Goal: Transaction & Acquisition: Purchase product/service

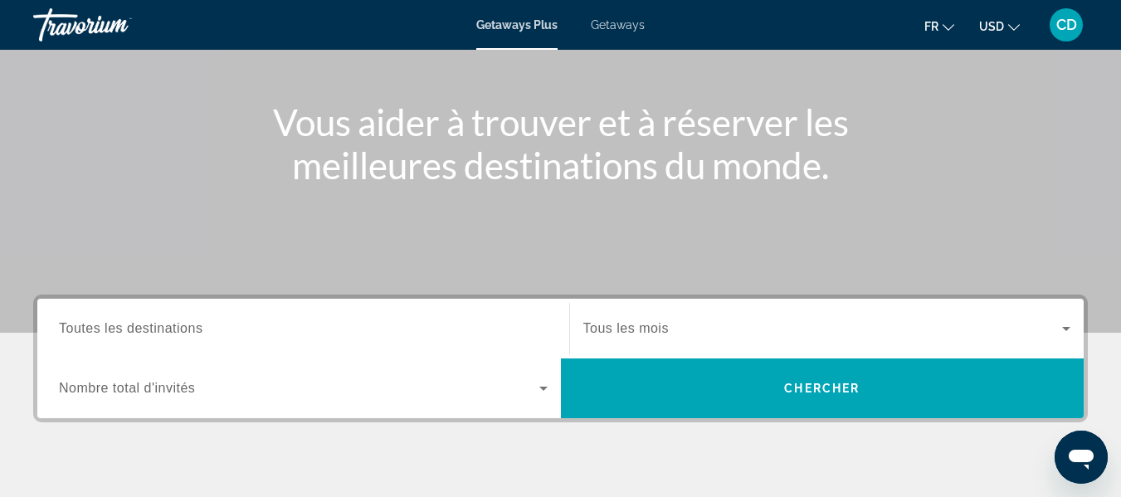
scroll to position [166, 0]
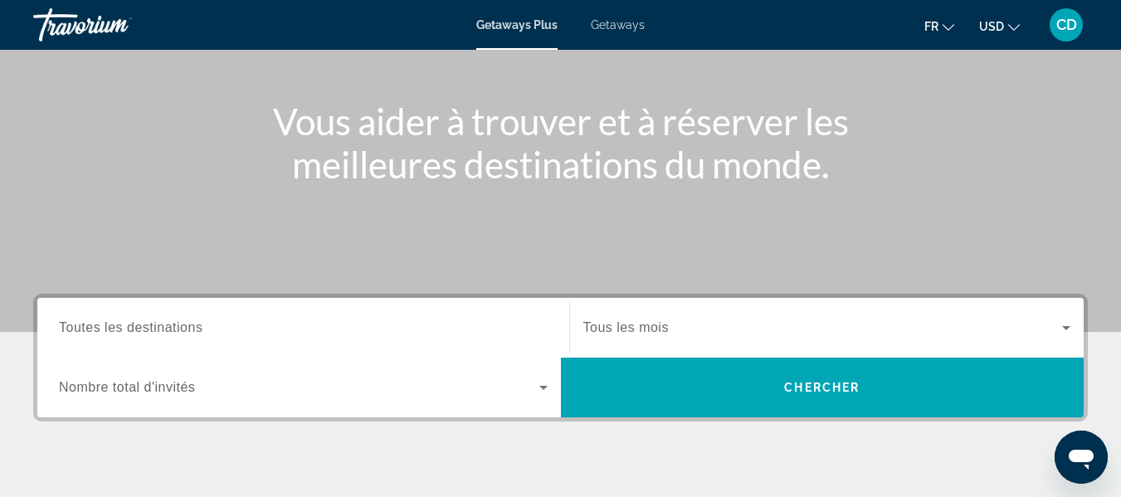
click at [172, 324] on span "Toutes les destinations" at bounding box center [131, 327] width 144 height 14
click at [172, 324] on input "Destination Toutes les destinations" at bounding box center [303, 329] width 489 height 20
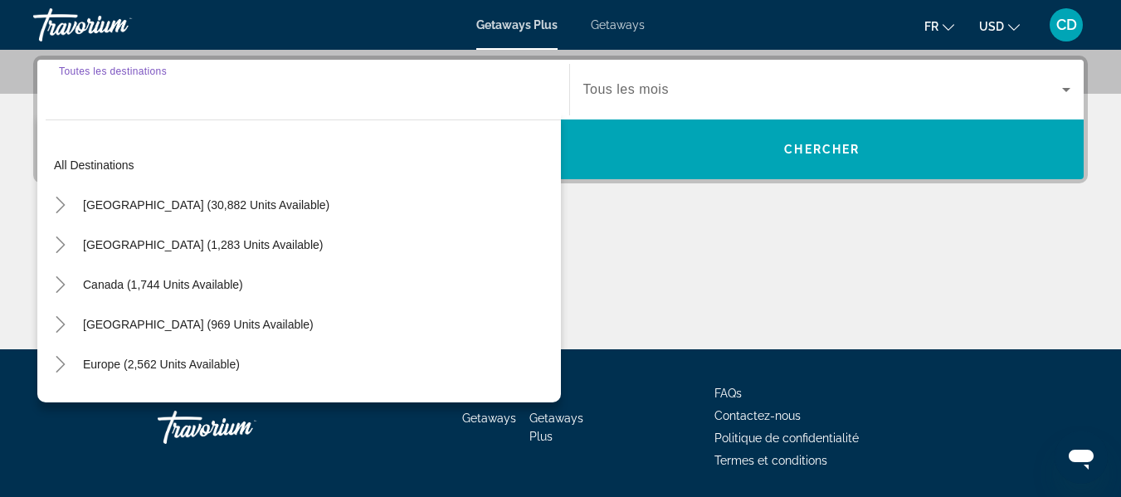
scroll to position [406, 0]
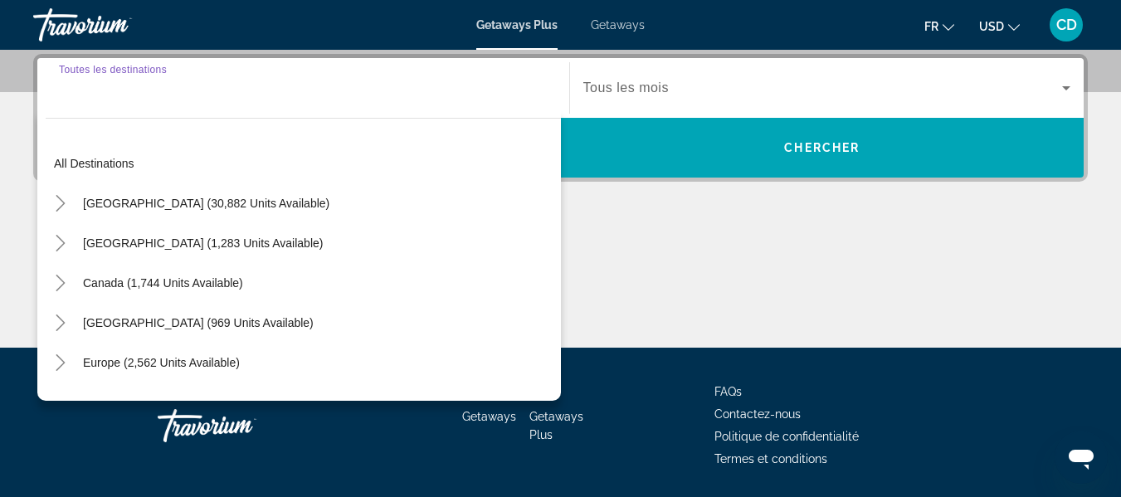
click at [139, 100] on div "Search widget" at bounding box center [303, 88] width 489 height 47
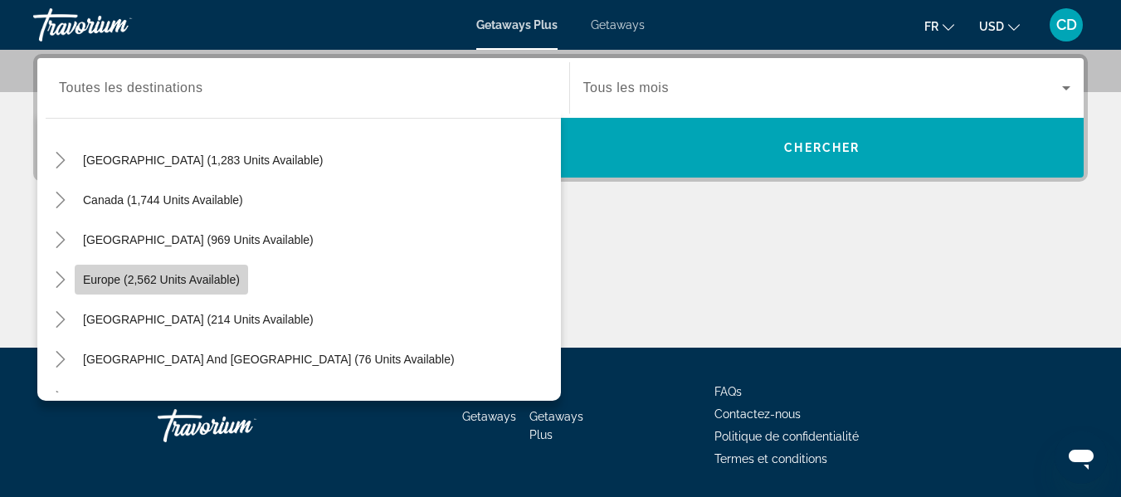
click at [186, 274] on span "Europe (2,562 units available)" at bounding box center [161, 279] width 157 height 13
type input "**********"
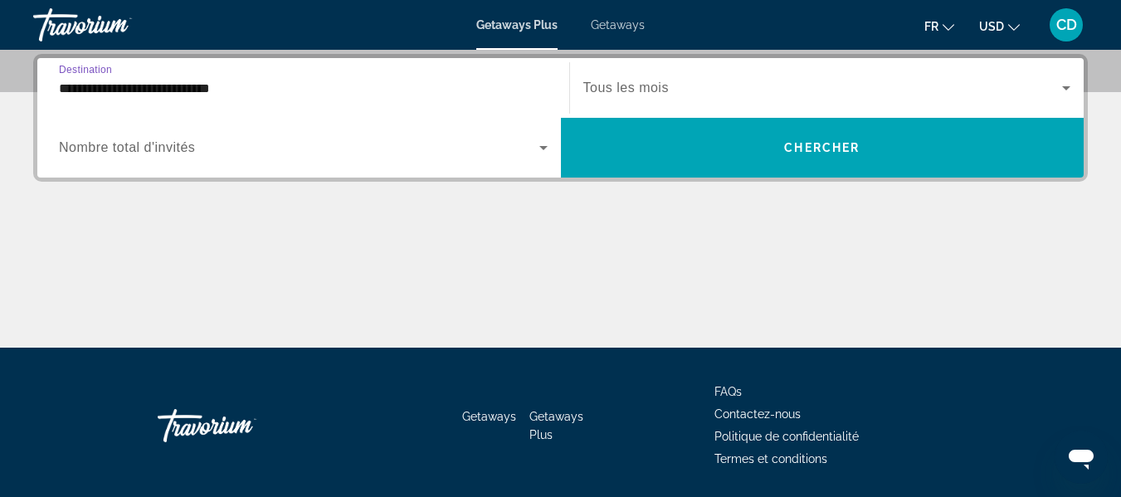
click at [611, 87] on span "Tous les mois" at bounding box center [626, 88] width 85 height 14
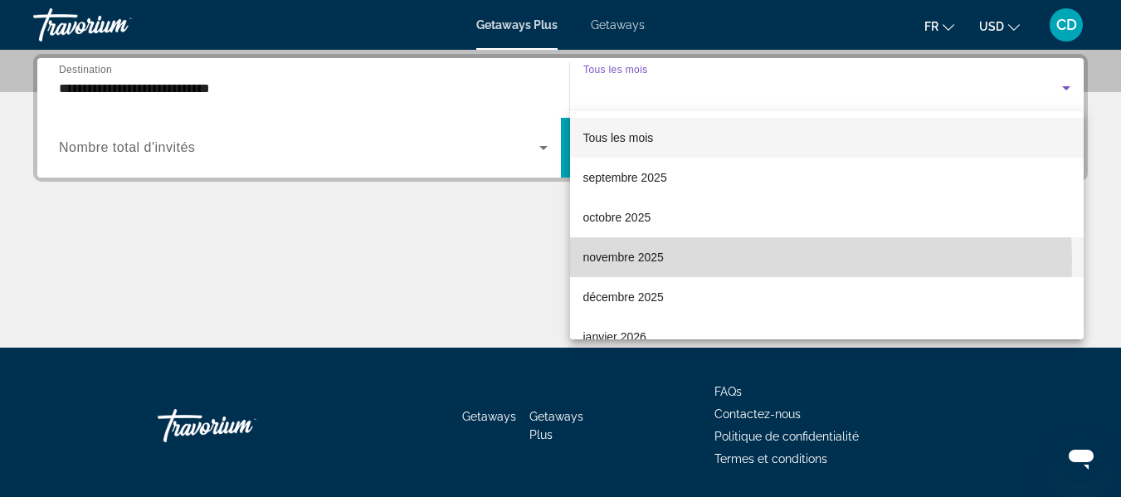
click at [637, 262] on span "novembre 2025" at bounding box center [624, 257] width 81 height 20
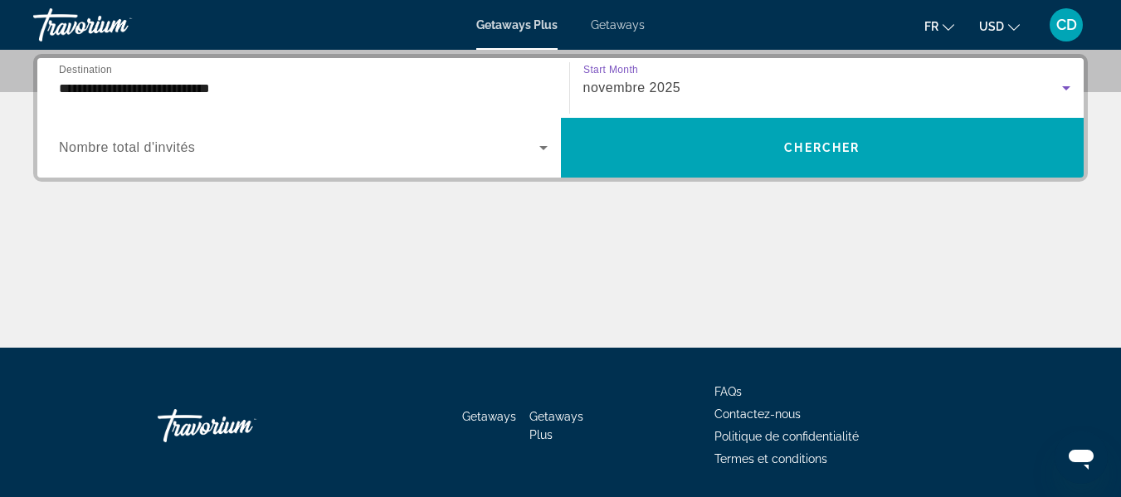
click at [544, 151] on icon "Search widget" at bounding box center [544, 148] width 20 height 20
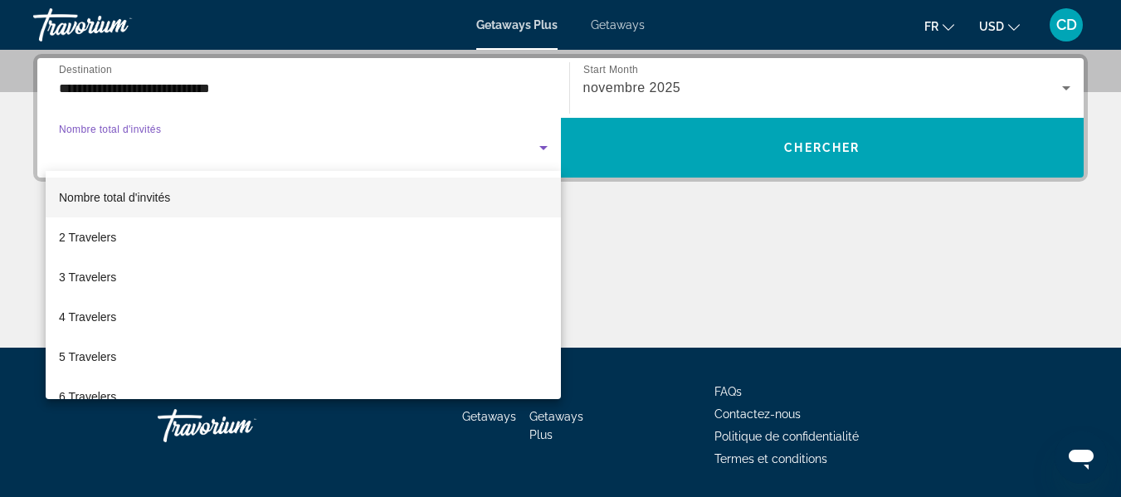
click at [544, 151] on div at bounding box center [560, 248] width 1121 height 497
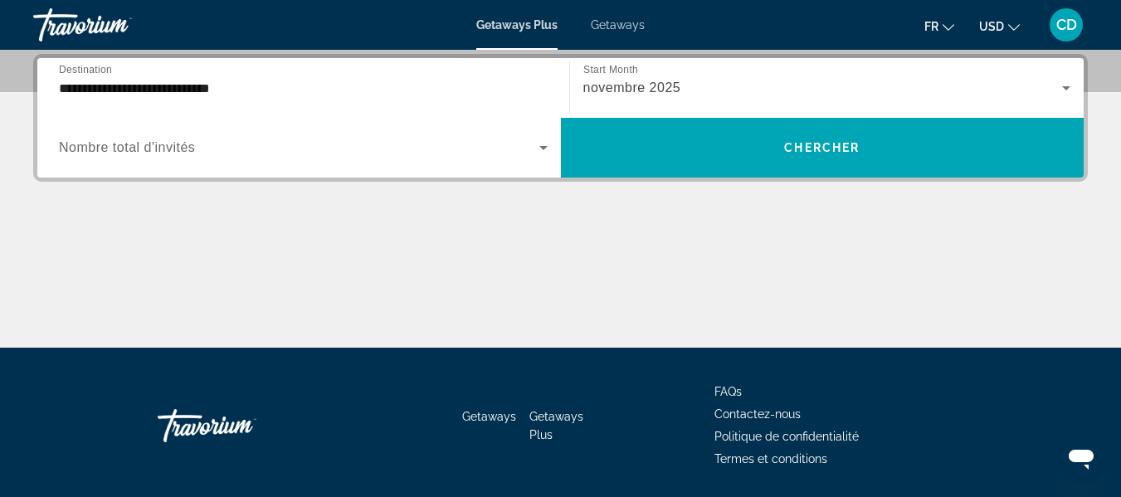
click at [544, 151] on icon "Search widget" at bounding box center [544, 148] width 20 height 20
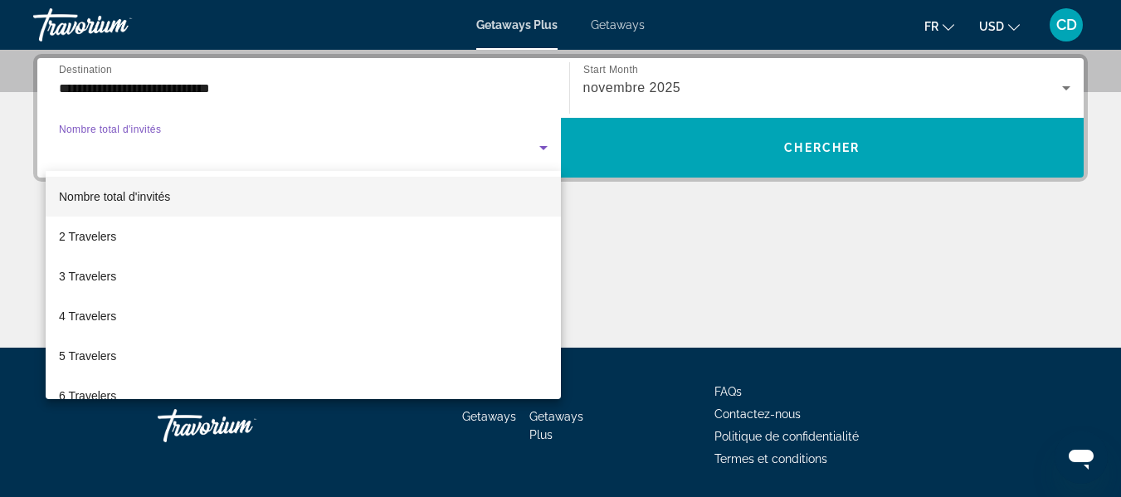
scroll to position [0, 0]
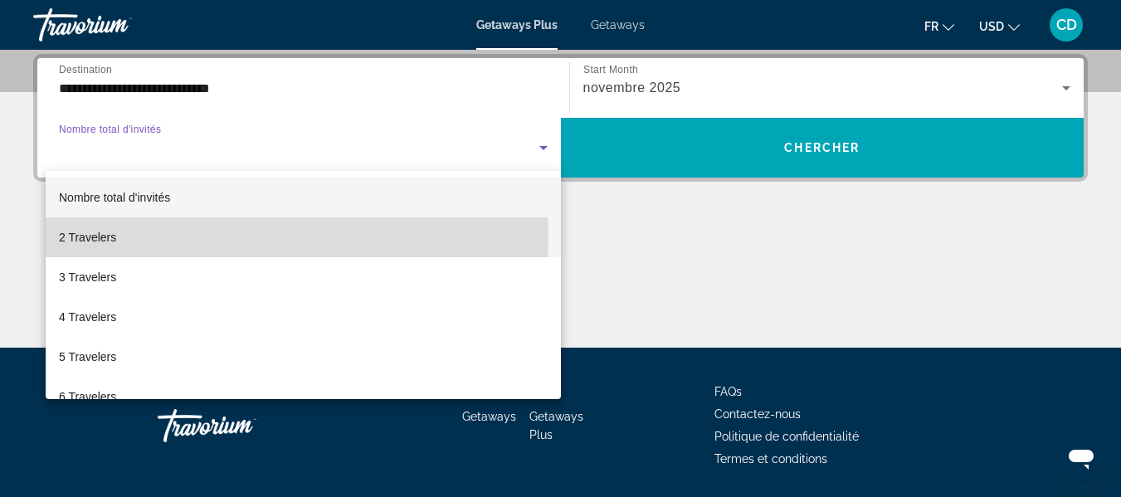
click at [76, 239] on span "2 Travelers" at bounding box center [87, 237] width 57 height 20
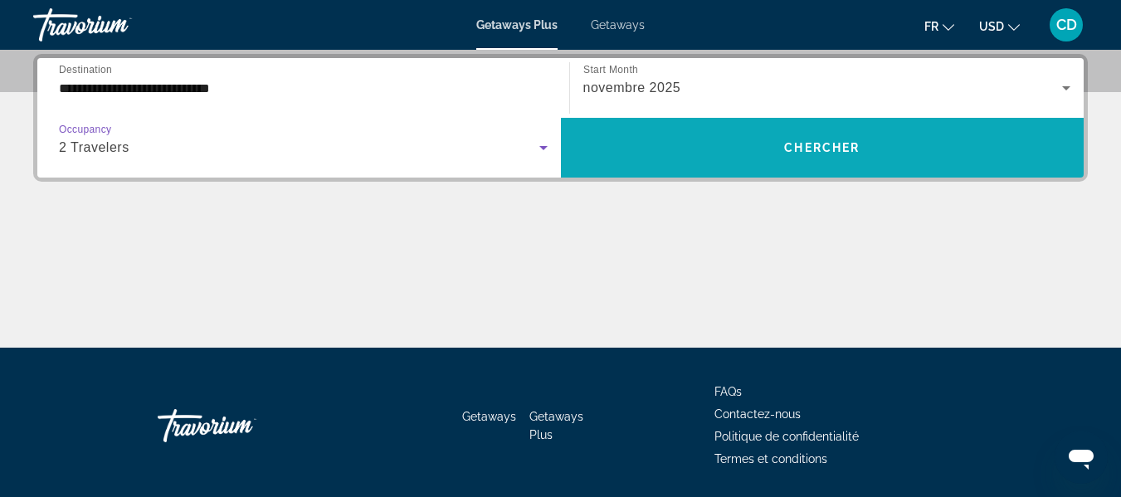
click at [814, 153] on span "Chercher" at bounding box center [822, 147] width 76 height 13
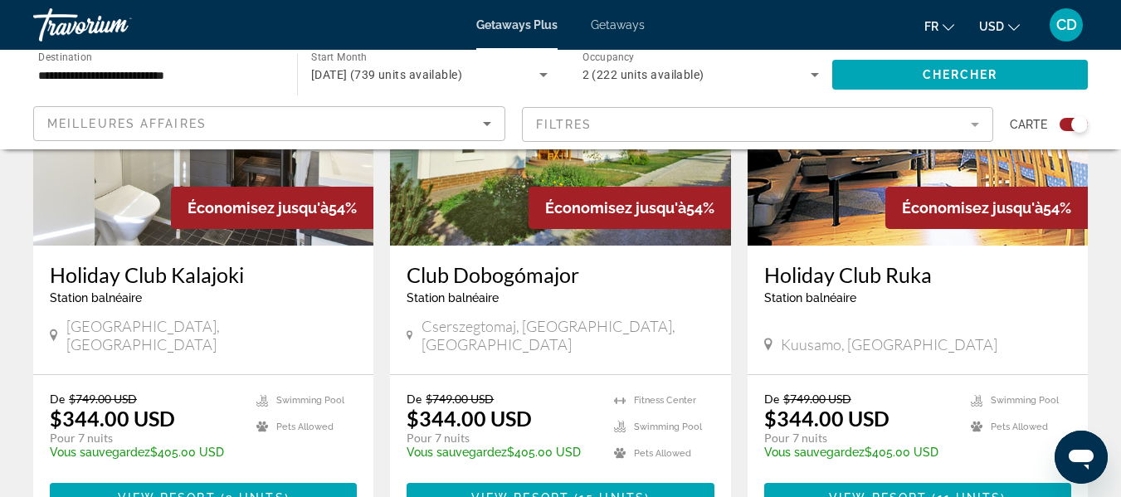
scroll to position [747, 0]
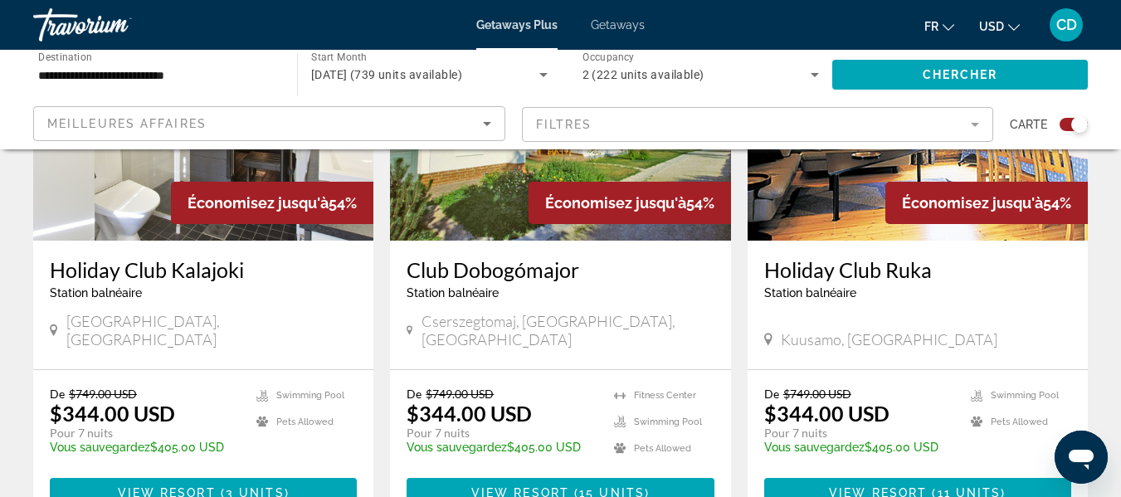
click at [1008, 29] on button "USD USD ($) MXN (Mex$) CAD (Can$) GBP (£) EUR (€) AUD (A$) NZD (NZ$) CNY (CN¥)" at bounding box center [999, 26] width 41 height 24
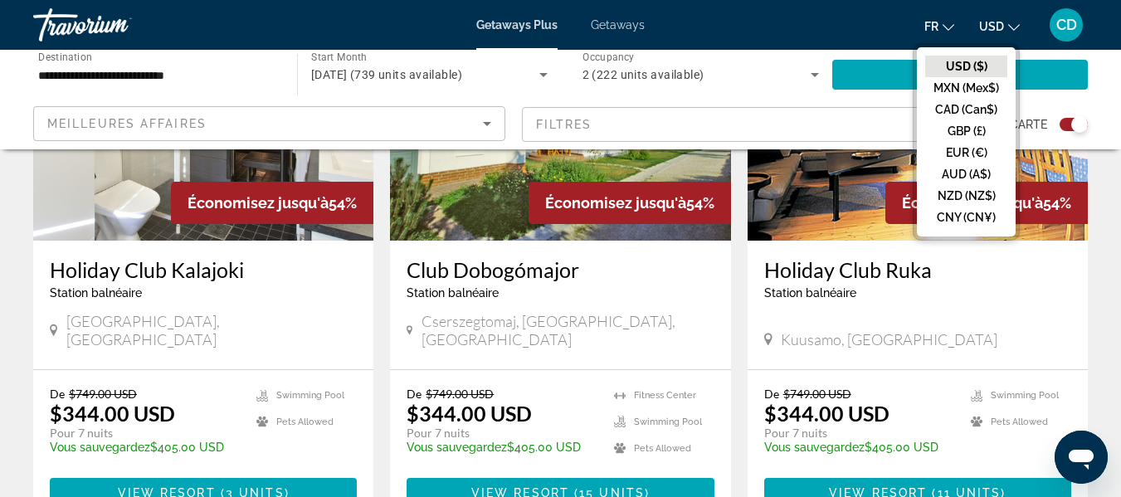
click at [968, 110] on button "CAD (Can$)" at bounding box center [966, 110] width 82 height 22
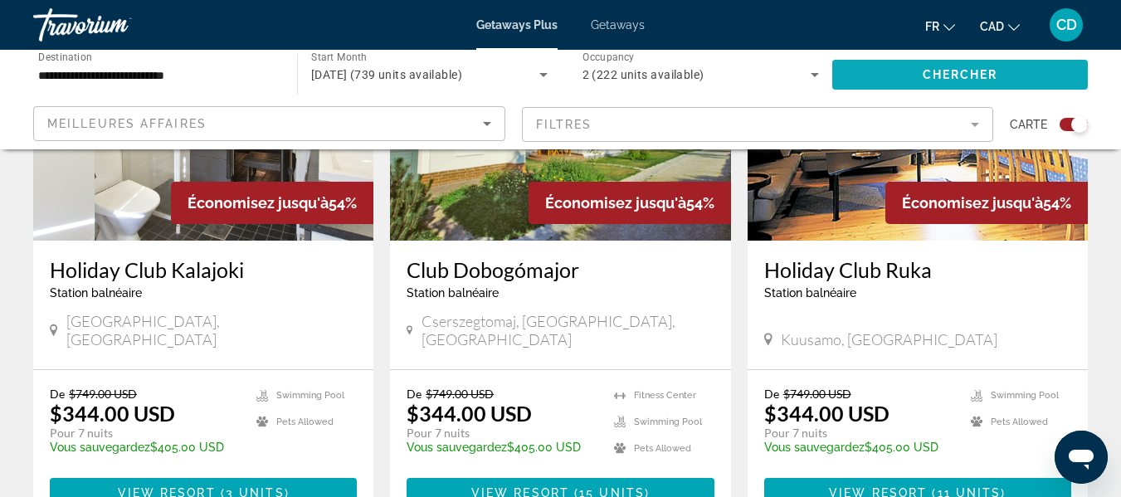
click at [950, 75] on span "Chercher" at bounding box center [961, 74] width 76 height 13
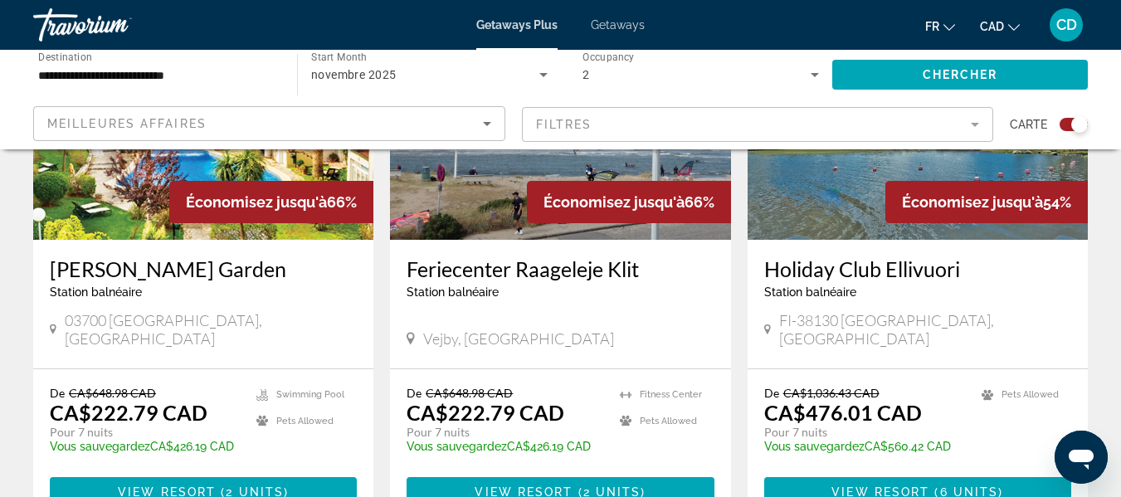
scroll to position [2579, 0]
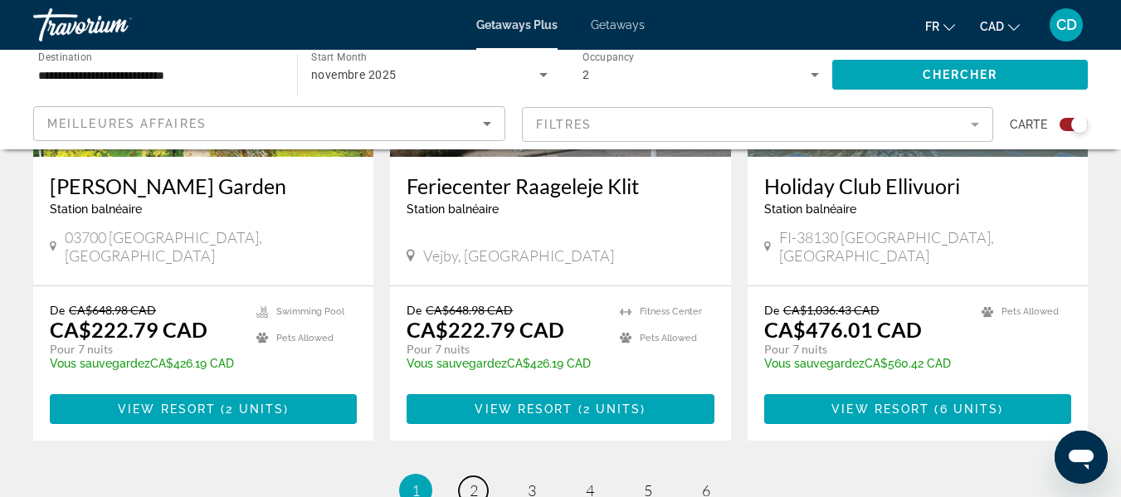
drag, startPoint x: 472, startPoint y: 419, endPoint x: 692, endPoint y: 365, distance: 226.5
click at [472, 481] on span "2" at bounding box center [474, 490] width 8 height 18
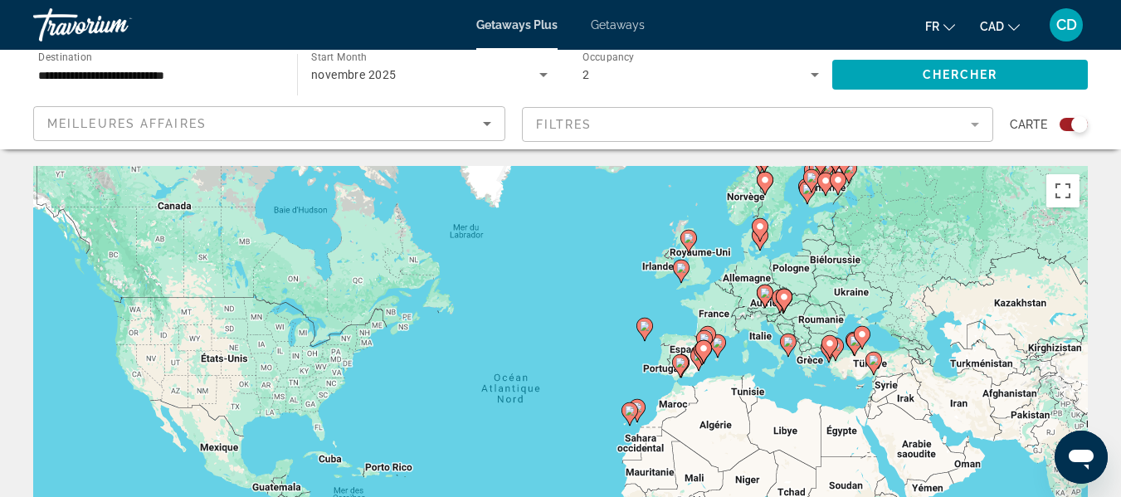
click at [837, 120] on mat-form-field "Filtres" at bounding box center [758, 124] width 472 height 35
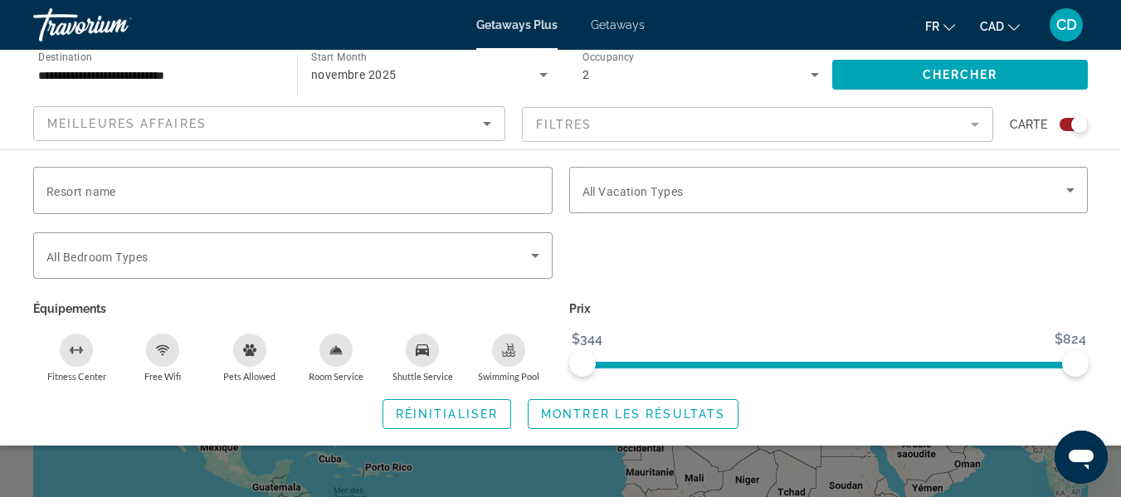
click at [504, 347] on icon "Swimming Pool" at bounding box center [508, 350] width 13 height 13
click at [610, 416] on span "Montrer les résultats" at bounding box center [633, 414] width 184 height 13
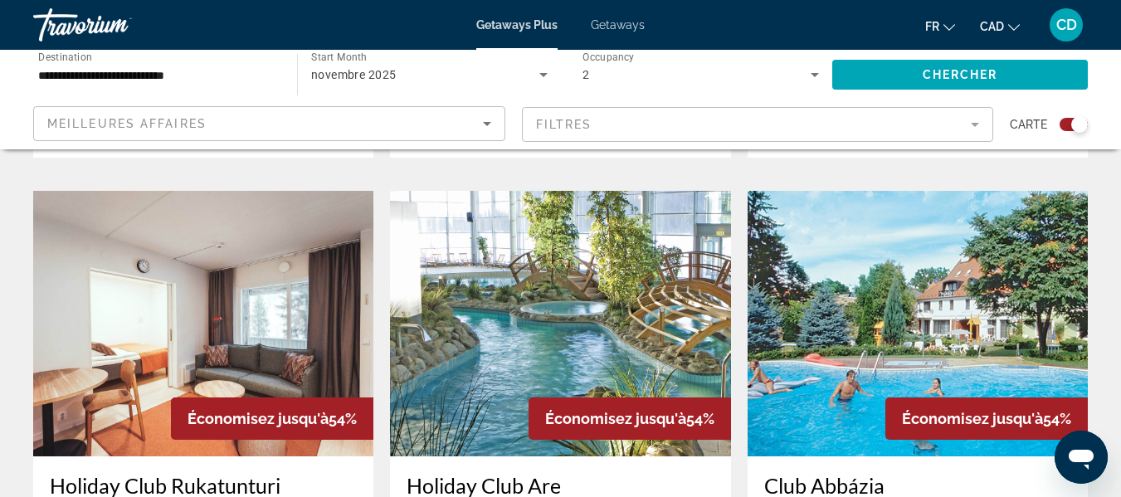
scroll to position [1743, 0]
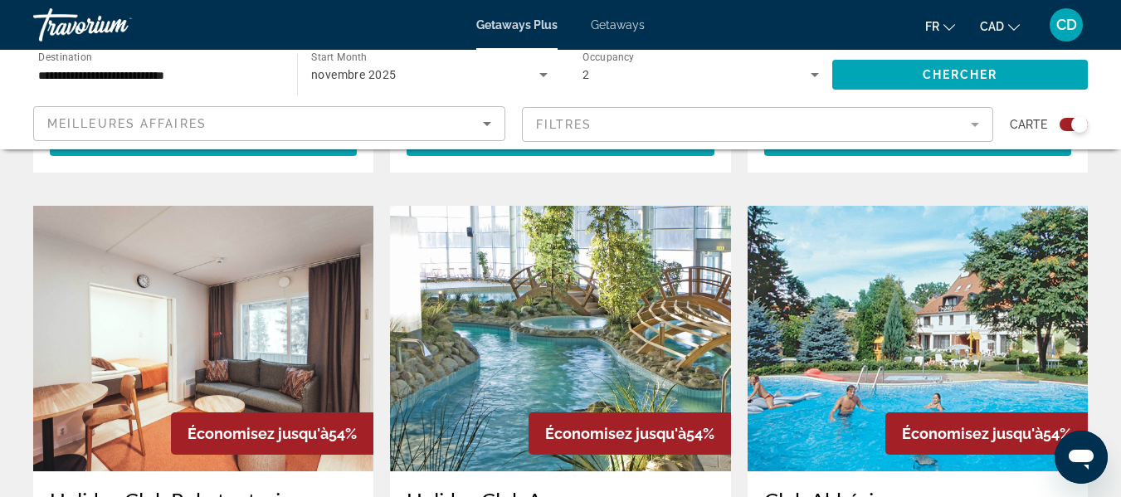
click at [374, 110] on div "Meilleures affaires" at bounding box center [269, 130] width 444 height 46
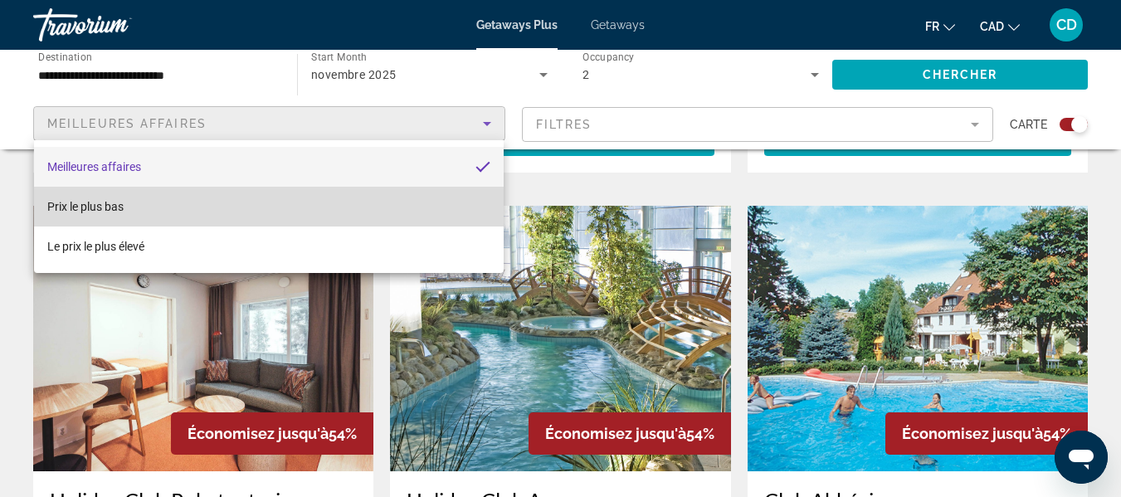
click at [124, 216] on span "Prix ​​le plus bas" at bounding box center [85, 207] width 76 height 20
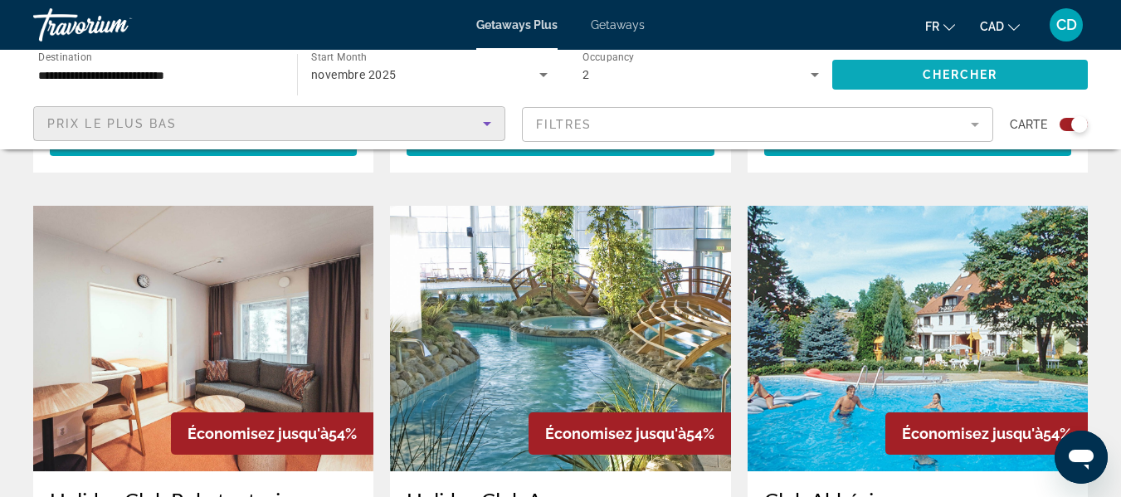
click at [999, 74] on button "Chercher" at bounding box center [961, 75] width 256 height 30
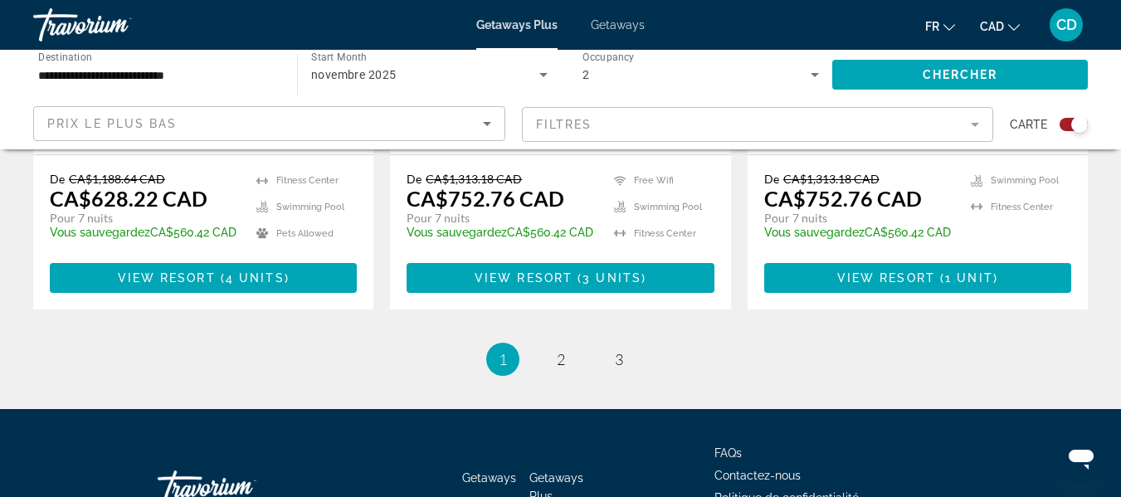
scroll to position [2777, 0]
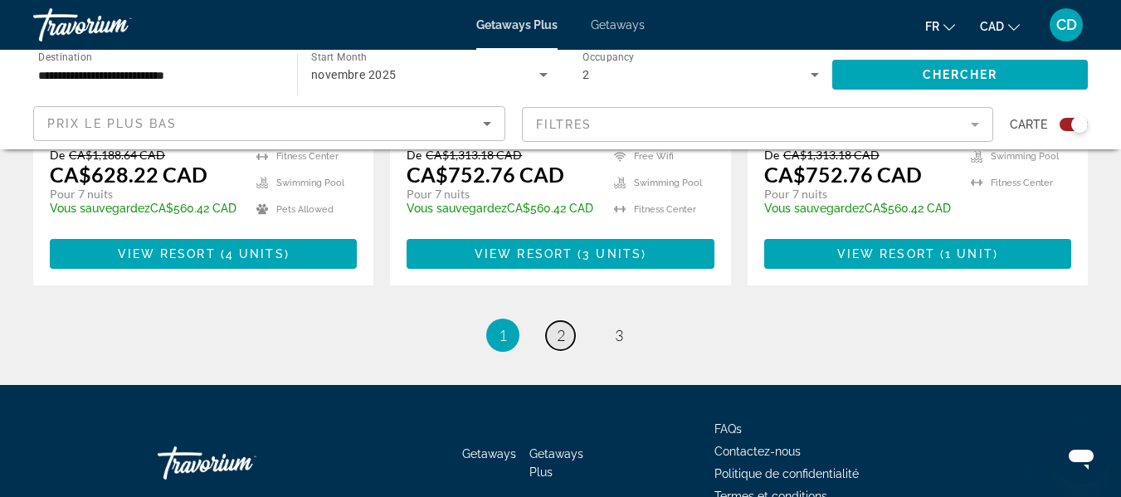
click at [549, 321] on link "page 2" at bounding box center [560, 335] width 29 height 29
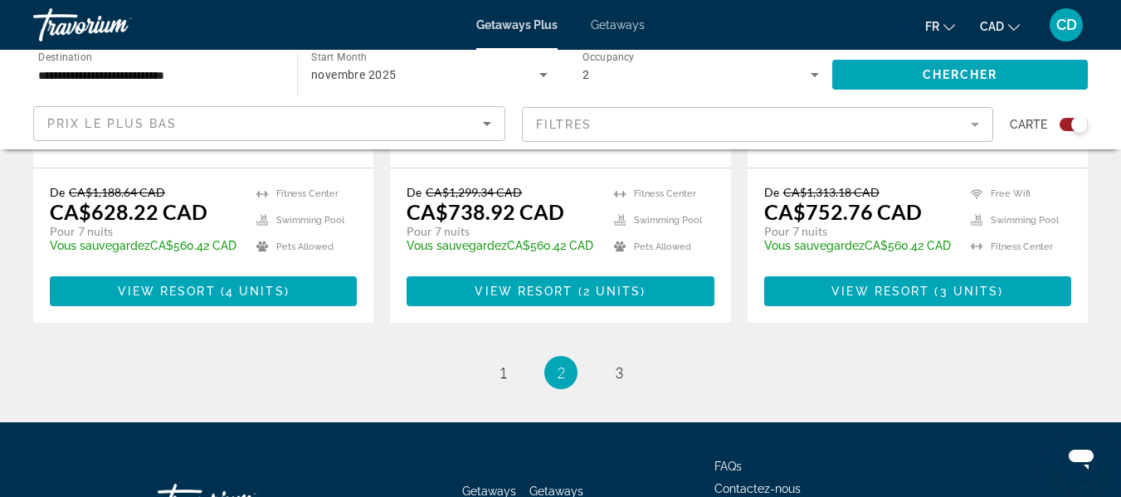
scroll to position [2777, 0]
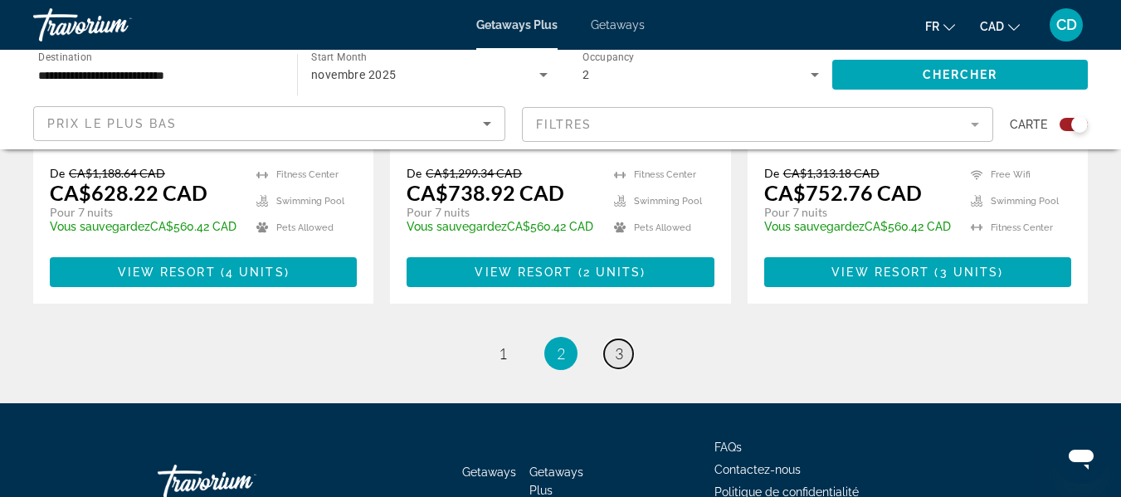
click at [615, 344] on span "3" at bounding box center [619, 353] width 8 height 18
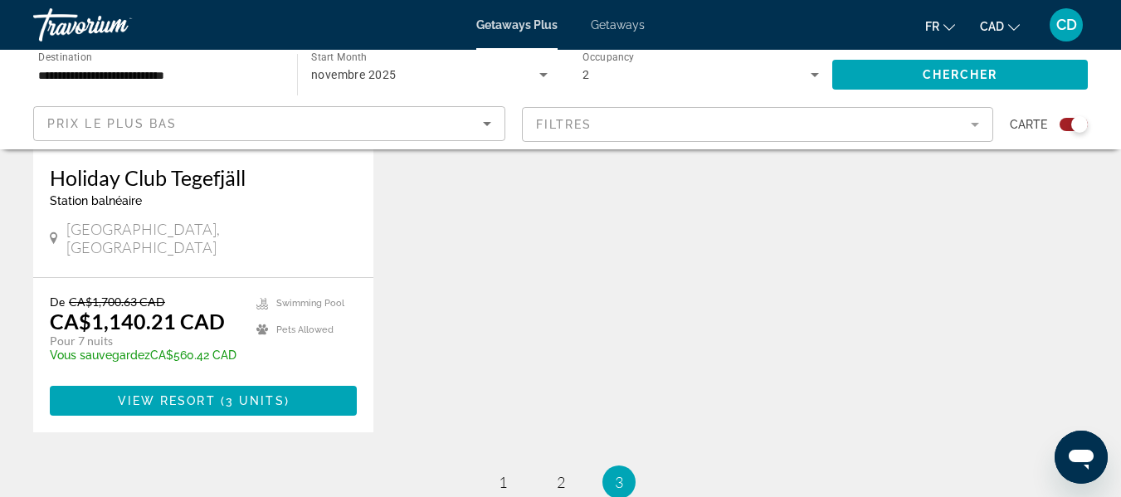
scroll to position [2739, 0]
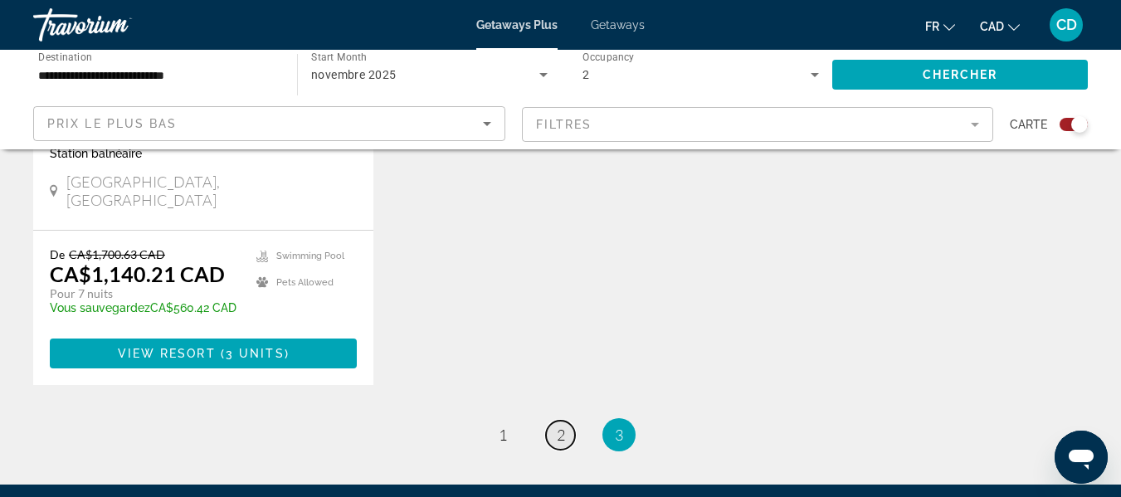
click at [560, 426] on span "2" at bounding box center [561, 435] width 8 height 18
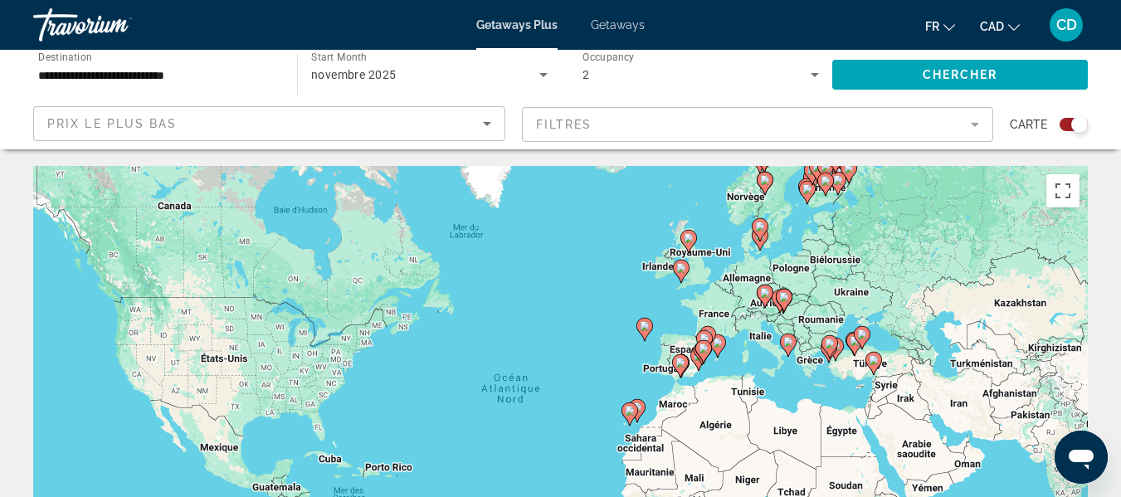
click at [817, 364] on div "Pour activer le glissement avec le clavier, appuyez sur Alt+Entrée. Une fois ce…" at bounding box center [560, 415] width 1055 height 498
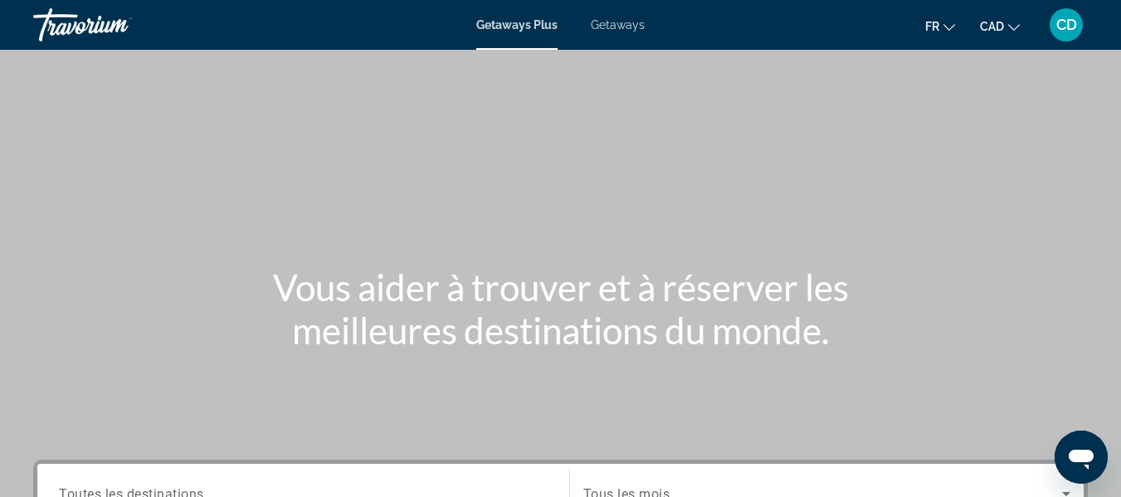
click at [615, 22] on span "Getaways" at bounding box center [618, 24] width 54 height 13
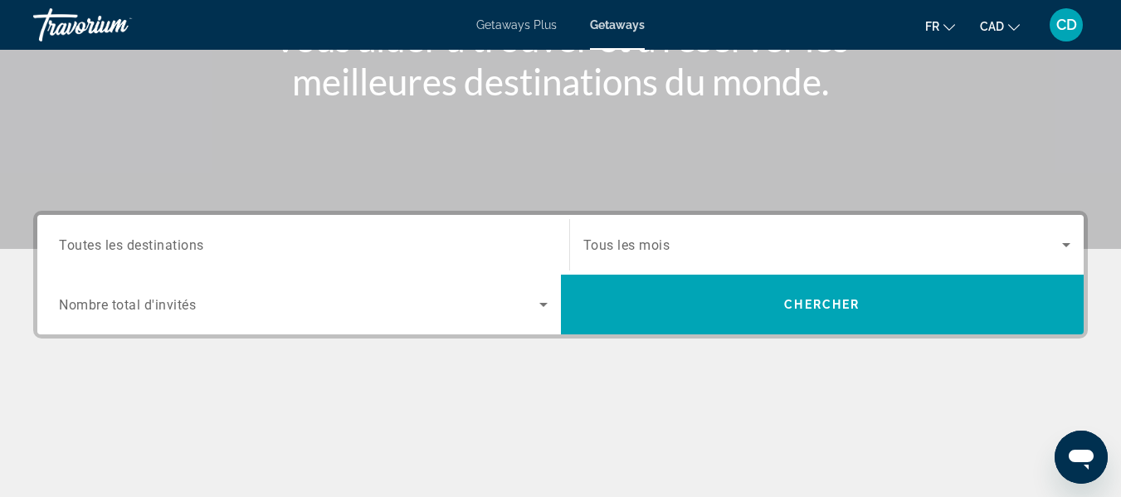
click at [193, 247] on span "Toutes les destinations" at bounding box center [131, 245] width 145 height 16
click at [193, 247] on input "Destination Toutes les destinations" at bounding box center [303, 246] width 489 height 20
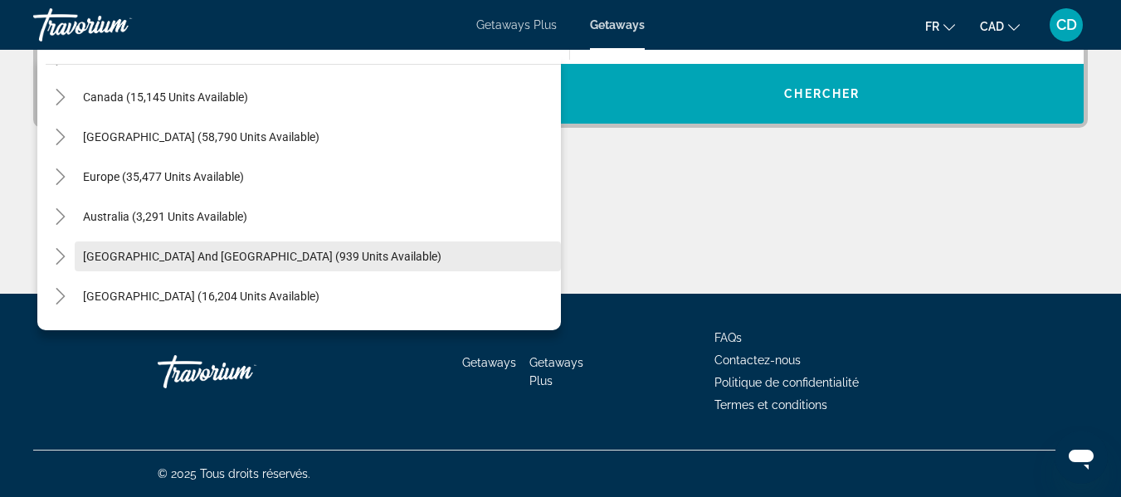
scroll to position [103, 0]
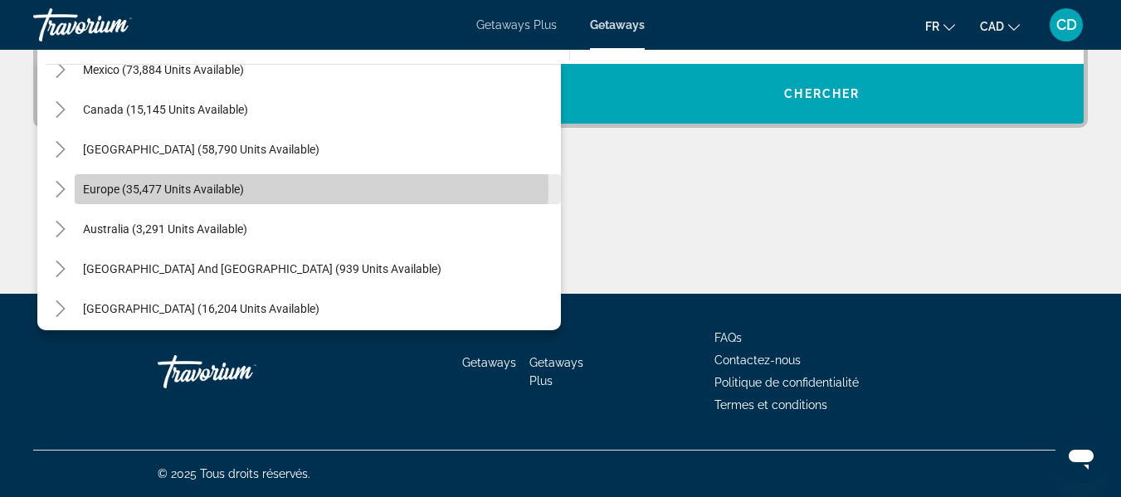
click at [229, 188] on span "Europe (35,477 units available)" at bounding box center [163, 189] width 161 height 13
type input "**********"
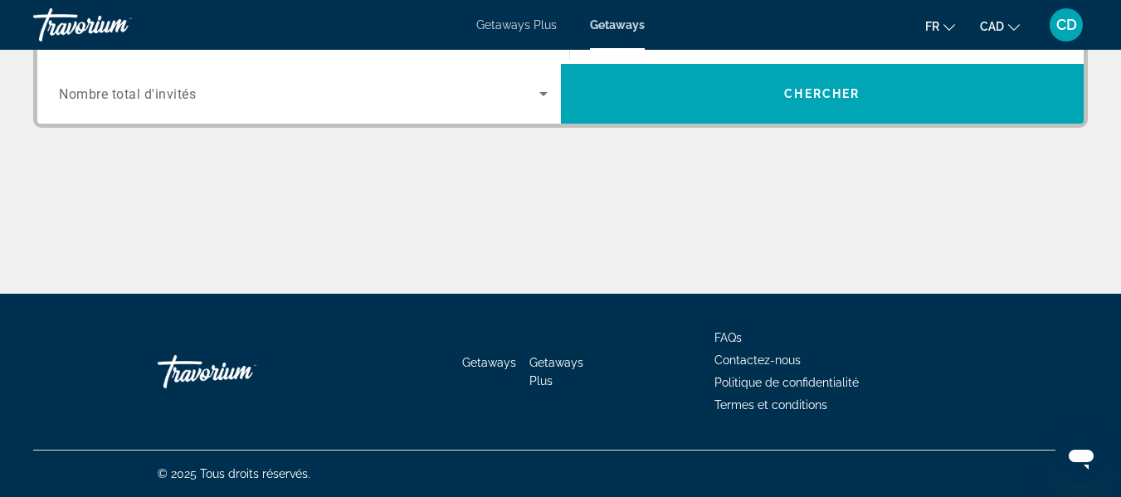
scroll to position [406, 0]
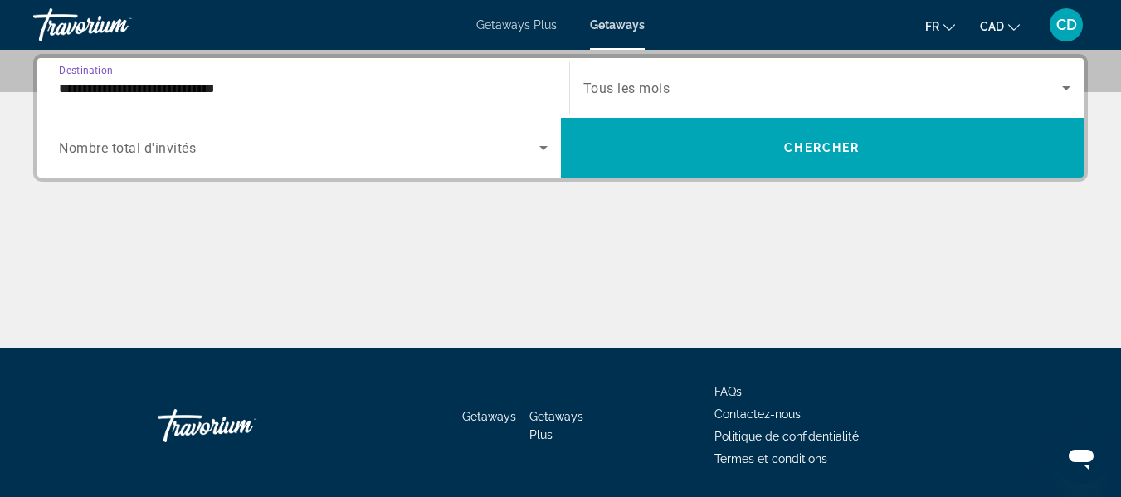
click at [647, 87] on span "Tous les mois" at bounding box center [627, 89] width 87 height 16
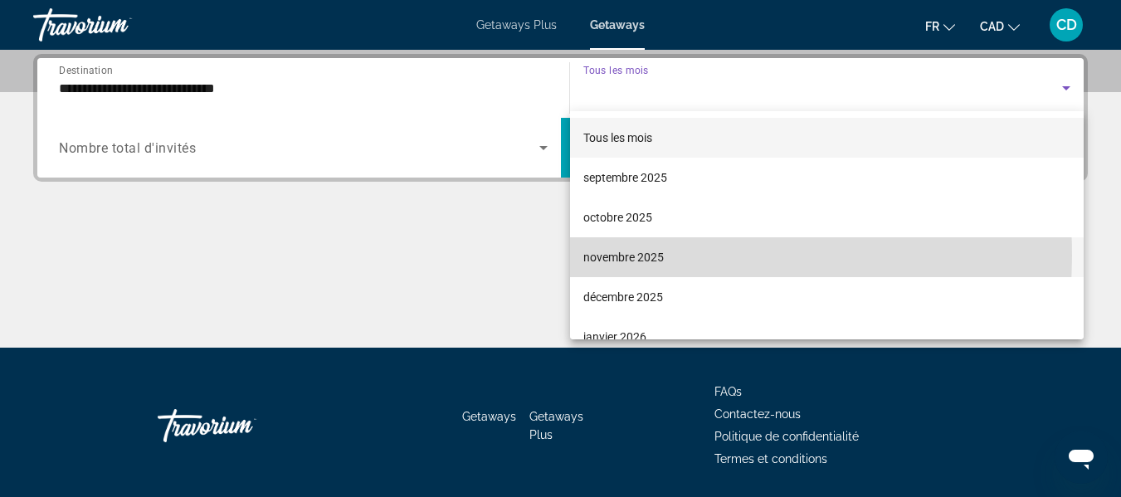
click at [623, 256] on span "novembre 2025" at bounding box center [624, 257] width 81 height 20
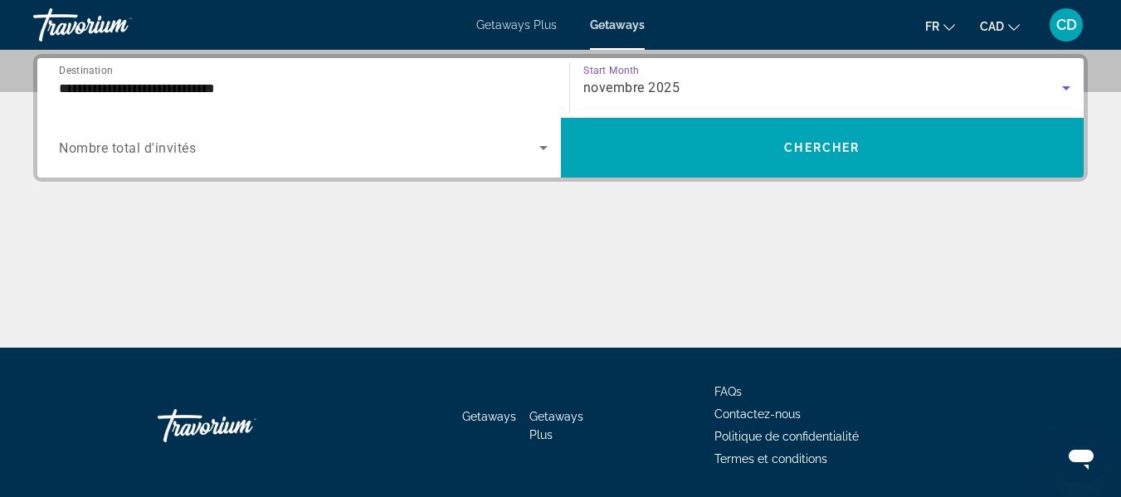
click at [540, 148] on icon "Search widget" at bounding box center [544, 148] width 20 height 20
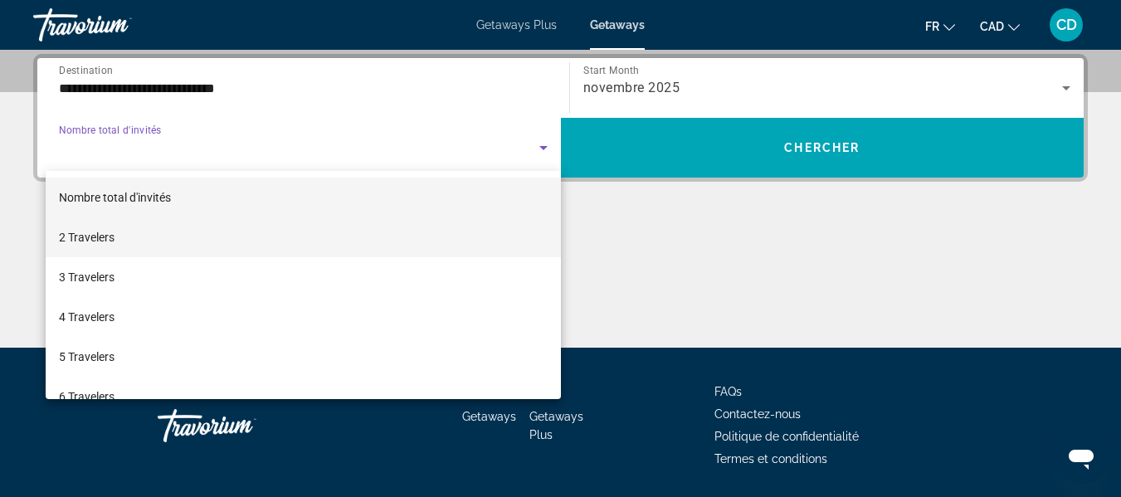
click at [117, 234] on mat-option "2 Travelers" at bounding box center [303, 237] width 515 height 40
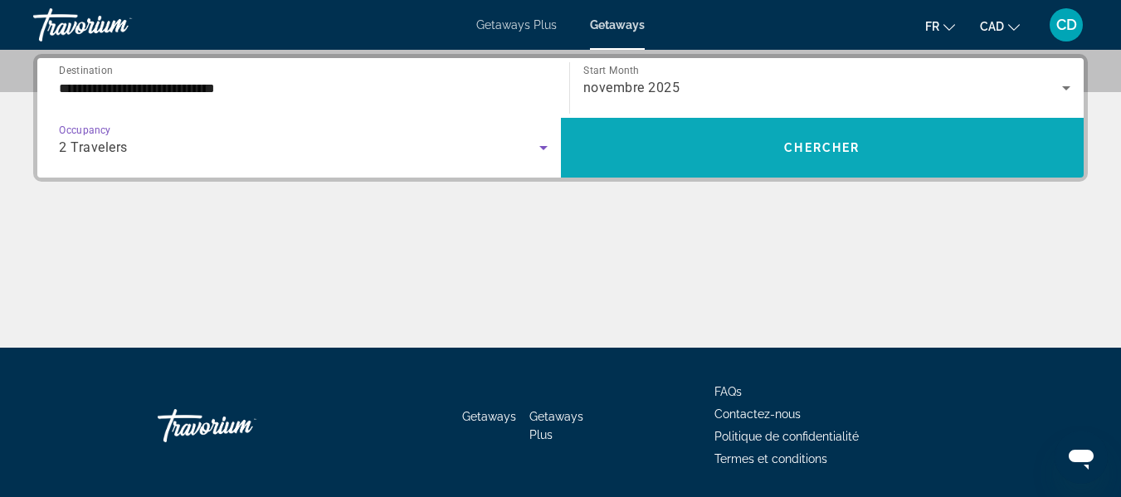
click at [716, 149] on span "Search widget" at bounding box center [823, 148] width 524 height 40
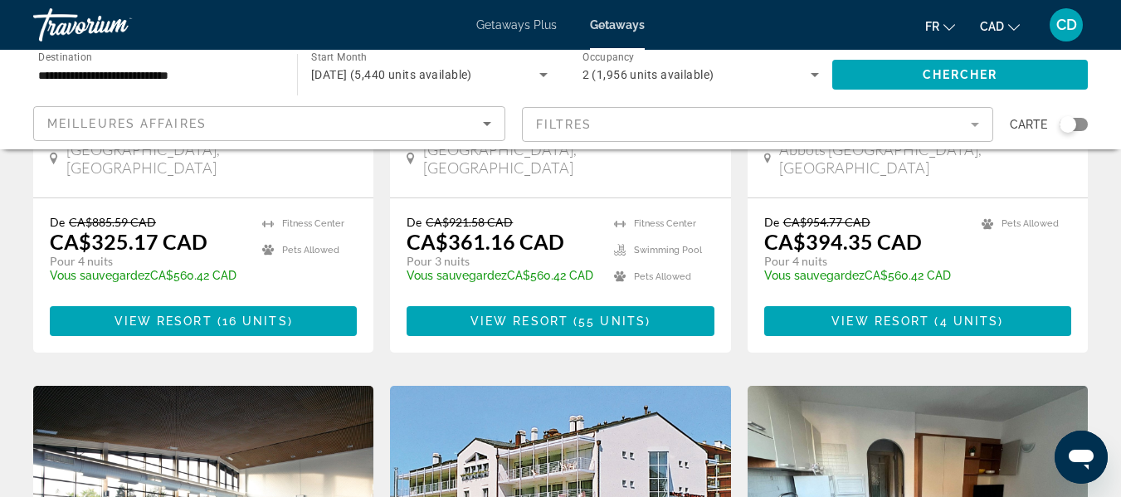
scroll to position [415, 0]
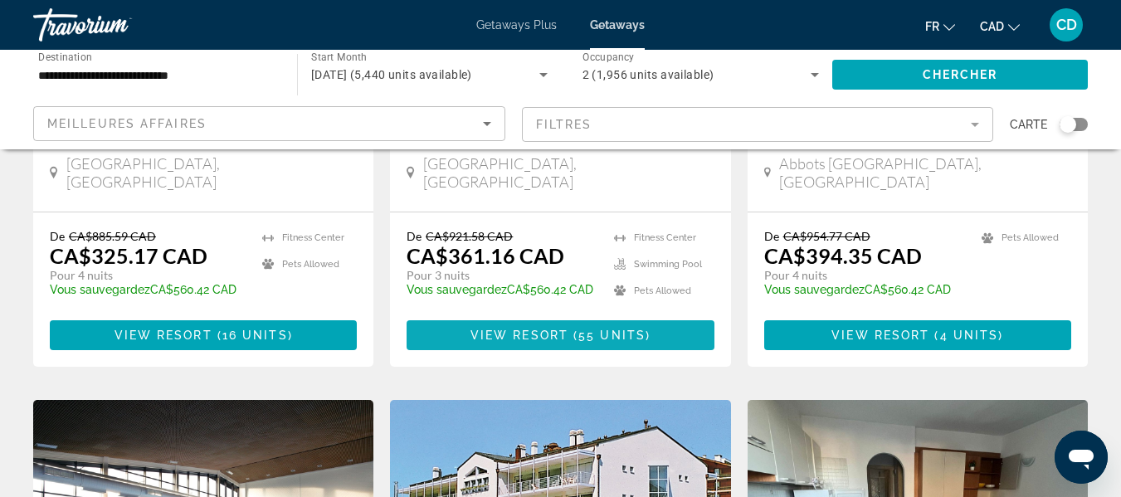
click at [602, 329] on span "55 units" at bounding box center [612, 335] width 67 height 13
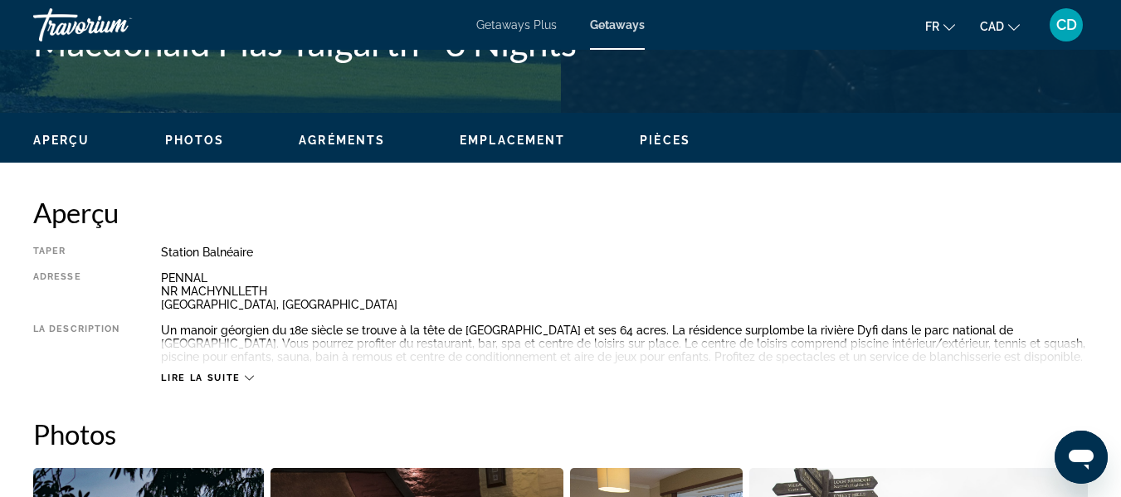
scroll to position [747, 0]
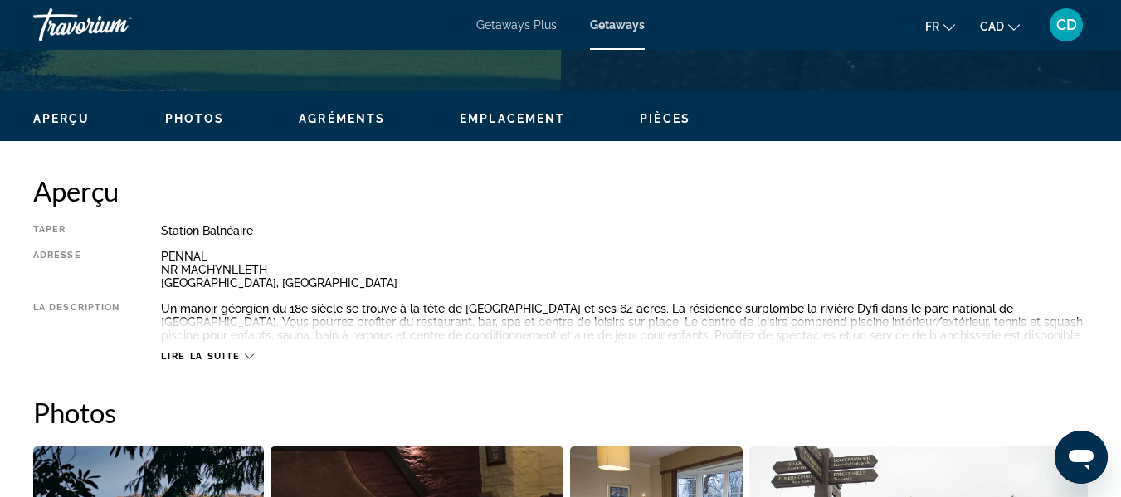
click at [190, 360] on span "Lire la suite" at bounding box center [200, 356] width 79 height 11
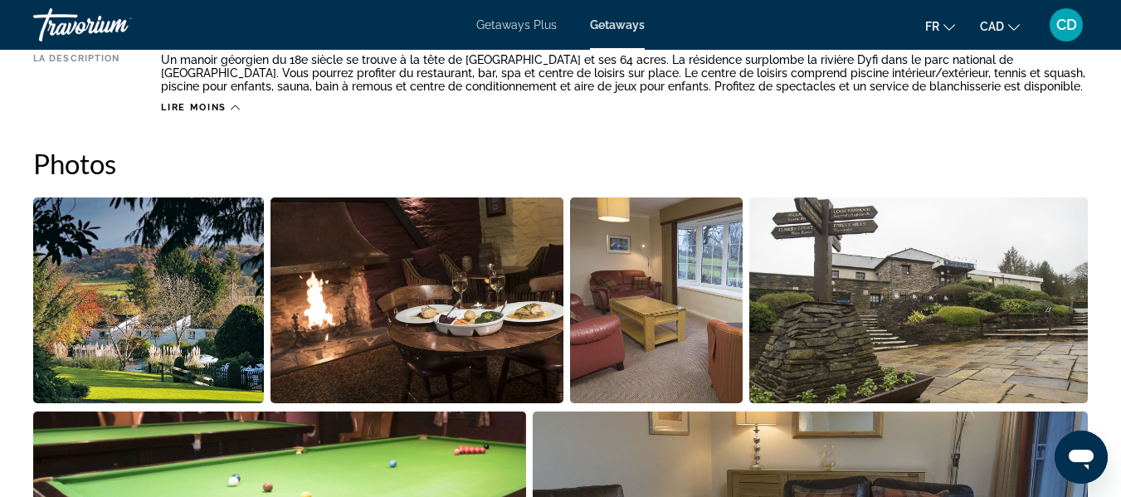
scroll to position [1162, 0]
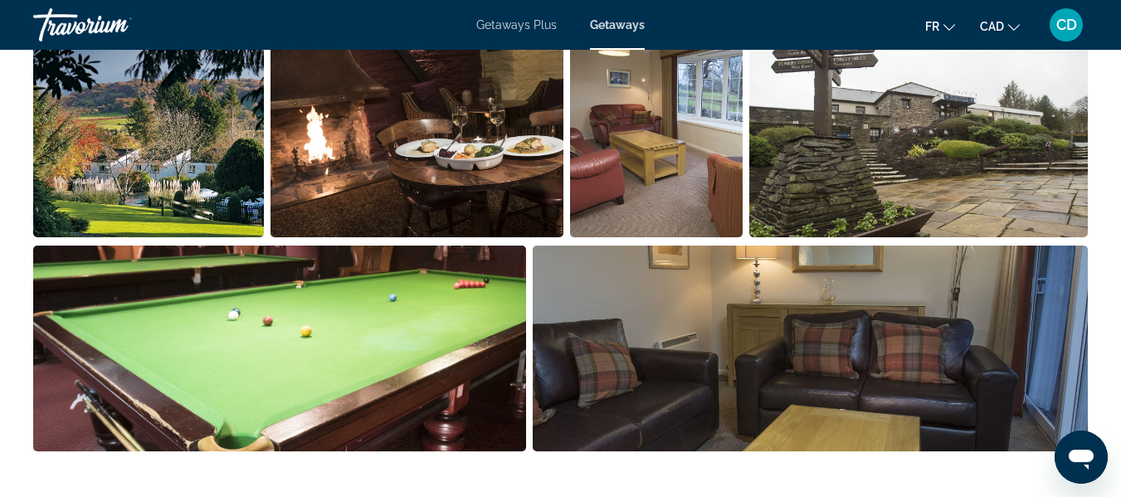
click at [397, 354] on img "Open full-screen image slider" at bounding box center [279, 349] width 493 height 206
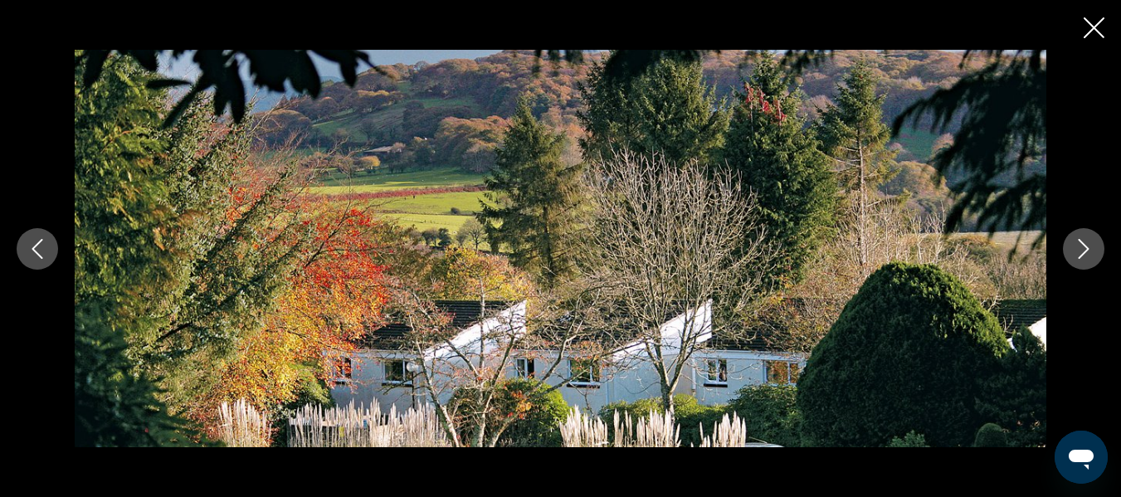
click at [1086, 253] on icon "Next image" at bounding box center [1084, 249] width 20 height 20
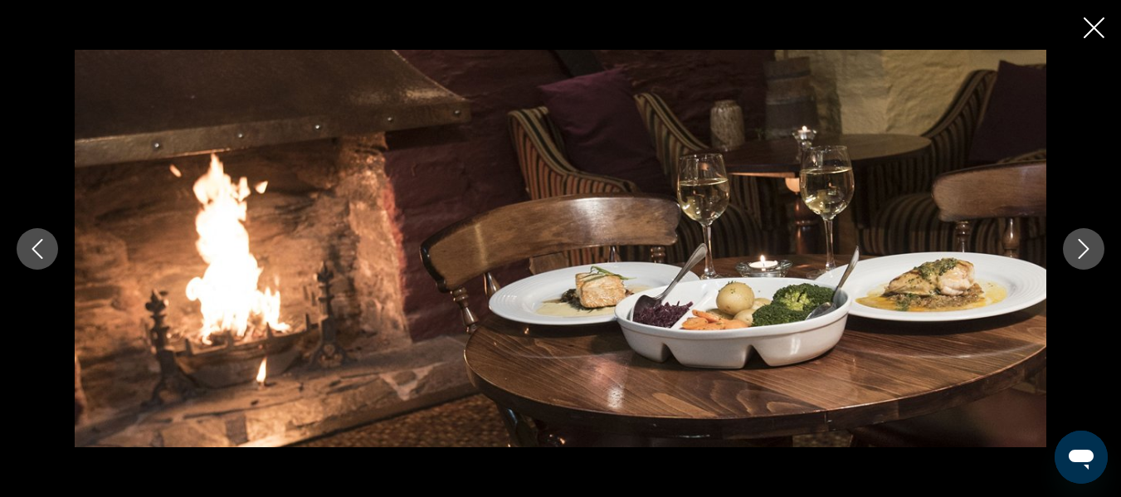
click at [1086, 254] on icon "Next image" at bounding box center [1084, 249] width 20 height 20
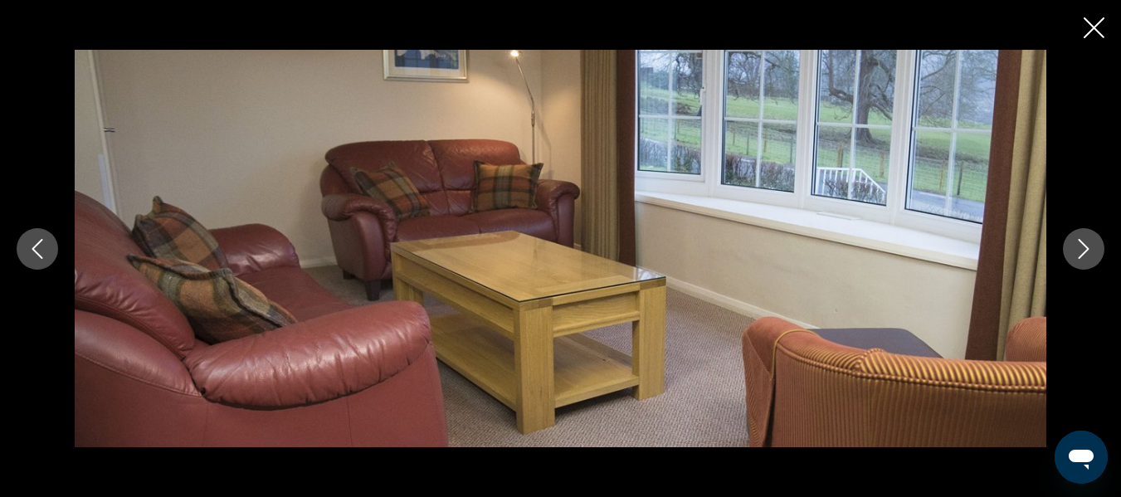
click at [1086, 254] on icon "Next image" at bounding box center [1084, 249] width 20 height 20
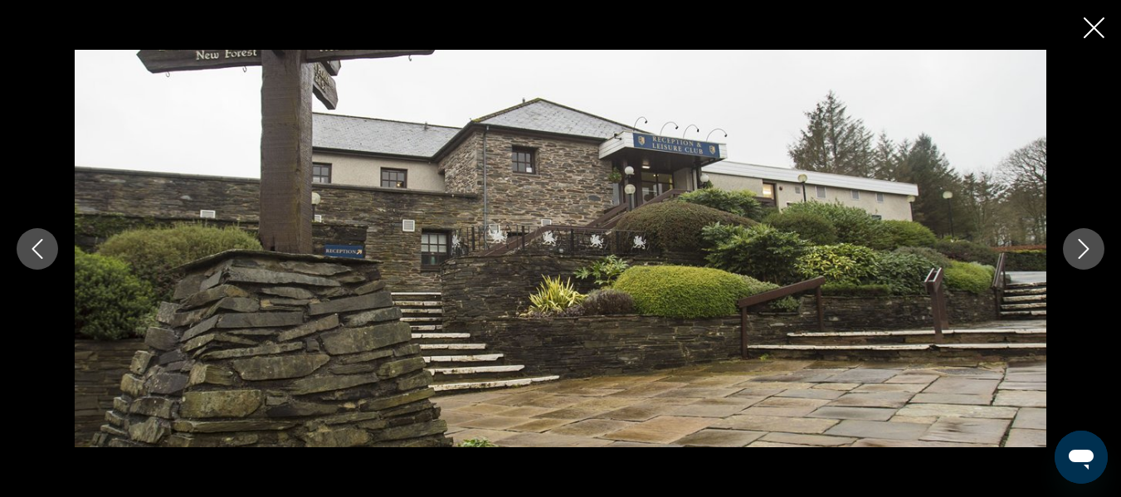
click at [1086, 254] on icon "Next image" at bounding box center [1084, 249] width 20 height 20
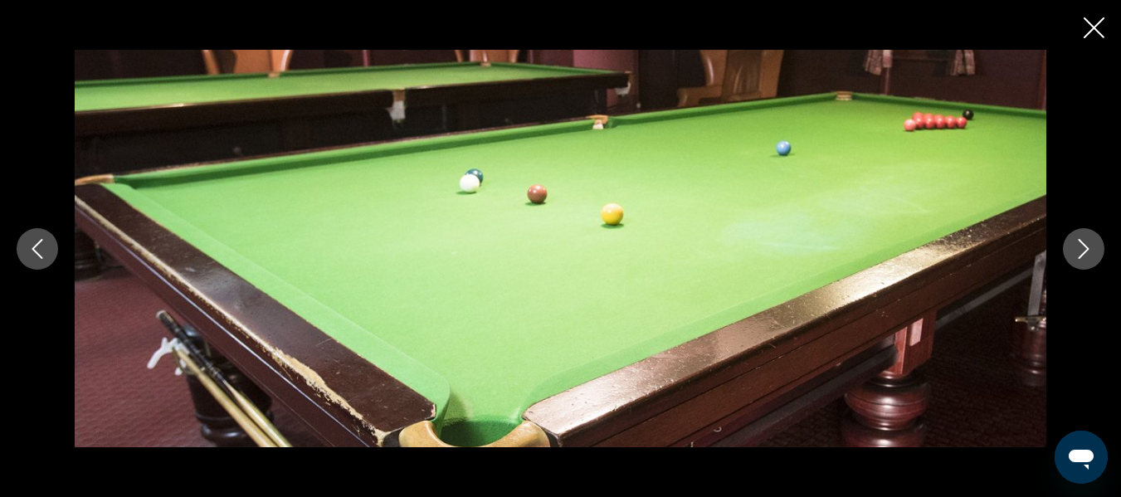
click at [1086, 254] on icon "Next image" at bounding box center [1084, 249] width 20 height 20
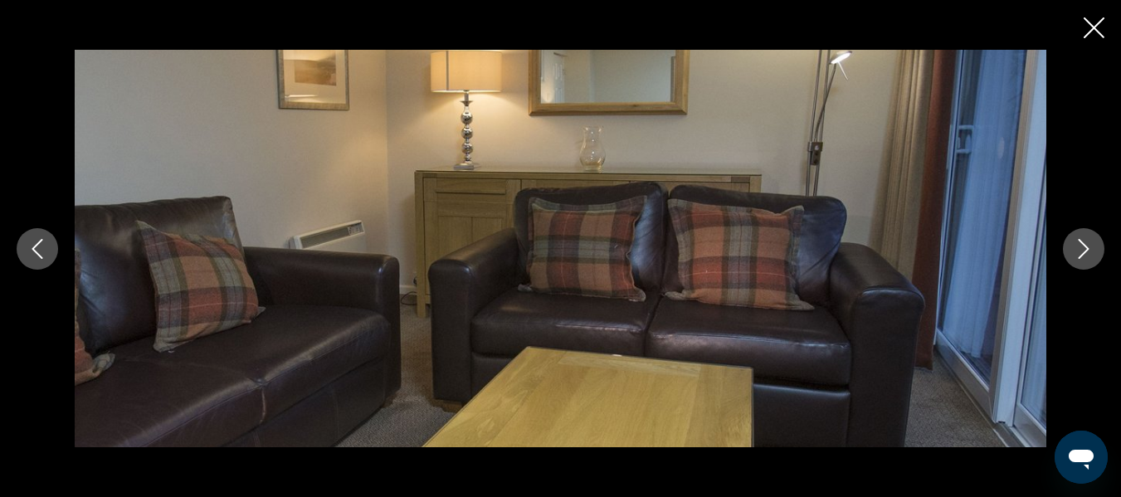
click at [1086, 254] on icon "Next image" at bounding box center [1084, 249] width 20 height 20
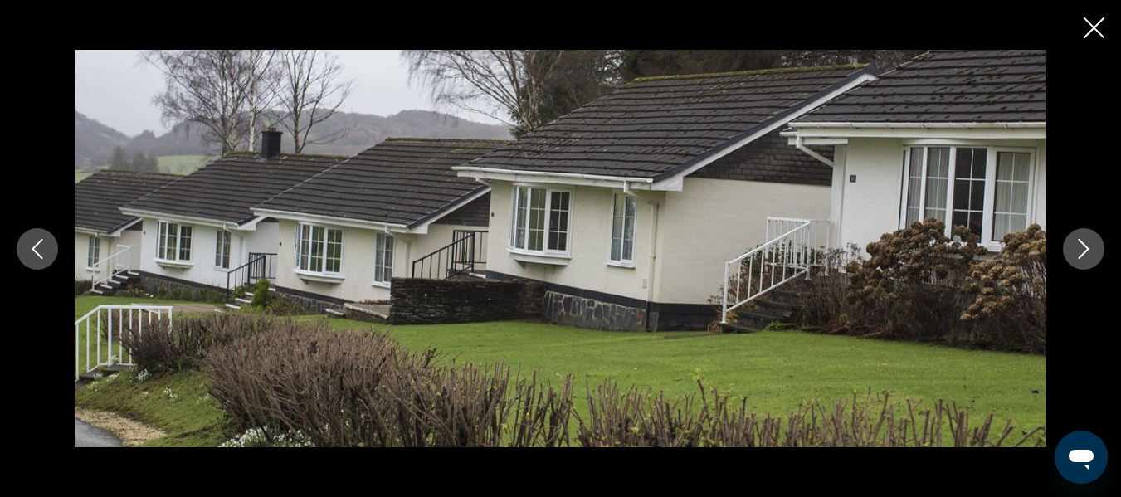
click at [1086, 254] on icon "Next image" at bounding box center [1084, 249] width 20 height 20
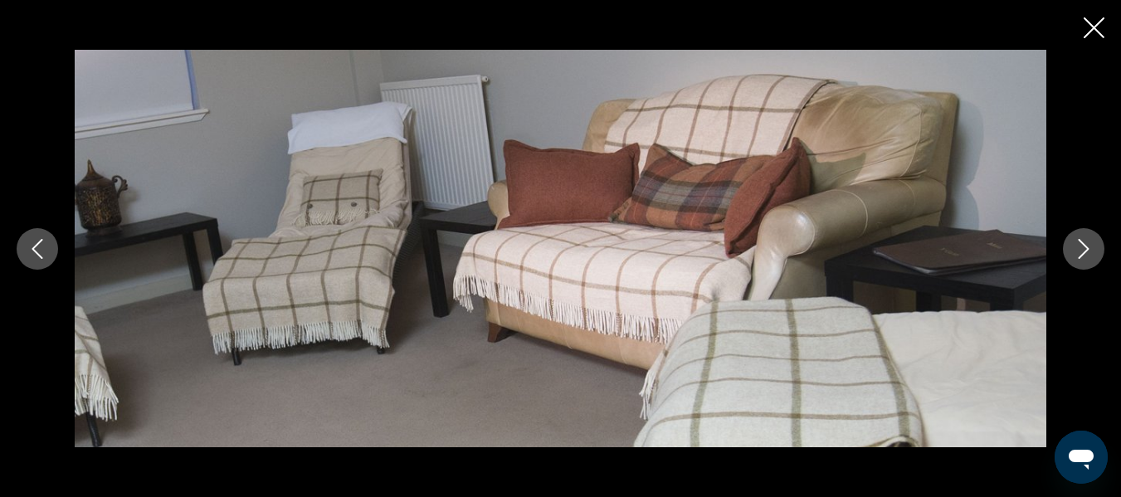
click at [1086, 254] on icon "Next image" at bounding box center [1084, 249] width 20 height 20
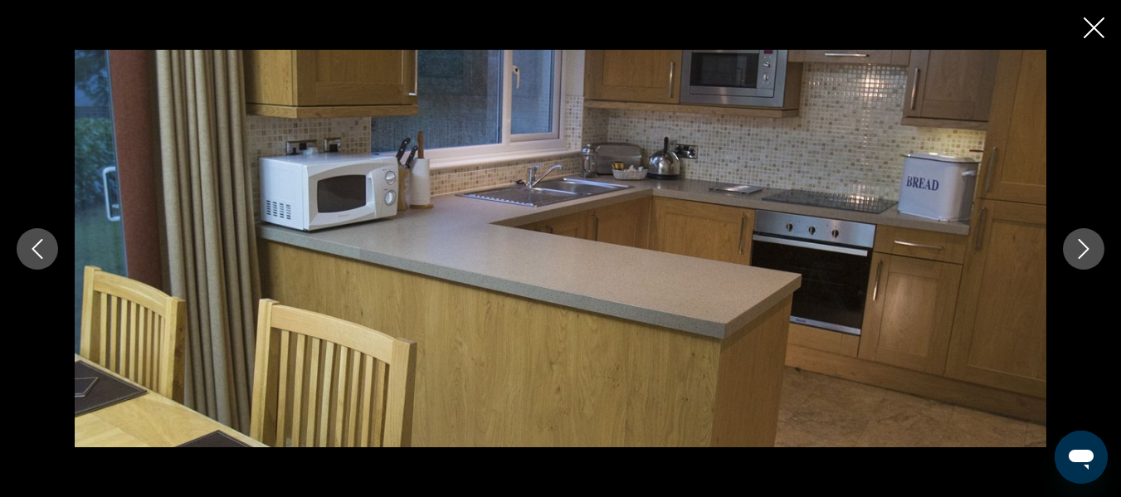
click at [1086, 254] on icon "Next image" at bounding box center [1084, 249] width 20 height 20
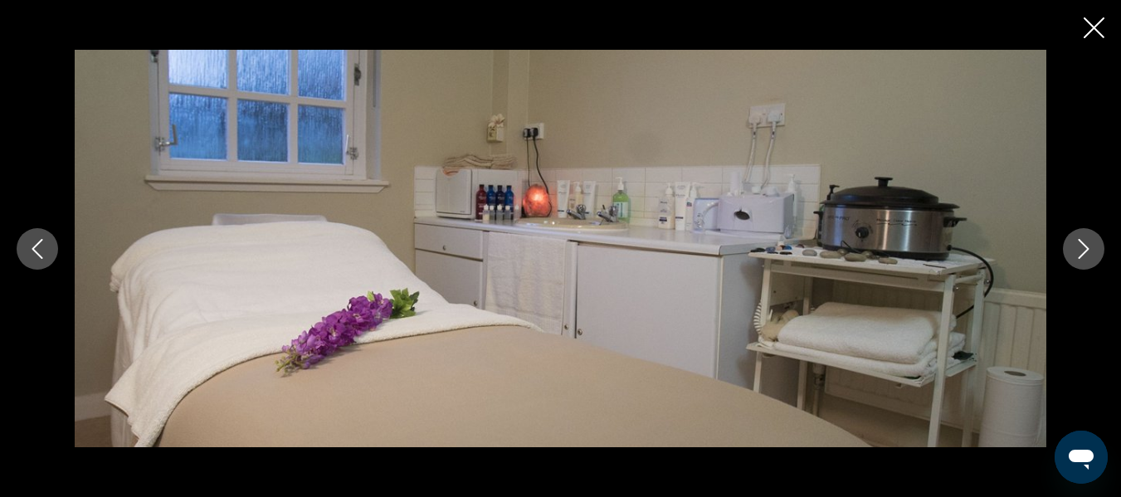
click at [1086, 251] on icon "Next image" at bounding box center [1084, 249] width 11 height 20
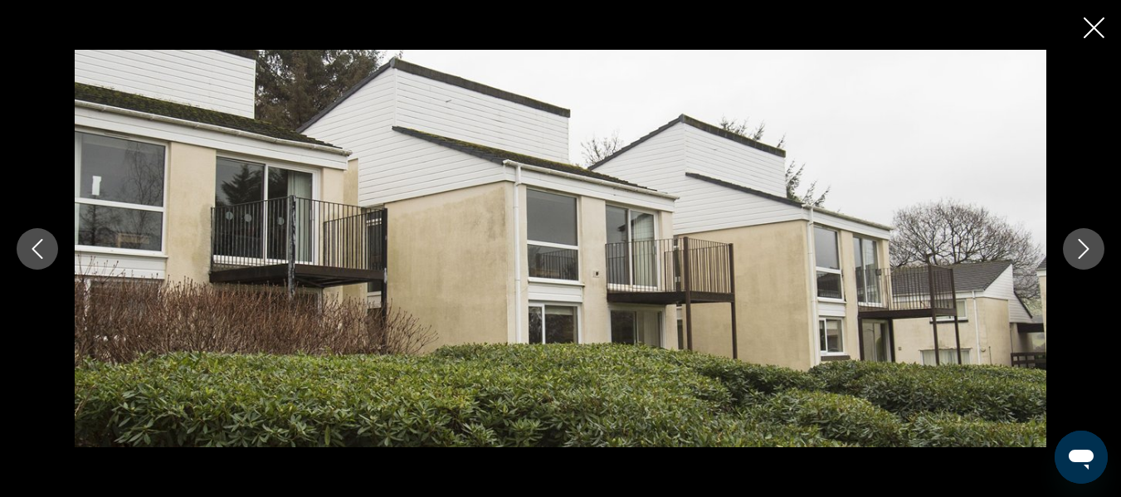
click at [1086, 251] on icon "Next image" at bounding box center [1084, 249] width 11 height 20
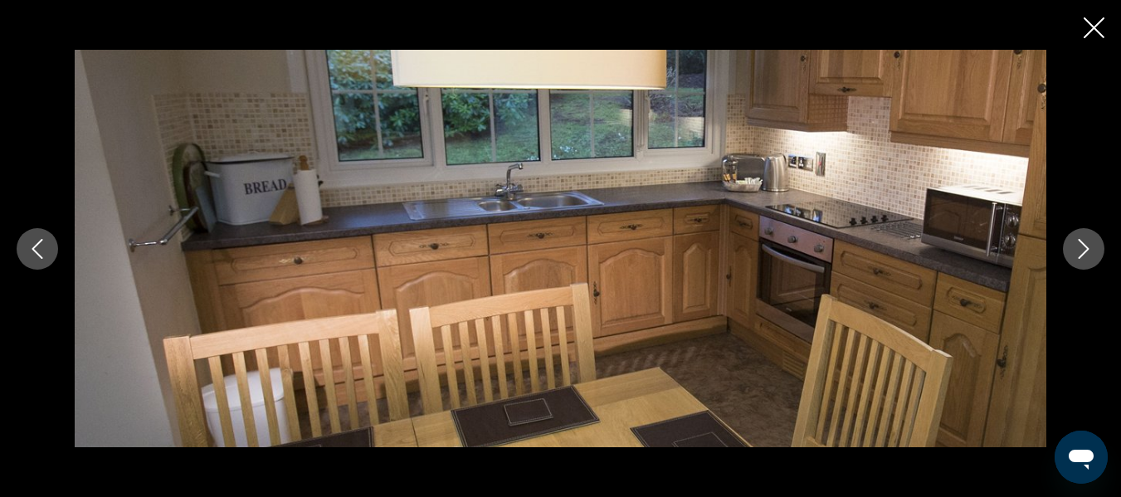
click at [1086, 251] on icon "Next image" at bounding box center [1084, 249] width 11 height 20
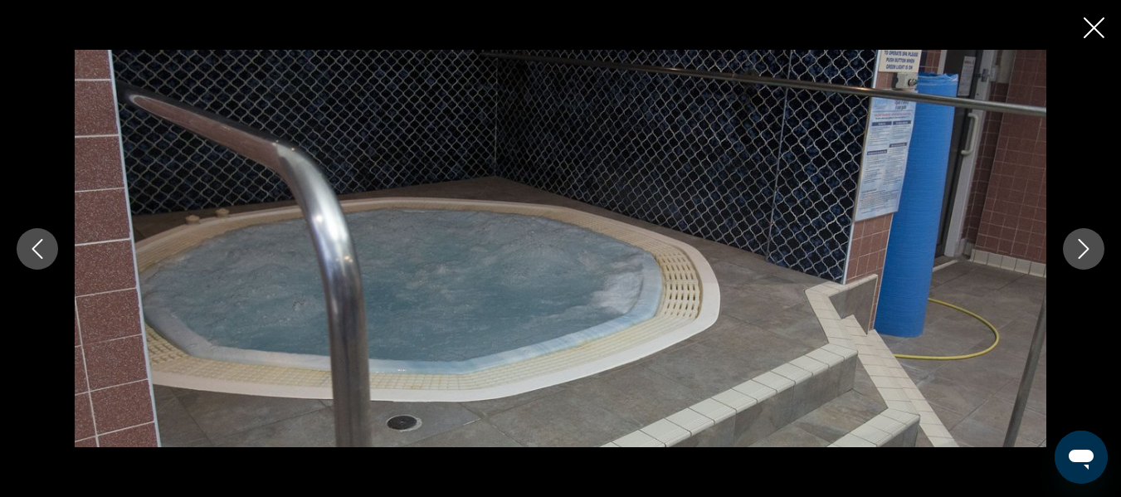
click at [1086, 251] on icon "Next image" at bounding box center [1084, 249] width 11 height 20
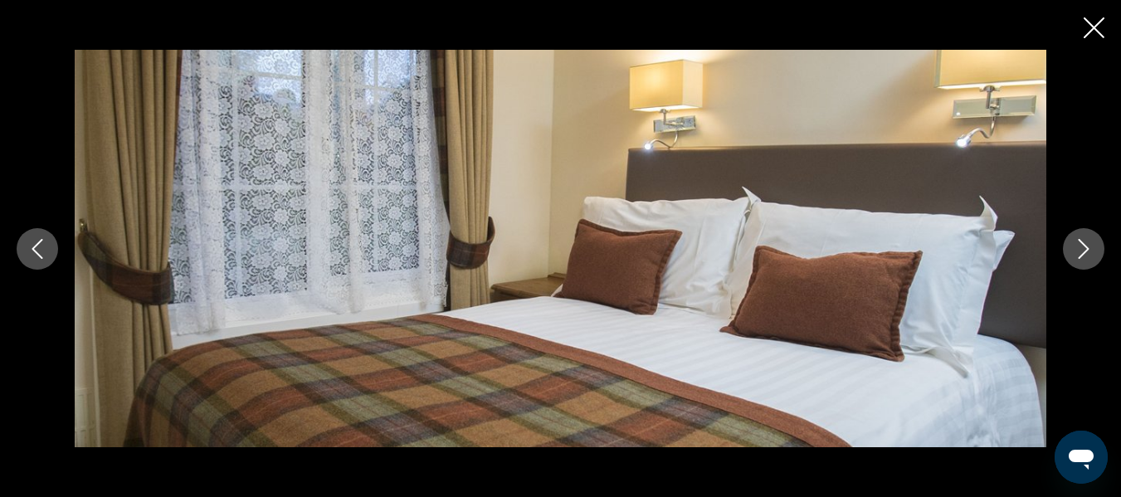
click at [1086, 251] on icon "Next image" at bounding box center [1084, 249] width 11 height 20
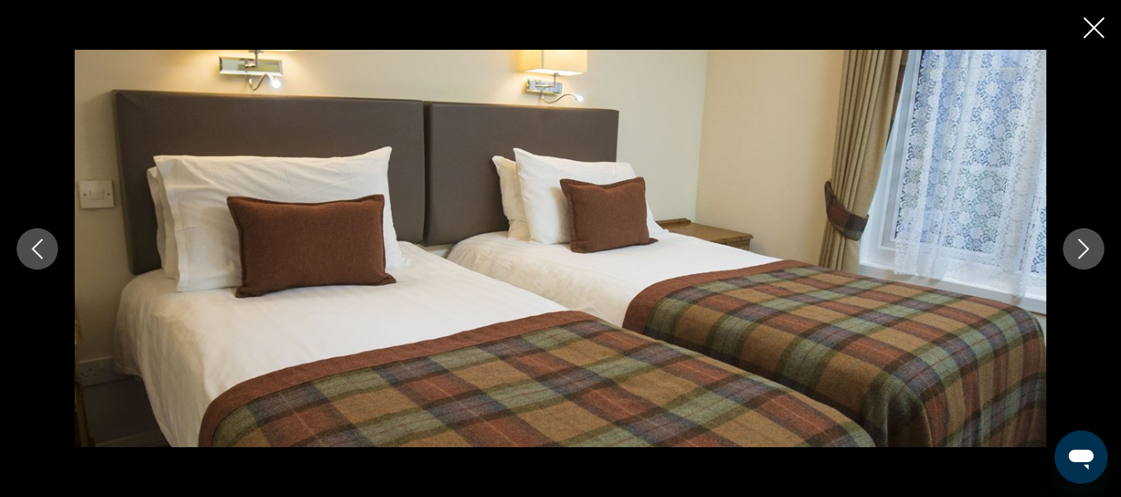
click at [1086, 251] on icon "Next image" at bounding box center [1084, 249] width 11 height 20
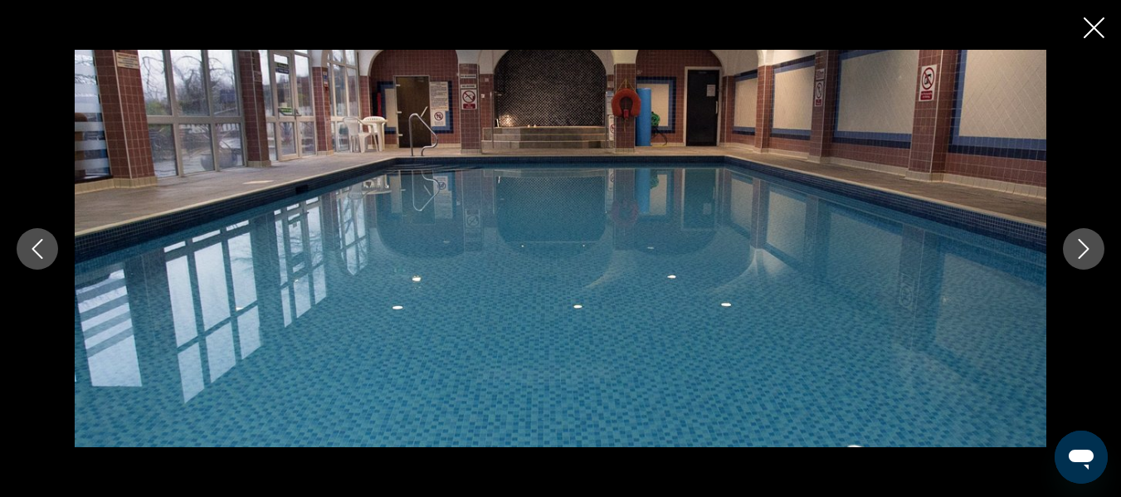
click at [1086, 251] on icon "Next image" at bounding box center [1084, 249] width 11 height 20
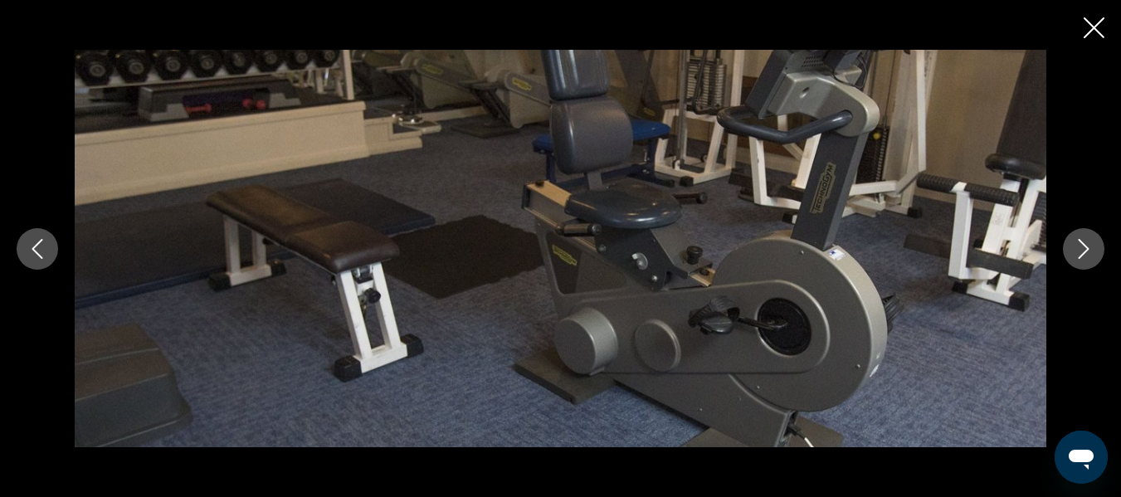
click at [1086, 251] on icon "Next image" at bounding box center [1084, 249] width 11 height 20
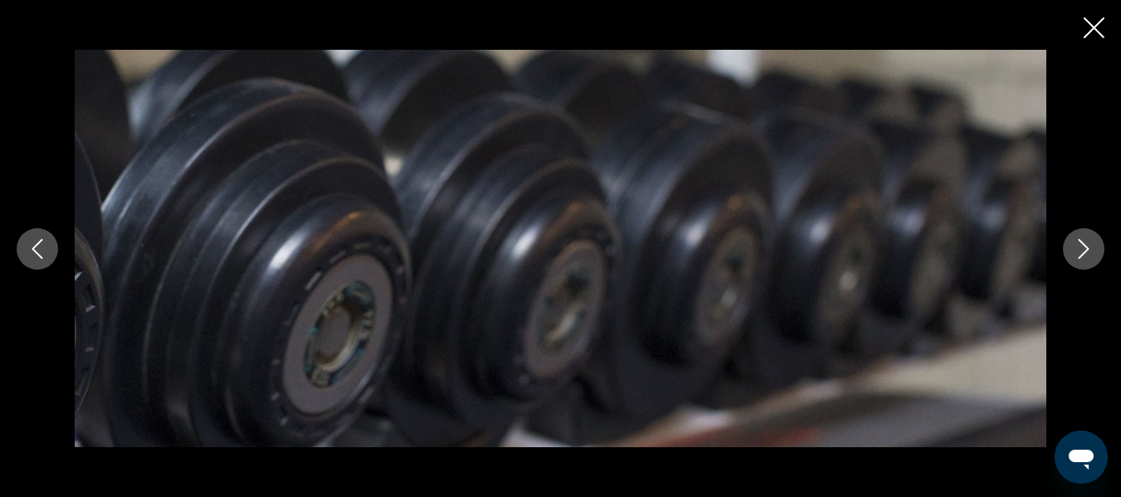
click at [1086, 251] on icon "Next image" at bounding box center [1084, 249] width 11 height 20
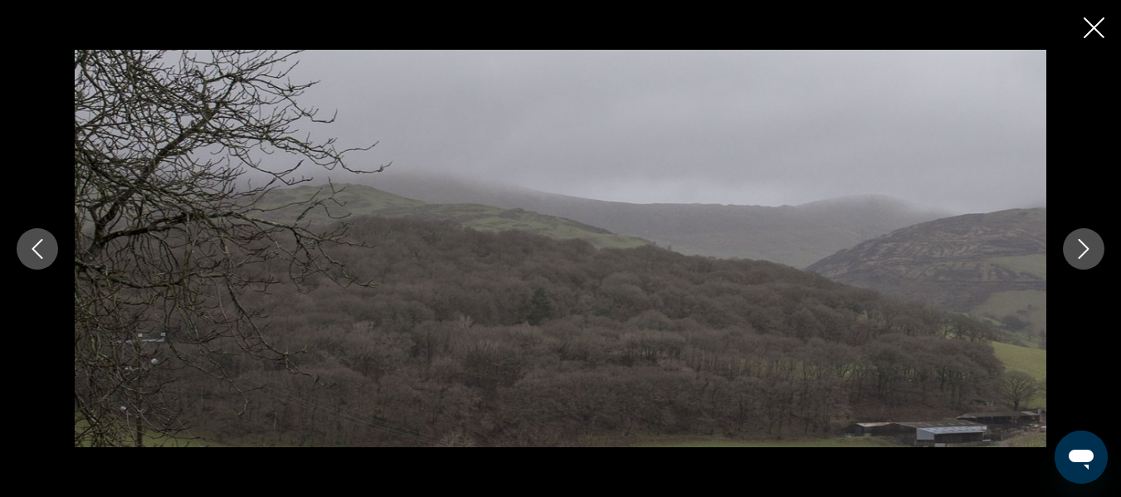
click at [1086, 251] on icon "Next image" at bounding box center [1084, 249] width 11 height 20
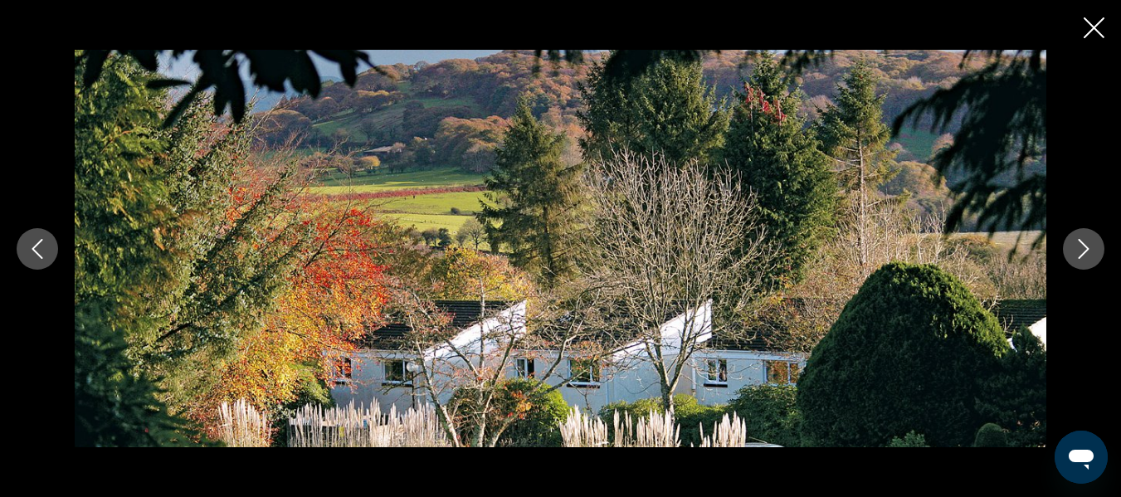
click at [1086, 251] on icon "Next image" at bounding box center [1084, 249] width 11 height 20
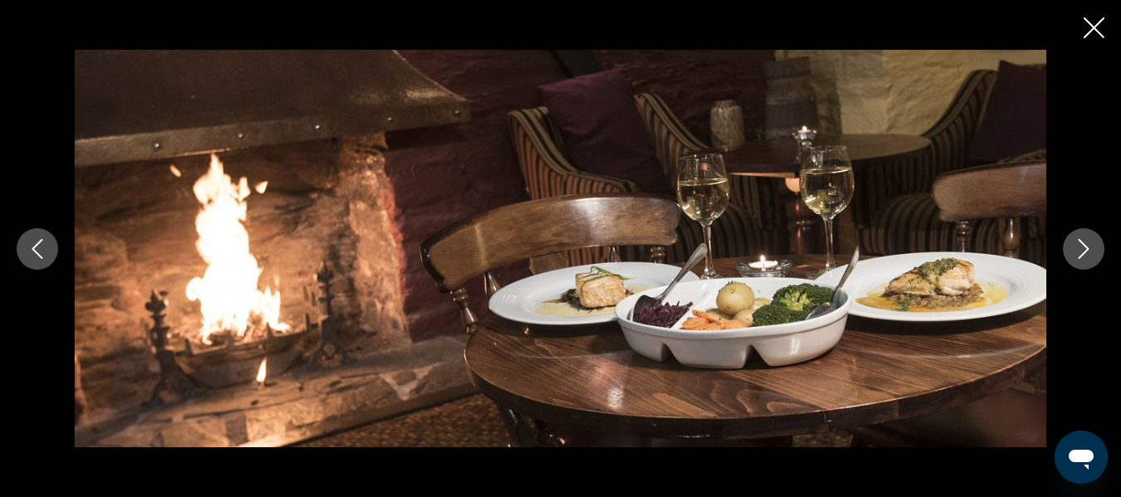
drag, startPoint x: 1101, startPoint y: 24, endPoint x: 1093, endPoint y: 31, distance: 10.0
click at [1098, 24] on icon "Close slideshow" at bounding box center [1094, 27] width 21 height 21
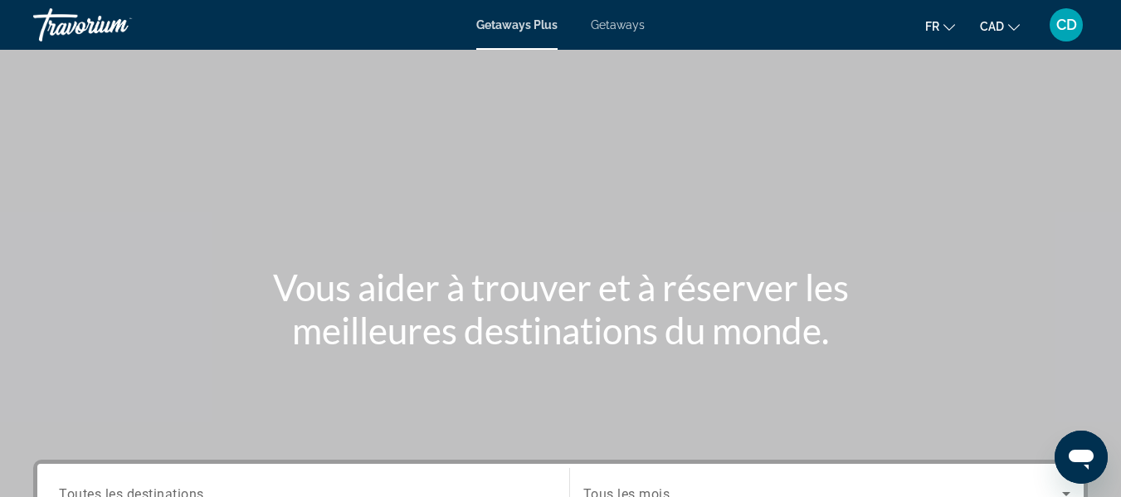
click at [95, 26] on div "Travorium" at bounding box center [116, 24] width 166 height 43
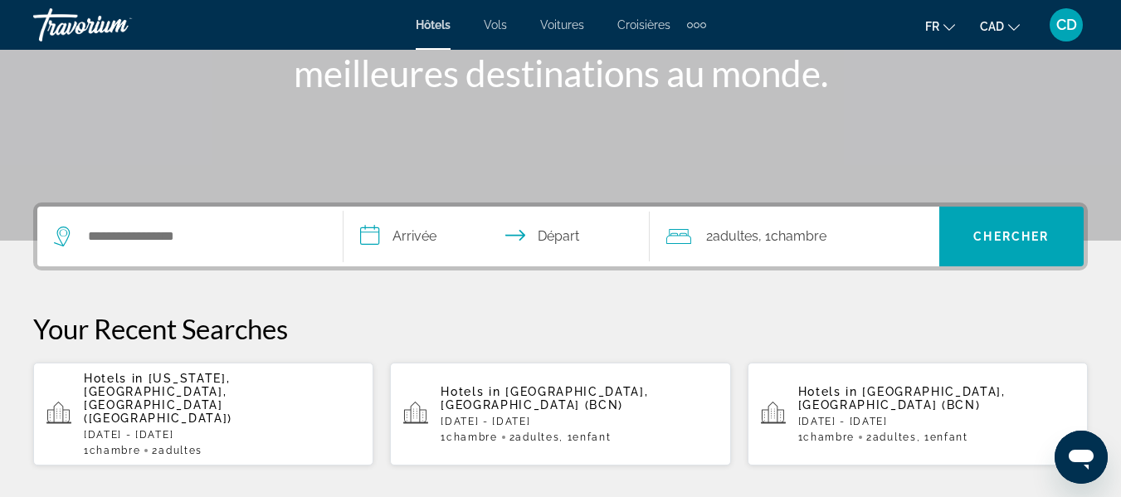
scroll to position [229, 0]
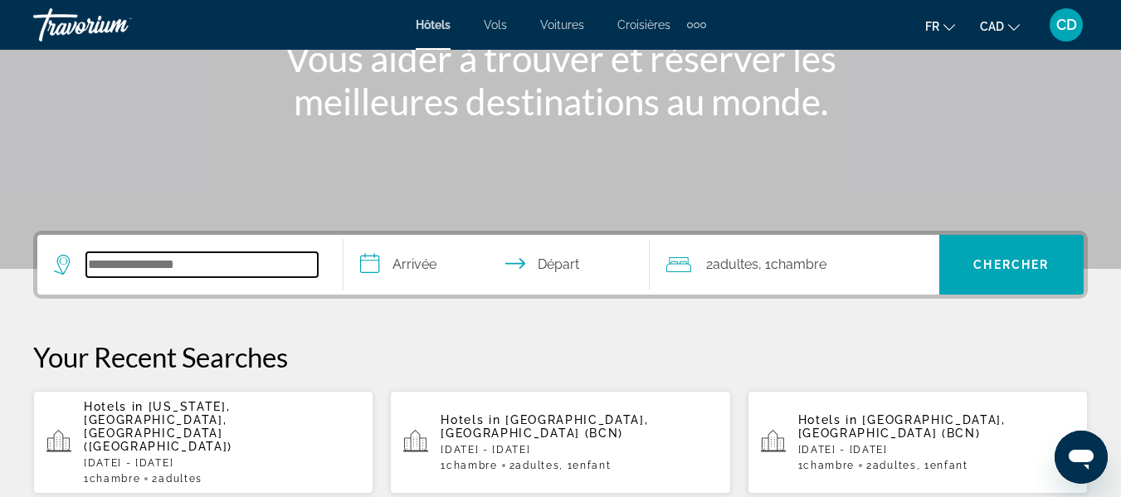
click at [151, 269] on input "Search widget" at bounding box center [202, 264] width 232 height 25
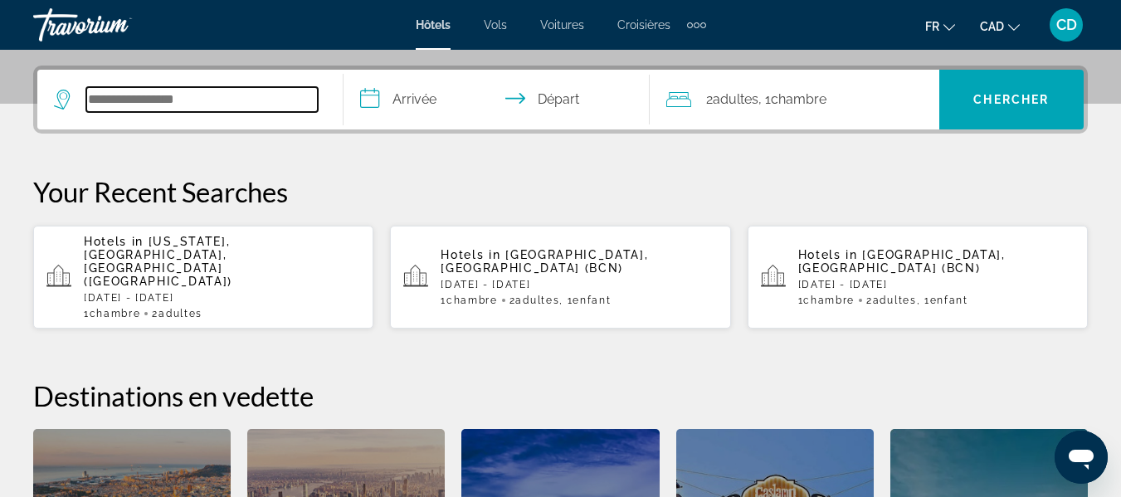
scroll to position [406, 0]
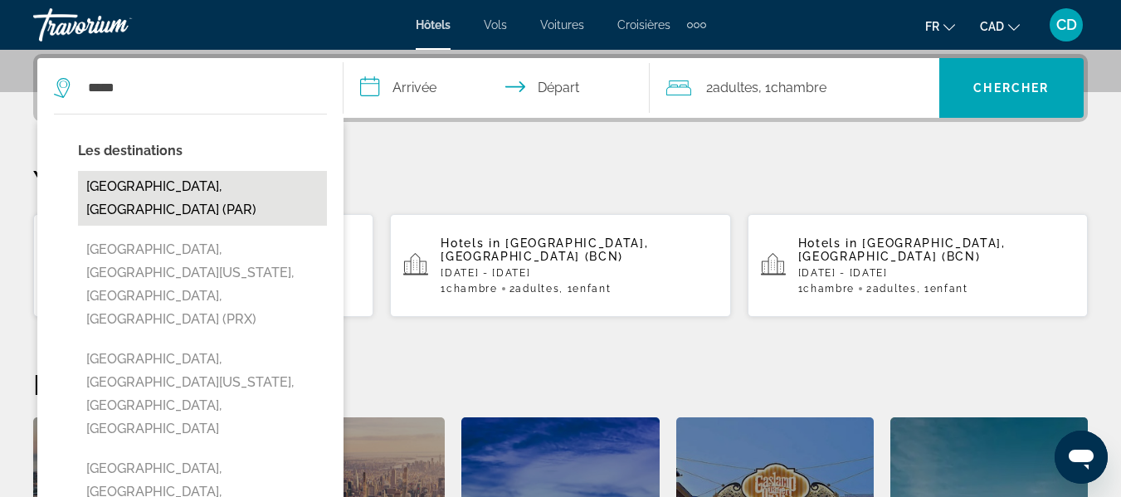
click at [170, 188] on button "Paris, France (PAR)" at bounding box center [202, 198] width 249 height 55
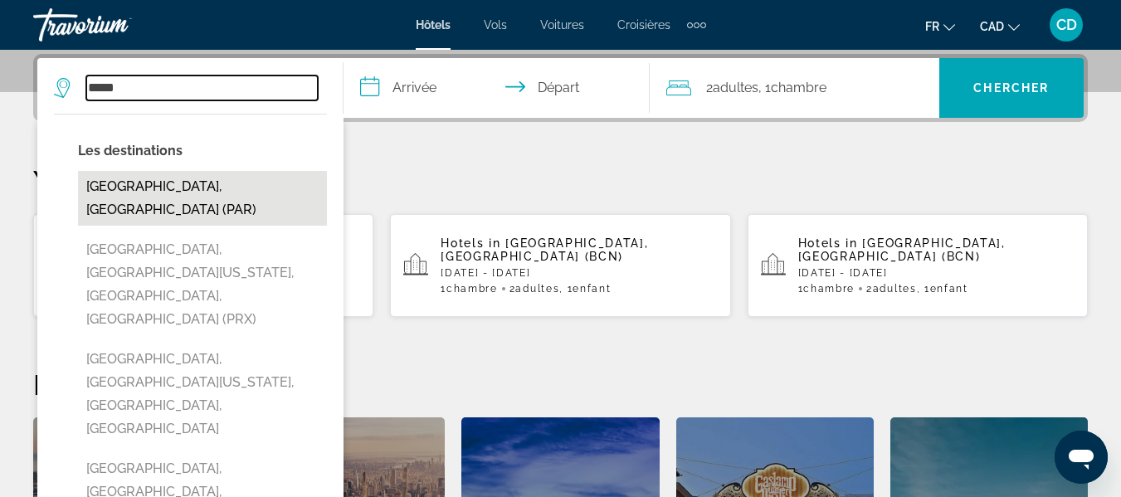
type input "**********"
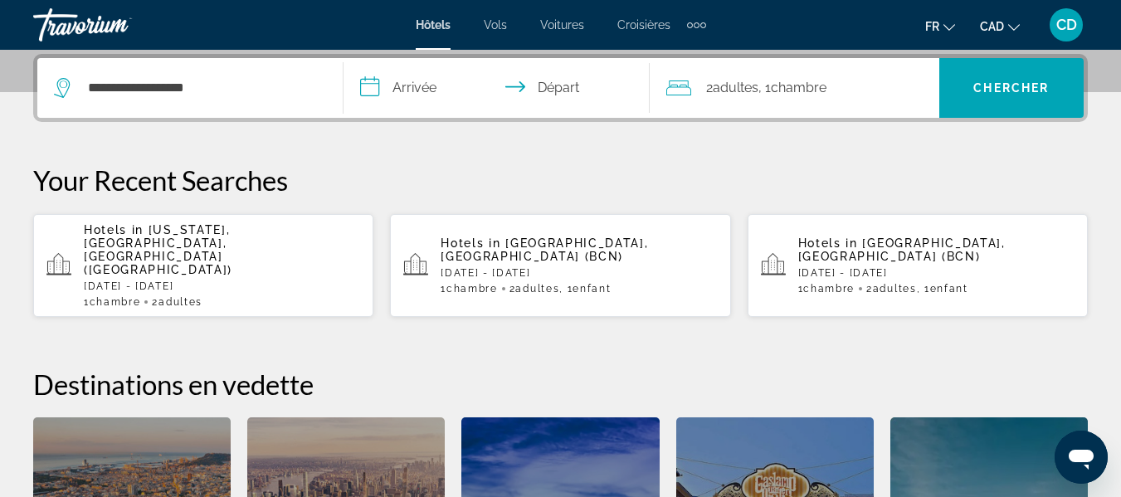
click at [420, 83] on input "**********" at bounding box center [500, 90] width 313 height 65
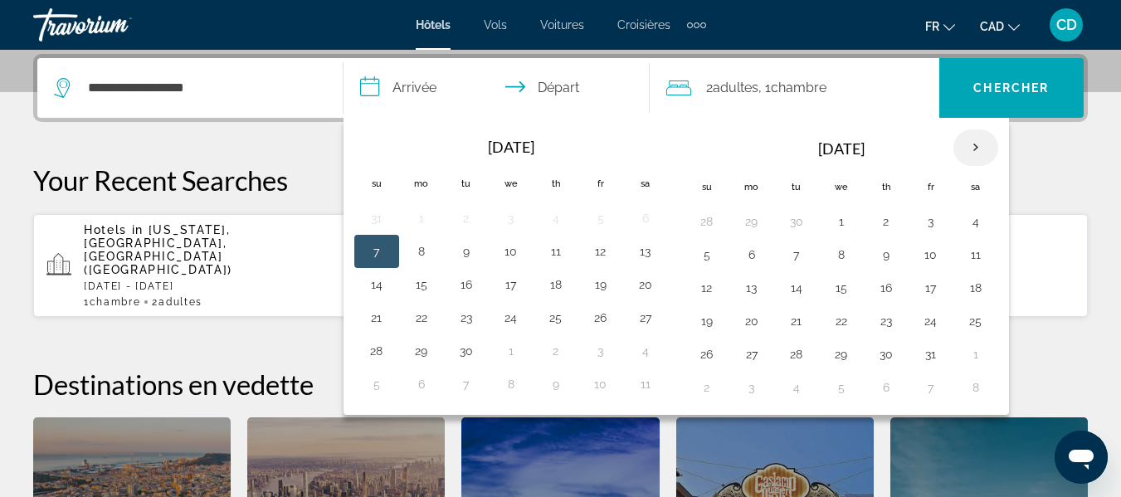
click at [977, 149] on th "Next month" at bounding box center [976, 147] width 45 height 37
click at [934, 352] on button "28" at bounding box center [931, 354] width 27 height 23
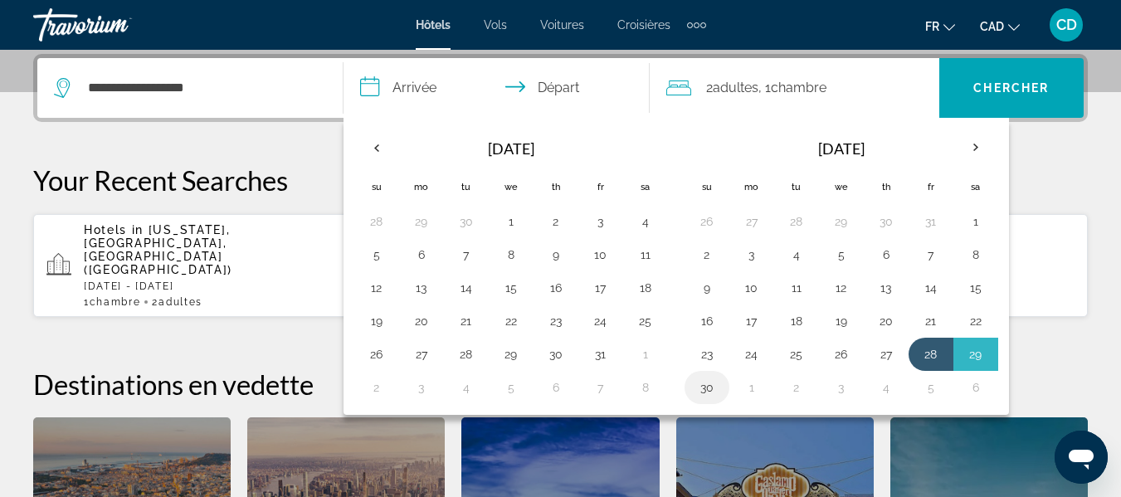
click at [707, 388] on button "30" at bounding box center [707, 387] width 27 height 23
type input "**********"
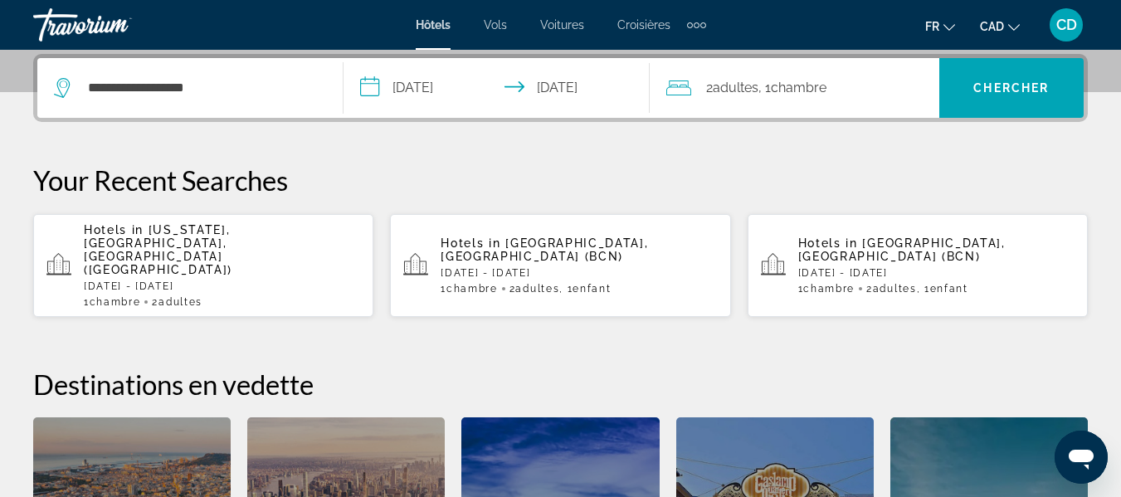
click at [827, 88] on span "Chambre" at bounding box center [799, 88] width 56 height 16
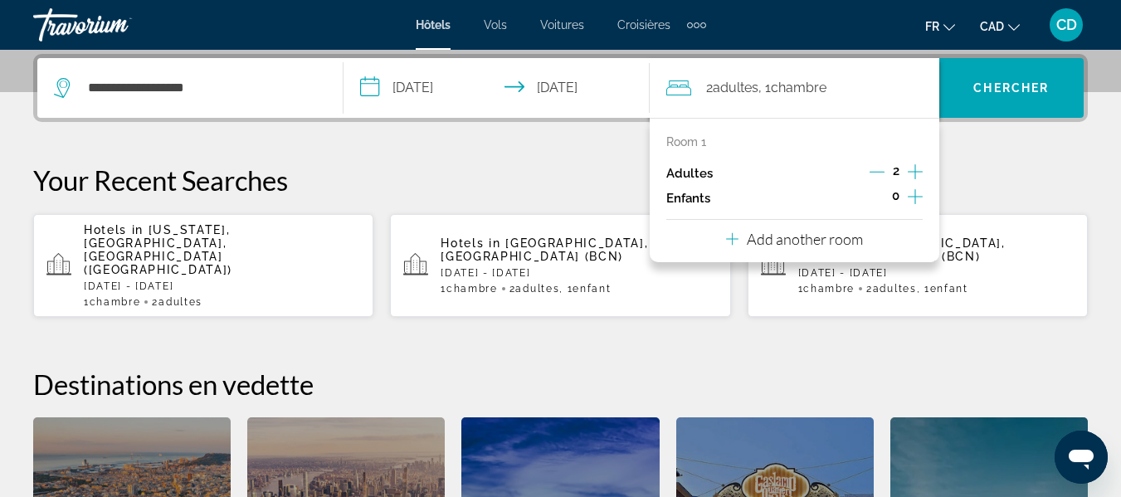
click at [880, 171] on icon "Decrement adults" at bounding box center [877, 171] width 15 height 15
click at [990, 88] on span "Chercher" at bounding box center [1012, 87] width 76 height 13
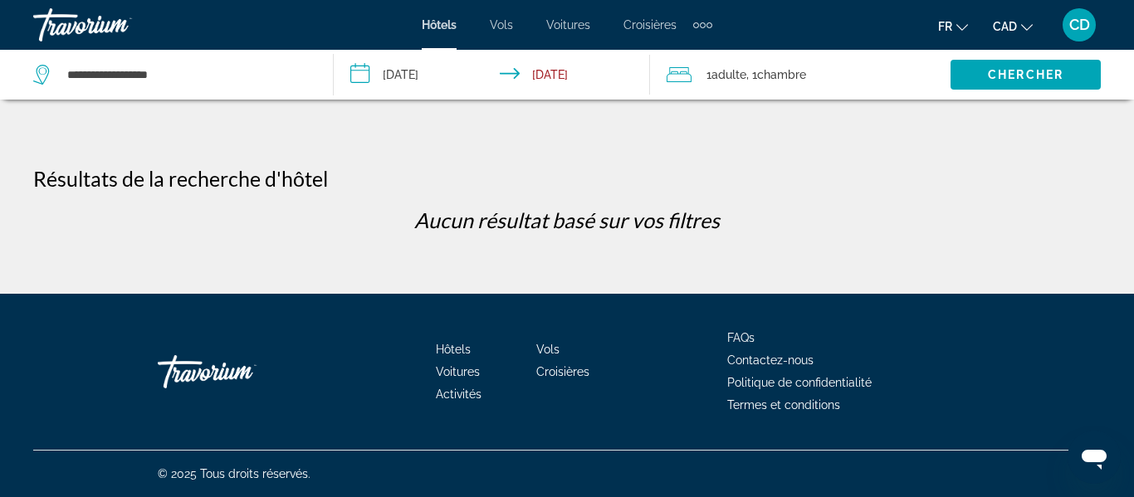
click at [803, 78] on span "Chambre" at bounding box center [781, 74] width 49 height 13
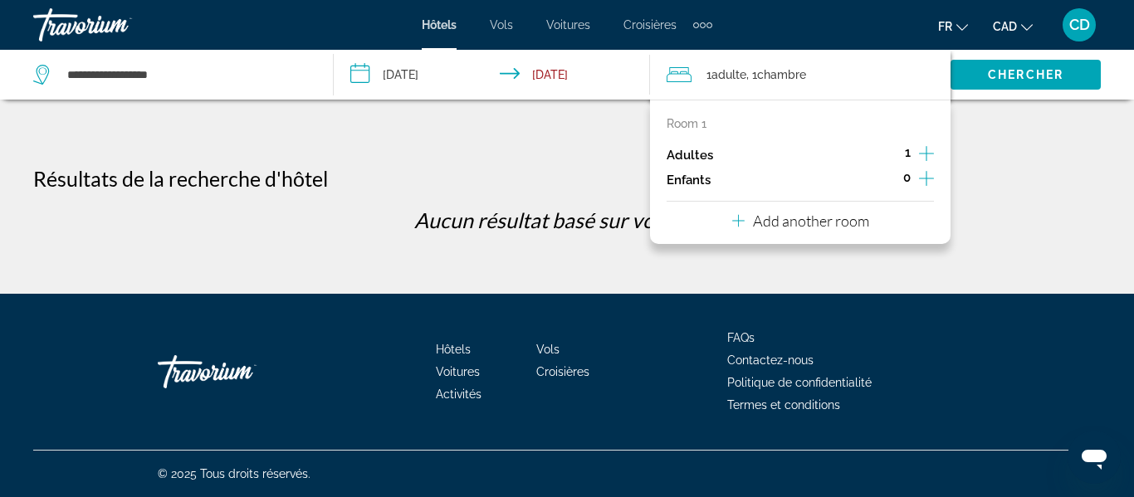
click at [930, 154] on icon "Increment adults" at bounding box center [926, 154] width 15 height 20
click at [1023, 79] on span "Chercher" at bounding box center [1026, 74] width 76 height 13
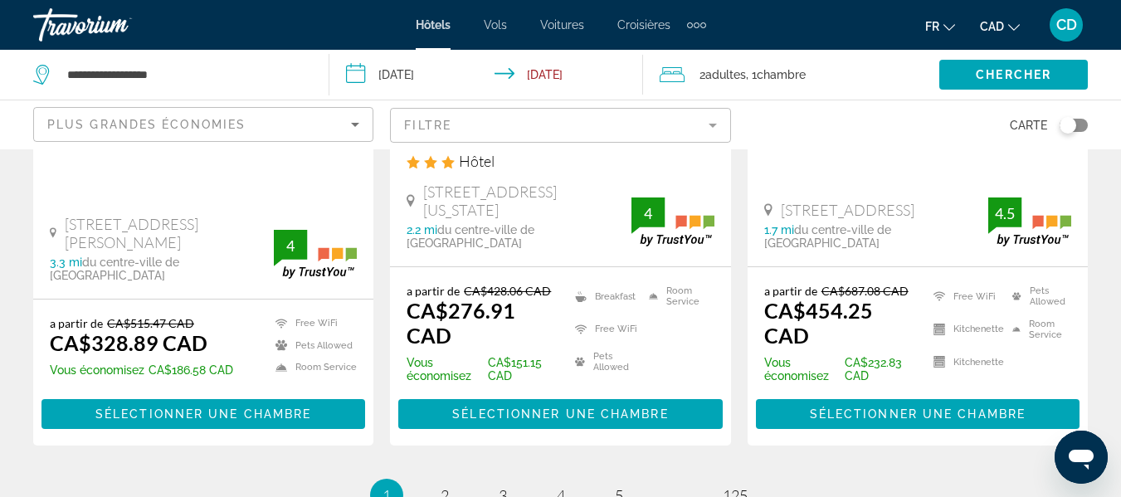
scroll to position [2407, 0]
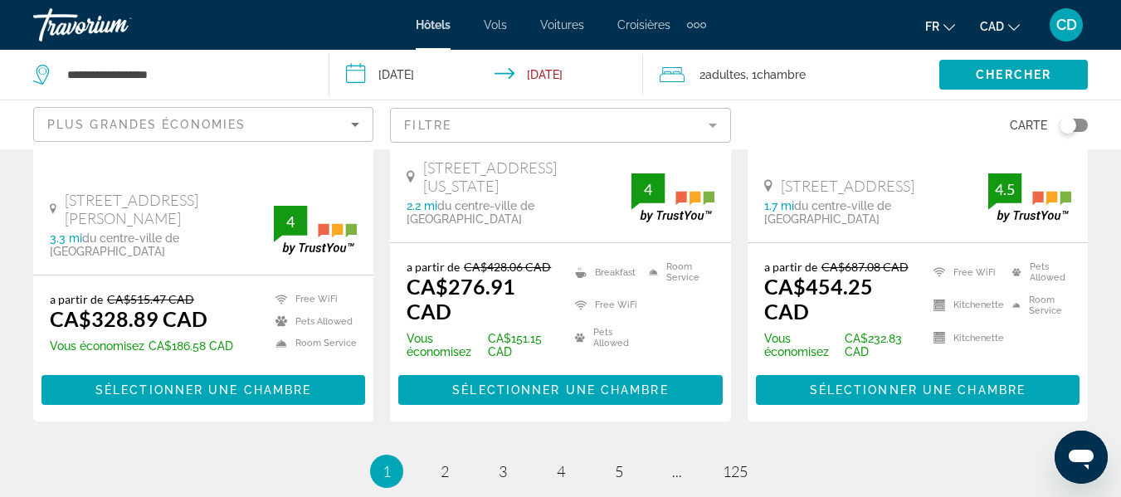
click at [356, 125] on icon "Sort by" at bounding box center [355, 125] width 8 height 4
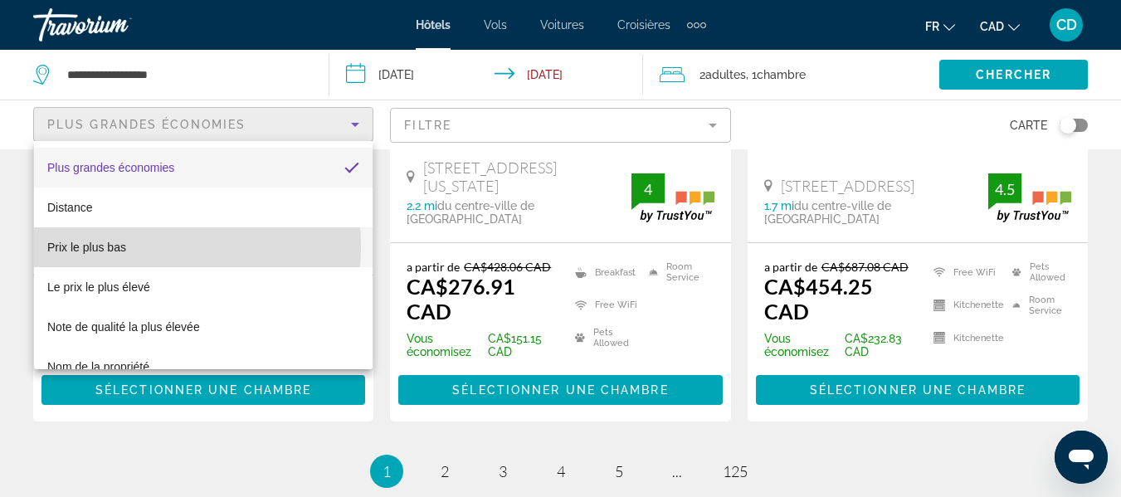
click at [105, 247] on span "Prix le plus bas" at bounding box center [86, 247] width 79 height 13
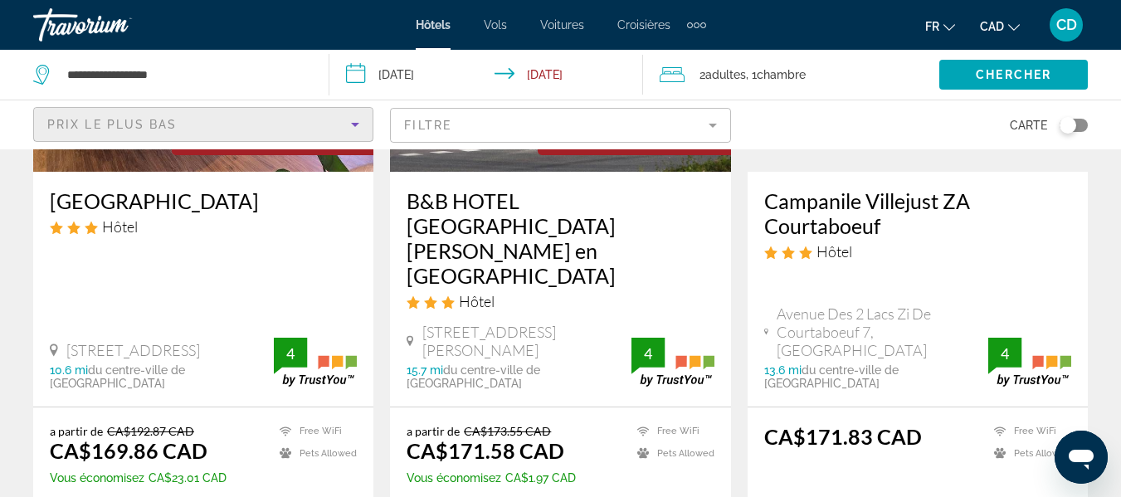
scroll to position [2407, 0]
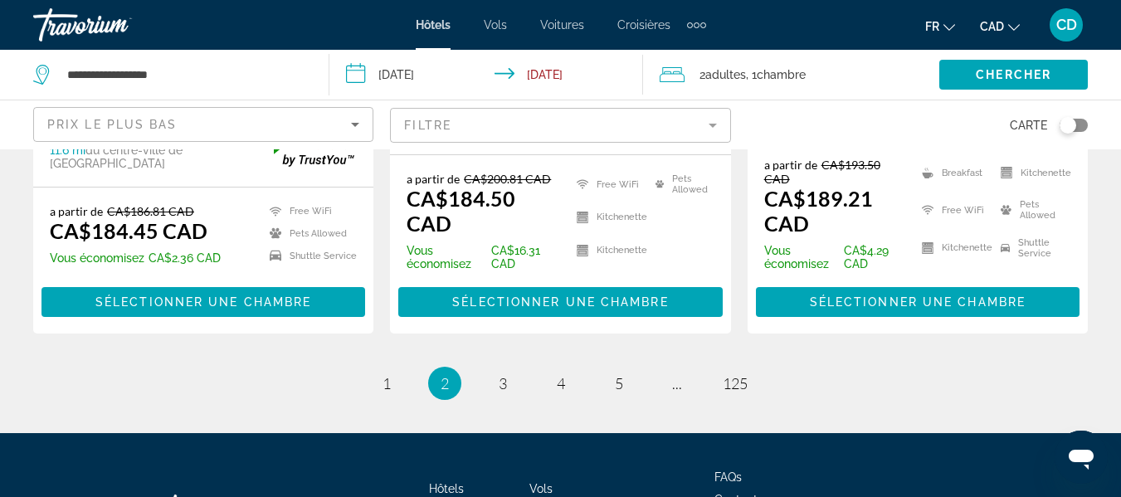
scroll to position [2478, 0]
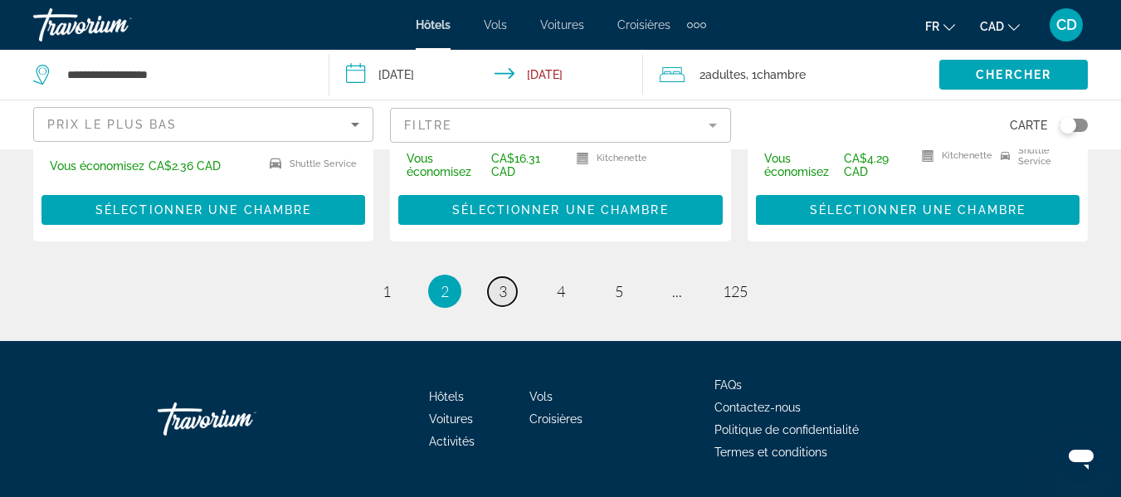
click at [499, 282] on span "3" at bounding box center [503, 291] width 8 height 18
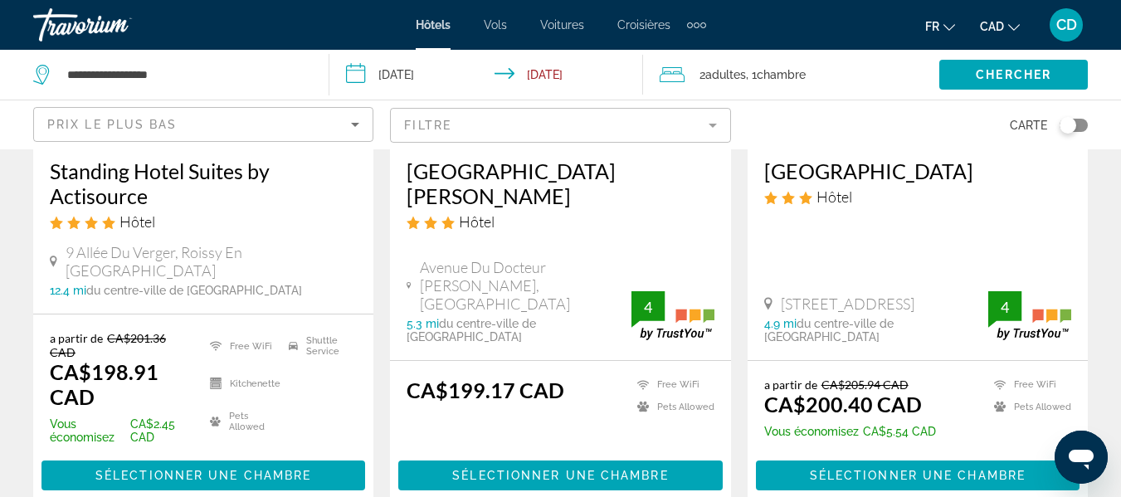
scroll to position [2407, 0]
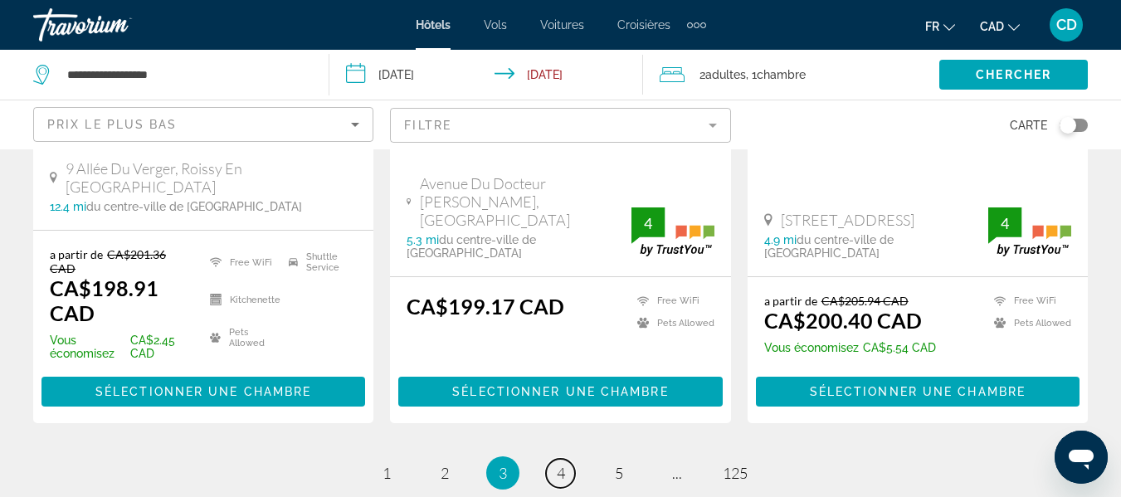
click at [564, 464] on span "4" at bounding box center [561, 473] width 8 height 18
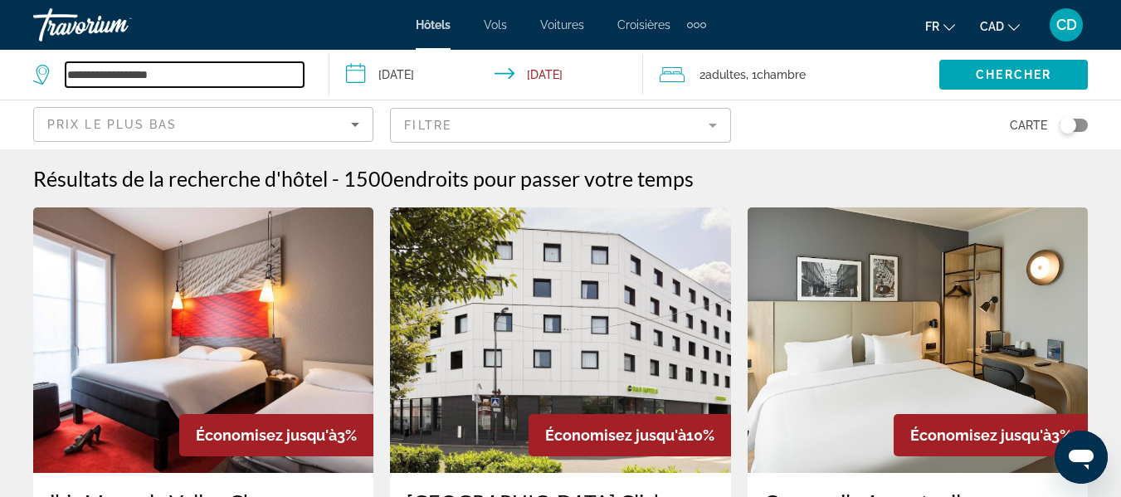
click at [176, 77] on input "**********" at bounding box center [185, 74] width 238 height 25
click at [41, 76] on icon "Search widget" at bounding box center [43, 75] width 20 height 20
click at [173, 75] on input "**********" at bounding box center [185, 74] width 238 height 25
click at [41, 72] on icon "Search widget" at bounding box center [43, 75] width 20 height 20
click at [1021, 78] on span "Chercher" at bounding box center [1014, 74] width 76 height 13
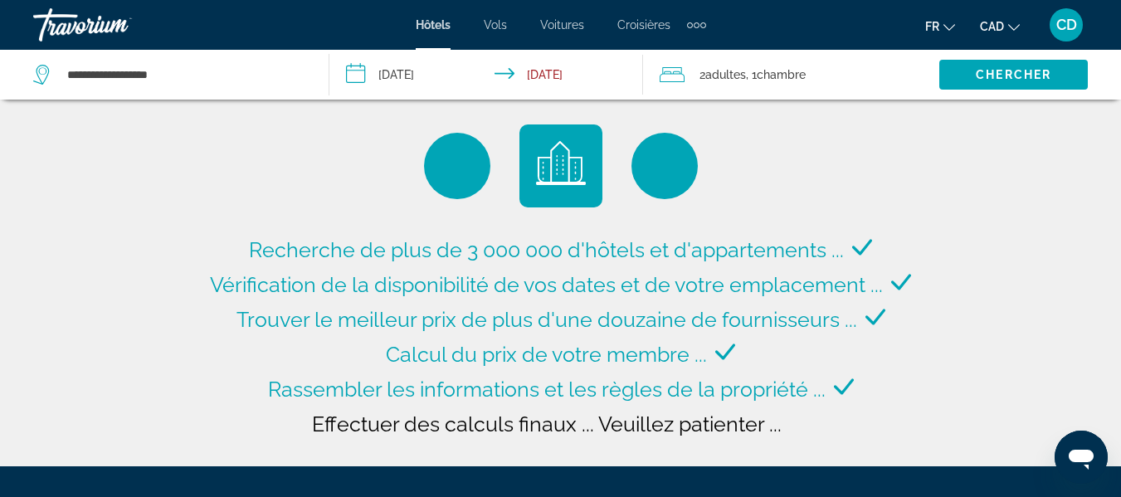
click at [501, 26] on span "Vols" at bounding box center [495, 24] width 23 height 13
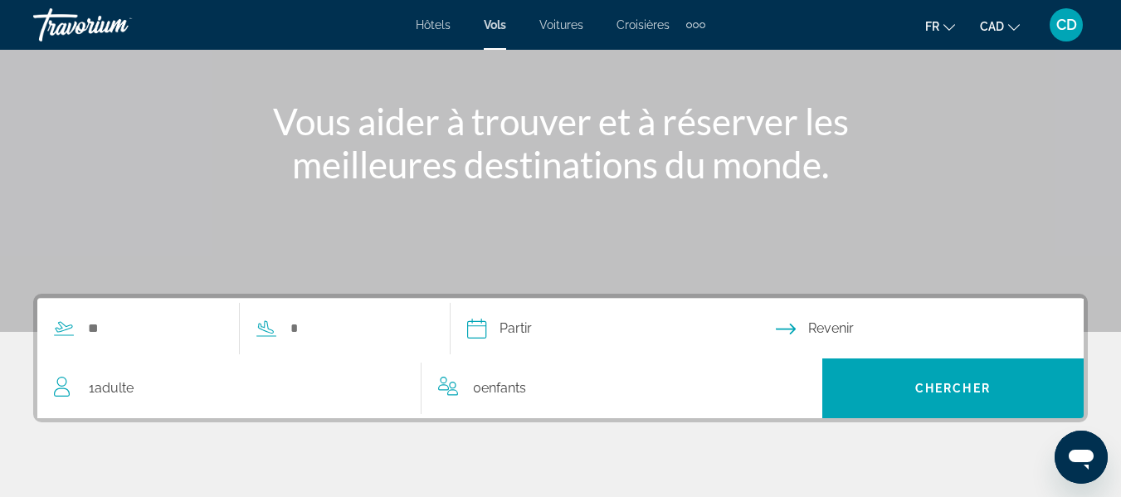
scroll to position [249, 0]
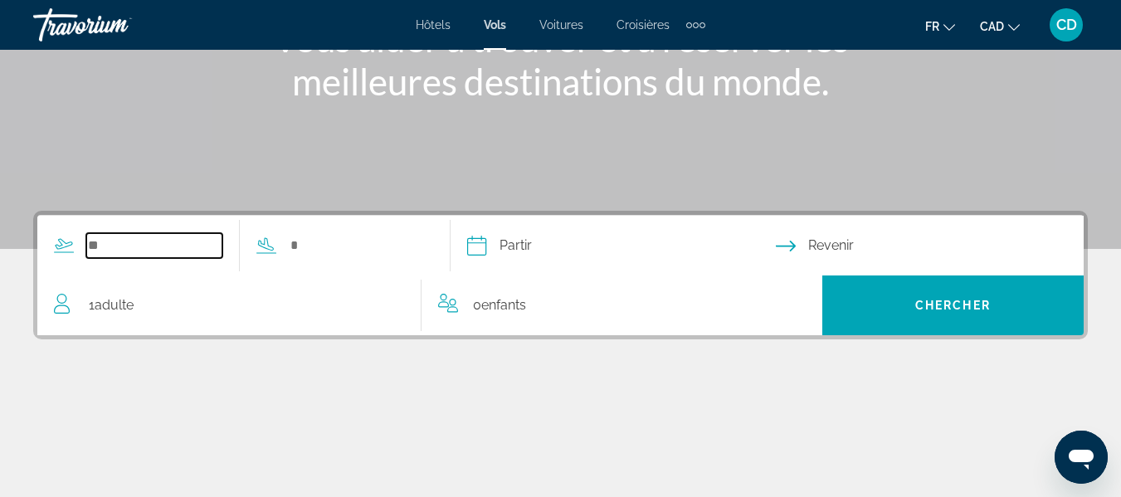
click at [101, 249] on input "Search widget" at bounding box center [154, 245] width 136 height 25
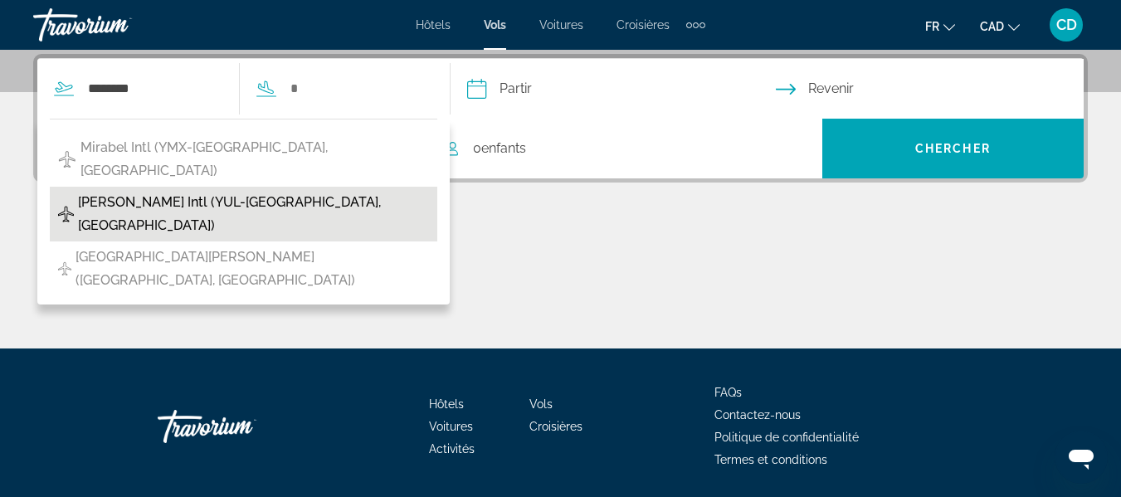
click at [190, 191] on span "Pierre Elliott Trudeau Intl (YUL-Montreal, Canada)" at bounding box center [253, 214] width 351 height 46
type input "**********"
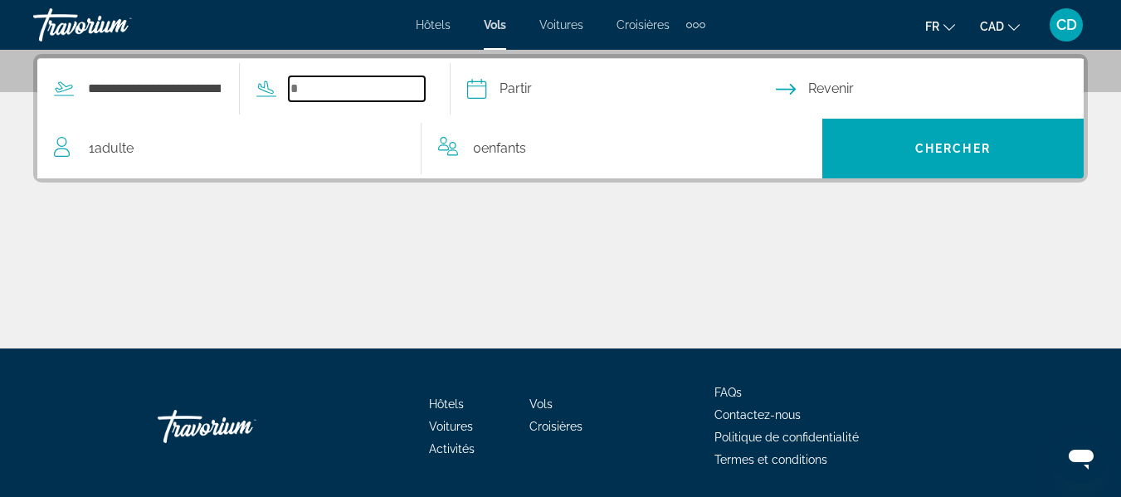
click at [327, 90] on input "Search widget" at bounding box center [357, 88] width 136 height 25
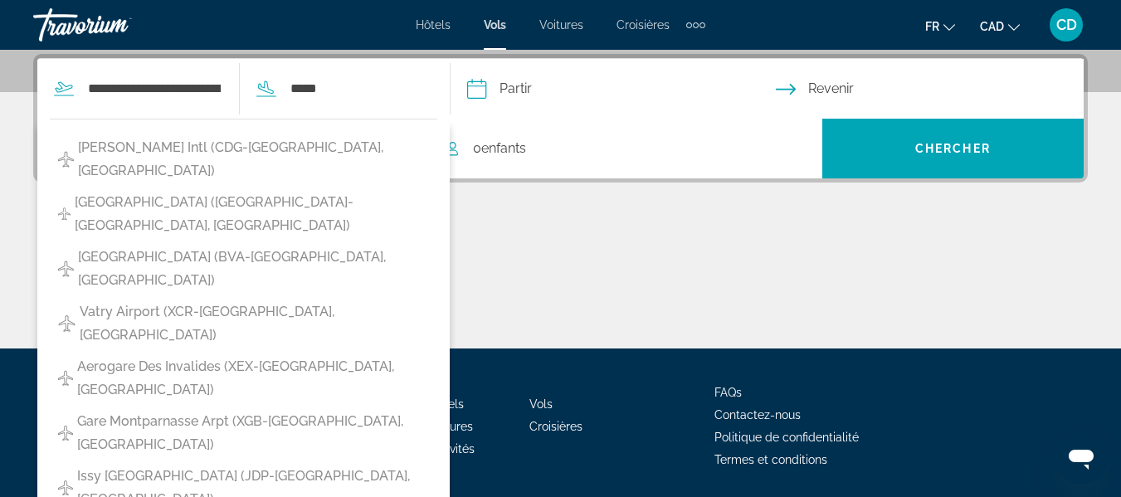
click at [247, 191] on span "Orly Airport (ORY-Paris, France)" at bounding box center [252, 214] width 354 height 46
type input "**********"
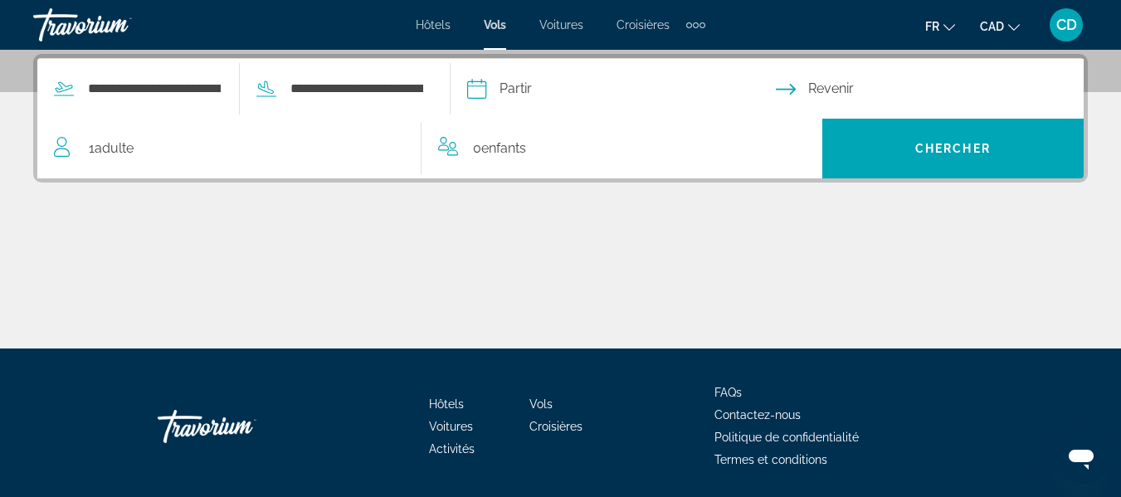
click at [552, 85] on input "Depart date" at bounding box center [620, 91] width 315 height 65
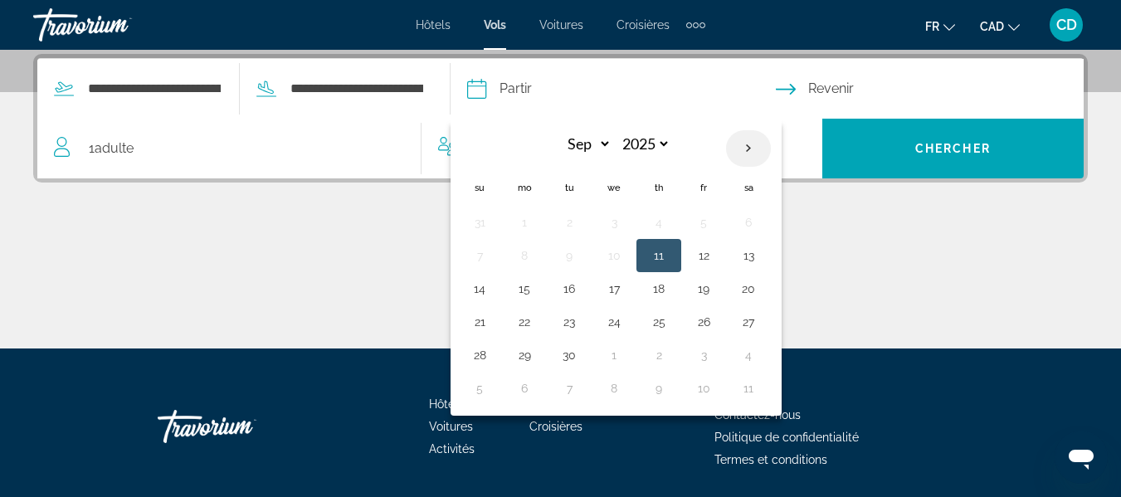
click at [771, 148] on th "Next month" at bounding box center [748, 148] width 45 height 37
select select "**"
click at [717, 354] on button "28" at bounding box center [704, 355] width 27 height 23
type input "**********"
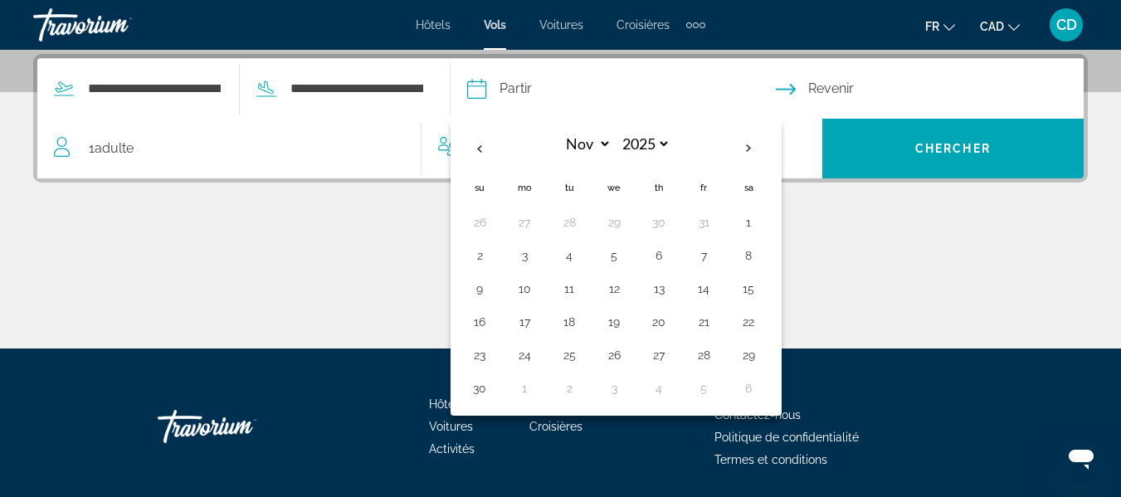
select select "**"
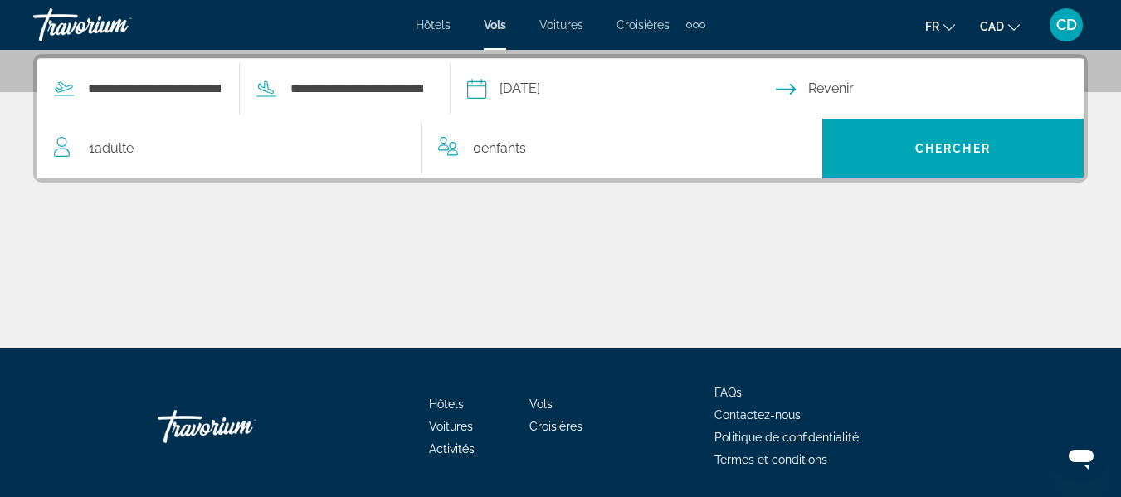
click at [865, 89] on input "Return date" at bounding box center [933, 91] width 315 height 65
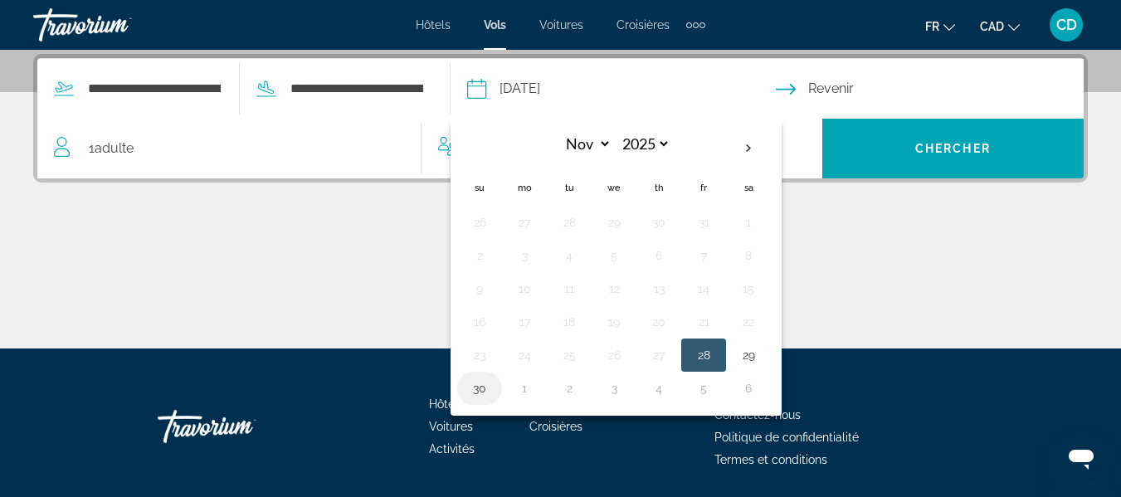
click at [493, 392] on button "30" at bounding box center [479, 388] width 27 height 23
type input "**********"
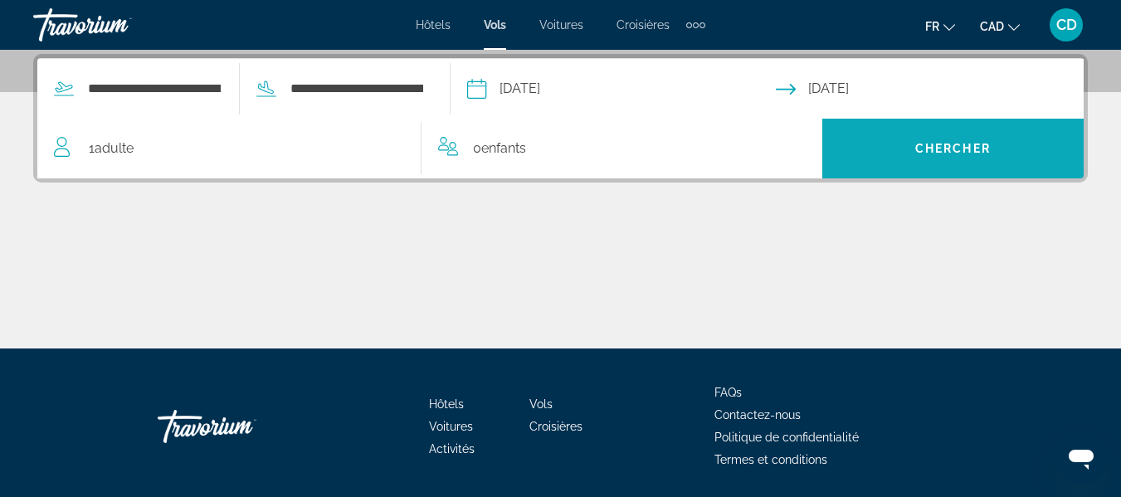
click at [920, 145] on span "Chercher" at bounding box center [954, 148] width 76 height 13
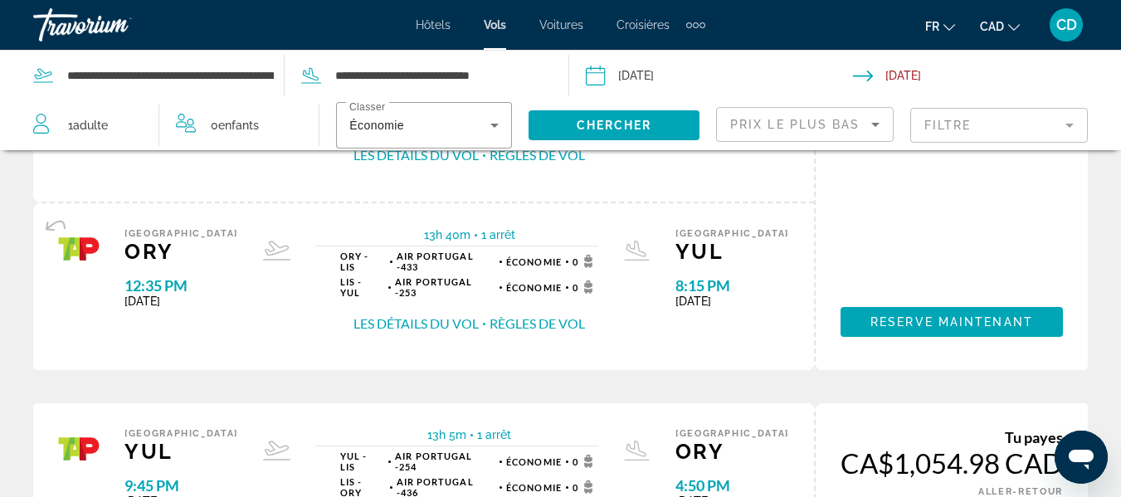
scroll to position [1909, 0]
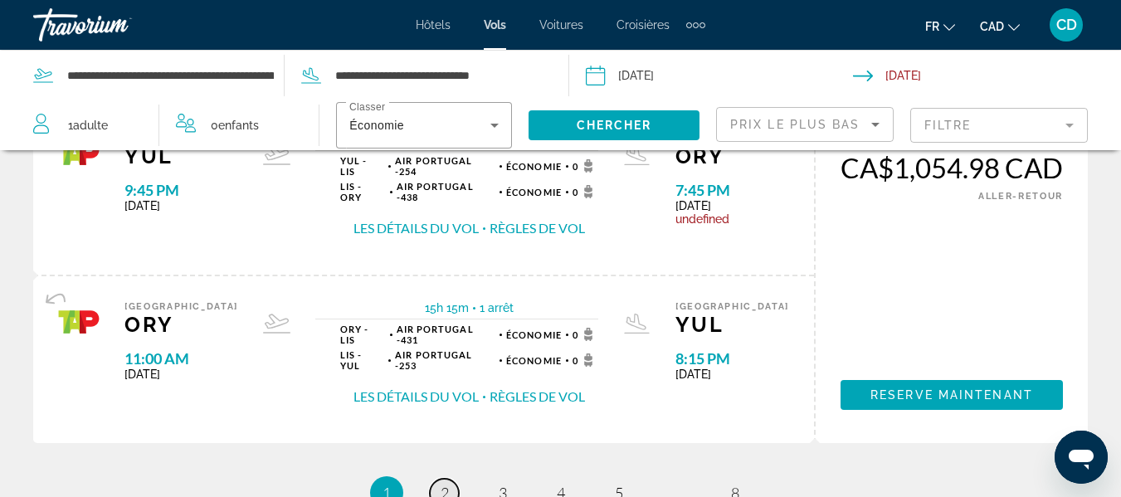
click at [447, 484] on span "2" at bounding box center [445, 493] width 8 height 18
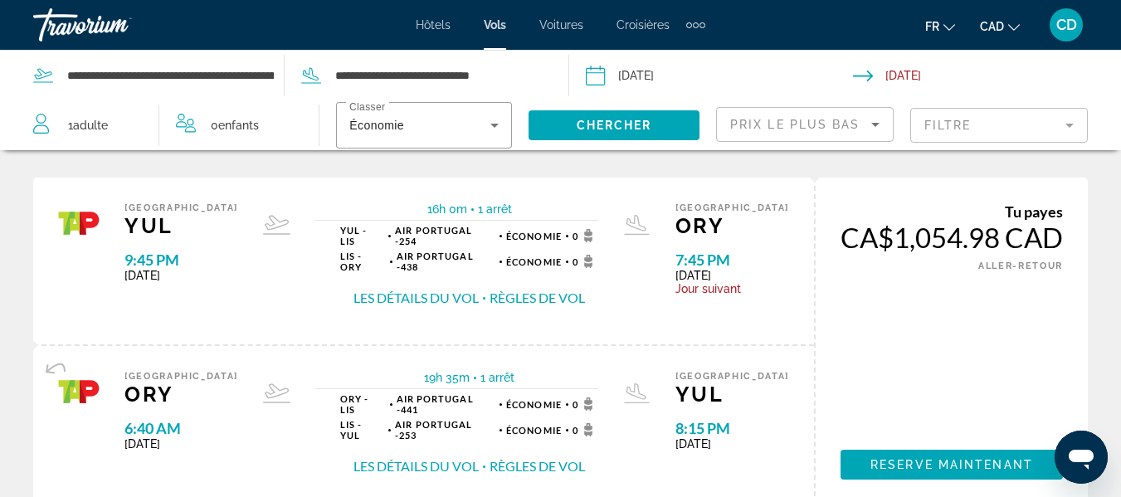
scroll to position [1909, 0]
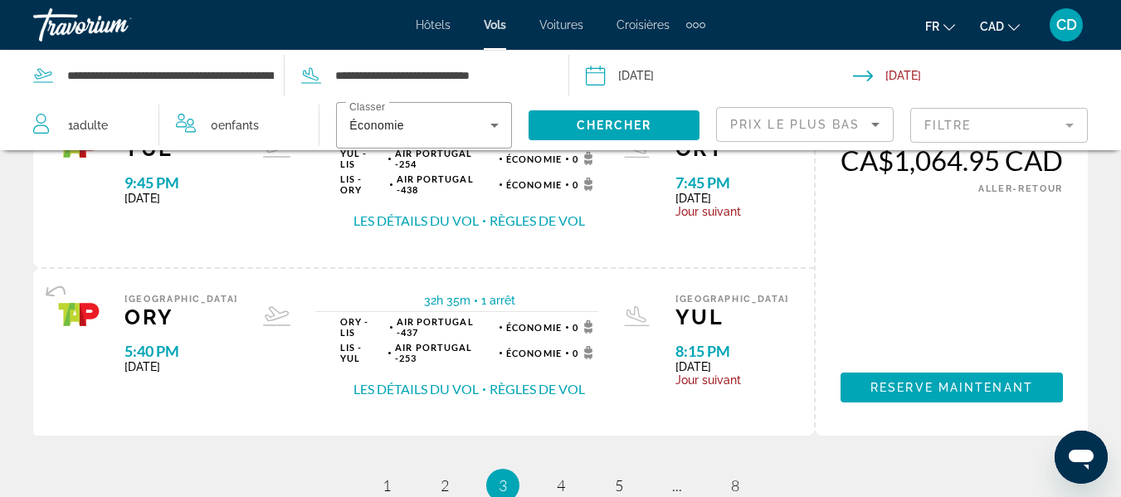
scroll to position [1992, 0]
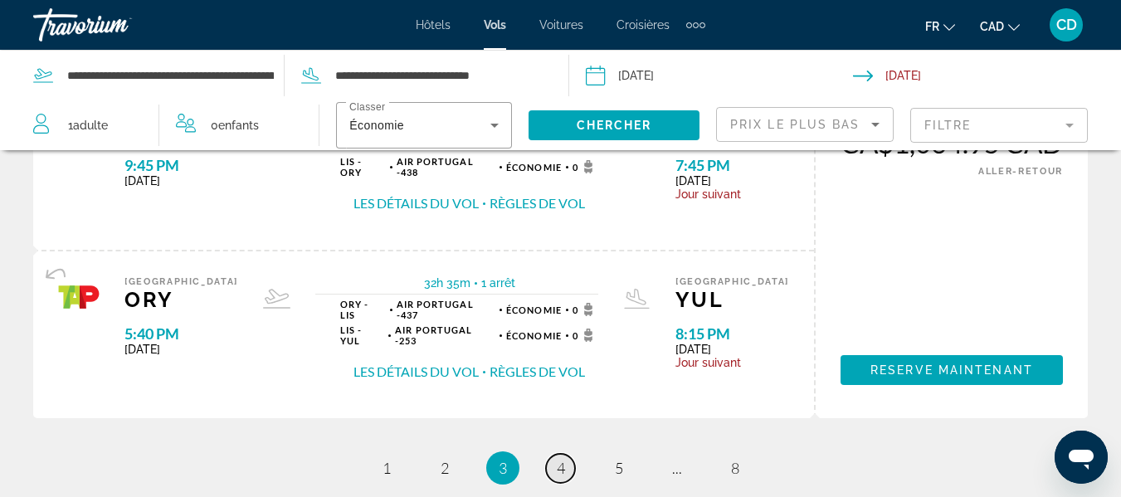
click at [559, 459] on span "4" at bounding box center [561, 468] width 8 height 18
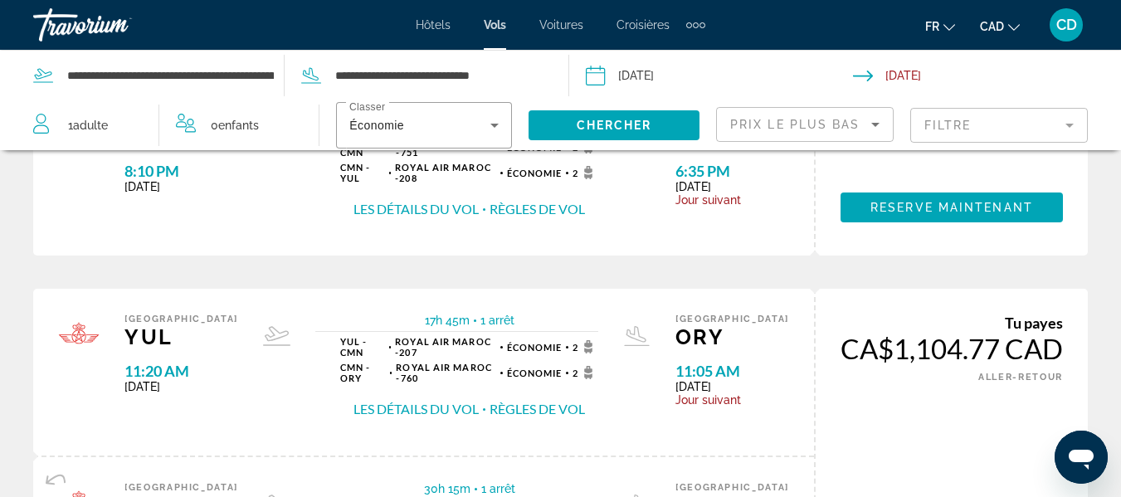
scroll to position [1992, 0]
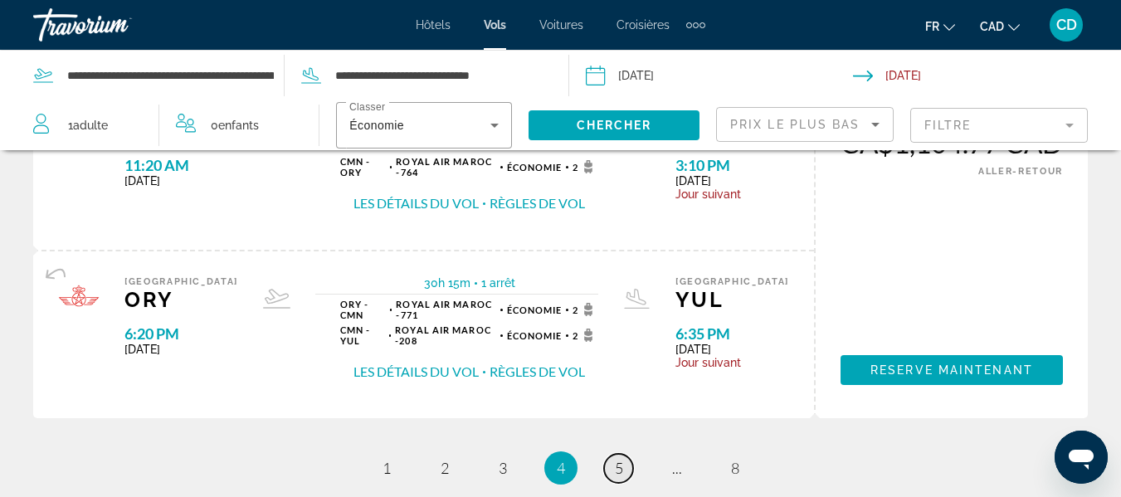
click at [613, 454] on link "page 5" at bounding box center [618, 468] width 29 height 29
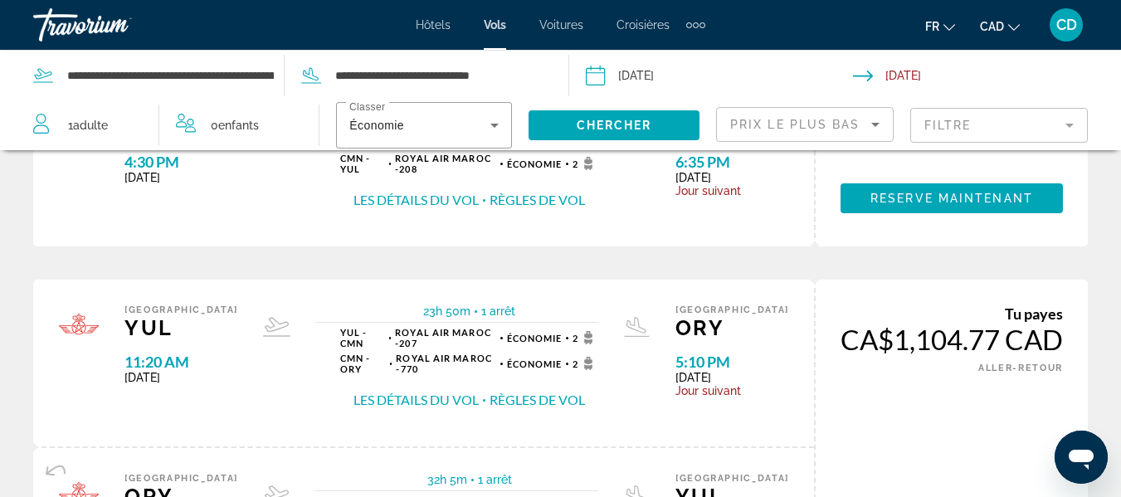
scroll to position [1162, 0]
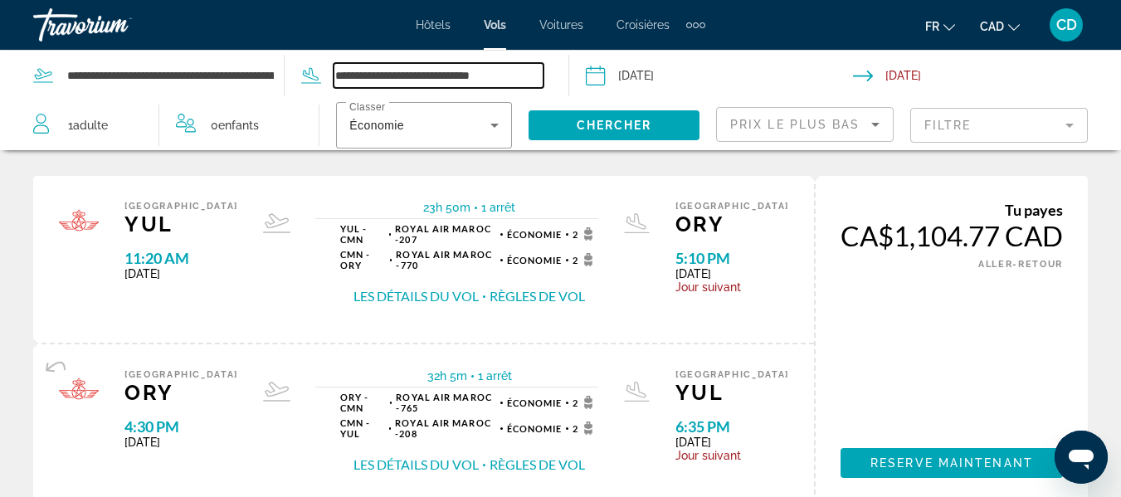
click at [480, 76] on input "**********" at bounding box center [439, 75] width 210 height 25
drag, startPoint x: 518, startPoint y: 77, endPoint x: 330, endPoint y: 79, distance: 187.6
click at [330, 79] on div "**********" at bounding box center [414, 75] width 259 height 25
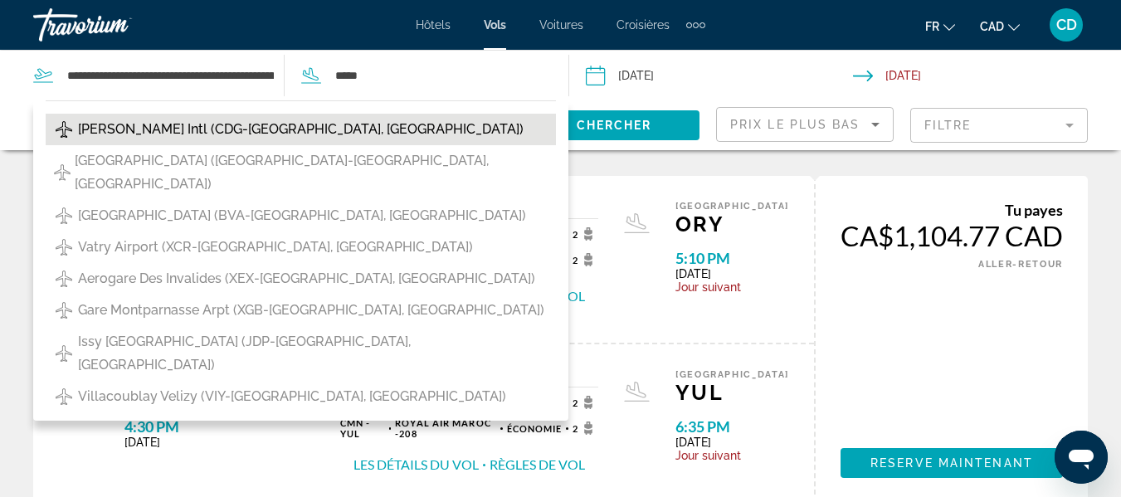
click at [267, 134] on span "Charles De Gaulle Intl (CDG-Paris, France)" at bounding box center [301, 129] width 446 height 23
type input "**********"
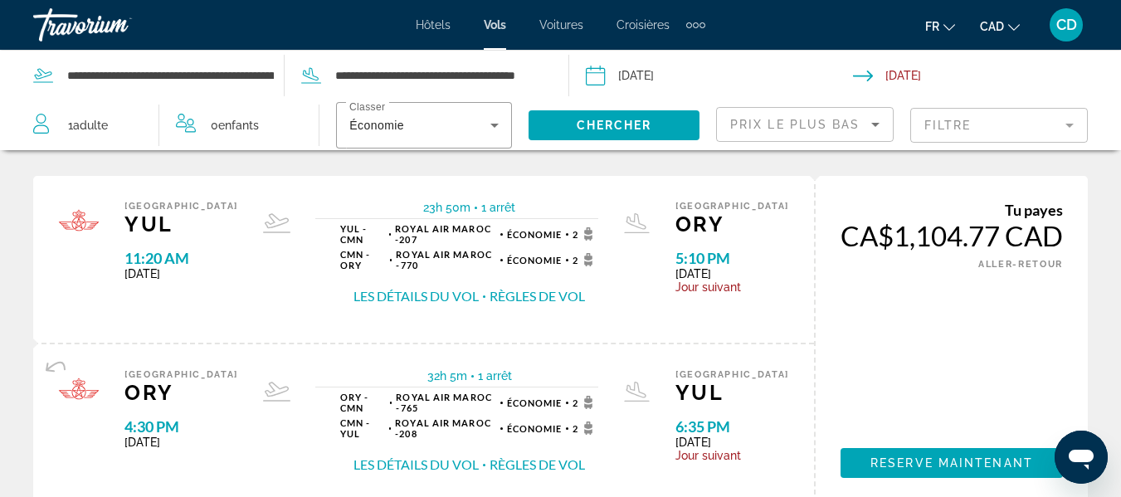
click at [867, 127] on icon "Sort by" at bounding box center [876, 125] width 20 height 20
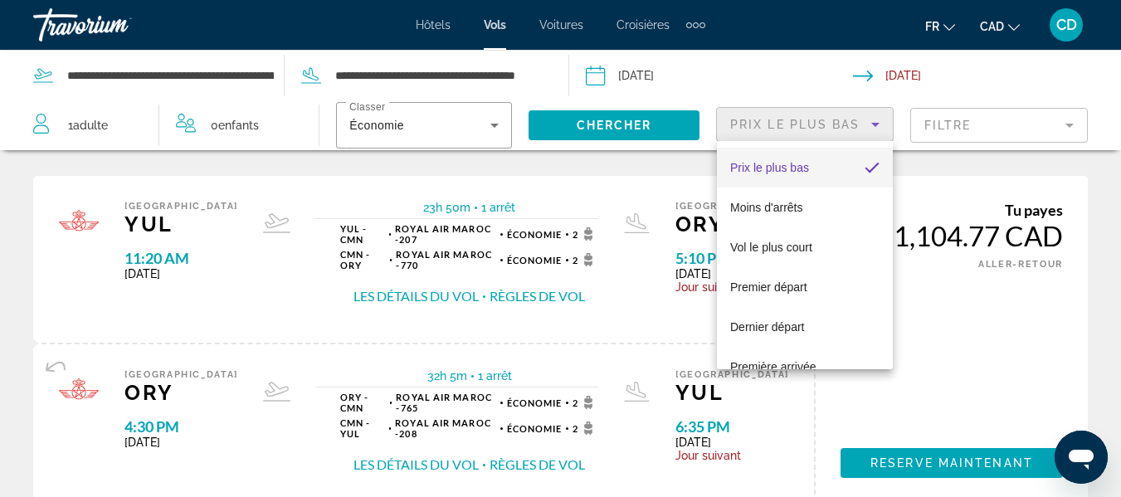
click at [862, 127] on div at bounding box center [560, 248] width 1121 height 497
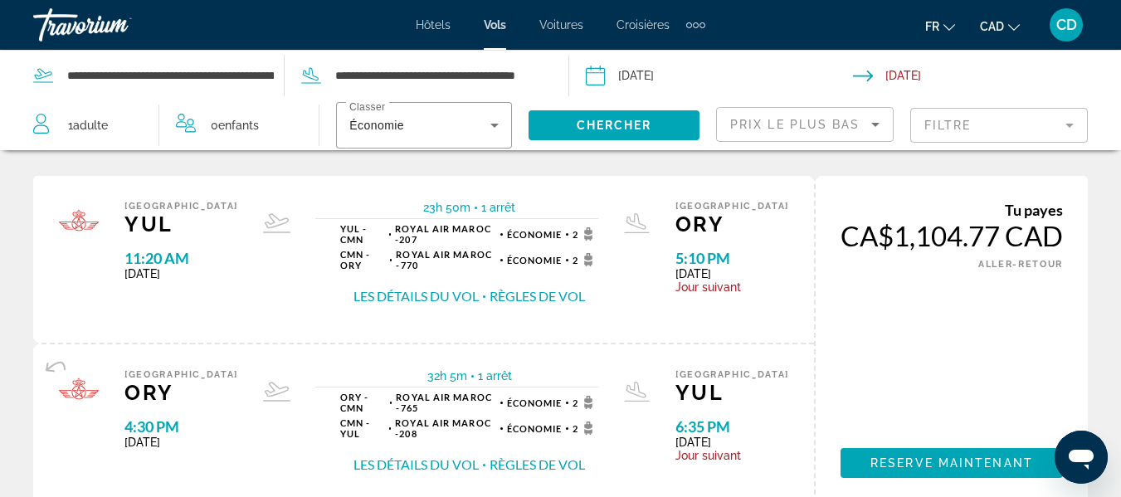
click at [1068, 129] on mat-form-field "Filtre" at bounding box center [1000, 125] width 178 height 35
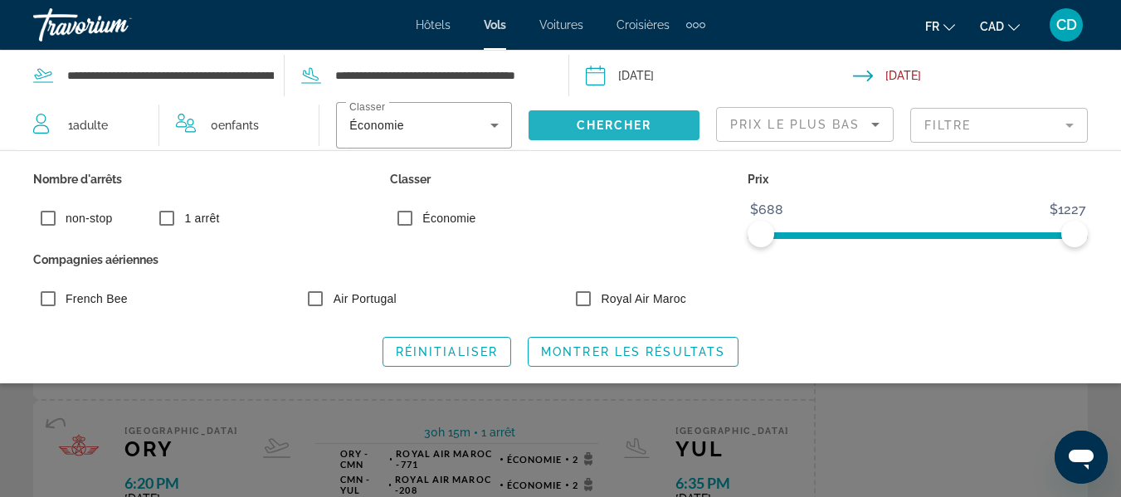
click at [642, 136] on span "Search widget" at bounding box center [614, 125] width 171 height 40
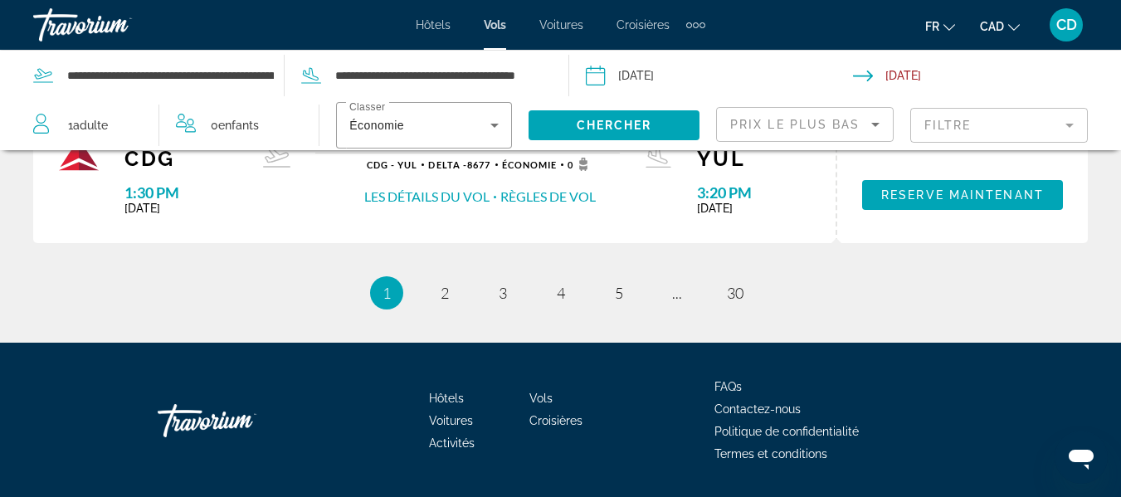
scroll to position [1909, 0]
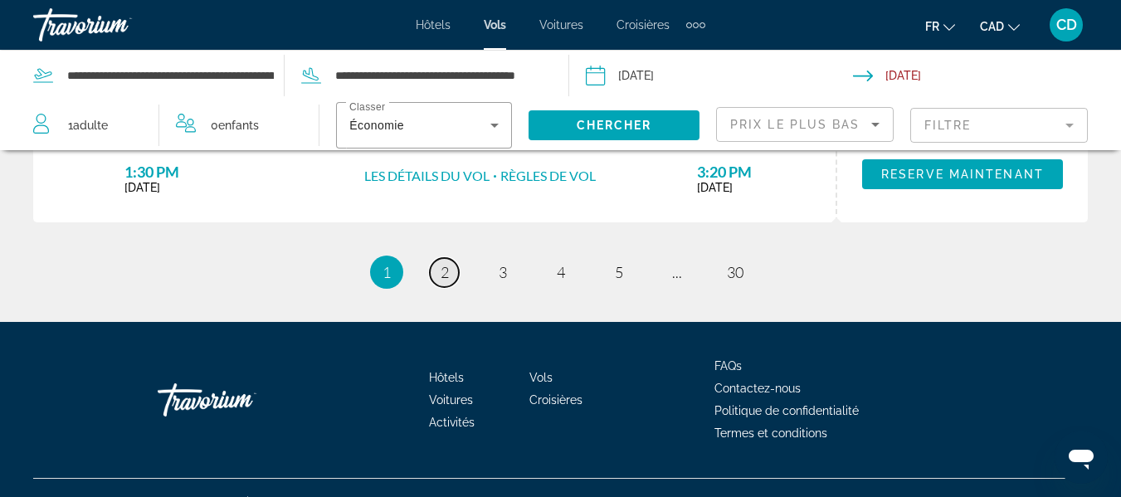
click at [442, 263] on span "2" at bounding box center [445, 272] width 8 height 18
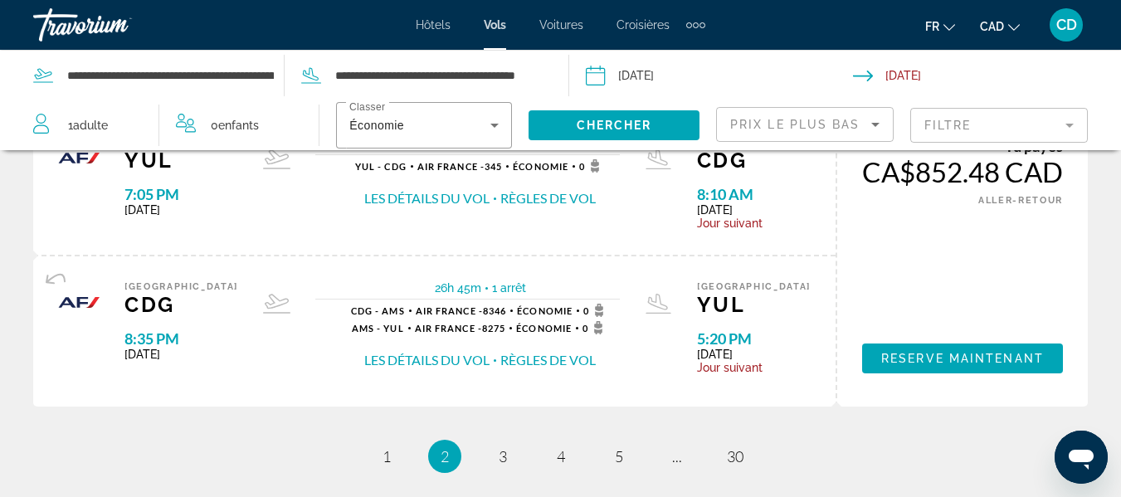
scroll to position [1743, 0]
click at [500, 447] on span "3" at bounding box center [503, 456] width 8 height 18
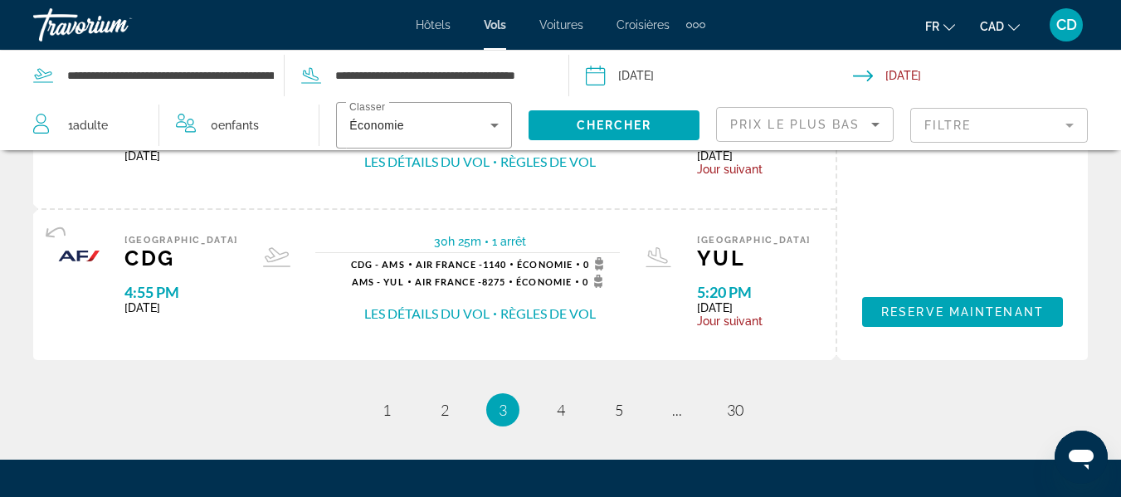
scroll to position [1826, 0]
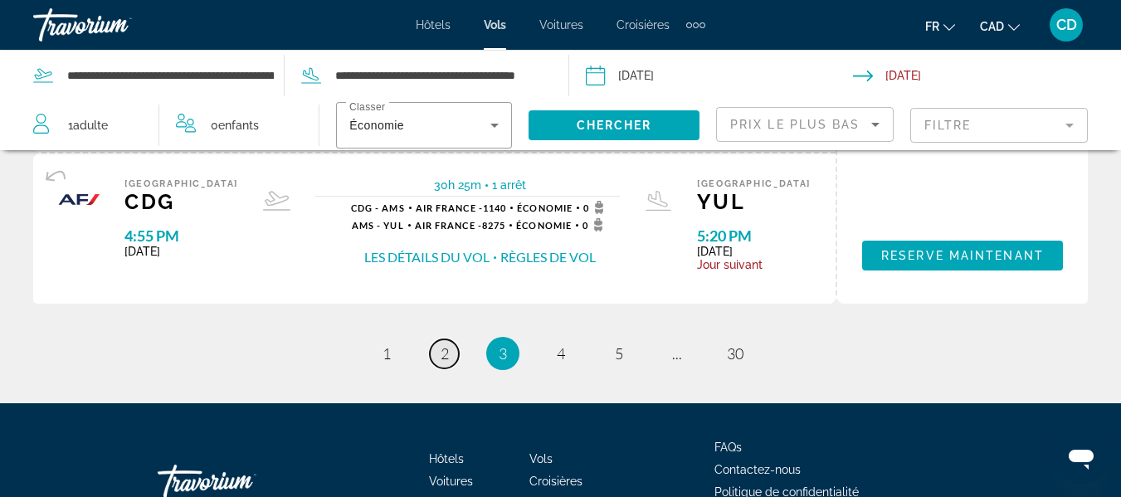
click at [448, 344] on span "2" at bounding box center [445, 353] width 8 height 18
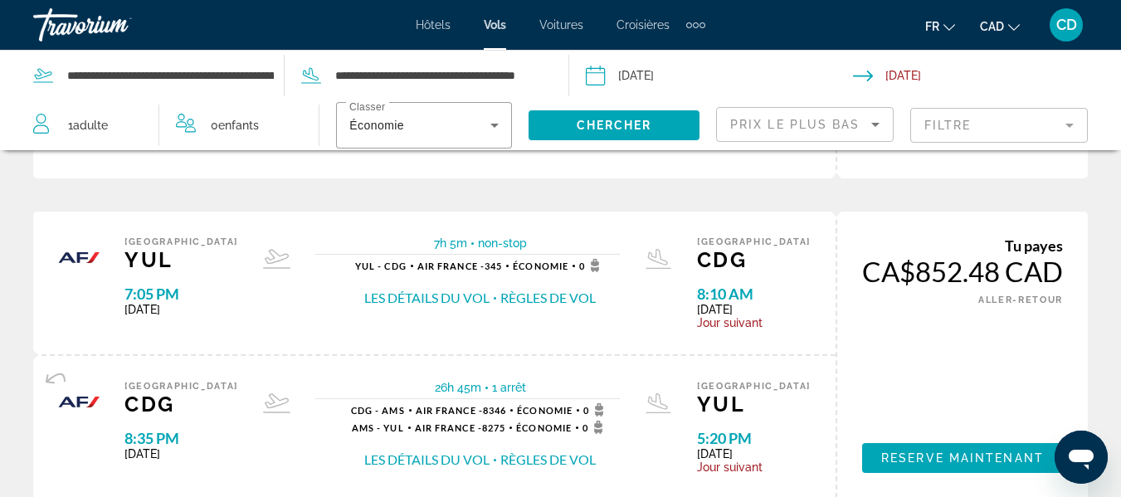
scroll to position [1743, 0]
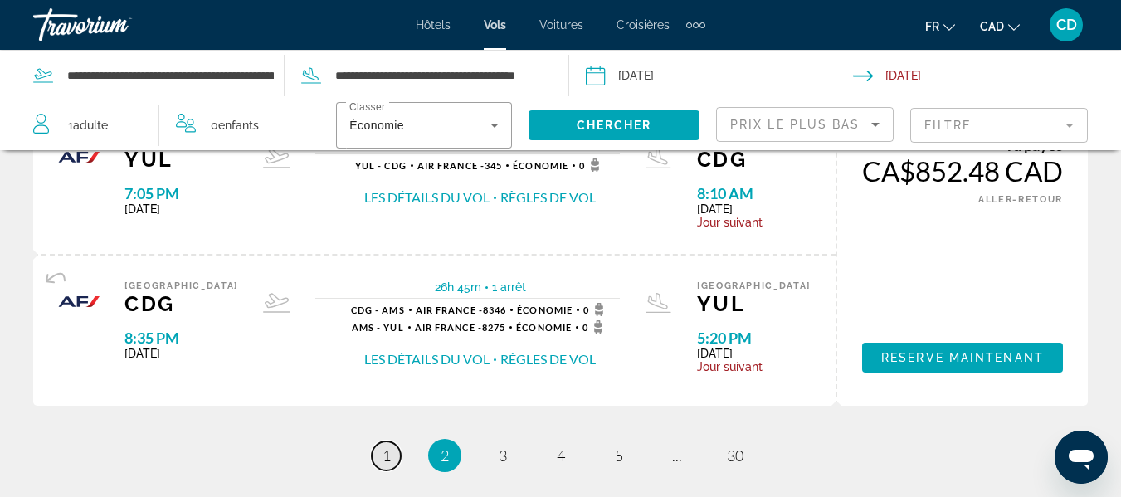
click at [386, 447] on span "1" at bounding box center [387, 456] width 8 height 18
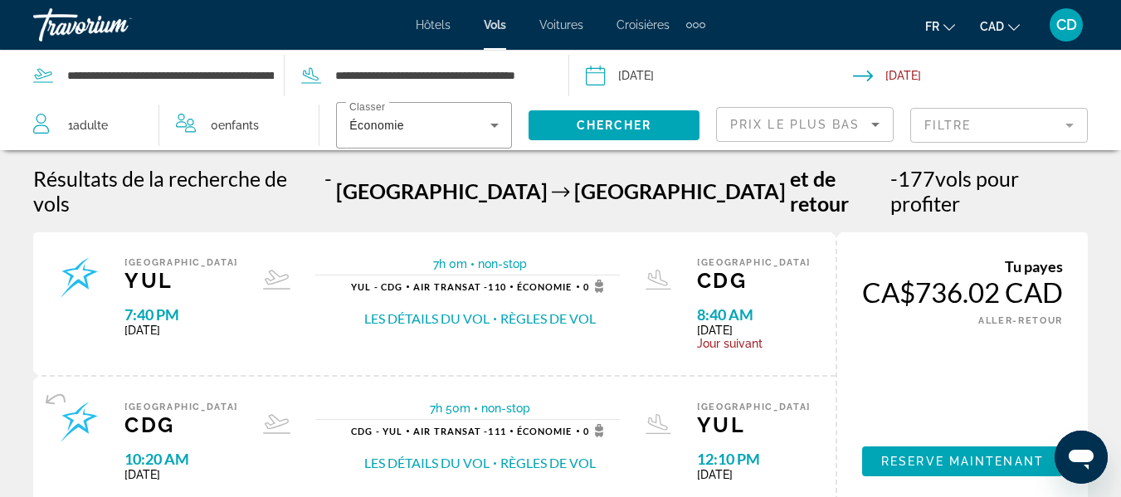
click at [529, 310] on button "Règles de vol" at bounding box center [548, 319] width 95 height 18
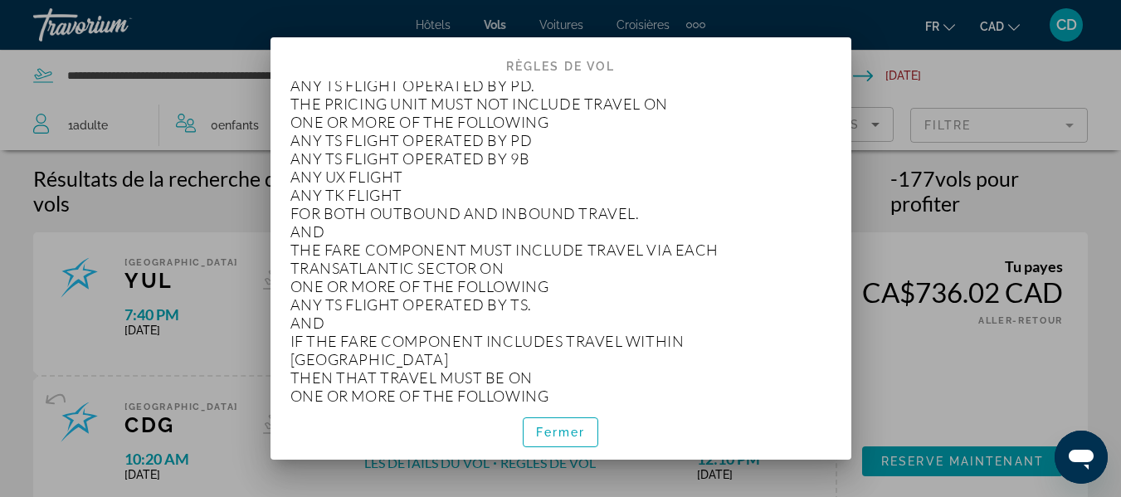
scroll to position [1328, 0]
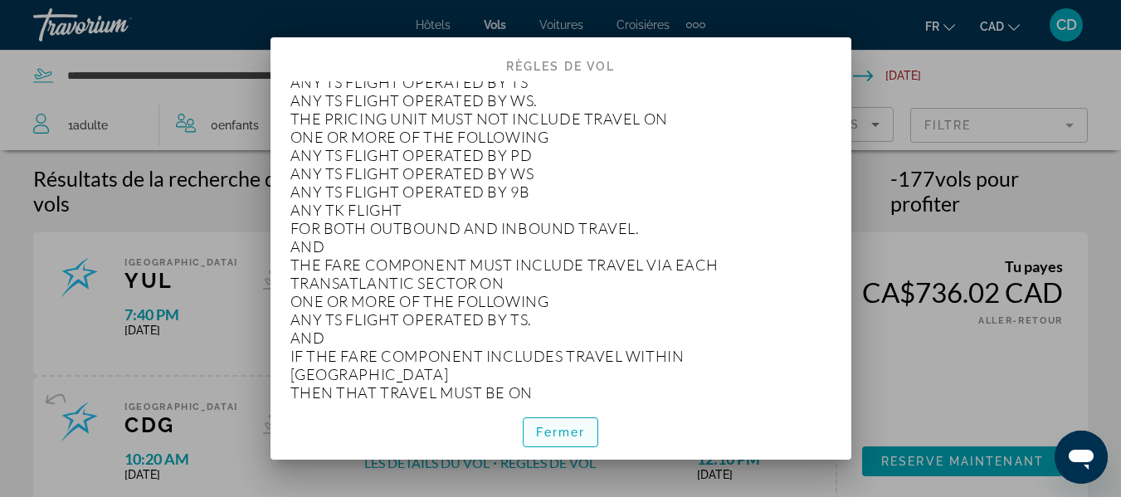
click at [563, 438] on span "Fermer" at bounding box center [561, 432] width 50 height 13
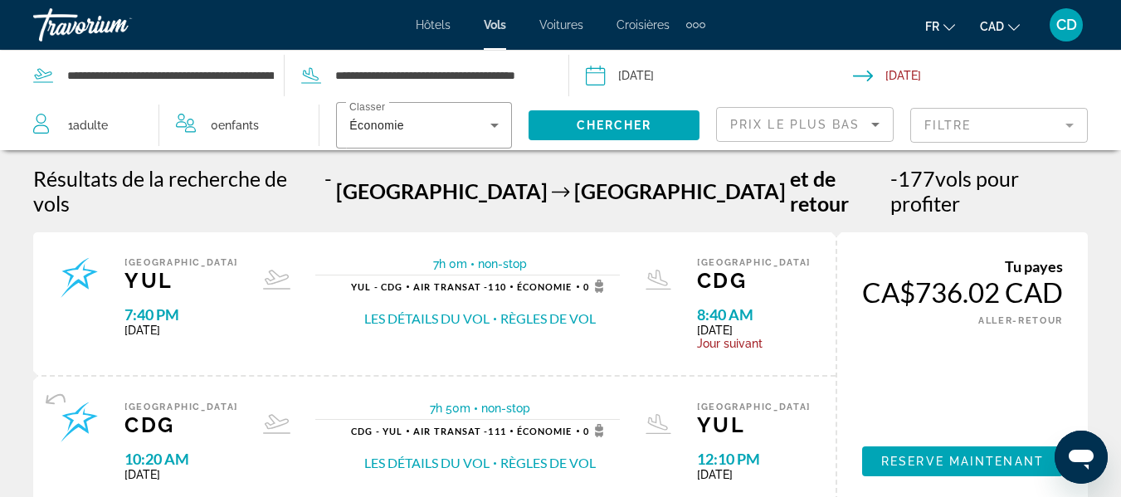
click at [818, 129] on span "Prix ​​le plus bas" at bounding box center [795, 124] width 130 height 13
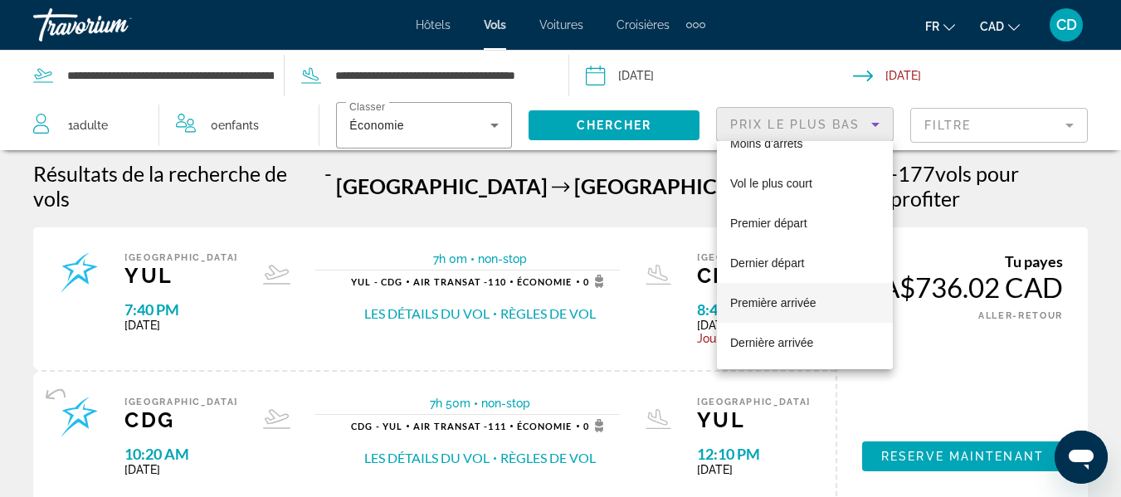
scroll to position [166, 0]
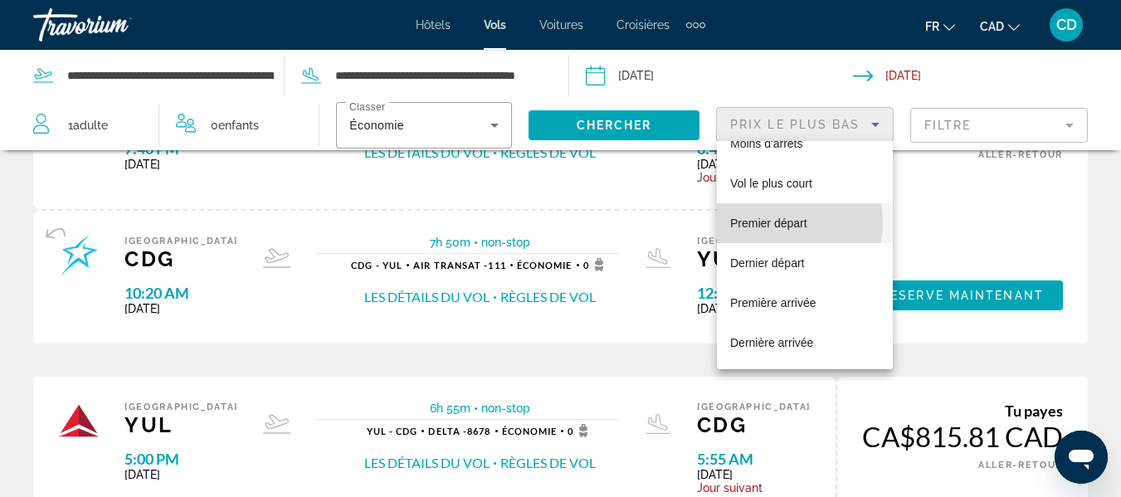
click at [782, 227] on span "Premier départ" at bounding box center [768, 223] width 77 height 13
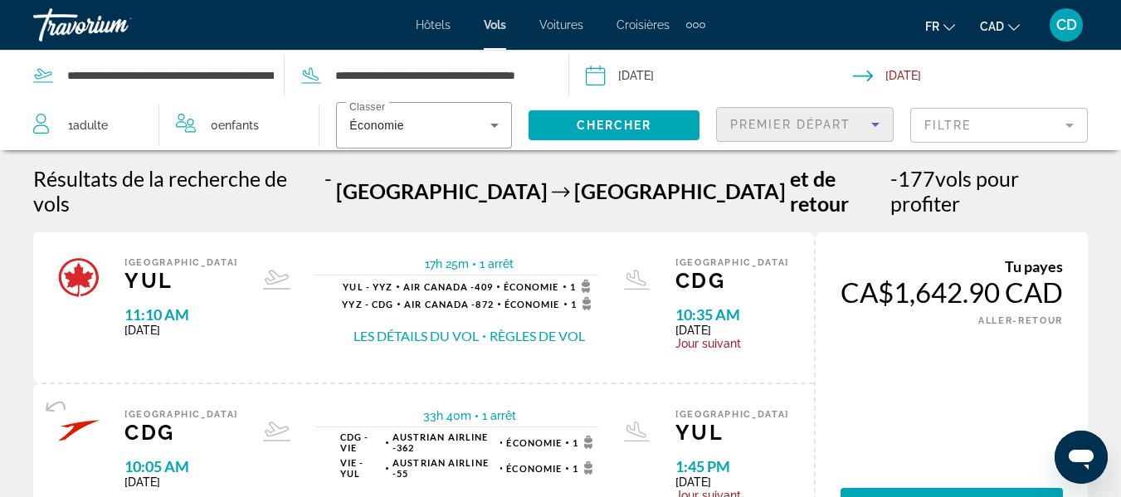
click at [798, 125] on span "Premier départ" at bounding box center [790, 124] width 120 height 13
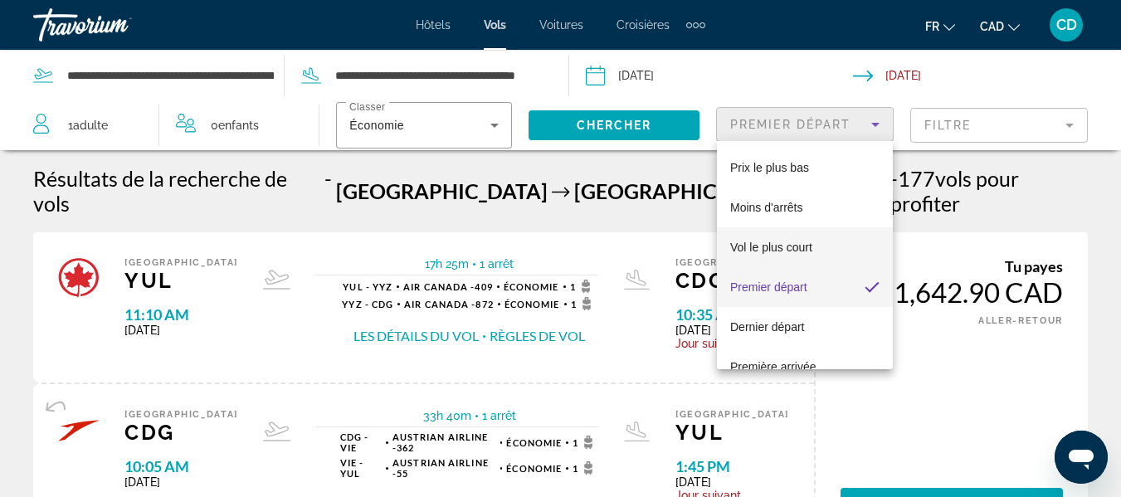
click at [779, 245] on span "Vol le plus court" at bounding box center [771, 247] width 82 height 13
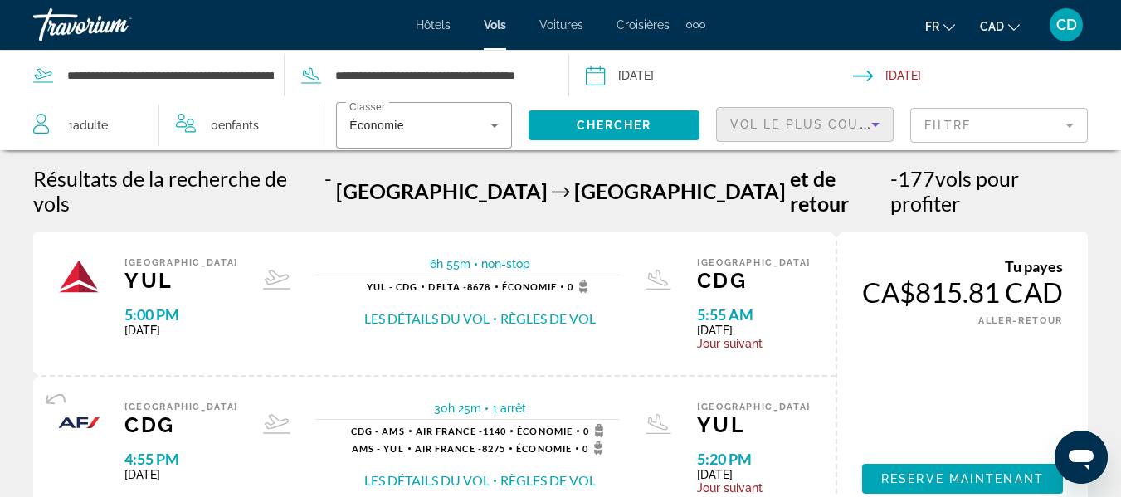
click at [459, 310] on button "Les détails du vol" at bounding box center [426, 319] width 125 height 18
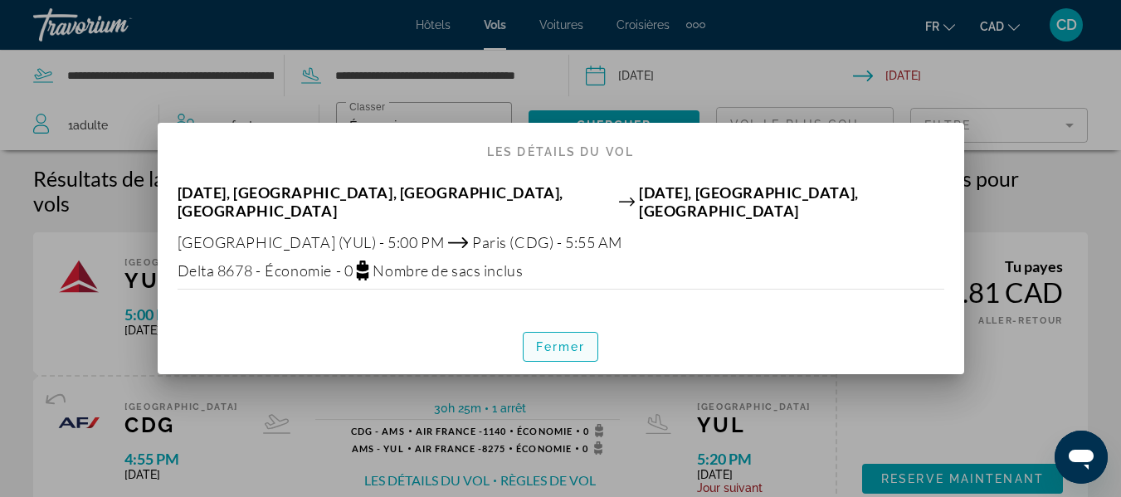
click at [578, 340] on span "Fermer" at bounding box center [561, 346] width 50 height 13
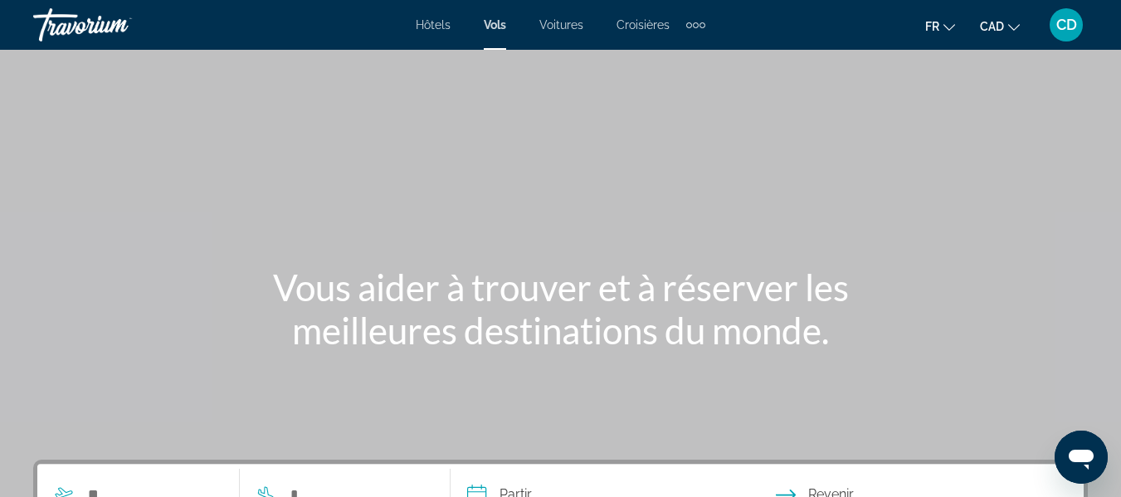
click at [441, 25] on span "Hôtels" at bounding box center [433, 24] width 35 height 13
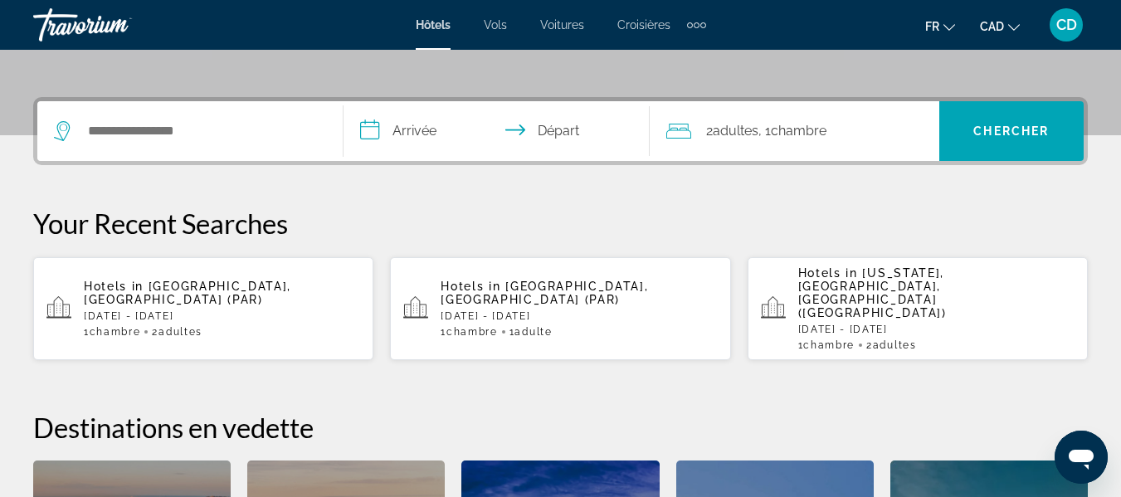
scroll to position [332, 0]
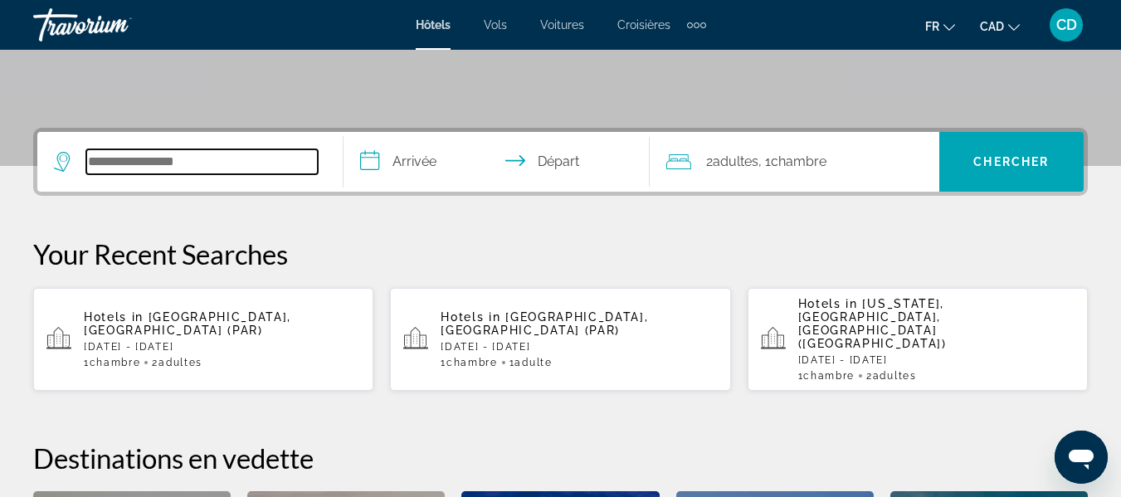
click at [203, 158] on input "Search widget" at bounding box center [202, 161] width 232 height 25
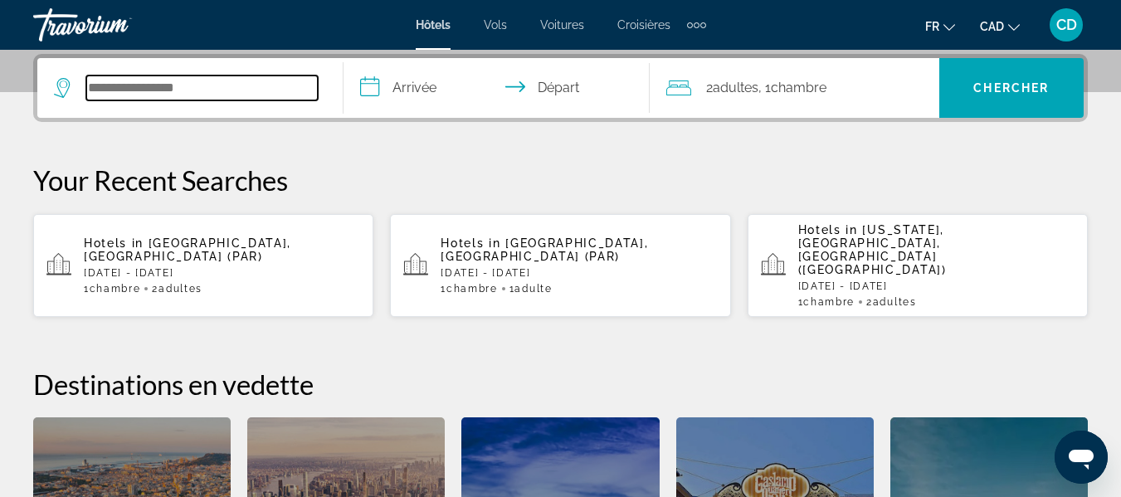
click at [230, 91] on input "Search widget" at bounding box center [202, 88] width 232 height 25
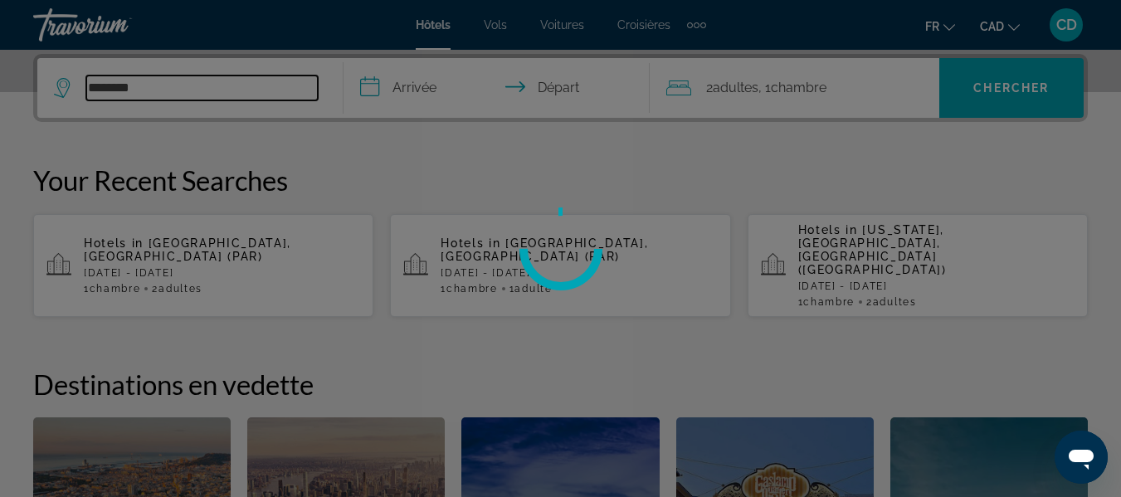
type input "*********"
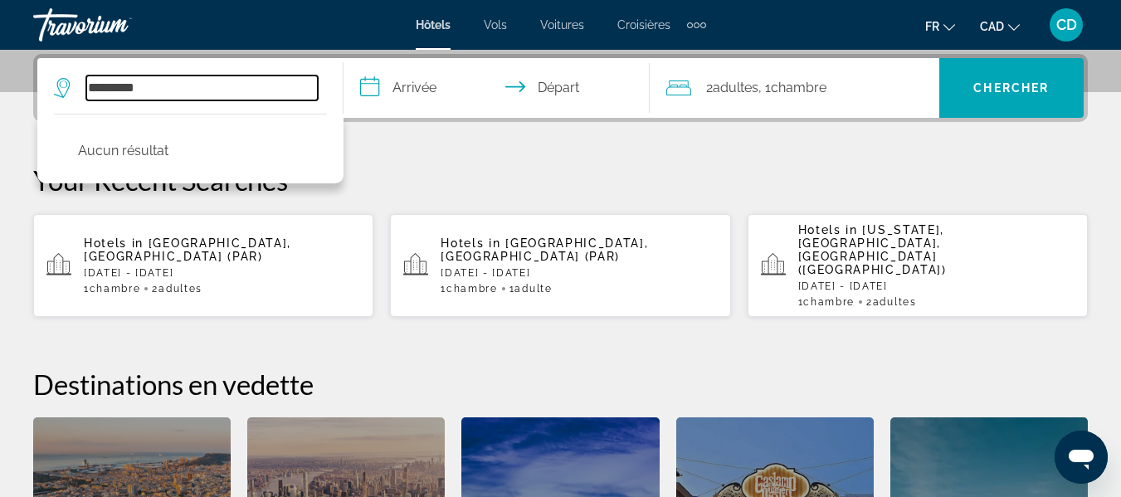
drag, startPoint x: 159, startPoint y: 90, endPoint x: 74, endPoint y: 98, distance: 85.1
click at [74, 98] on div "*********" at bounding box center [186, 88] width 264 height 25
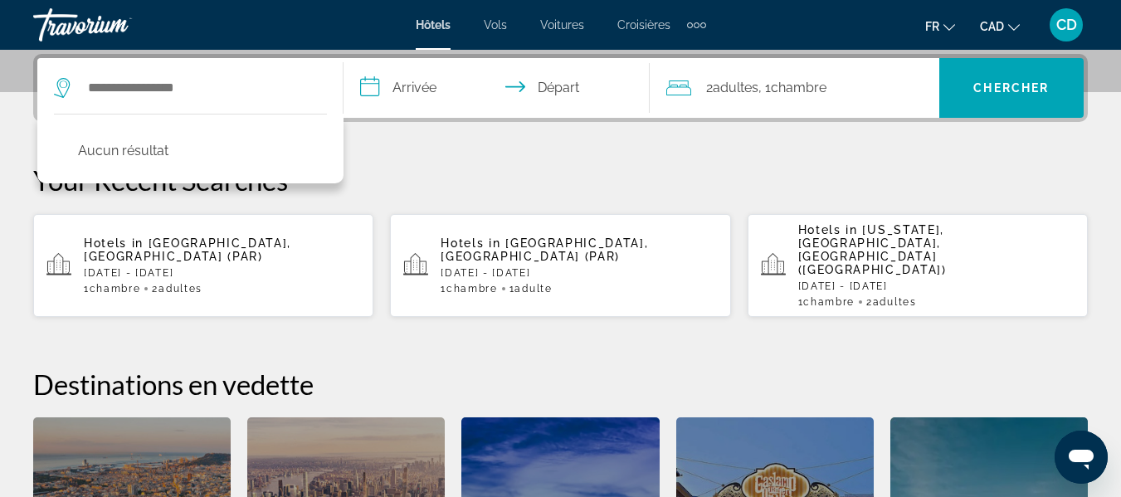
click at [67, 90] on icon "Search widget" at bounding box center [62, 88] width 16 height 20
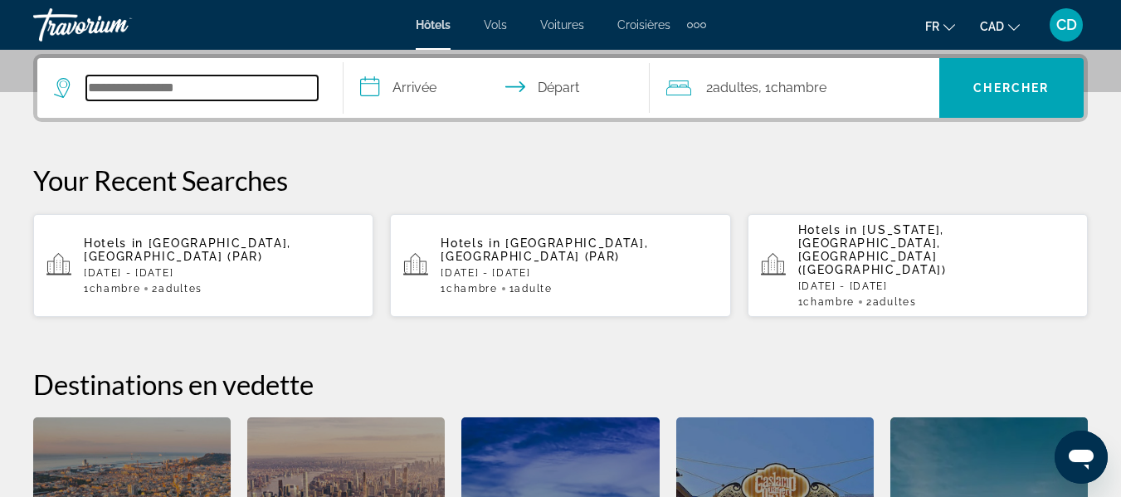
drag, startPoint x: 204, startPoint y: 85, endPoint x: 61, endPoint y: 95, distance: 143.1
click at [61, 95] on div "Search widget" at bounding box center [186, 88] width 264 height 25
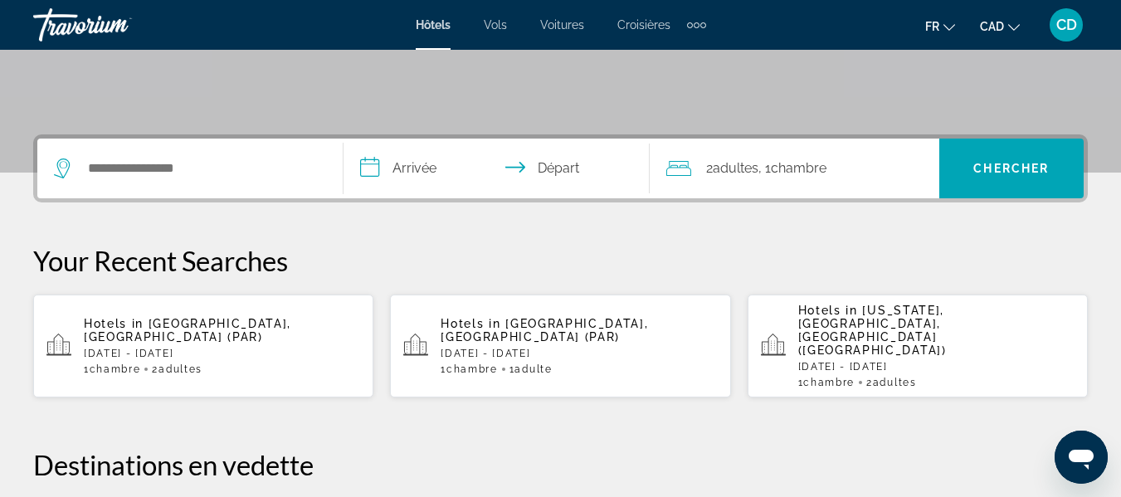
scroll to position [249, 0]
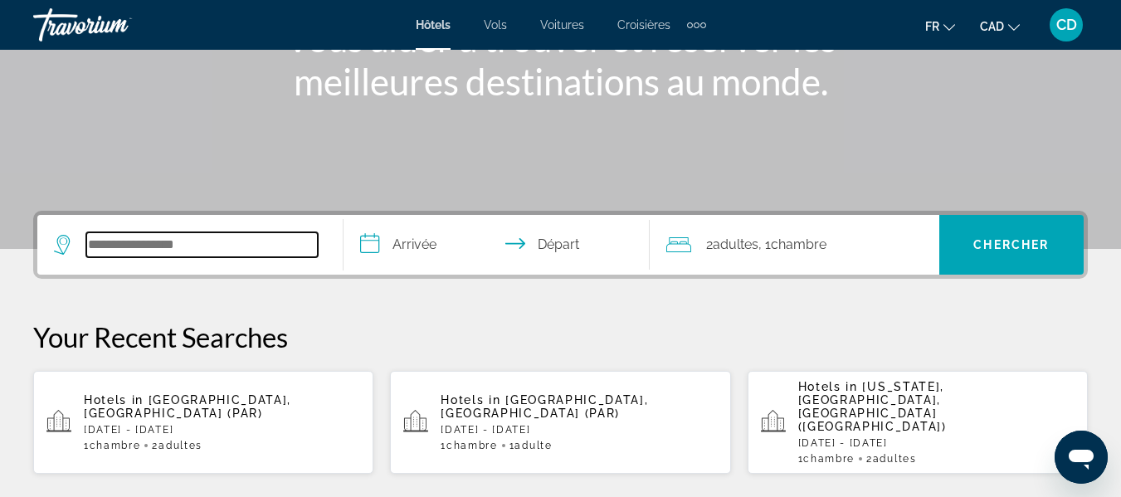
click at [147, 243] on input "Search widget" at bounding box center [202, 244] width 232 height 25
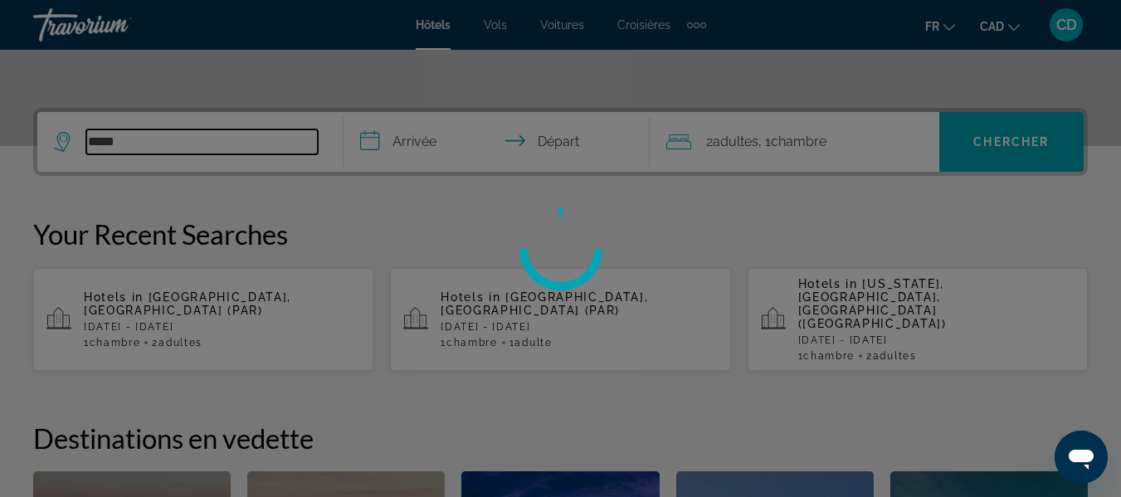
scroll to position [323, 0]
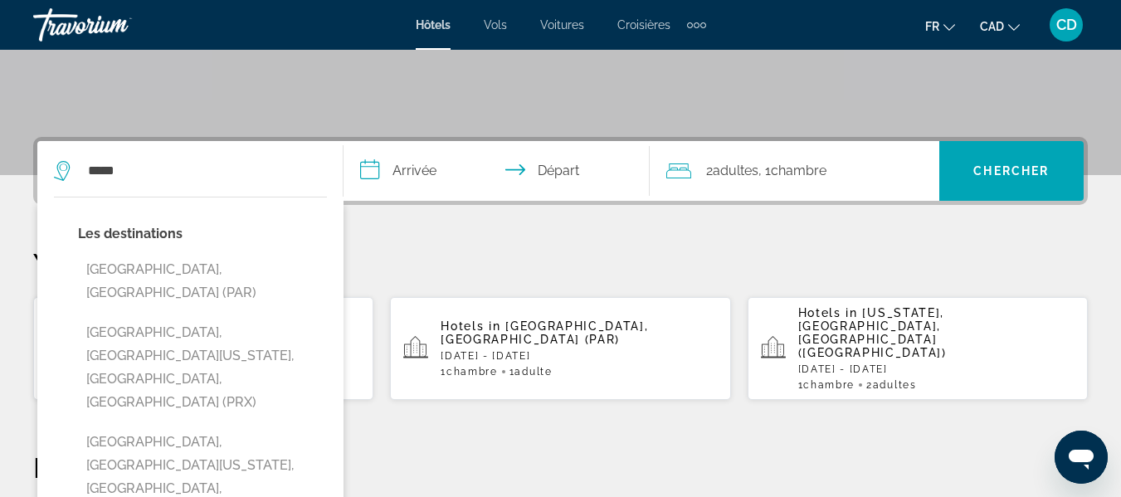
click at [416, 172] on input "**********" at bounding box center [500, 173] width 313 height 65
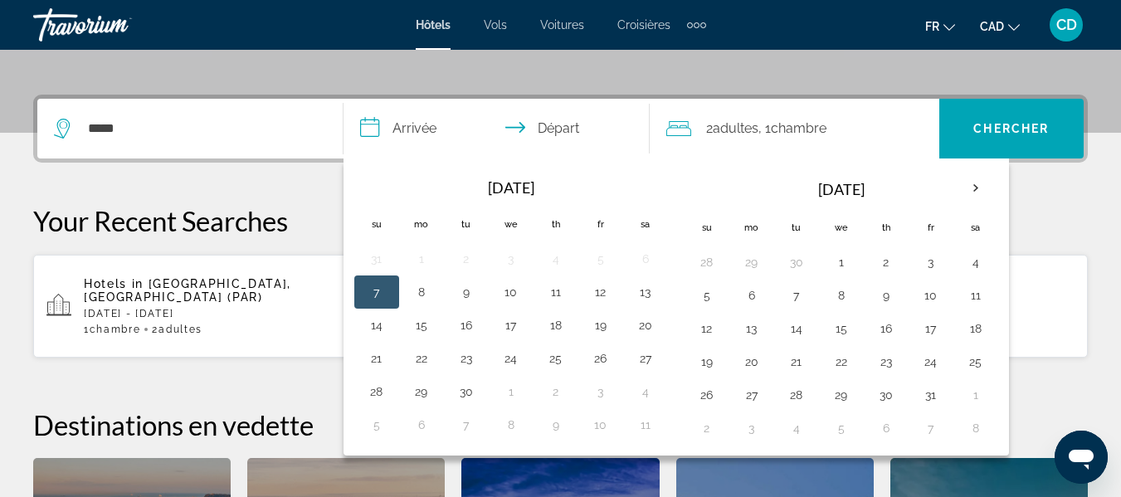
scroll to position [406, 0]
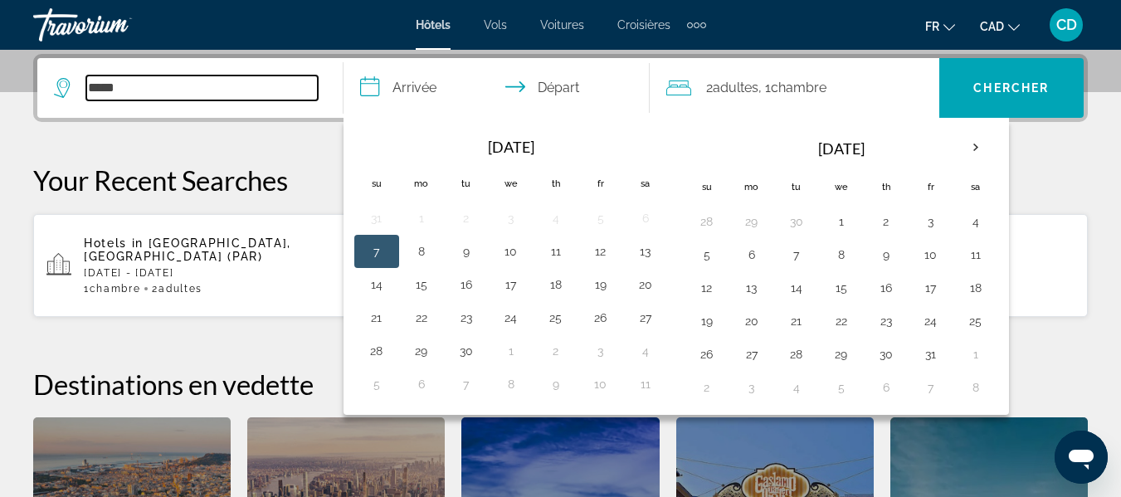
click at [176, 89] on input "*****" at bounding box center [202, 88] width 232 height 25
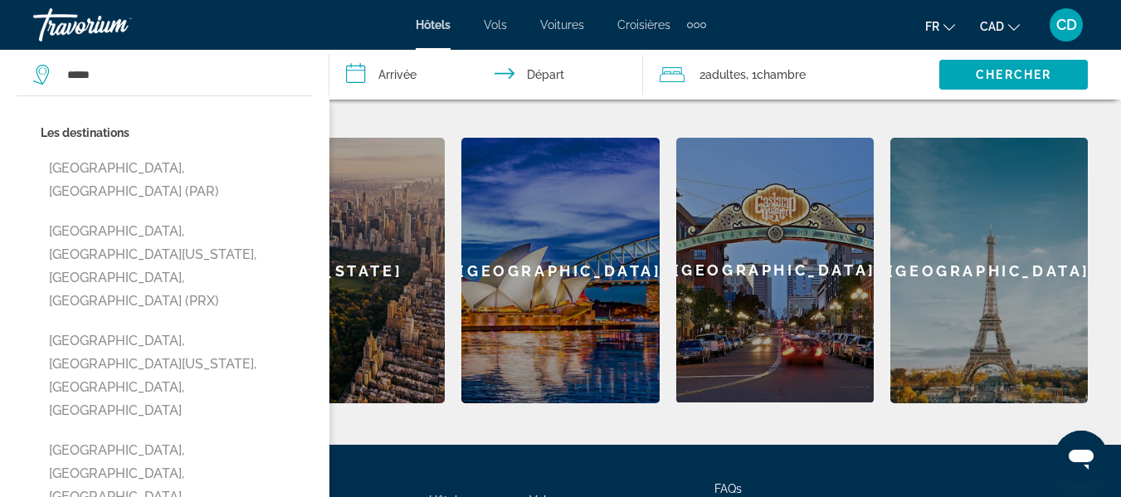
scroll to position [644, 0]
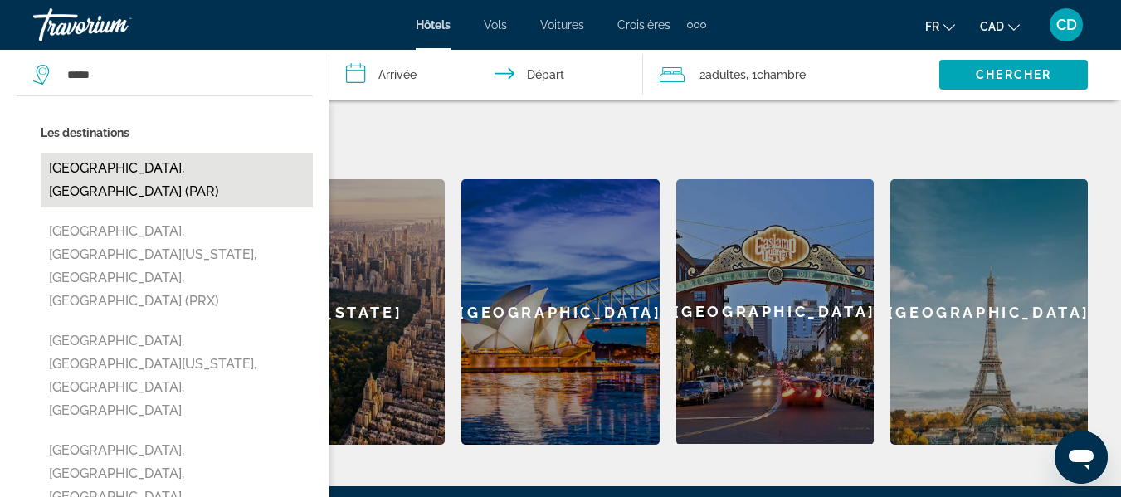
click at [154, 168] on button "Paris, France (PAR)" at bounding box center [177, 180] width 272 height 55
type input "**********"
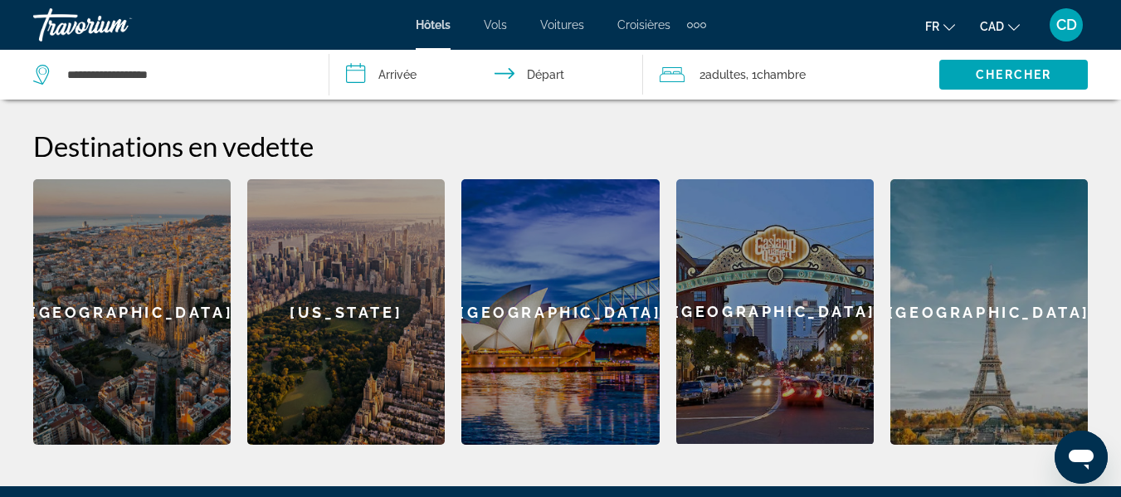
click at [389, 71] on input "**********" at bounding box center [490, 77] width 320 height 55
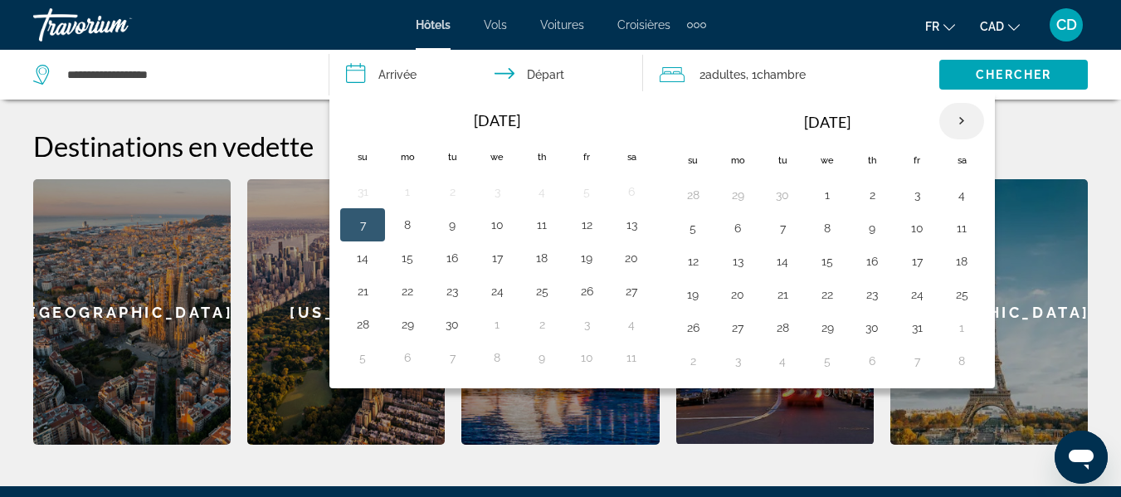
click at [960, 118] on th "Next month" at bounding box center [962, 121] width 45 height 37
click at [925, 327] on button "28" at bounding box center [917, 327] width 27 height 23
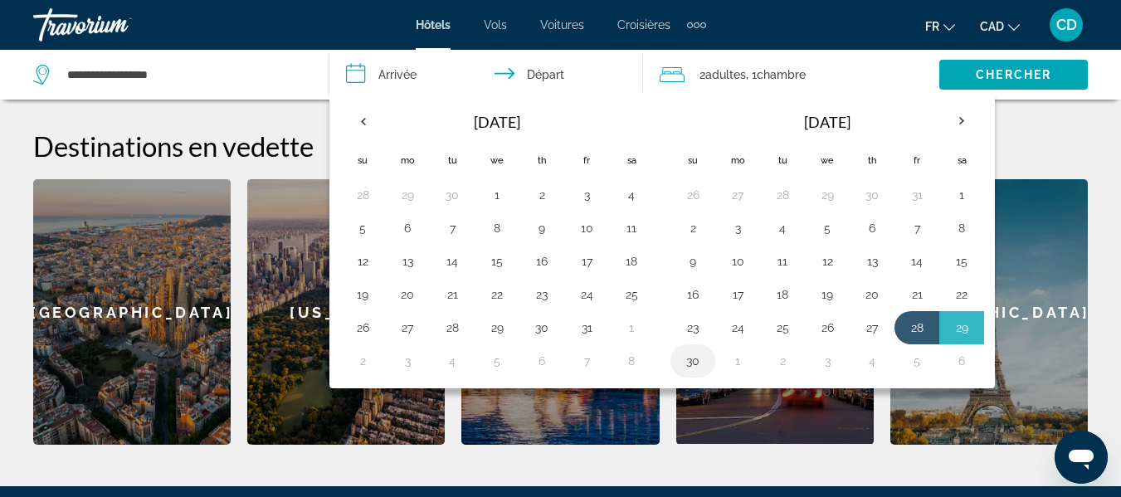
click at [698, 362] on button "30" at bounding box center [693, 360] width 27 height 23
type input "**********"
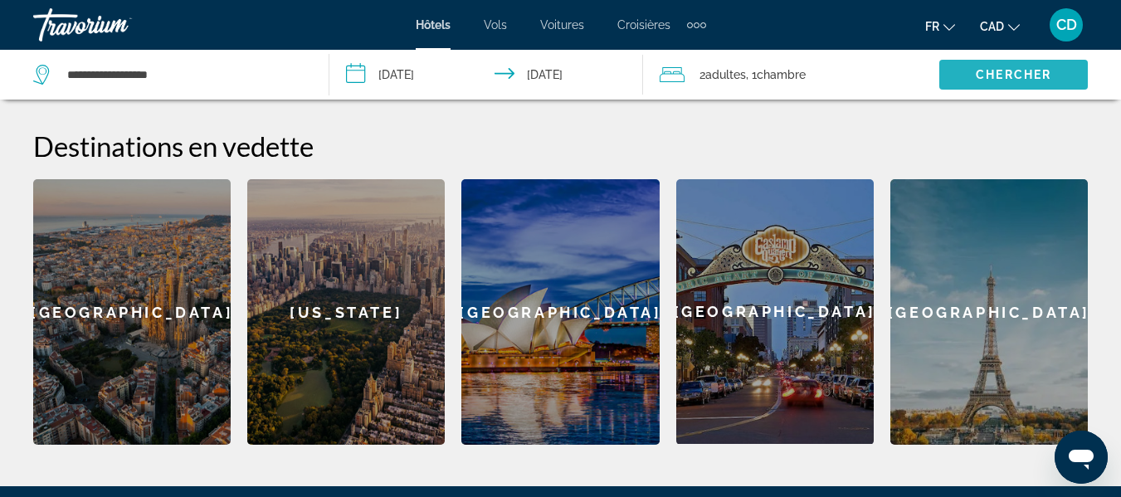
click at [1004, 73] on span "Chercher" at bounding box center [1014, 74] width 76 height 13
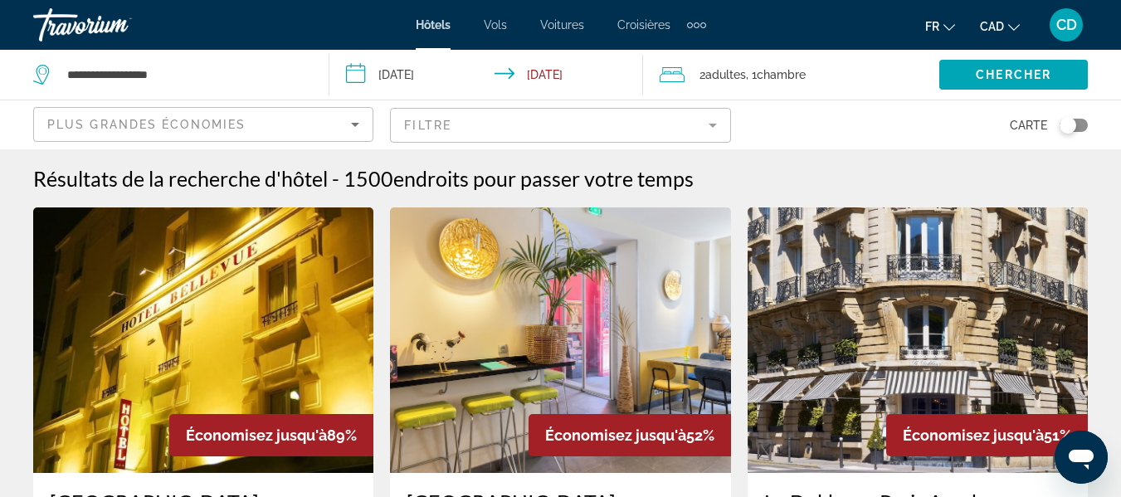
click at [326, 129] on div "Plus grandes économies" at bounding box center [199, 125] width 304 height 20
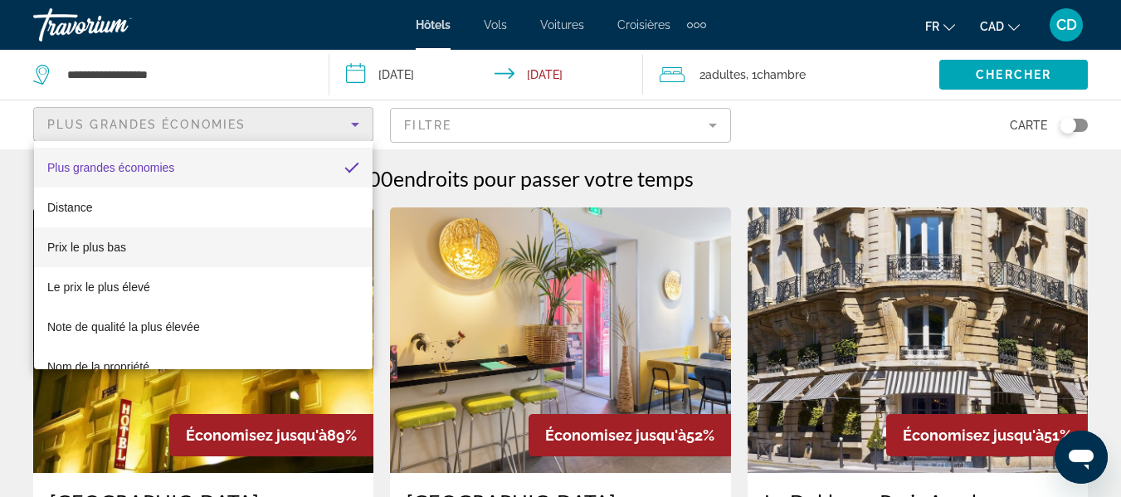
click at [110, 249] on span "Prix le plus bas" at bounding box center [86, 247] width 79 height 13
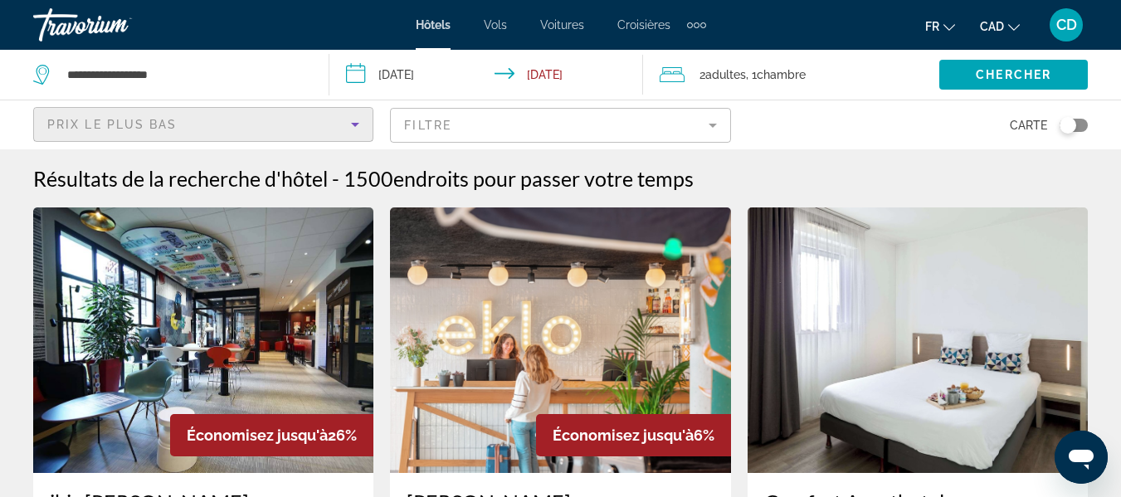
click at [212, 120] on div "Prix le plus bas" at bounding box center [199, 125] width 304 height 20
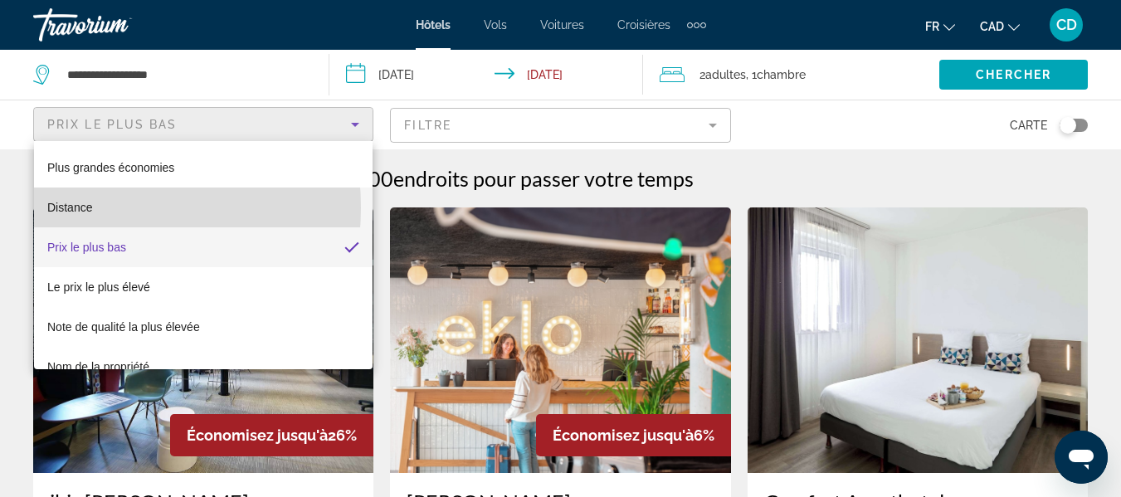
click at [76, 208] on span "Distance" at bounding box center [69, 207] width 45 height 13
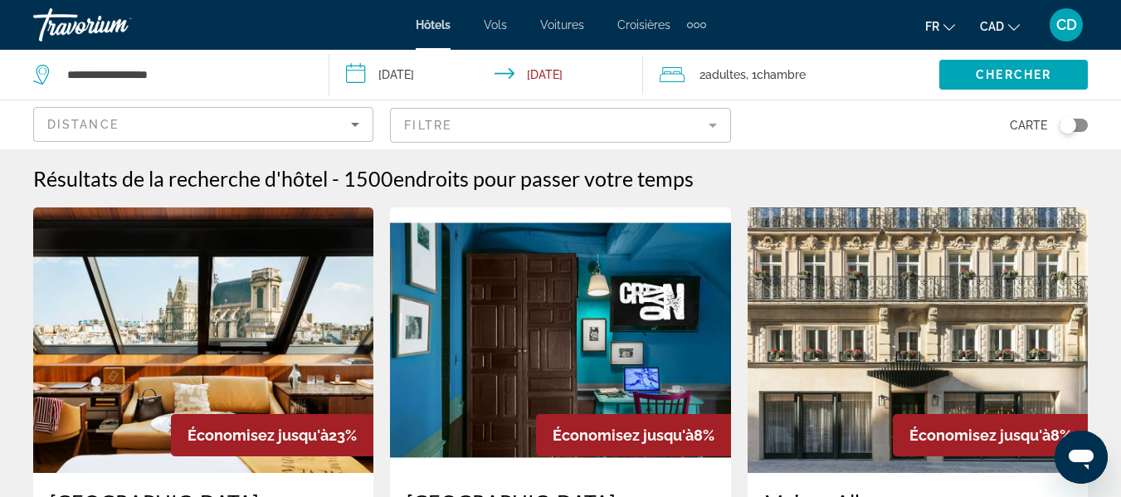
click at [570, 120] on mat-form-field "Filtre" at bounding box center [560, 125] width 340 height 35
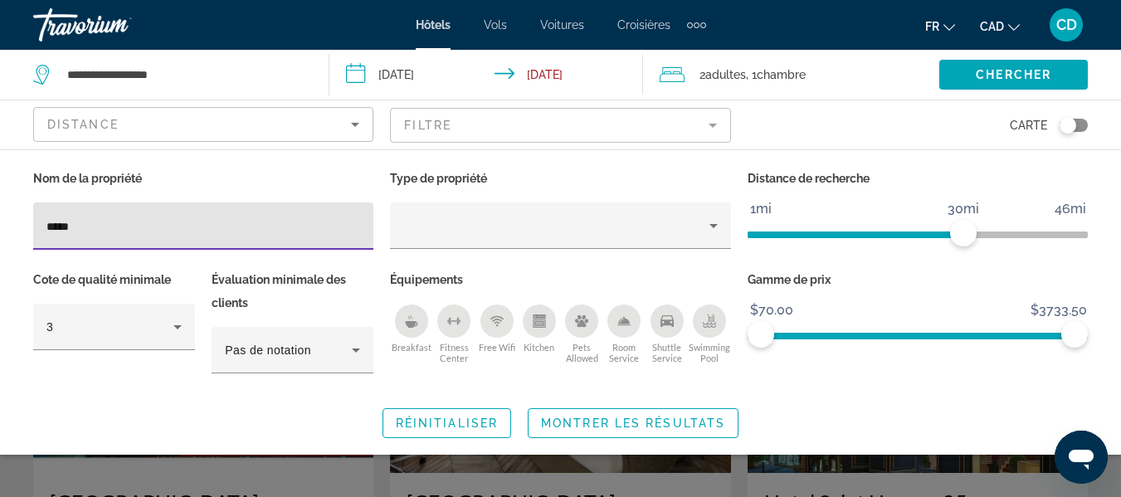
click at [94, 228] on input "*****" at bounding box center [203, 227] width 314 height 20
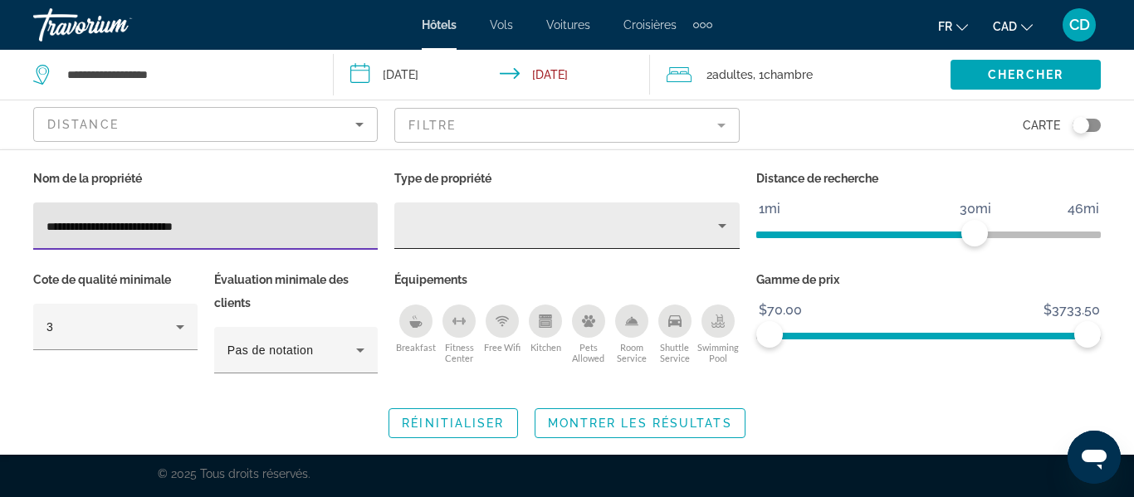
click at [721, 229] on icon "Property type" at bounding box center [722, 226] width 20 height 20
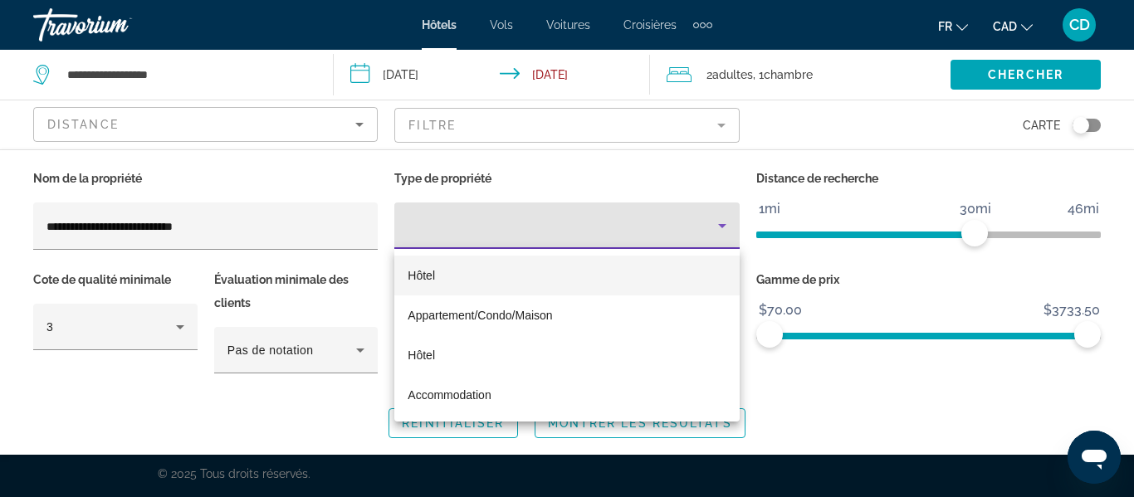
click at [419, 272] on span "Hôtel" at bounding box center [421, 275] width 27 height 13
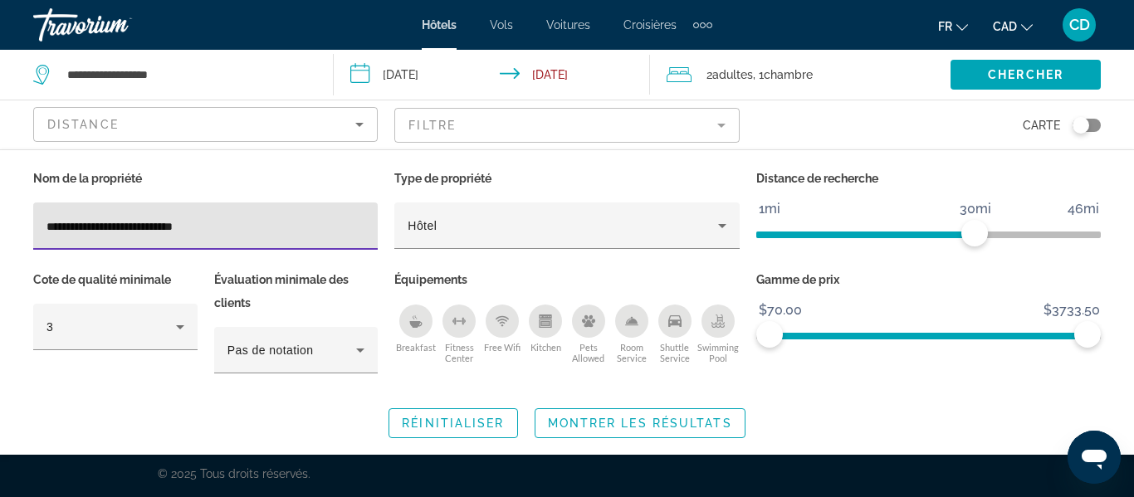
drag, startPoint x: 76, startPoint y: 225, endPoint x: 37, endPoint y: 222, distance: 39.1
click at [37, 222] on div "**********" at bounding box center [205, 226] width 344 height 47
type input "**********"
click at [1043, 65] on span "Search widget" at bounding box center [1025, 75] width 150 height 40
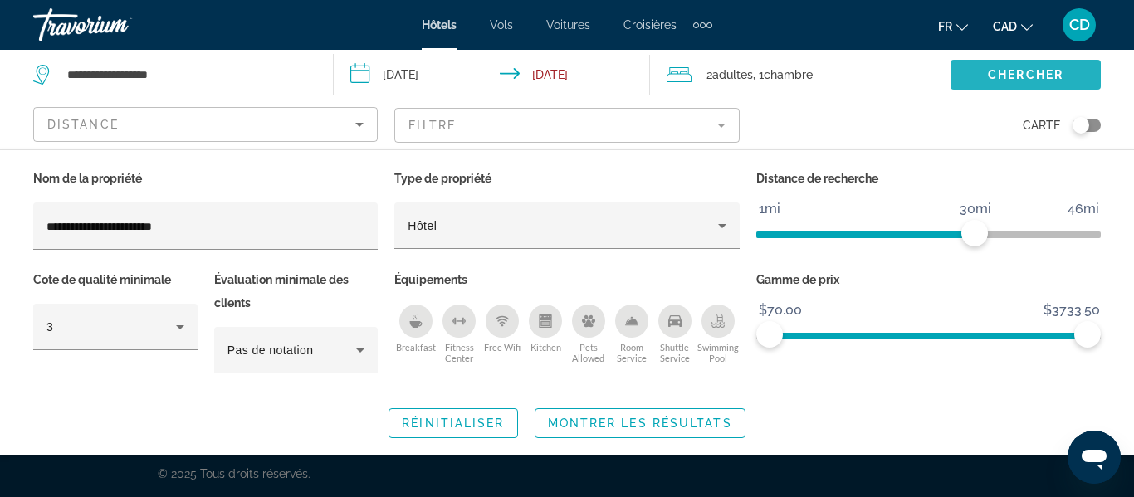
click at [1024, 73] on span "Chercher" at bounding box center [1026, 74] width 76 height 13
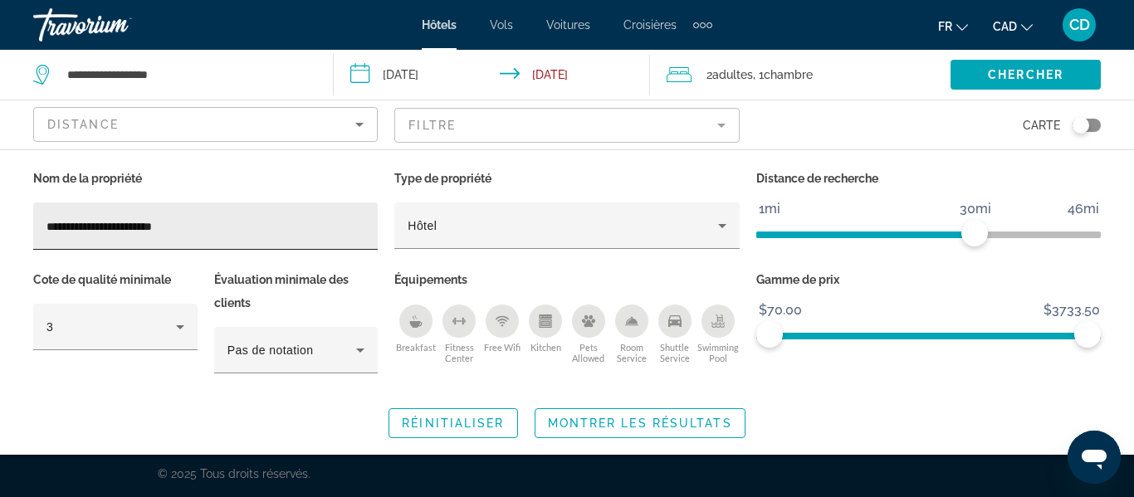
click at [204, 229] on input "**********" at bounding box center [205, 227] width 318 height 20
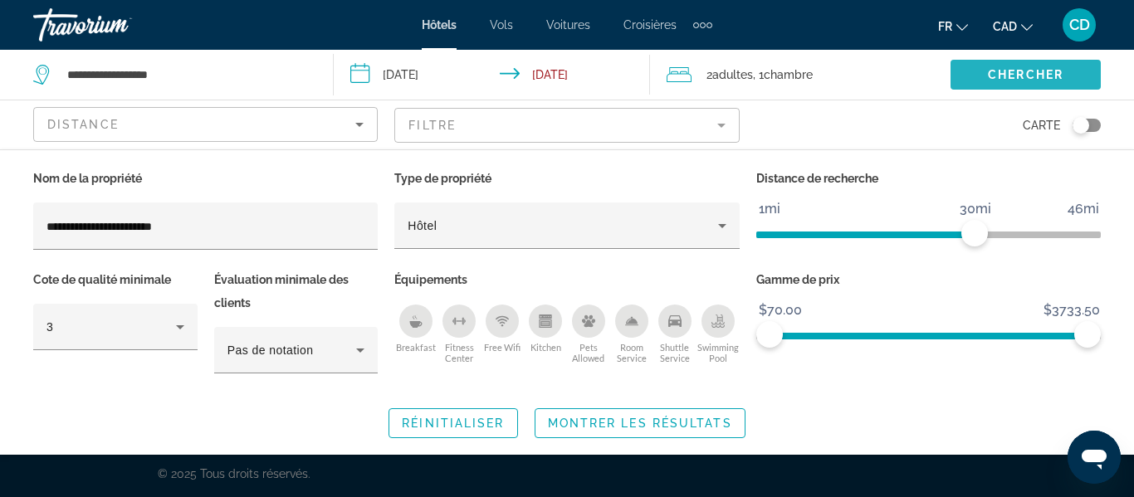
click at [1047, 76] on span "Chercher" at bounding box center [1026, 74] width 76 height 13
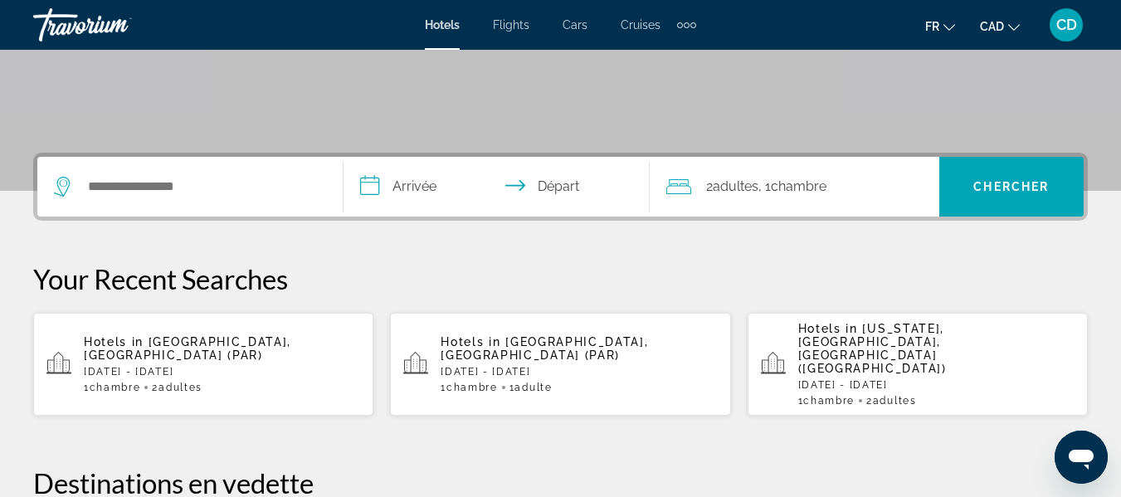
scroll to position [332, 0]
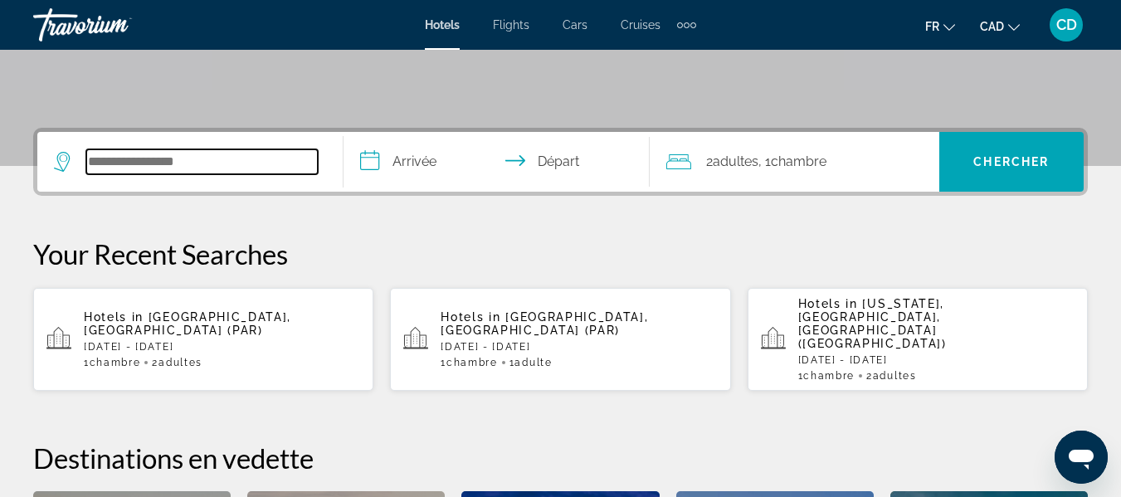
click at [162, 154] on input "Search widget" at bounding box center [202, 161] width 232 height 25
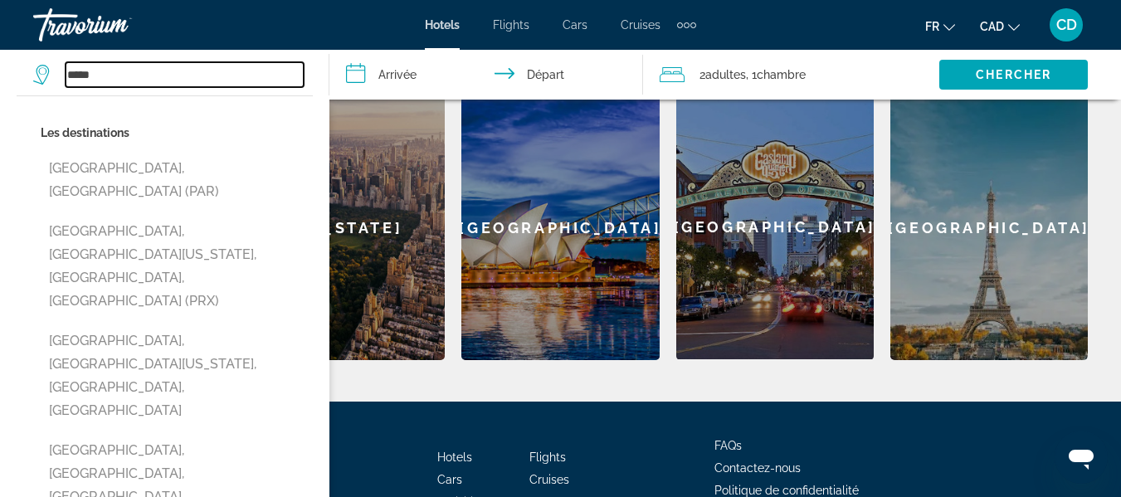
scroll to position [738, 0]
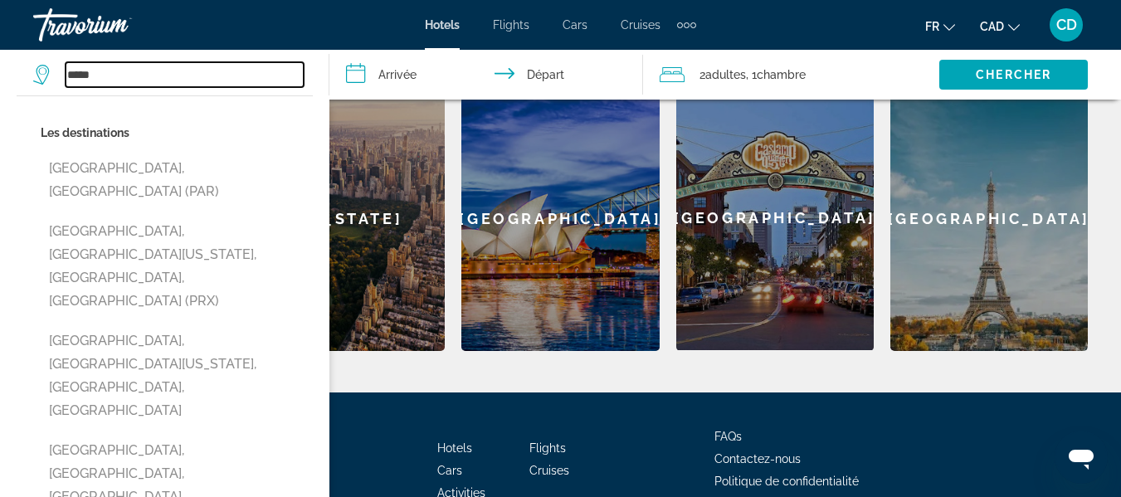
type input "*****"
click at [387, 70] on input "**********" at bounding box center [490, 77] width 320 height 55
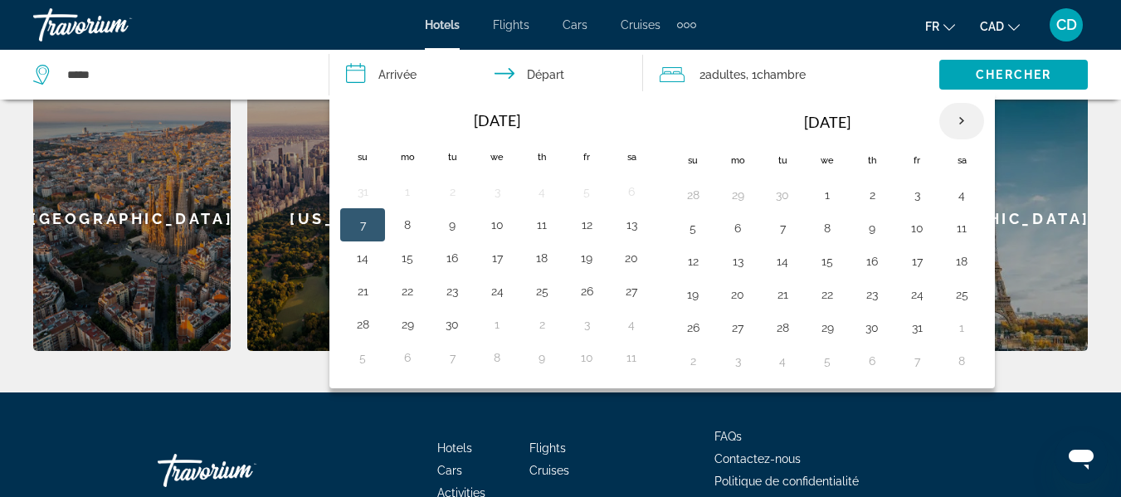
click at [957, 118] on th "Next month" at bounding box center [962, 121] width 45 height 37
click at [925, 329] on button "28" at bounding box center [917, 327] width 27 height 23
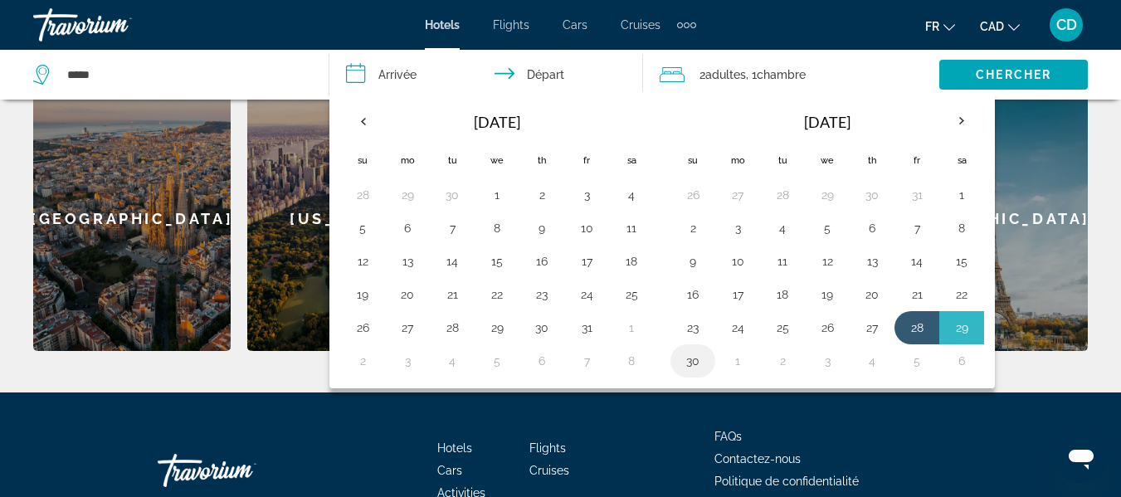
click at [699, 368] on button "30" at bounding box center [693, 360] width 27 height 23
type input "**********"
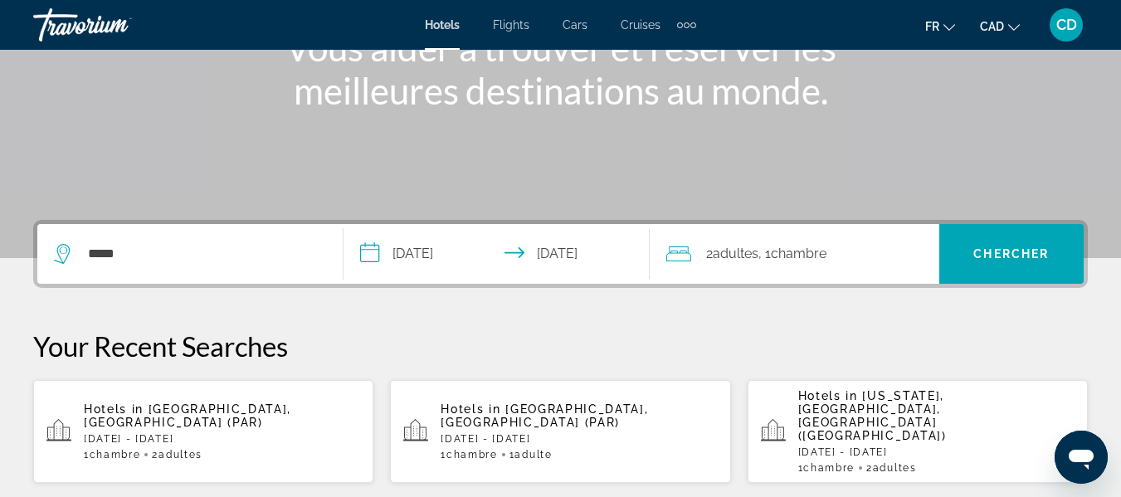
scroll to position [157, 0]
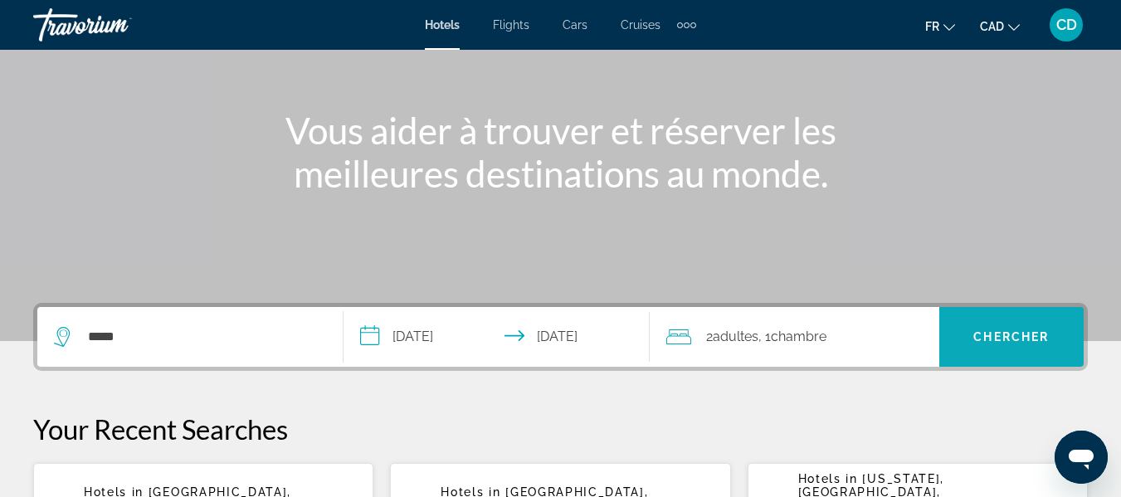
click at [1000, 335] on span "Chercher" at bounding box center [1012, 336] width 76 height 13
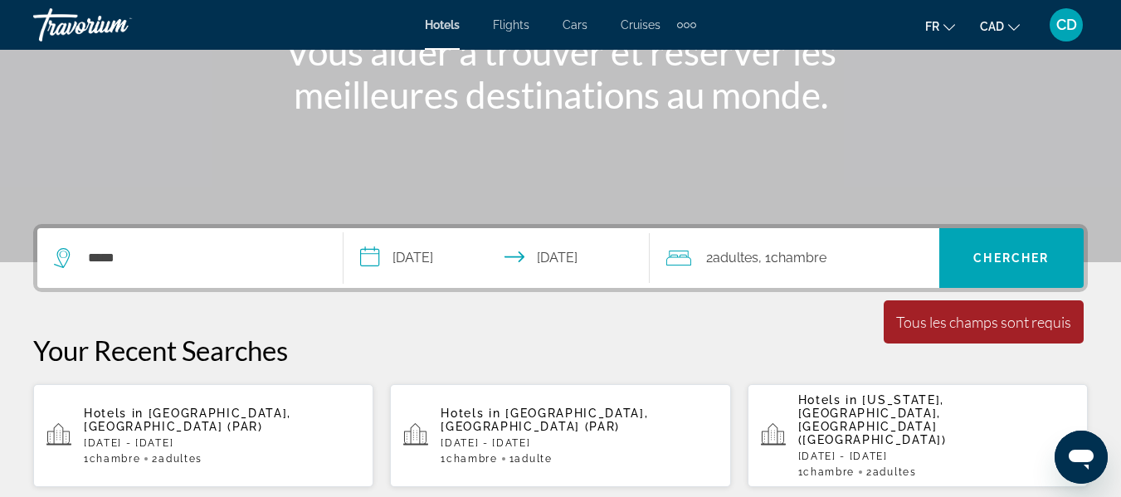
scroll to position [229, 0]
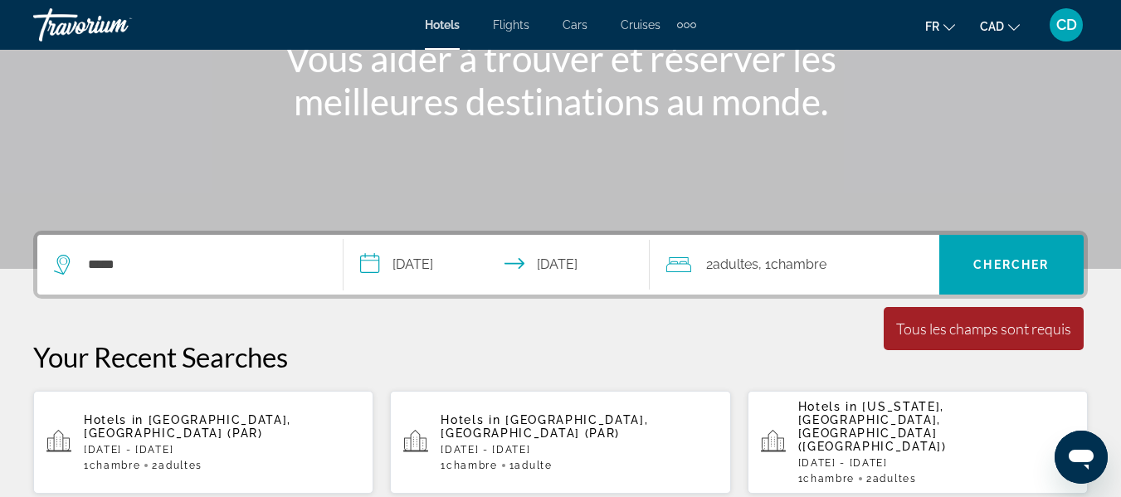
click at [768, 273] on span ", 1 Chambre pièces" at bounding box center [793, 264] width 68 height 23
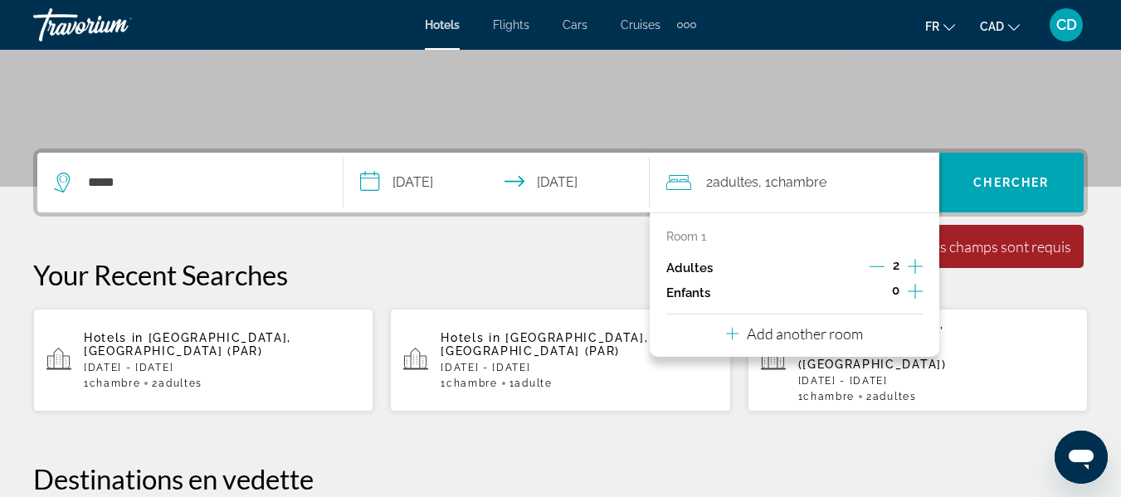
scroll to position [406, 0]
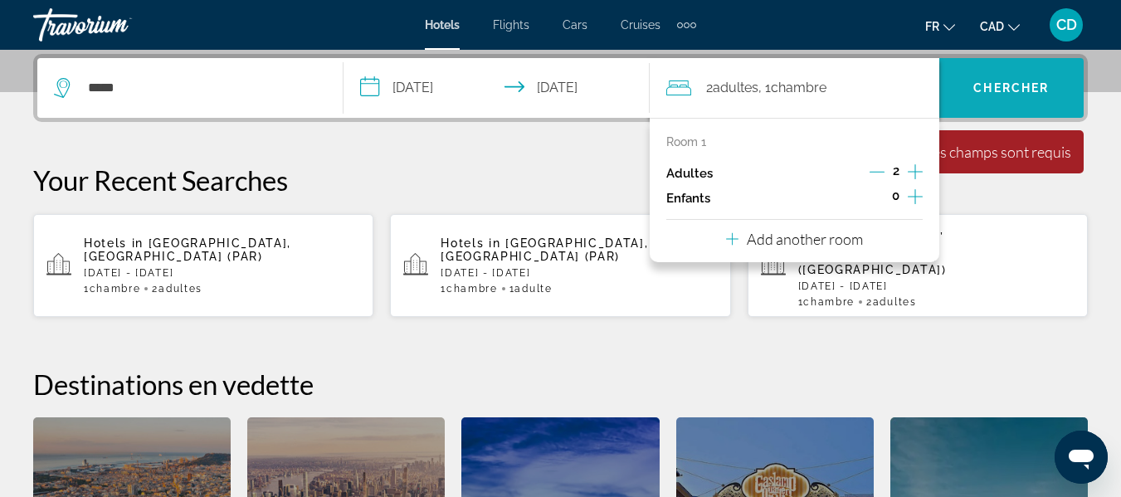
click at [994, 80] on span "Search widget" at bounding box center [1012, 88] width 144 height 40
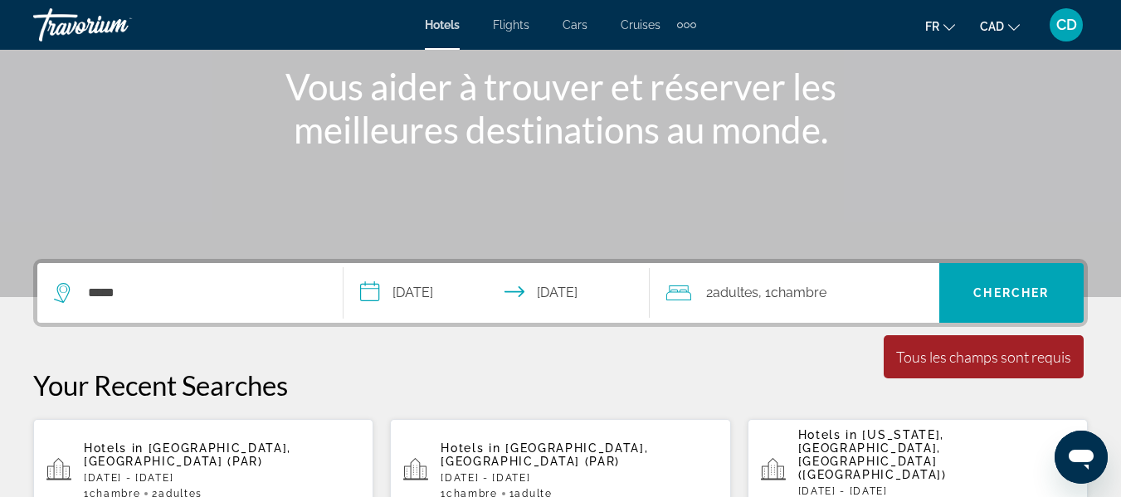
scroll to position [74, 0]
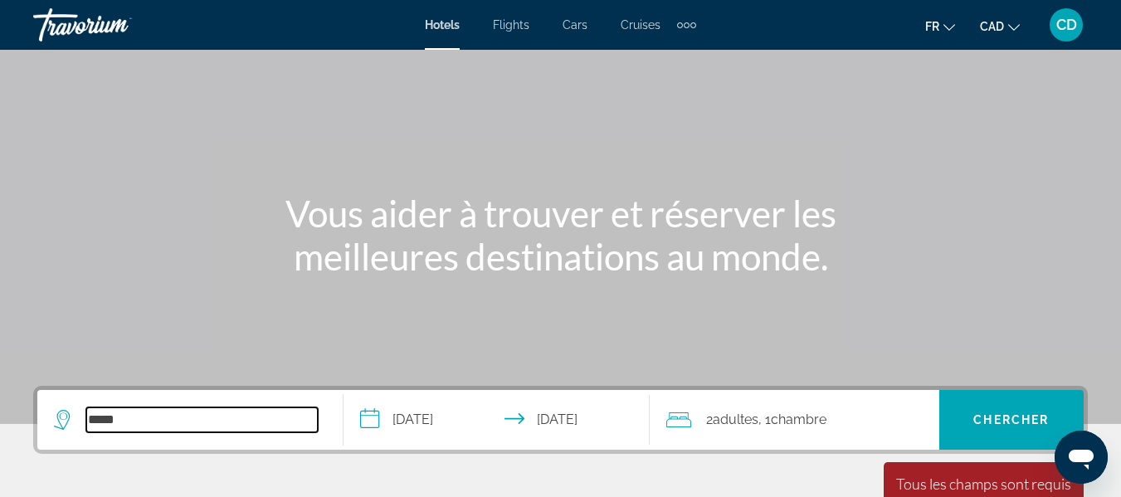
click at [174, 429] on input "*****" at bounding box center [202, 420] width 232 height 25
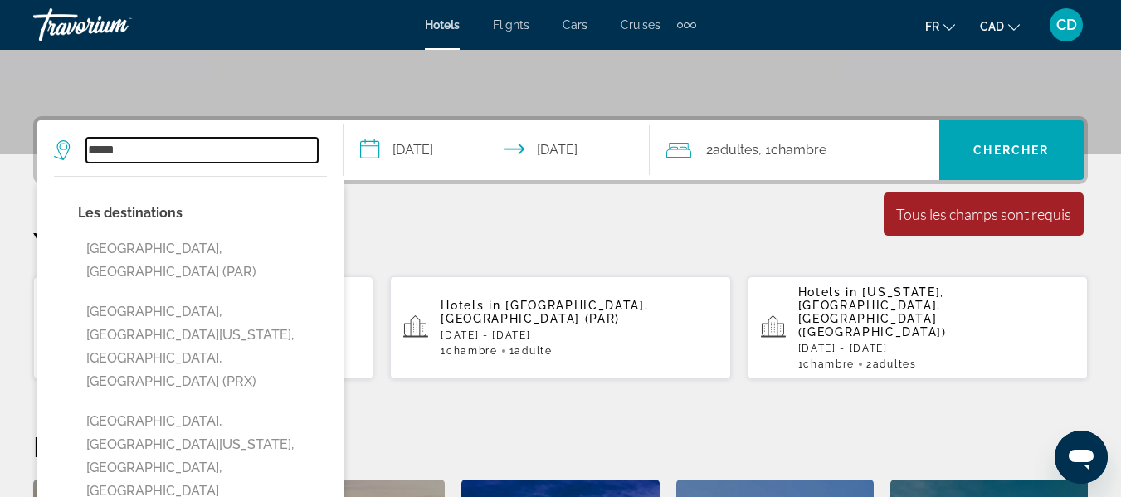
scroll to position [406, 0]
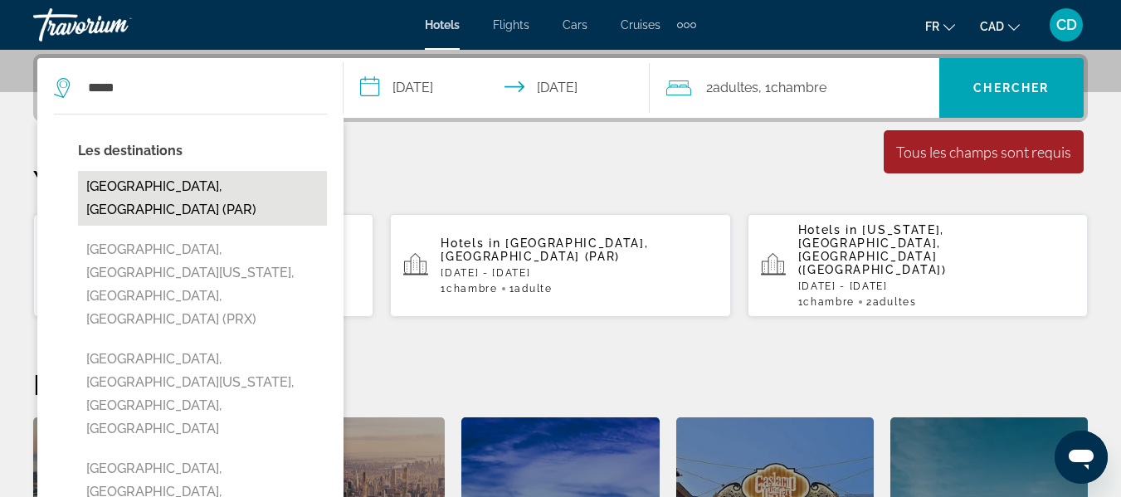
click at [180, 190] on button "Paris, France (PAR)" at bounding box center [202, 198] width 249 height 55
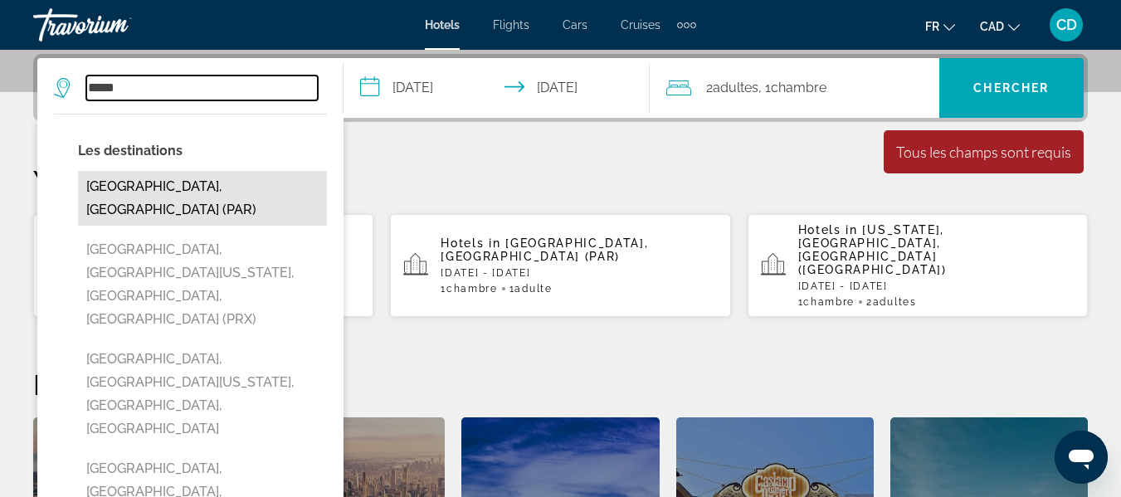
type input "**********"
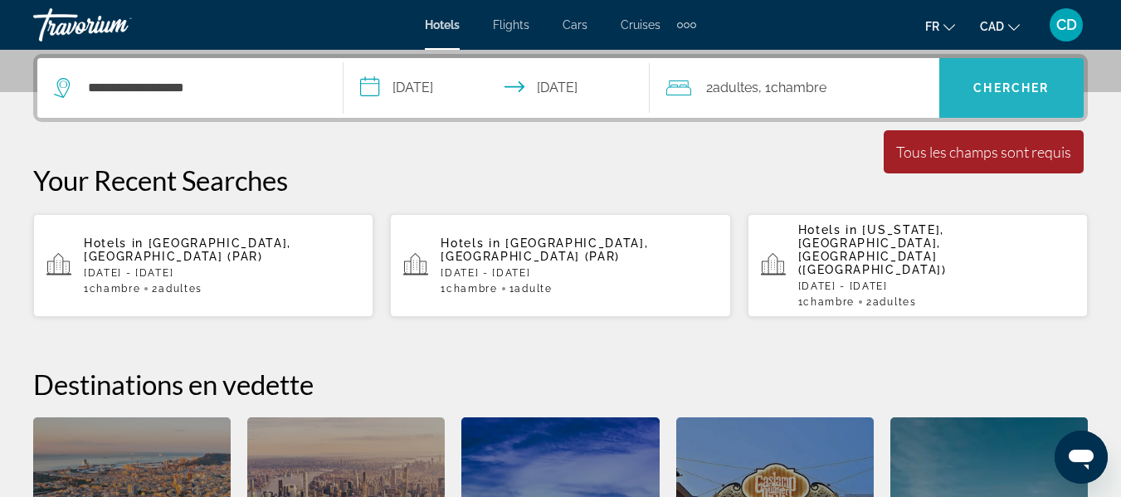
click at [1011, 99] on span "Search widget" at bounding box center [1012, 88] width 144 height 40
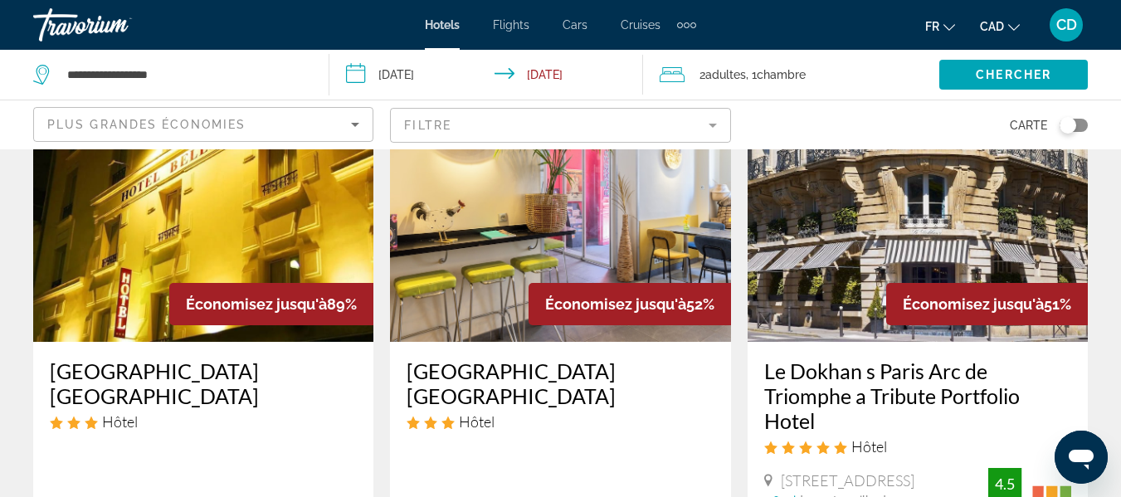
scroll to position [166, 0]
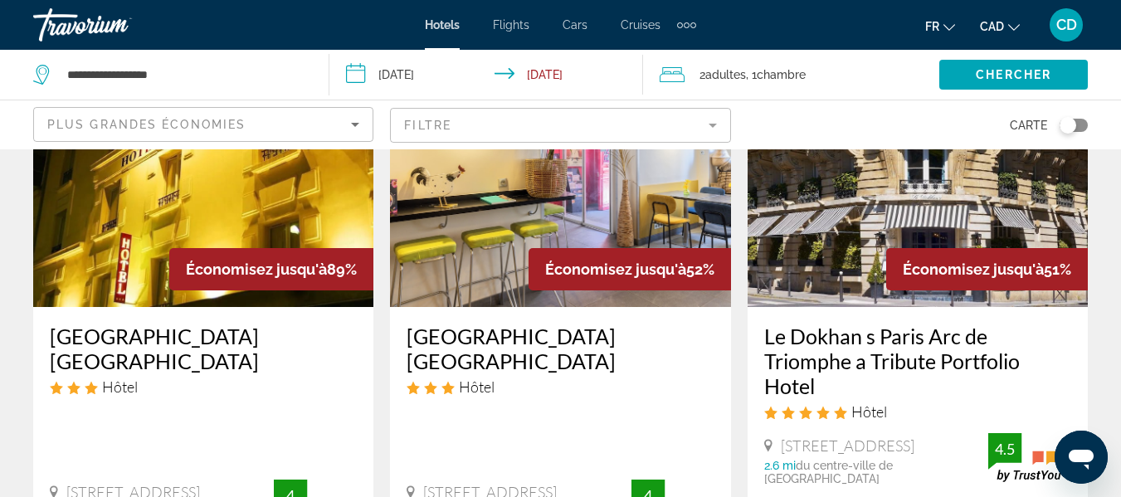
click at [633, 127] on mat-form-field "Filtre" at bounding box center [560, 125] width 340 height 35
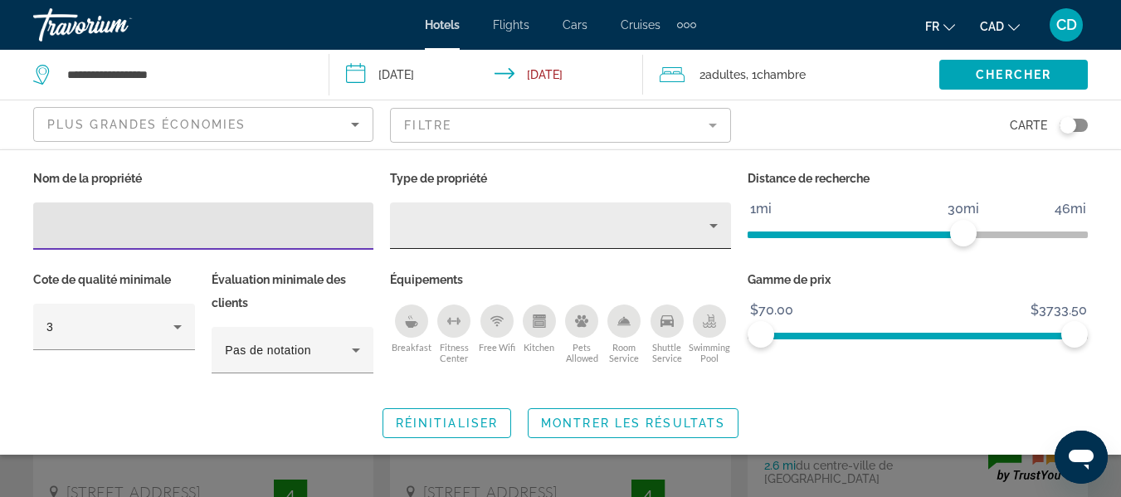
click at [702, 226] on div "Property type" at bounding box center [555, 226] width 305 height 20
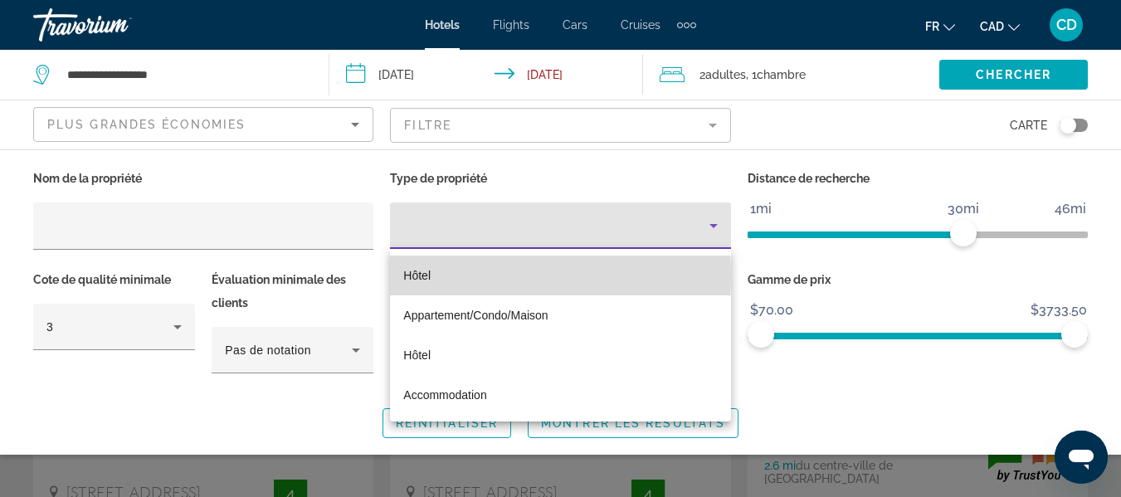
click at [427, 276] on span "Hôtel" at bounding box center [416, 275] width 27 height 13
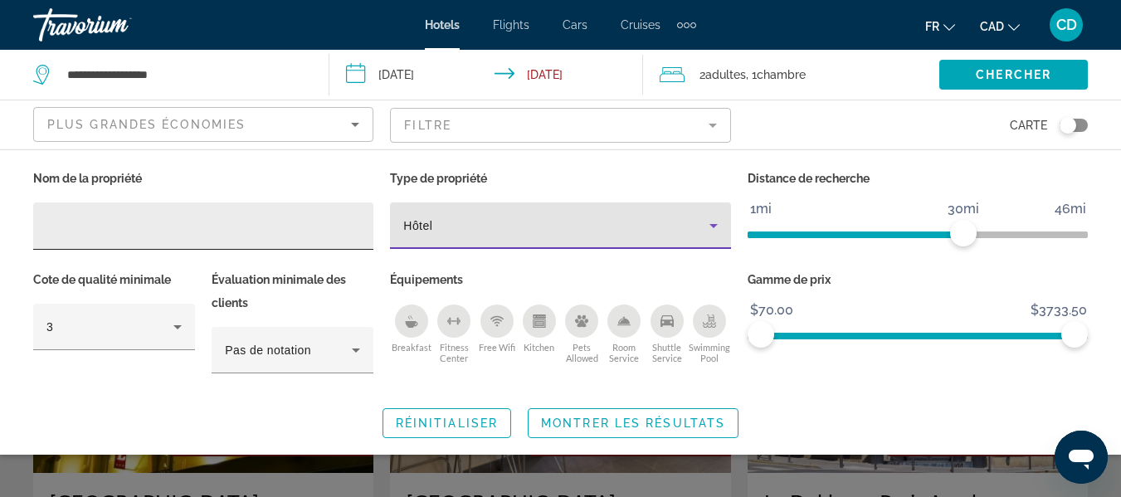
click at [82, 232] on input "Hotel Filters" at bounding box center [203, 227] width 314 height 20
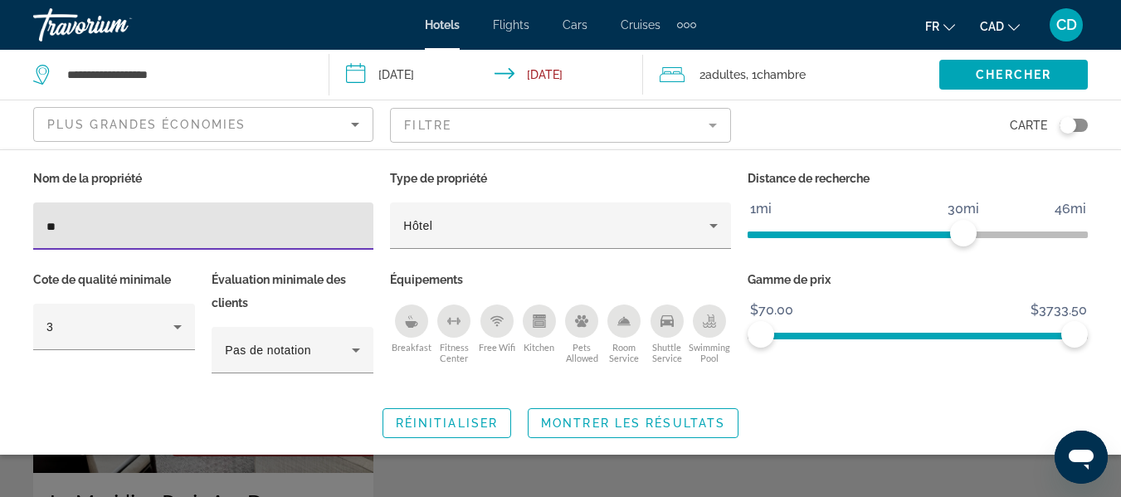
type input "*"
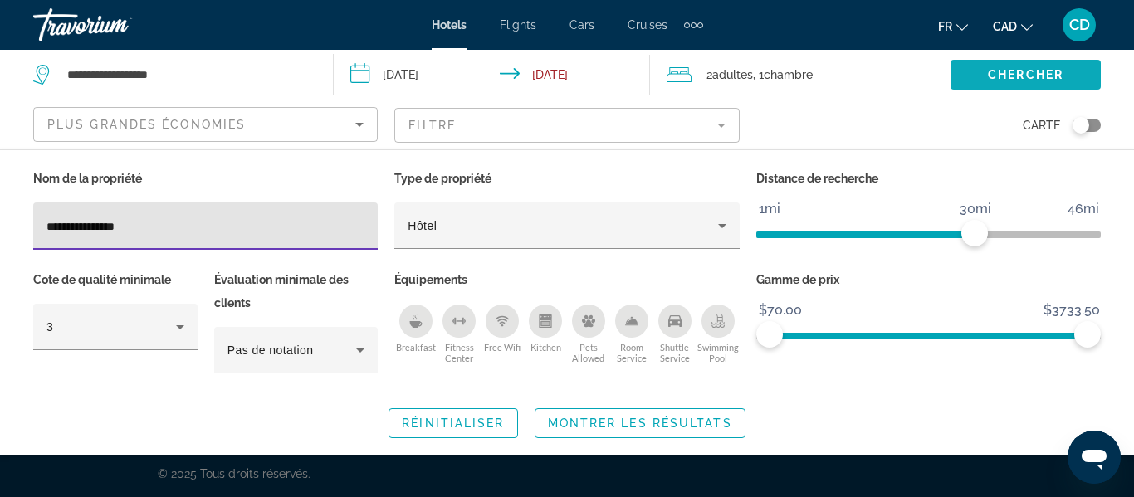
type input "**********"
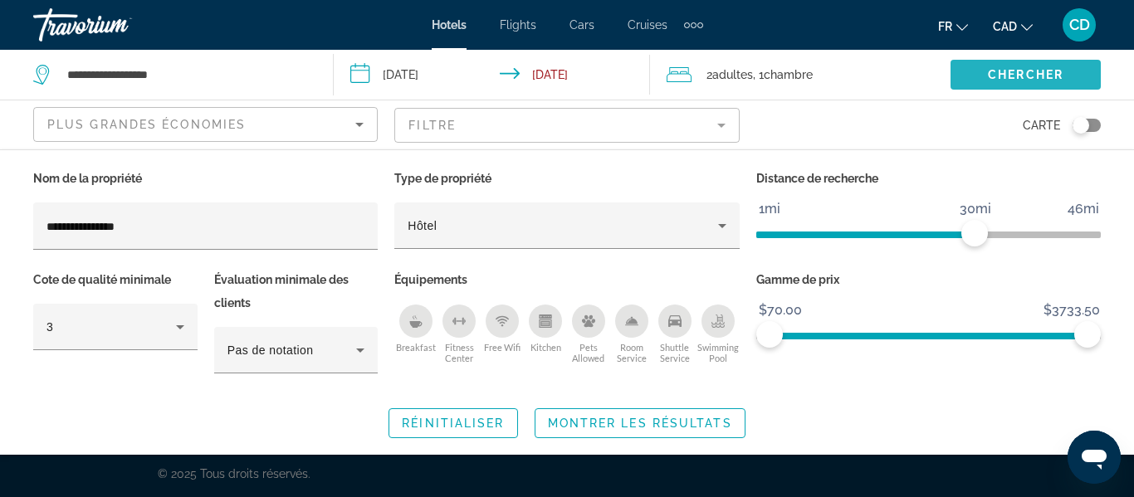
click at [1003, 80] on span "Chercher" at bounding box center [1026, 74] width 76 height 13
click at [1043, 74] on span "Chercher" at bounding box center [1026, 74] width 76 height 13
click at [632, 423] on span "Montrer les résultats" at bounding box center [640, 423] width 184 height 13
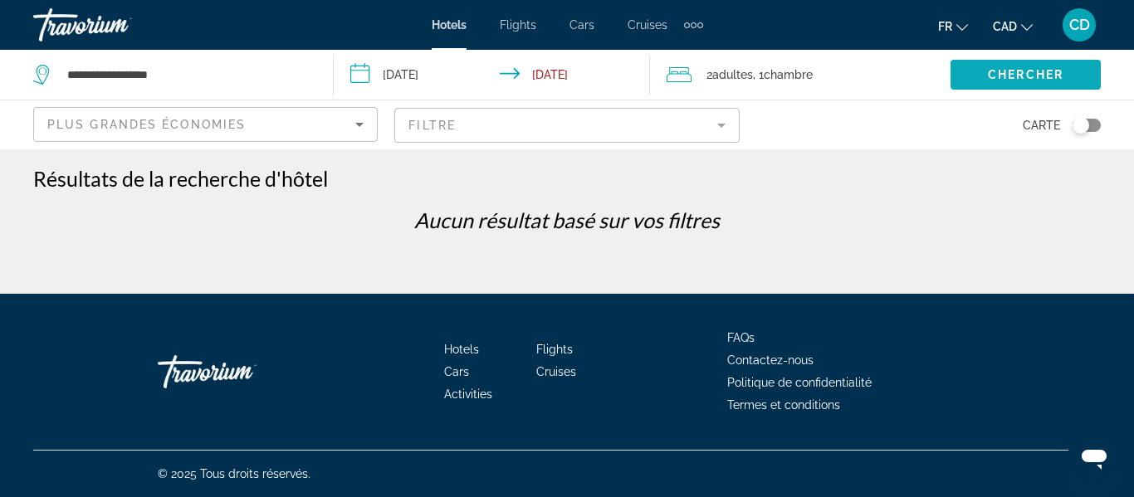
click at [987, 73] on button "Chercher" at bounding box center [1025, 75] width 150 height 30
click at [330, 128] on div "Plus grandes économies" at bounding box center [201, 125] width 308 height 20
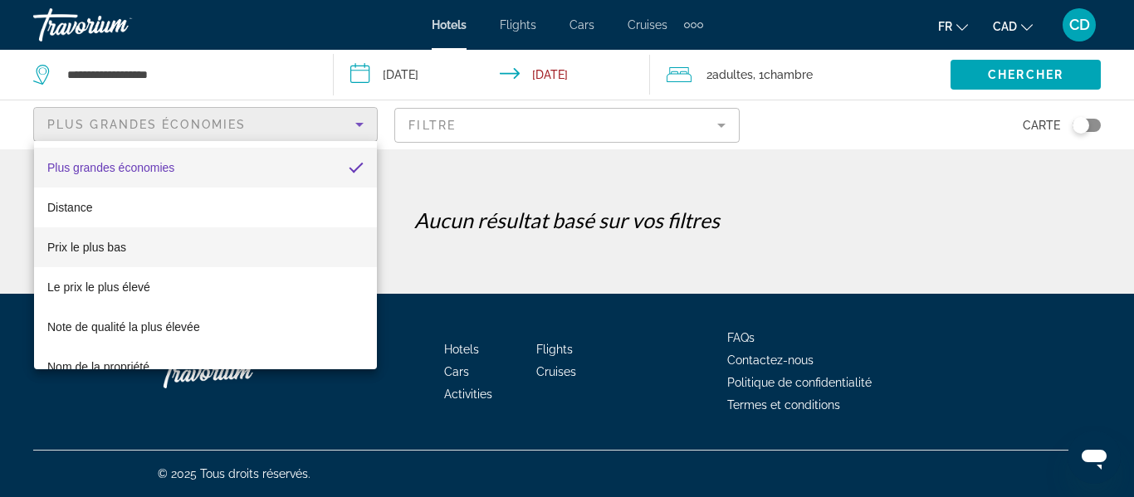
click at [125, 244] on span "Prix le plus bas" at bounding box center [86, 247] width 79 height 13
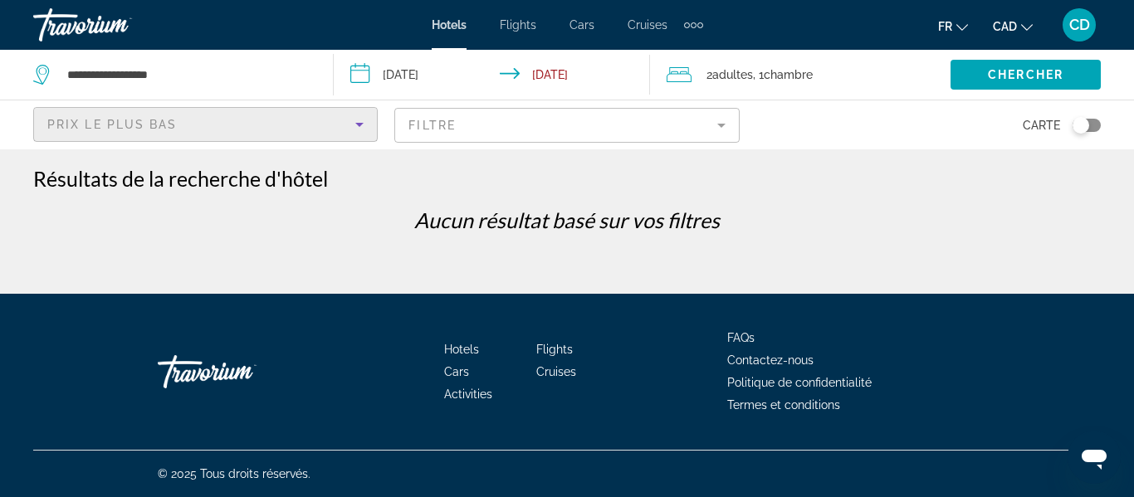
click at [713, 125] on mat-form-field "Filtre" at bounding box center [566, 125] width 344 height 35
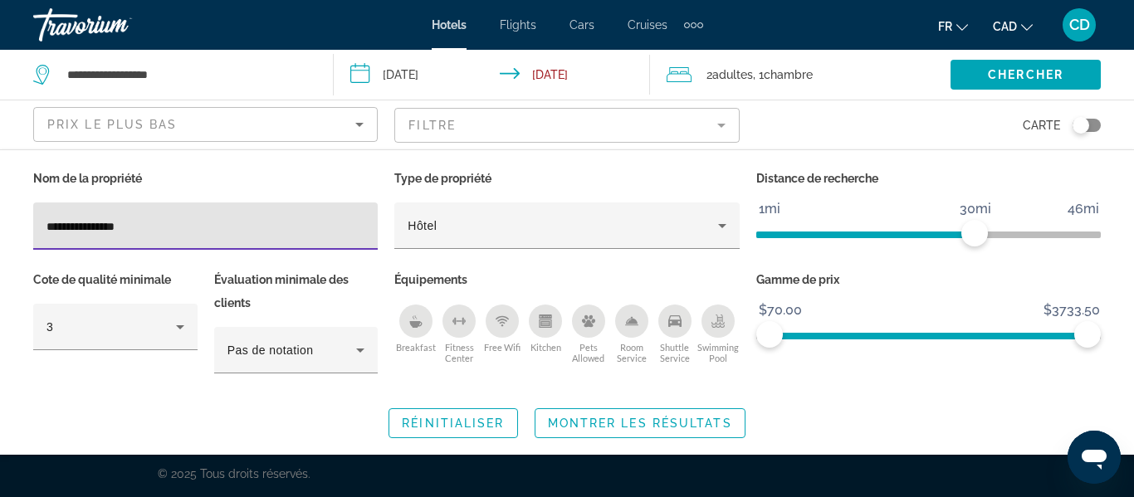
drag, startPoint x: 148, startPoint y: 226, endPoint x: 0, endPoint y: 226, distance: 147.7
click at [0, 226] on div "**********" at bounding box center [567, 302] width 1134 height 271
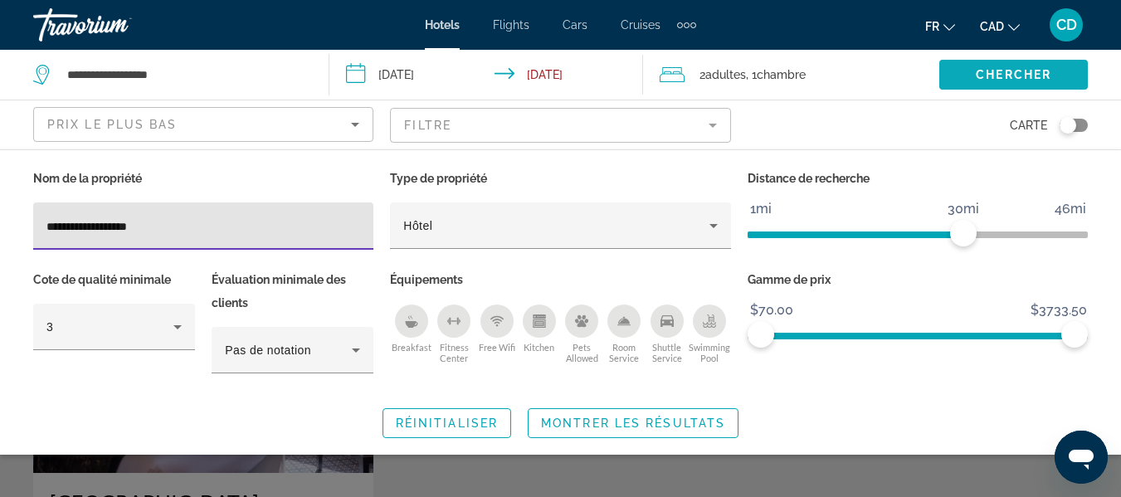
type input "**********"
click at [994, 74] on span "Chercher" at bounding box center [1014, 74] width 76 height 13
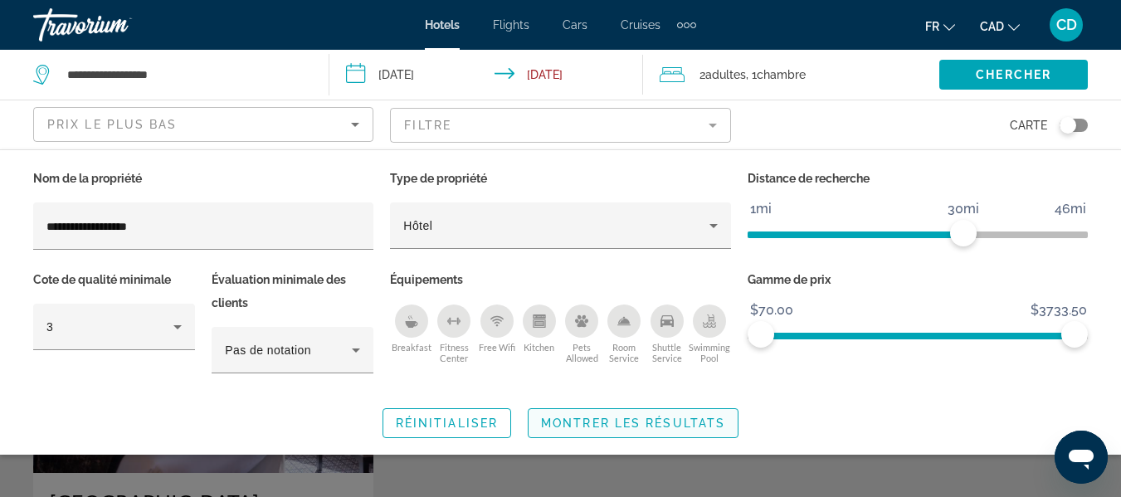
click at [650, 429] on span "Search widget" at bounding box center [633, 423] width 209 height 40
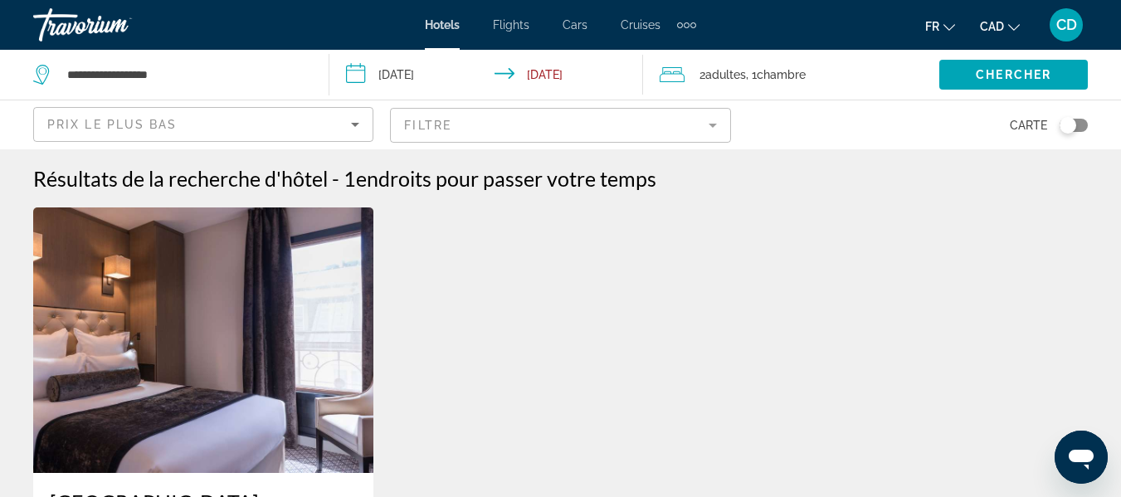
click at [492, 131] on mat-form-field "Filtre" at bounding box center [560, 125] width 340 height 35
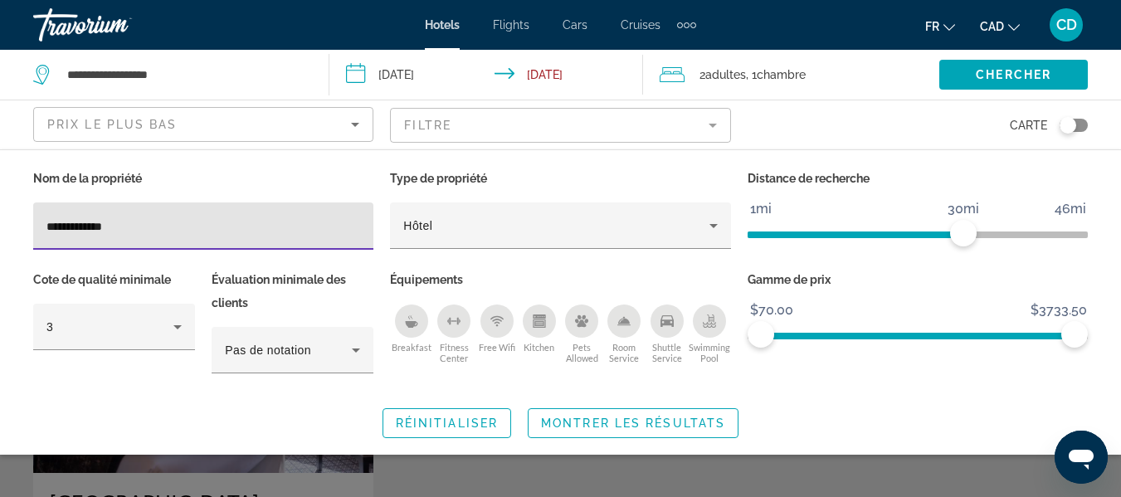
drag, startPoint x: 140, startPoint y: 225, endPoint x: 32, endPoint y: 225, distance: 108.7
click at [32, 225] on div "**********" at bounding box center [203, 217] width 357 height 101
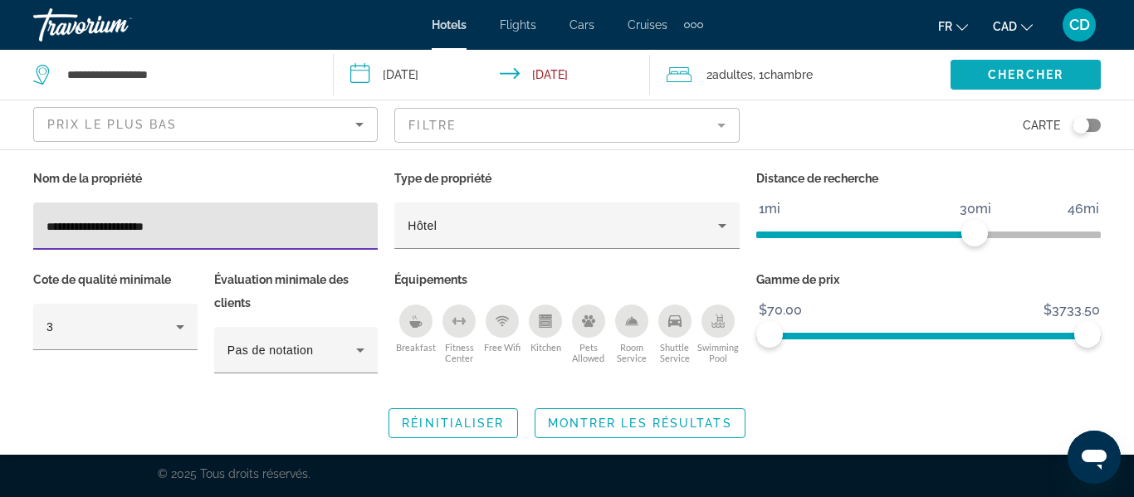
type input "**********"
click at [1019, 73] on span "Chercher" at bounding box center [1026, 74] width 76 height 13
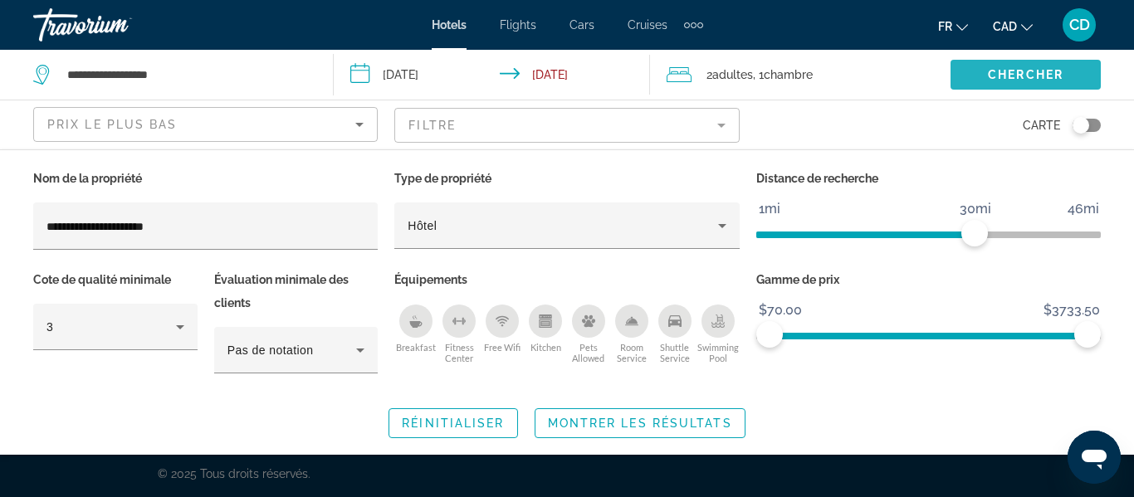
click at [1037, 69] on span "Chercher" at bounding box center [1026, 74] width 76 height 13
click at [663, 422] on span "Montrer les résultats" at bounding box center [640, 423] width 184 height 13
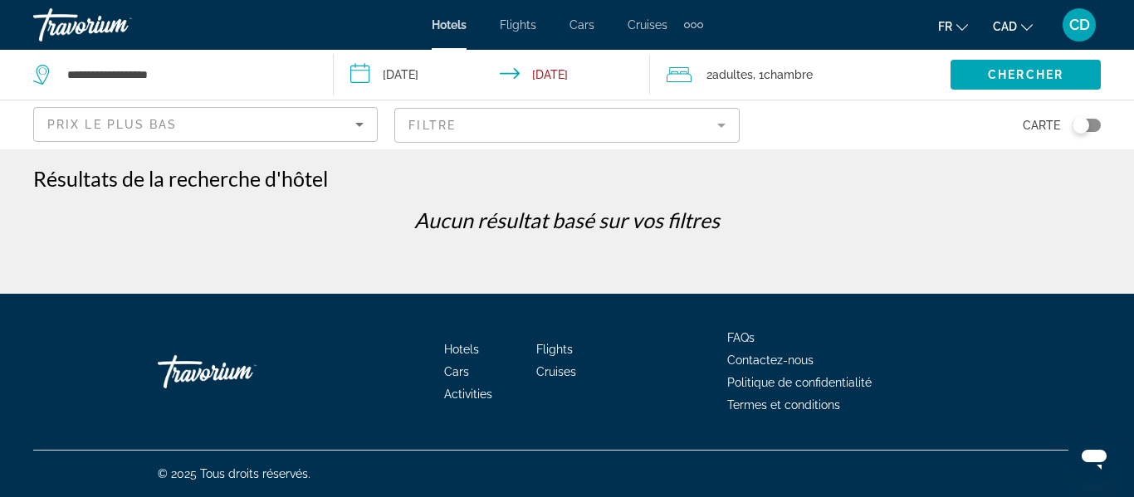
click at [518, 129] on mat-form-field "Filtre" at bounding box center [566, 125] width 344 height 35
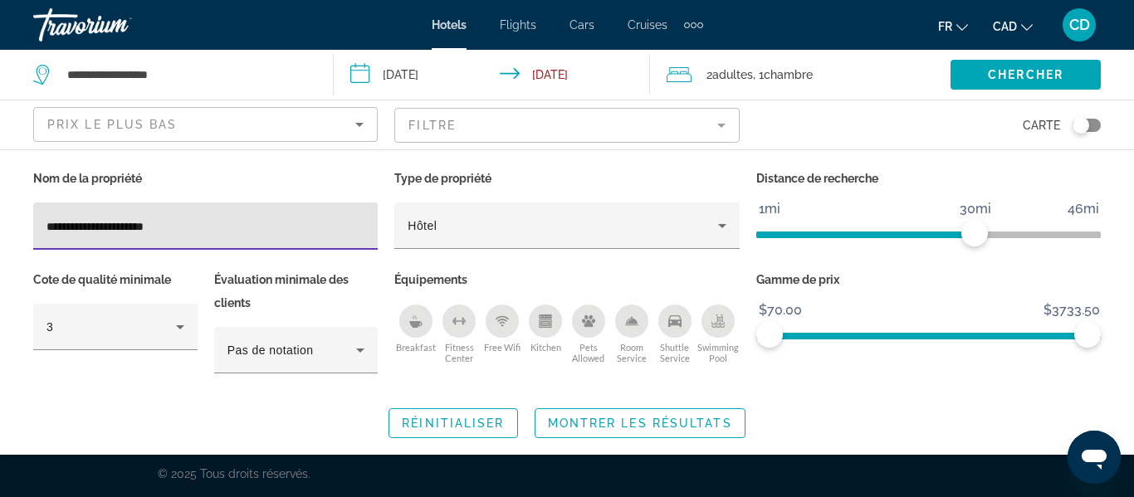
drag, startPoint x: 130, startPoint y: 224, endPoint x: 20, endPoint y: 222, distance: 110.4
click at [20, 222] on div "**********" at bounding box center [567, 302] width 1134 height 271
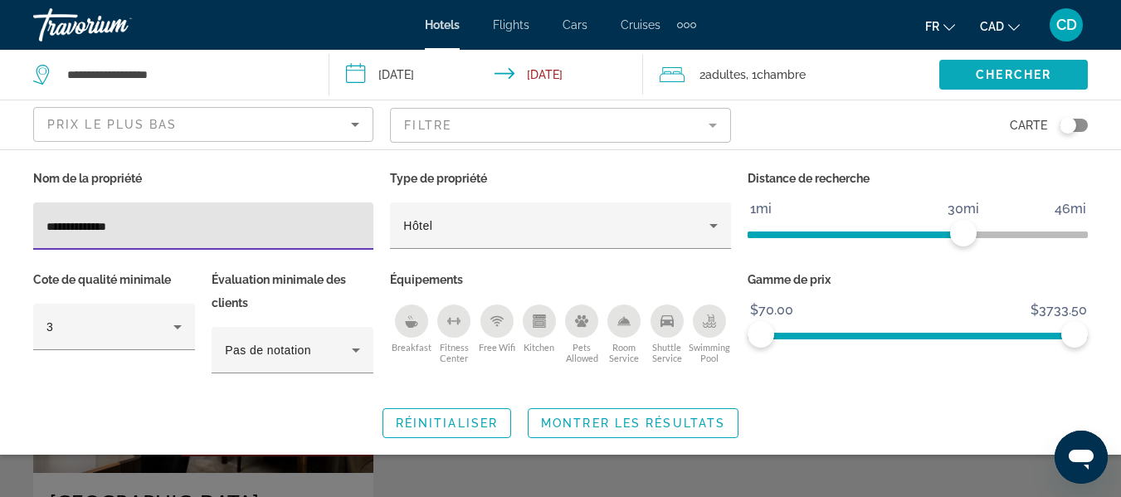
type input "**********"
click at [1019, 76] on span "Chercher" at bounding box center [1014, 74] width 76 height 13
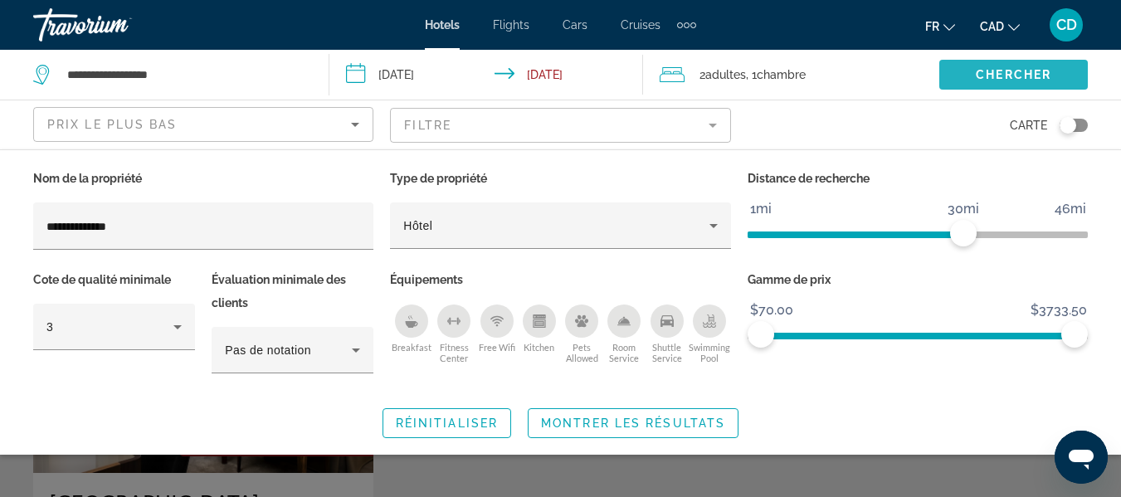
click at [990, 74] on span "Chercher" at bounding box center [1014, 74] width 76 height 13
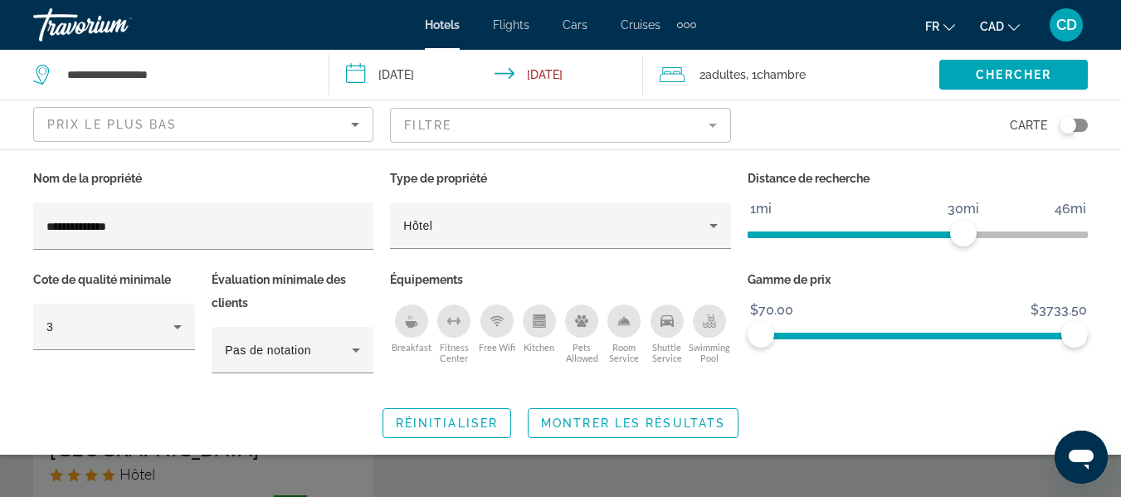
scroll to position [83, 0]
click at [608, 418] on span "Montrer les résultats" at bounding box center [633, 423] width 184 height 13
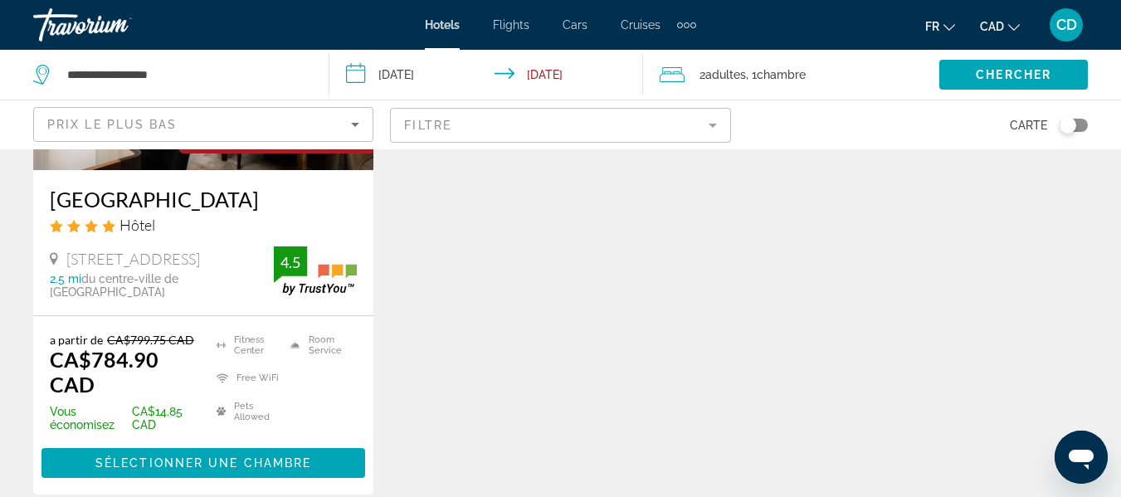
scroll to position [332, 0]
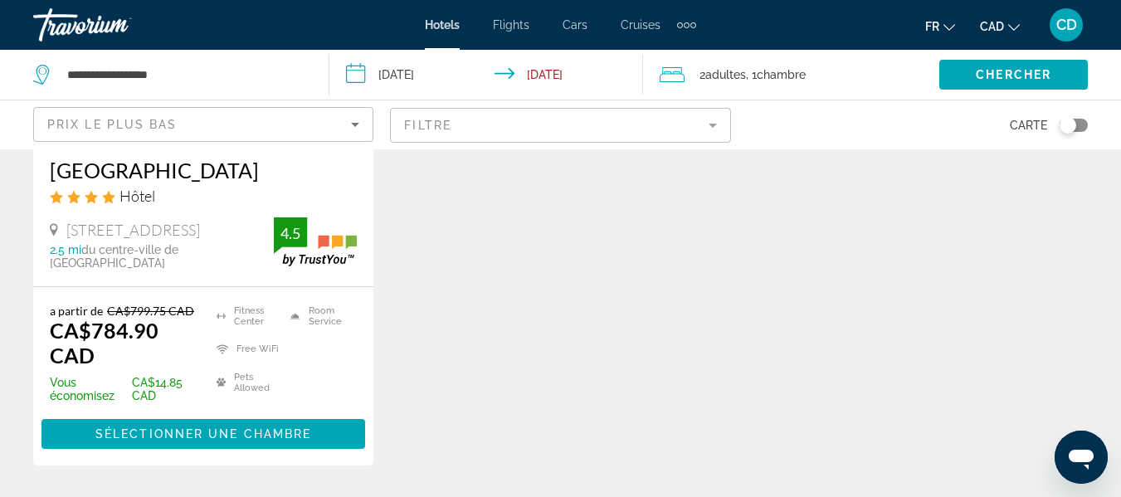
click at [505, 134] on mat-form-field "Filtre" at bounding box center [560, 125] width 340 height 35
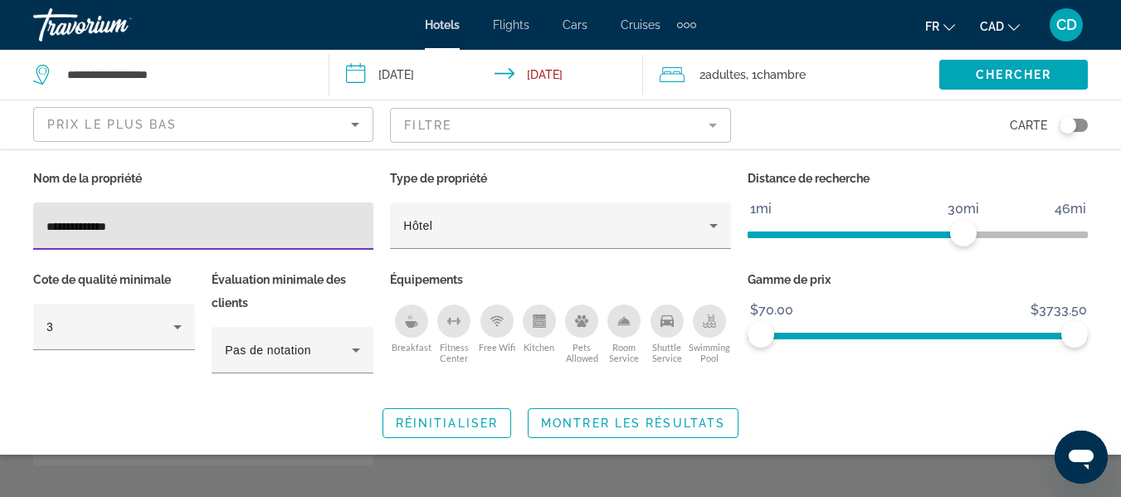
drag, startPoint x: 139, startPoint y: 225, endPoint x: 0, endPoint y: 227, distance: 139.5
click at [0, 227] on div "**********" at bounding box center [560, 302] width 1121 height 271
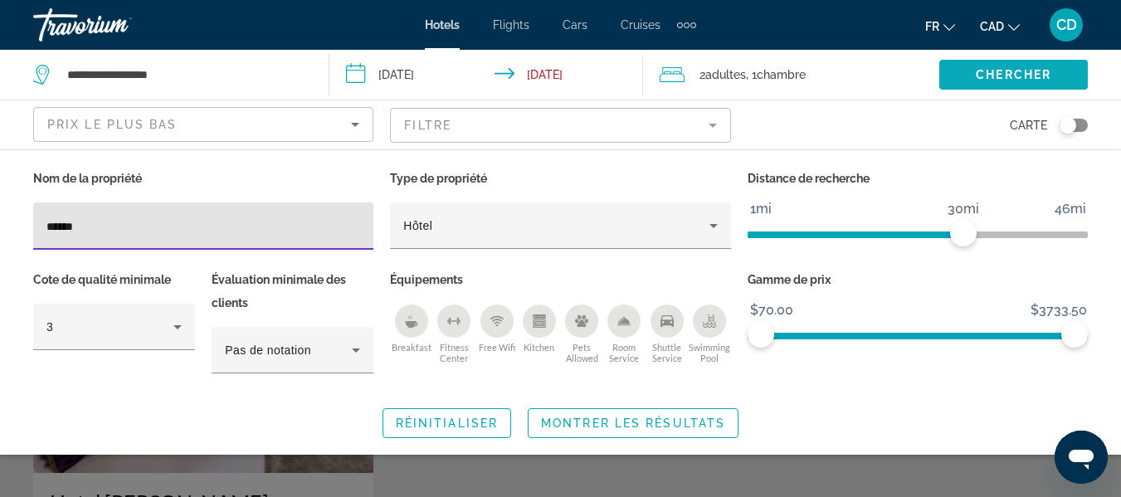
type input "******"
click at [1013, 75] on span "Chercher" at bounding box center [1014, 74] width 76 height 13
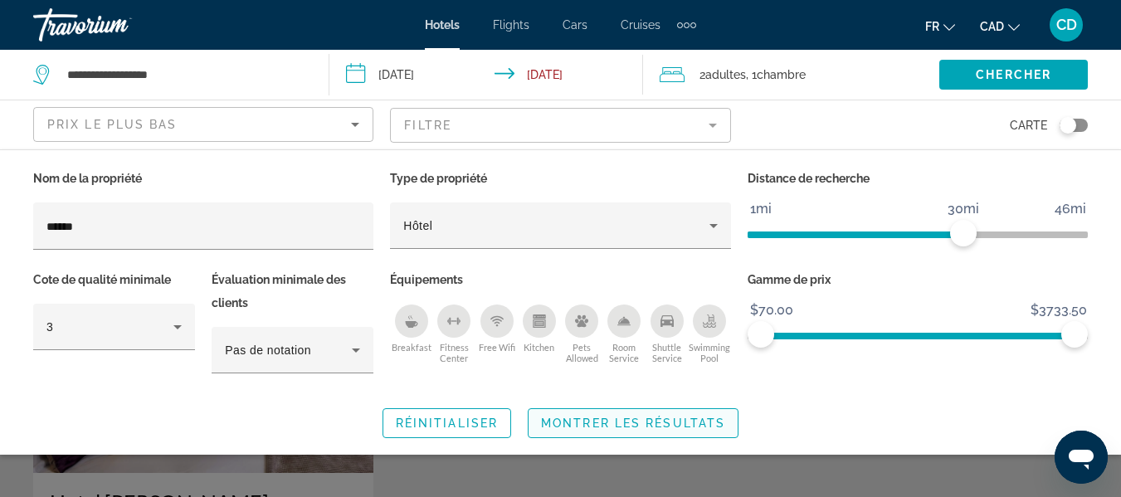
click at [610, 420] on span "Montrer les résultats" at bounding box center [633, 423] width 184 height 13
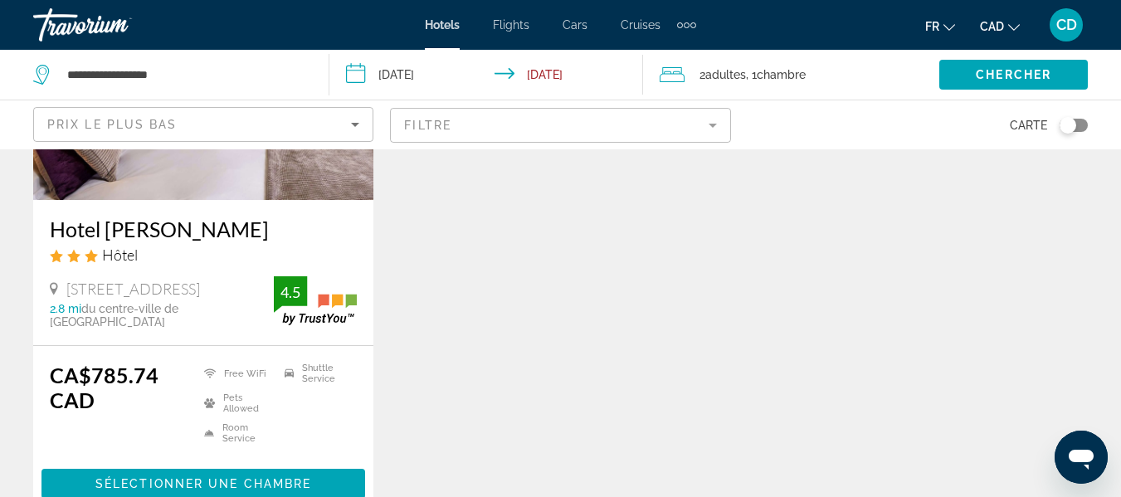
scroll to position [332, 0]
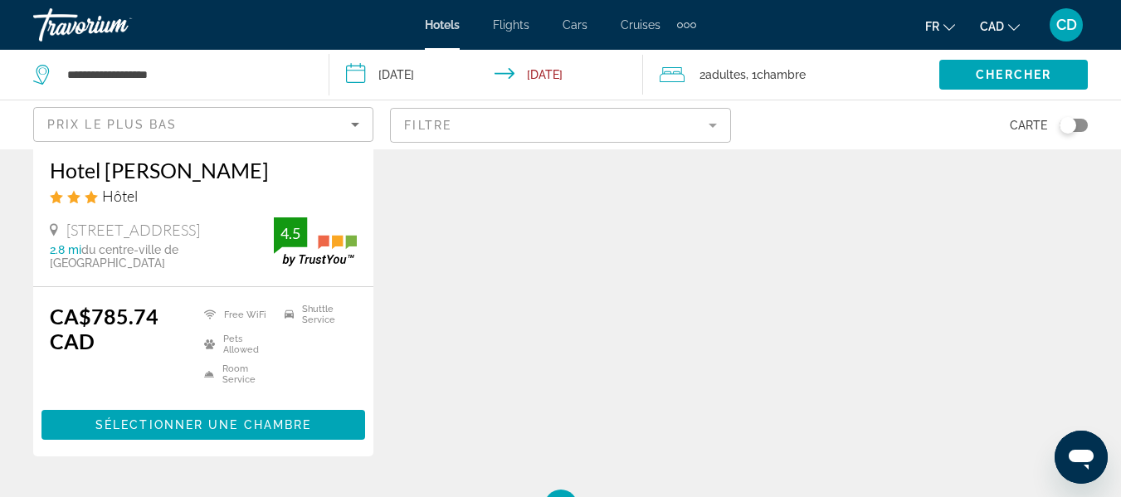
click at [510, 115] on mat-form-field "Filtre" at bounding box center [560, 125] width 340 height 35
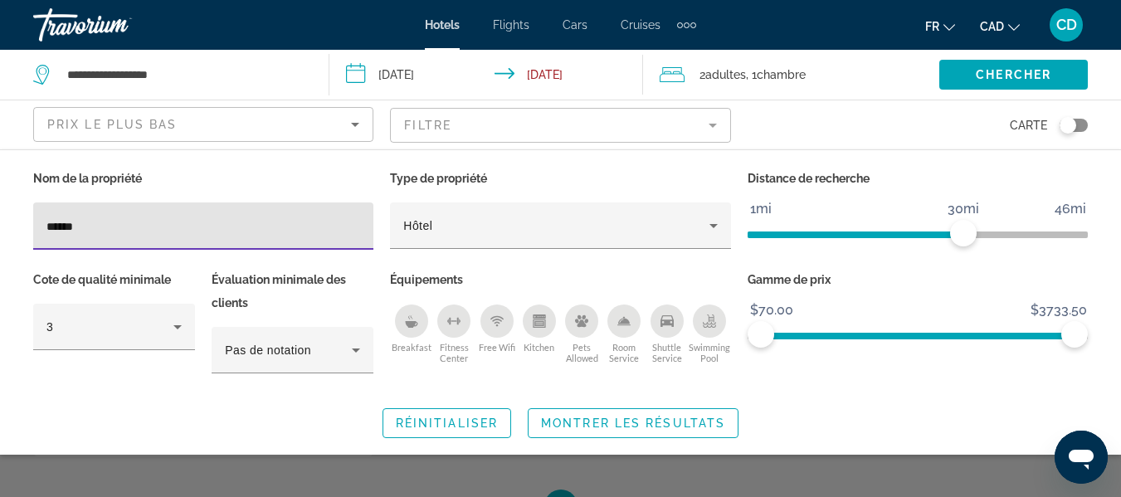
click at [3, 228] on div "Nom de la propriété ****** Type de propriété Hôtel Distance de recherche 1mi 46…" at bounding box center [560, 302] width 1121 height 271
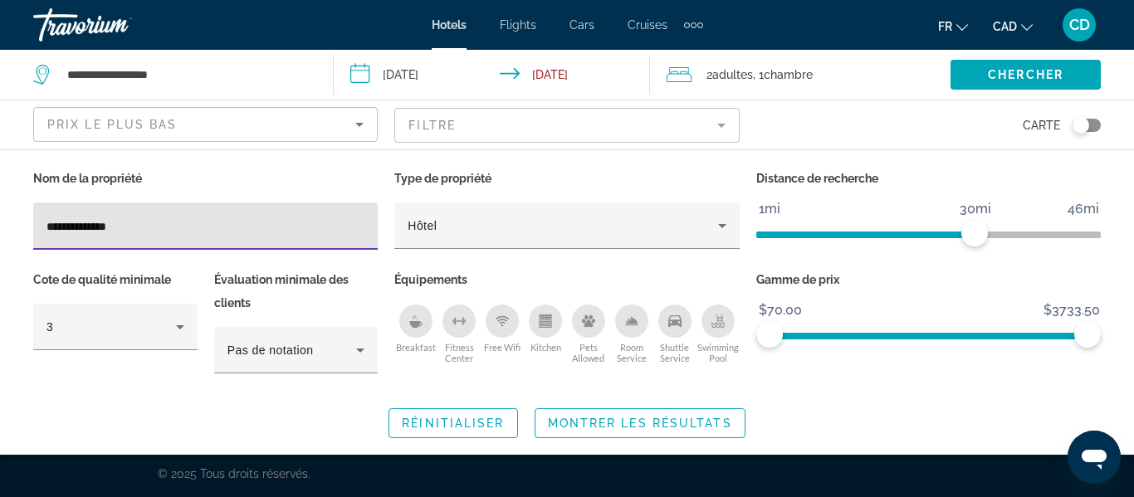
click at [66, 227] on input "**********" at bounding box center [205, 227] width 318 height 20
click at [134, 225] on input "**********" at bounding box center [205, 227] width 318 height 20
type input "**********"
click at [1013, 76] on span "Chercher" at bounding box center [1026, 74] width 76 height 13
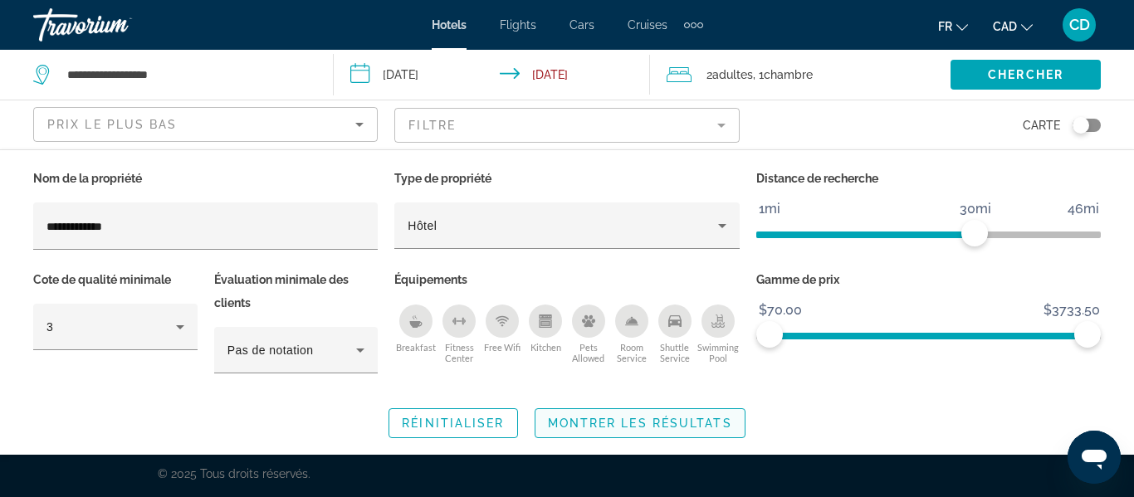
click at [668, 421] on span "Montrer les résultats" at bounding box center [640, 423] width 184 height 13
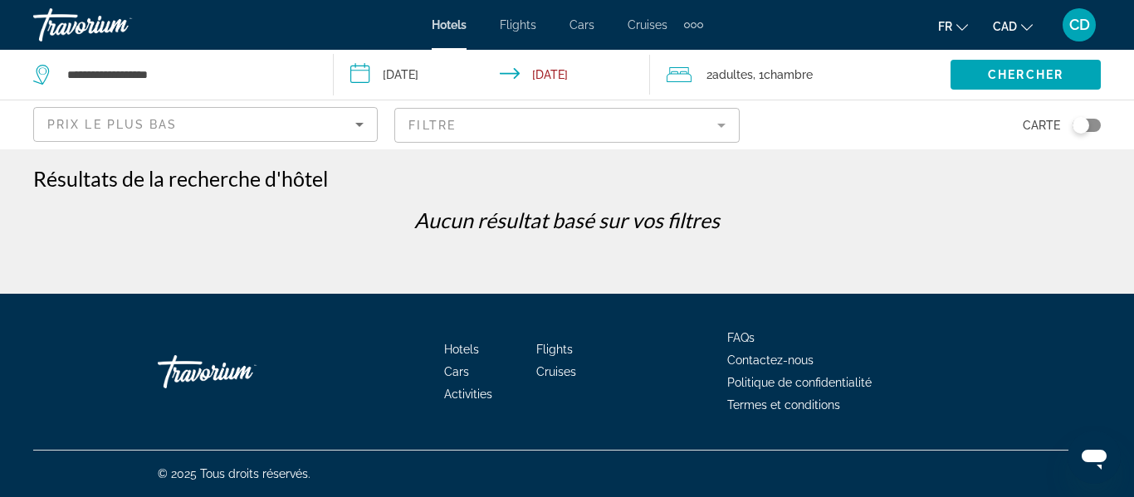
click at [513, 125] on mat-form-field "Filtre" at bounding box center [566, 125] width 344 height 35
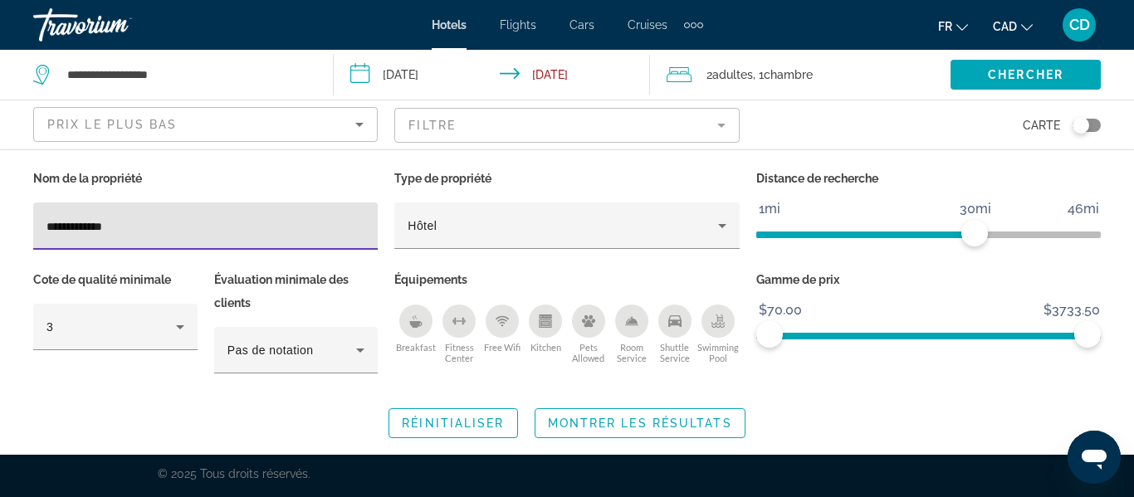
click at [0, 227] on div "**********" at bounding box center [567, 302] width 1134 height 271
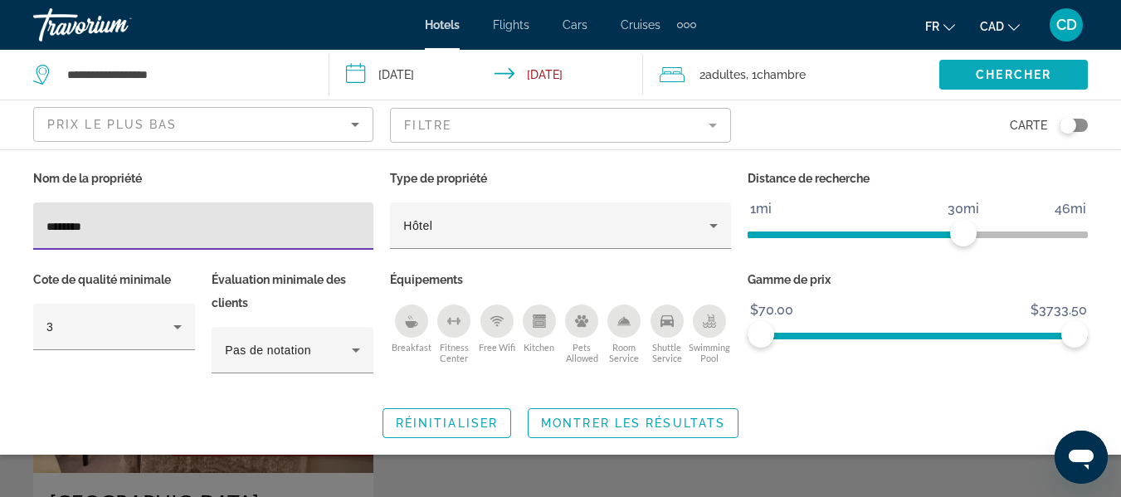
type input "********"
click at [989, 72] on span "Chercher" at bounding box center [1014, 74] width 76 height 13
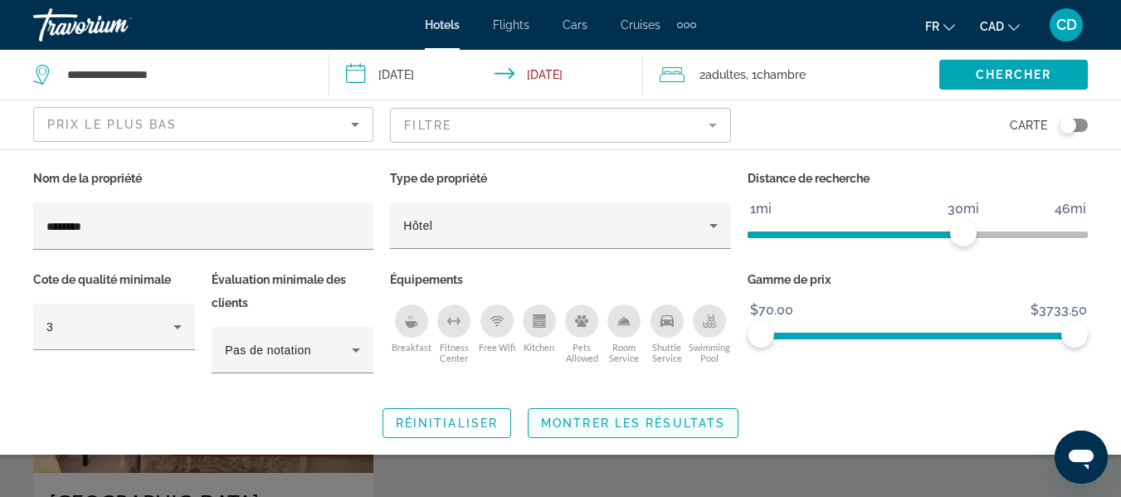
click at [663, 415] on span "Search widget" at bounding box center [633, 423] width 209 height 40
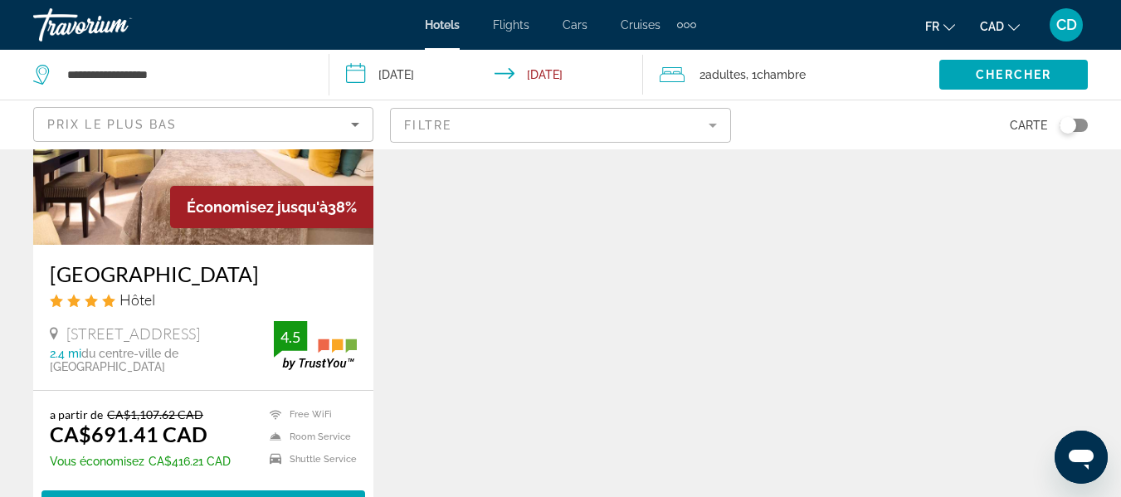
scroll to position [249, 0]
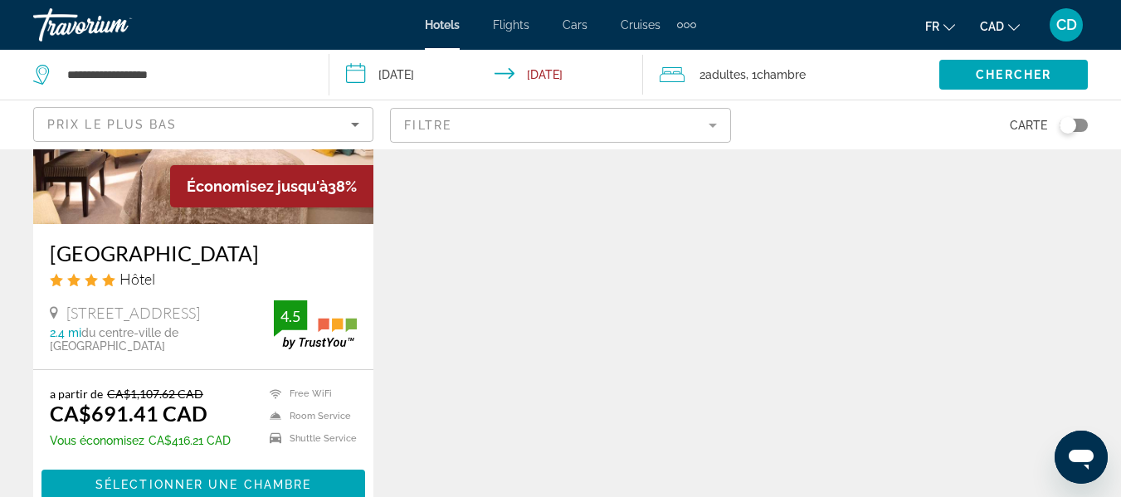
click at [574, 125] on mat-form-field "Filtre" at bounding box center [560, 125] width 340 height 35
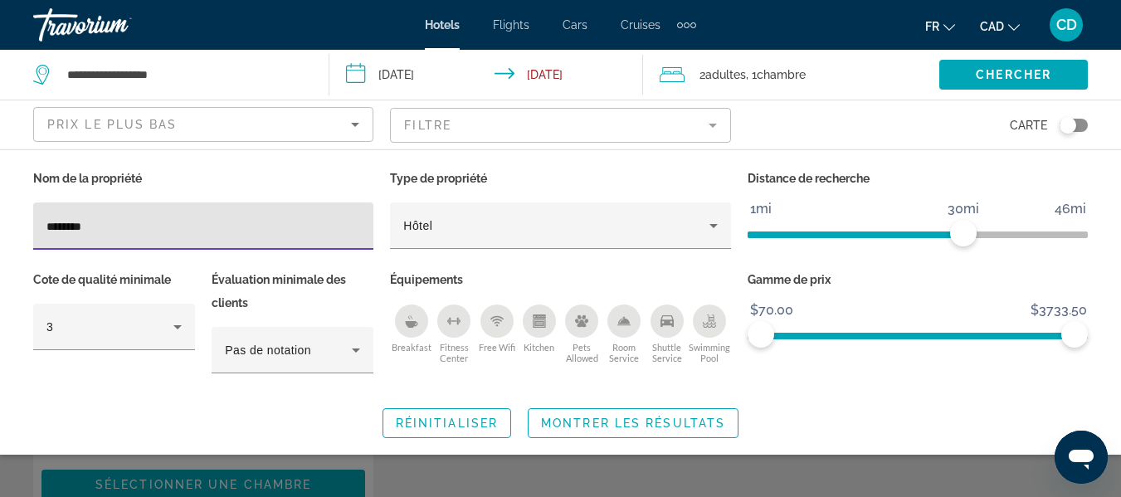
drag, startPoint x: 115, startPoint y: 228, endPoint x: 13, endPoint y: 232, distance: 102.1
click at [13, 232] on div "Nom de la propriété ******** Type de propriété Hôtel Distance de recherche 1mi …" at bounding box center [560, 302] width 1121 height 271
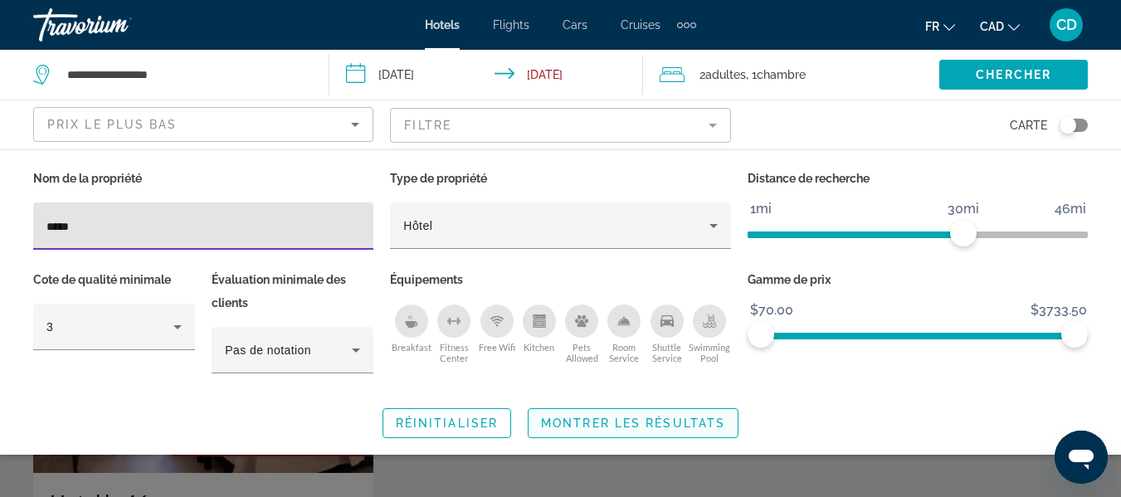
type input "*****"
click at [619, 422] on span "Montrer les résultats" at bounding box center [633, 423] width 184 height 13
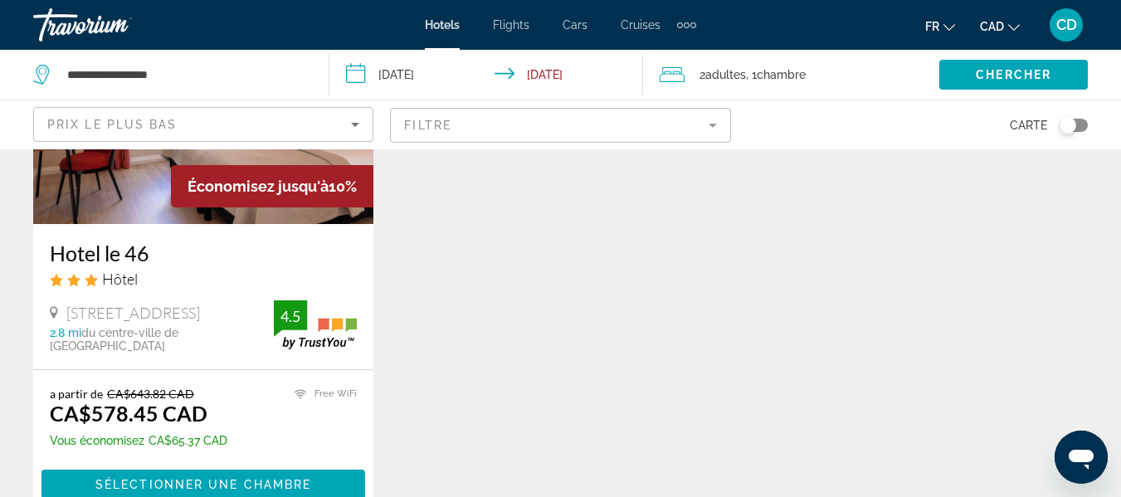
scroll to position [332, 0]
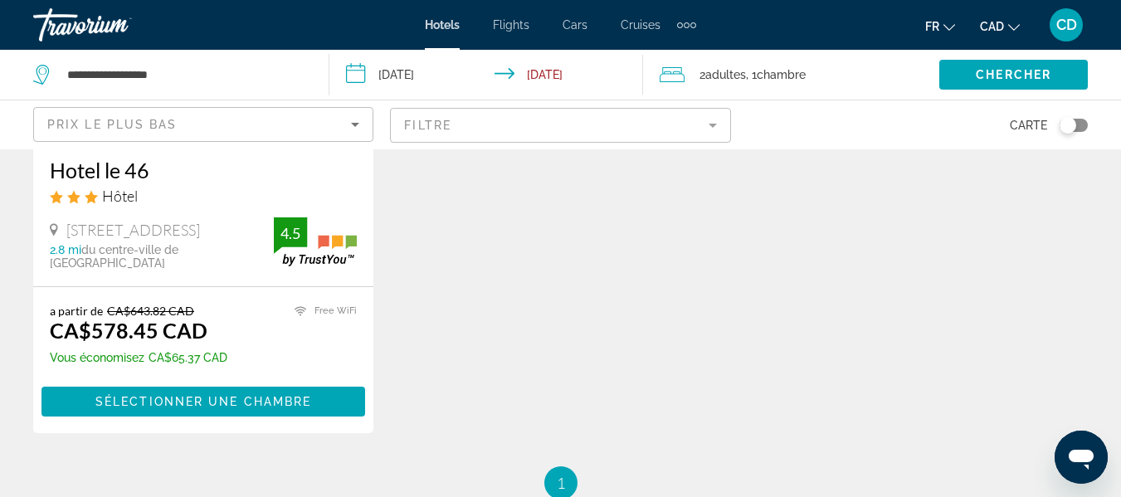
click at [471, 123] on mat-form-field "Filtre" at bounding box center [560, 125] width 340 height 35
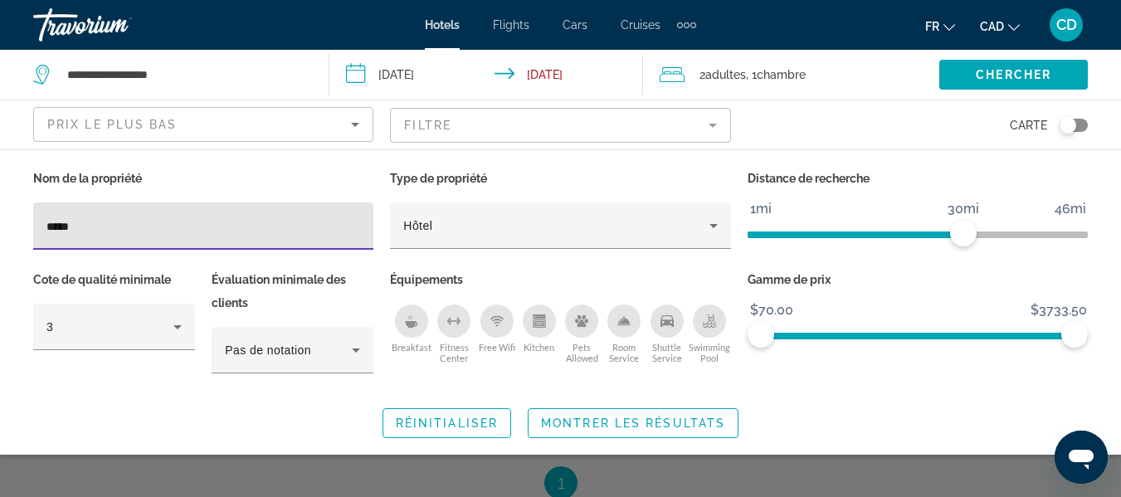
drag, startPoint x: 86, startPoint y: 227, endPoint x: 2, endPoint y: 232, distance: 84.0
click at [2, 232] on div "Nom de la propriété ***** Type de propriété Hôtel Distance de recherche 1mi 46m…" at bounding box center [560, 302] width 1121 height 271
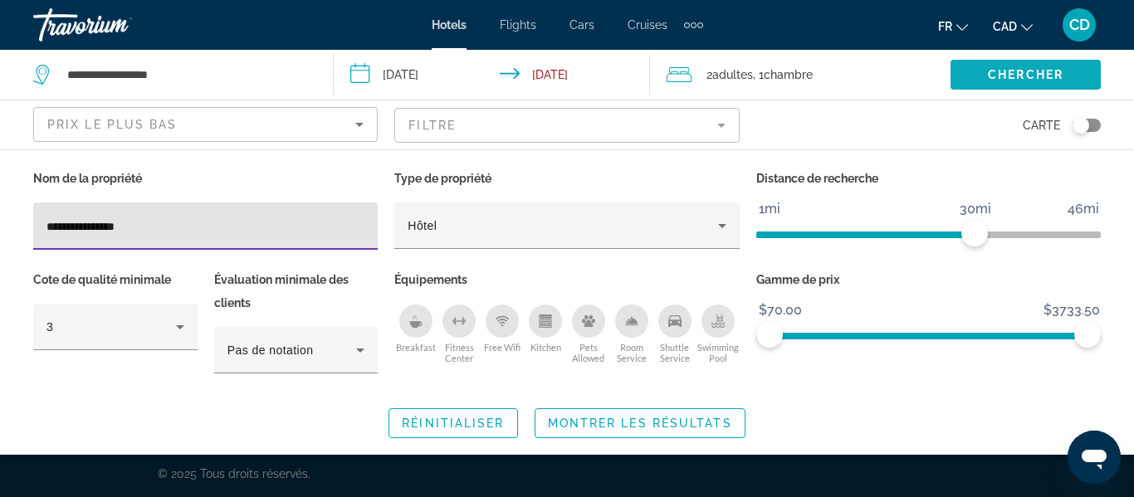
type input "**********"
click at [1038, 73] on span "Chercher" at bounding box center [1026, 74] width 76 height 13
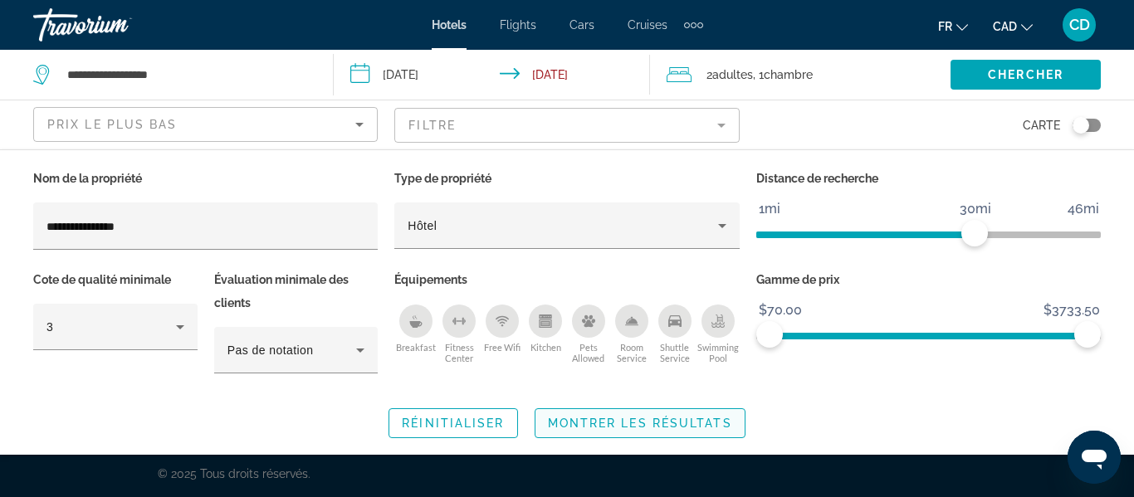
click at [654, 422] on span "Montrer les résultats" at bounding box center [640, 423] width 184 height 13
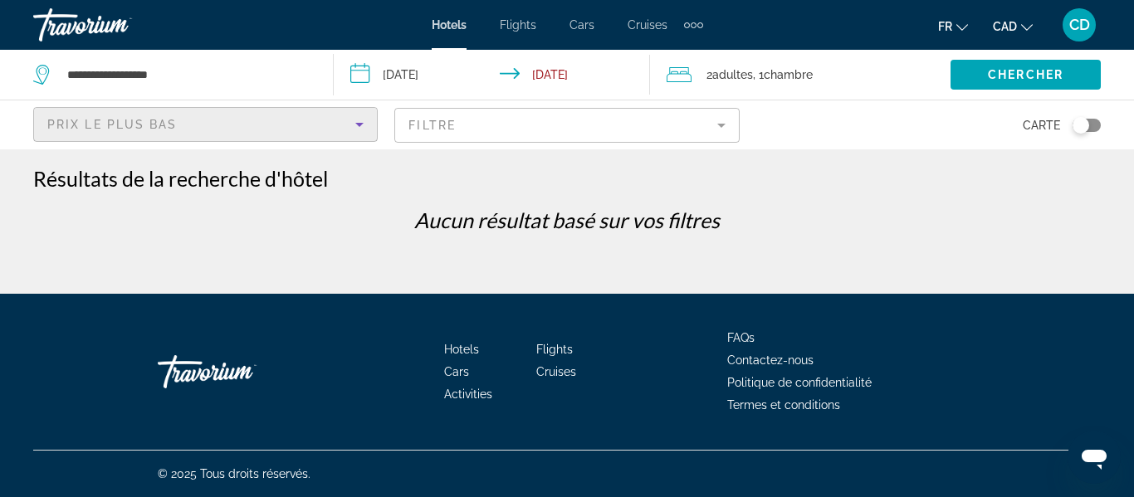
click at [229, 129] on div "Prix le plus bas" at bounding box center [201, 125] width 308 height 20
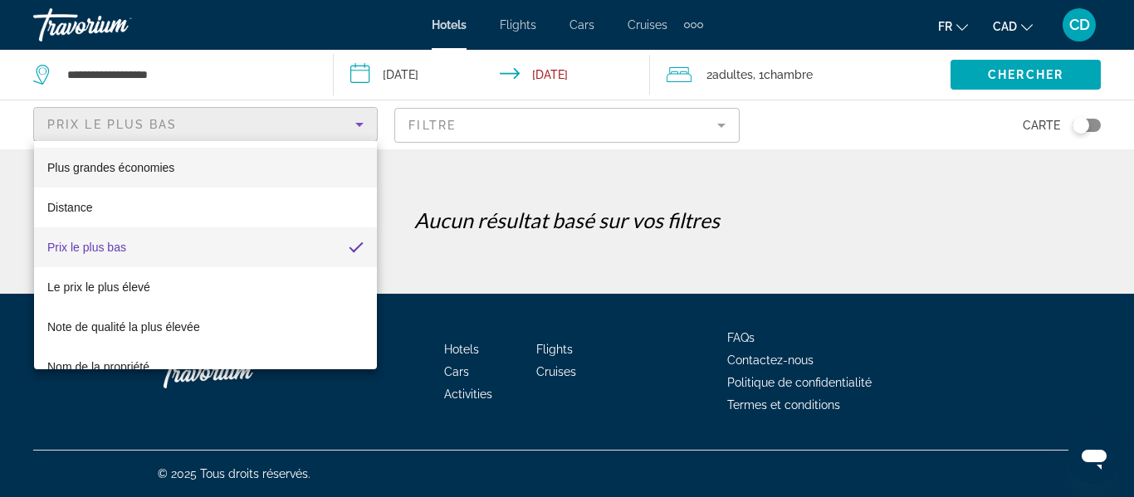
click at [132, 171] on span "Plus grandes économies" at bounding box center [110, 167] width 127 height 13
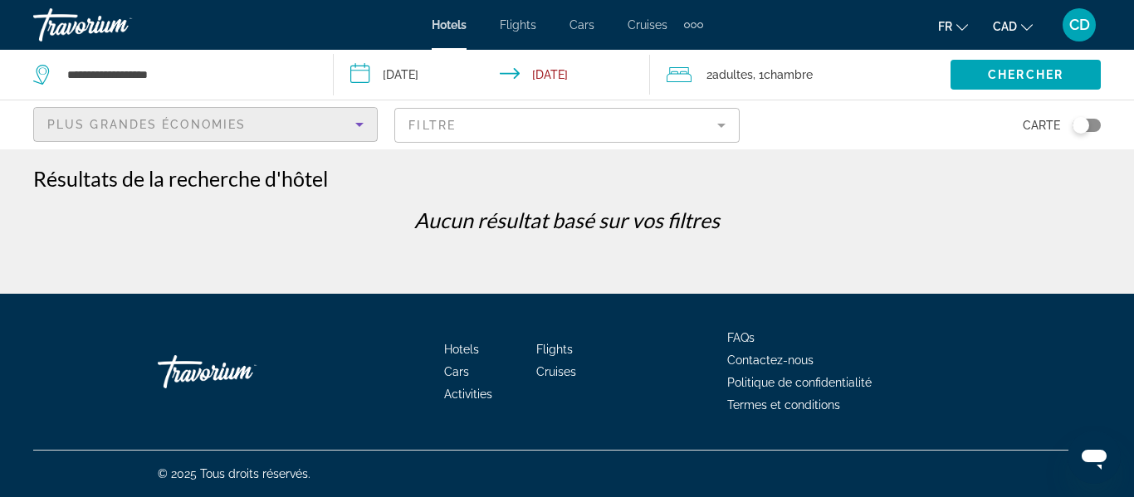
click at [589, 125] on mat-form-field "Filtre" at bounding box center [566, 125] width 344 height 35
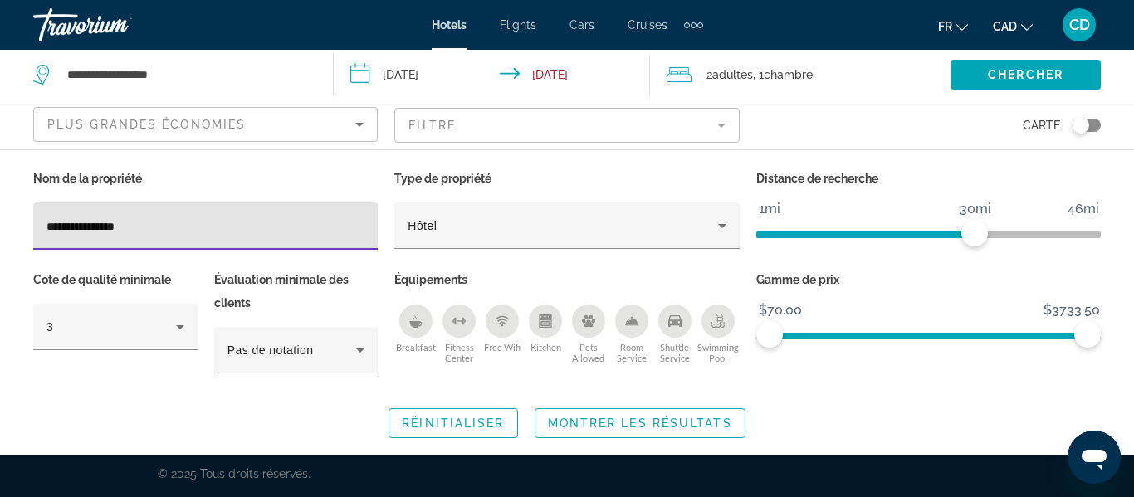
drag, startPoint x: 115, startPoint y: 229, endPoint x: 0, endPoint y: 229, distance: 114.5
click at [0, 229] on div "**********" at bounding box center [567, 302] width 1134 height 271
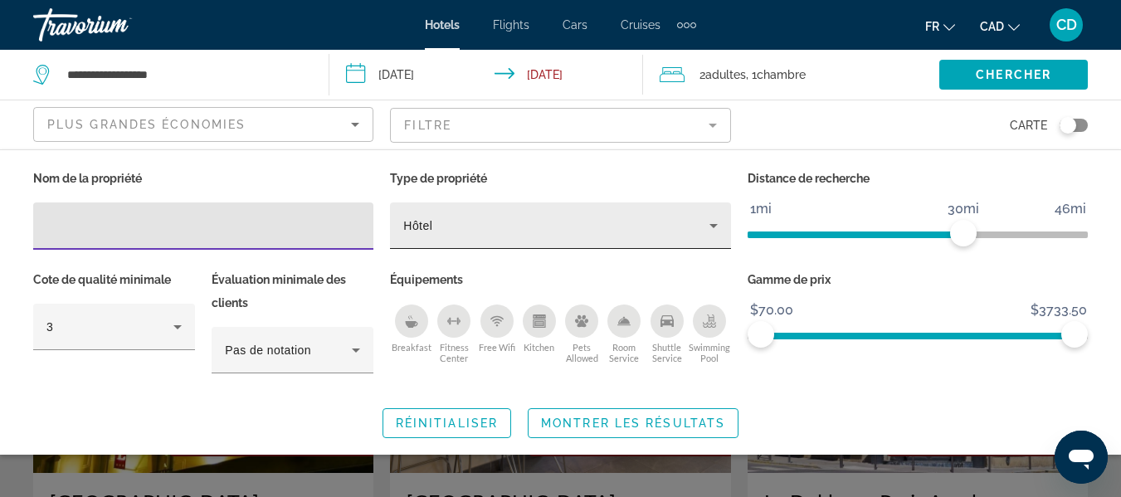
drag, startPoint x: 462, startPoint y: 217, endPoint x: 451, endPoint y: 227, distance: 14.8
click at [393, 226] on div "Hôtel" at bounding box center [560, 226] width 340 height 46
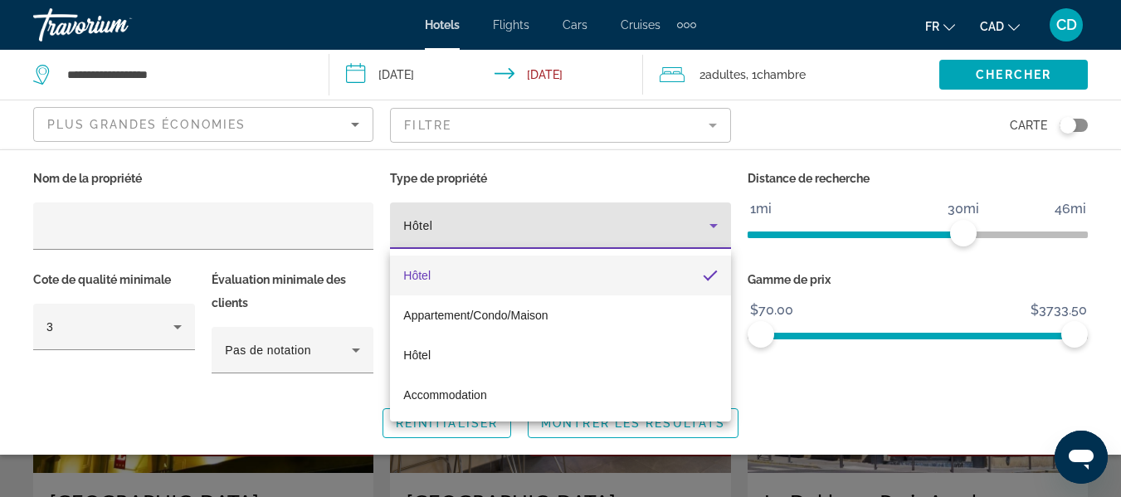
click at [432, 227] on div at bounding box center [560, 248] width 1121 height 497
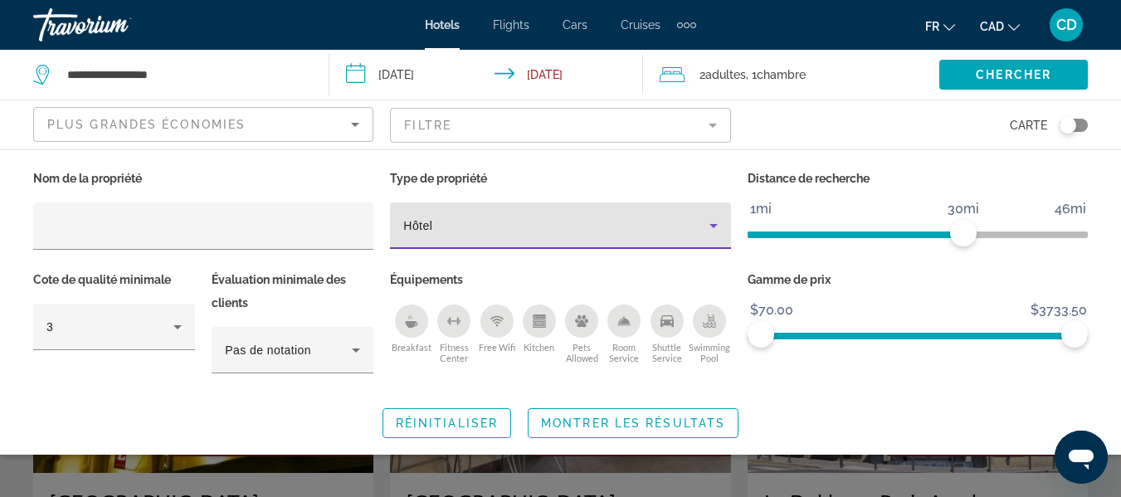
click at [435, 224] on div "Hôtel" at bounding box center [555, 226] width 305 height 20
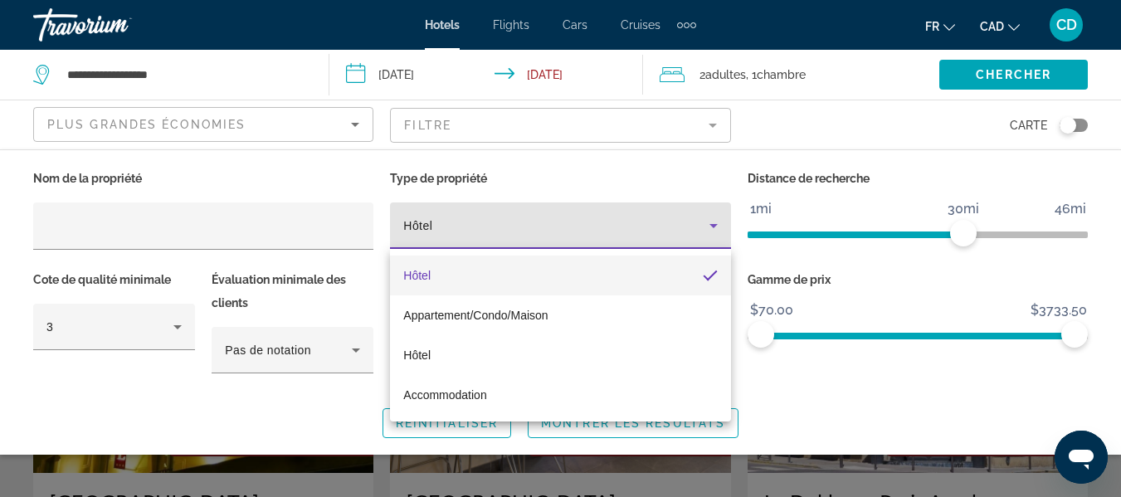
click at [716, 226] on div at bounding box center [560, 248] width 1121 height 497
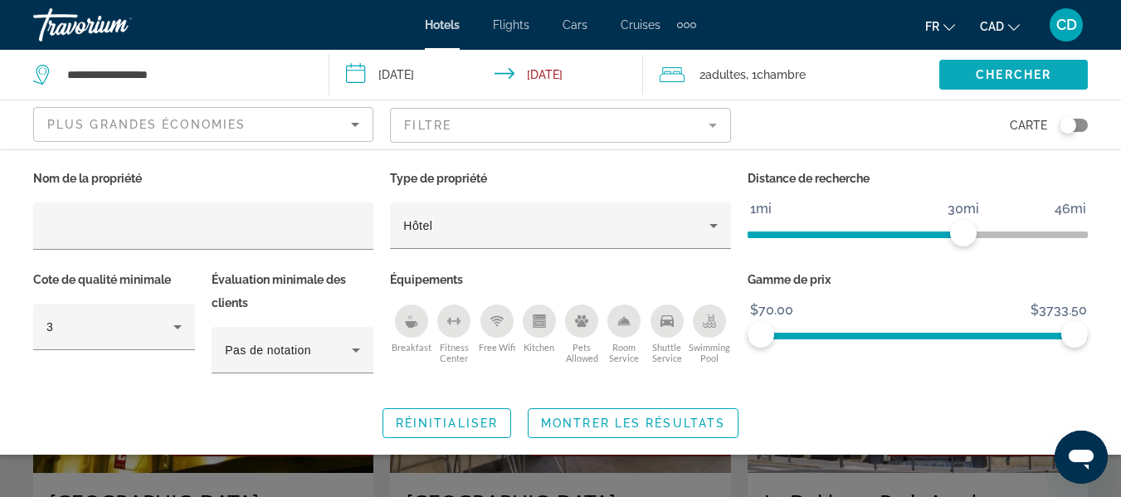
click at [1010, 69] on span "Chercher" at bounding box center [1014, 74] width 76 height 13
click at [611, 417] on span "Montrer les résultats" at bounding box center [633, 423] width 184 height 13
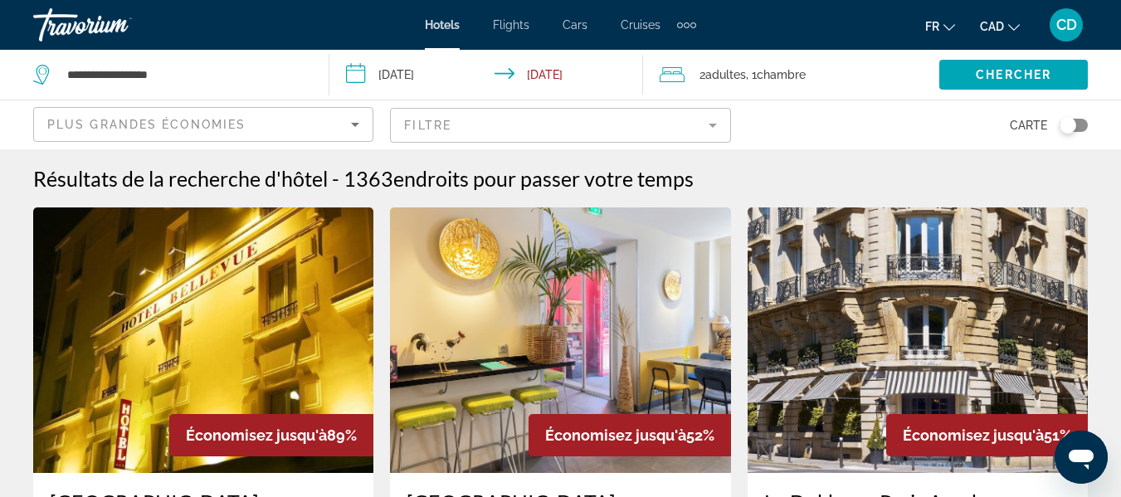
click at [232, 118] on span "Plus grandes économies" at bounding box center [146, 124] width 198 height 13
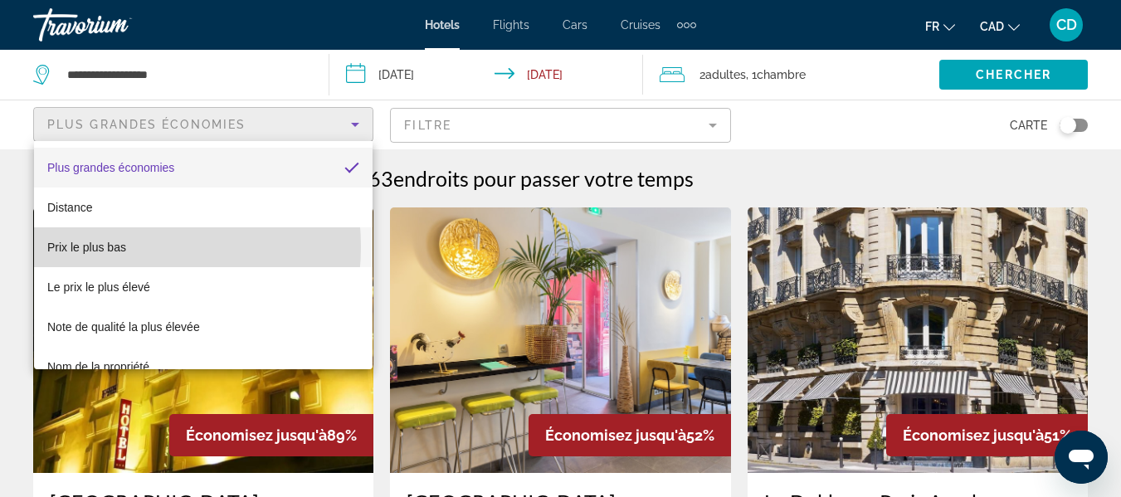
click at [115, 247] on span "Prix le plus bas" at bounding box center [86, 247] width 79 height 13
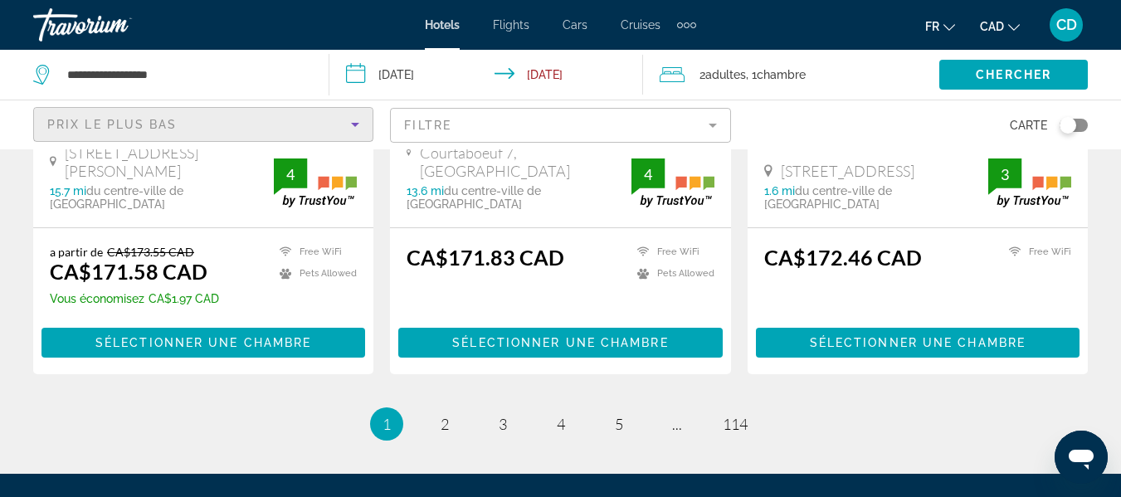
scroll to position [2490, 0]
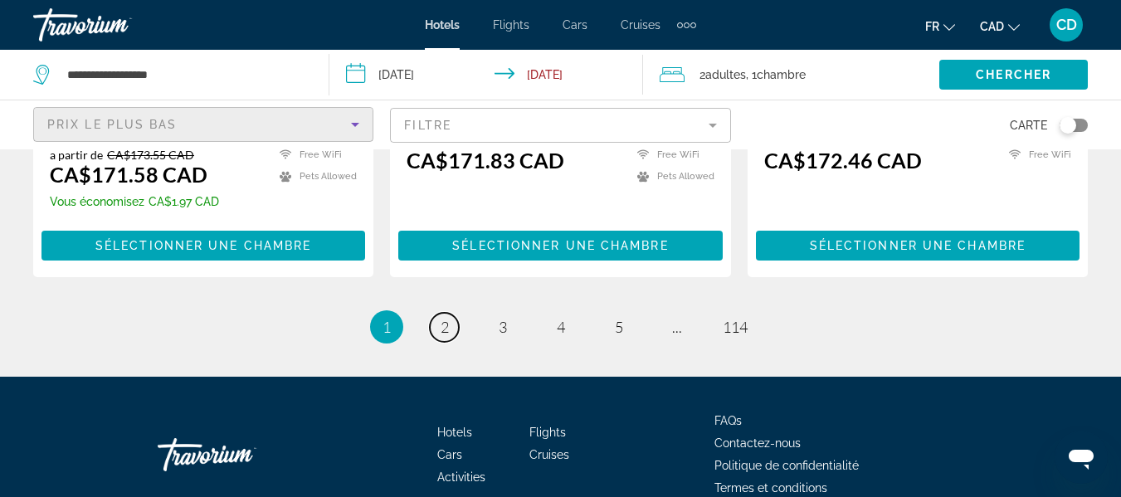
click at [441, 318] on span "2" at bounding box center [445, 327] width 8 height 18
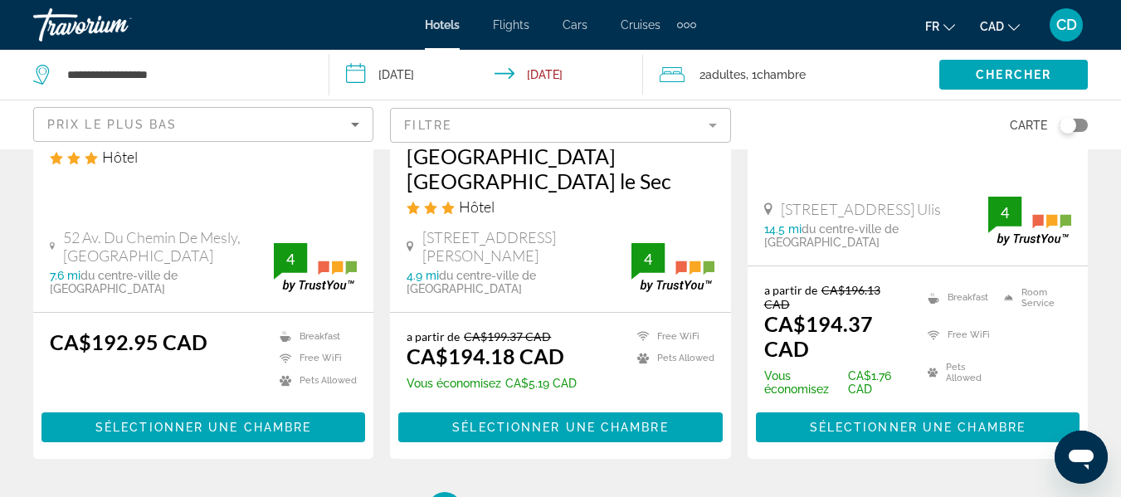
scroll to position [2324, 0]
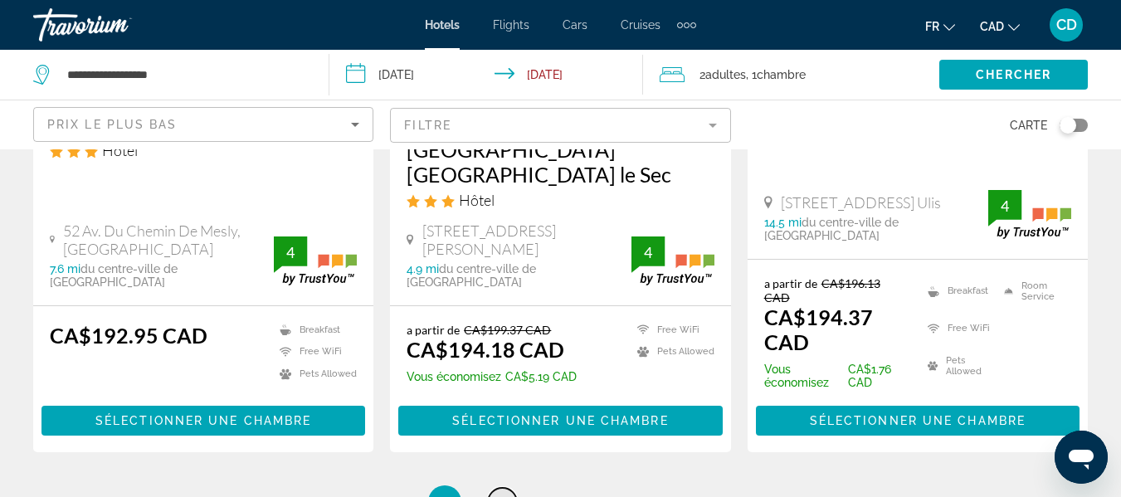
click at [508, 488] on link "page 3" at bounding box center [502, 502] width 29 height 29
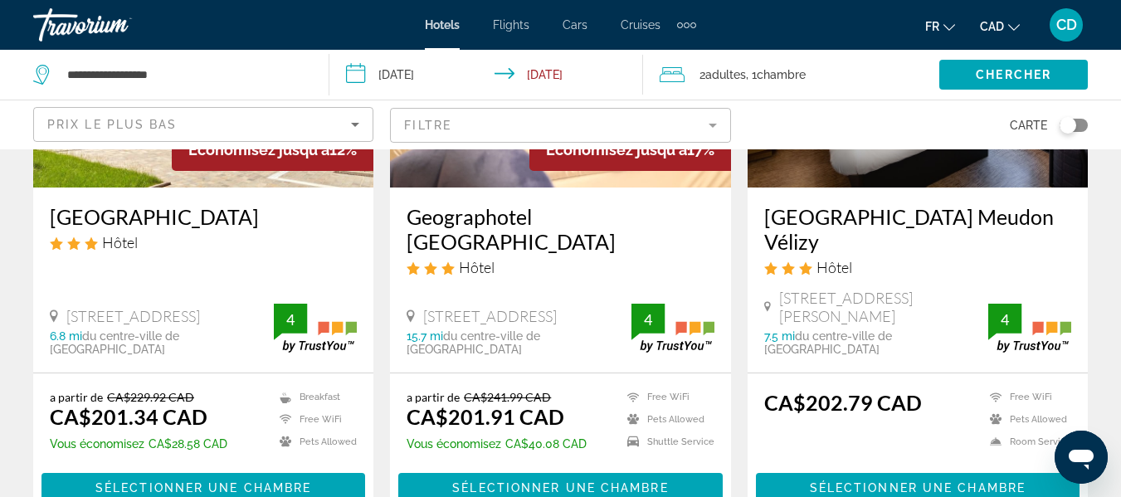
scroll to position [2241, 0]
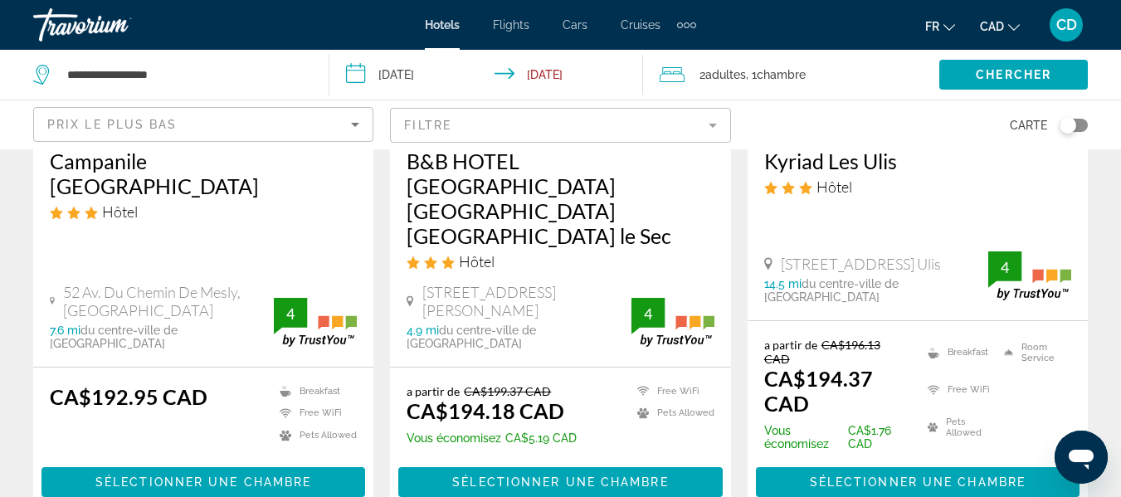
scroll to position [2498, 0]
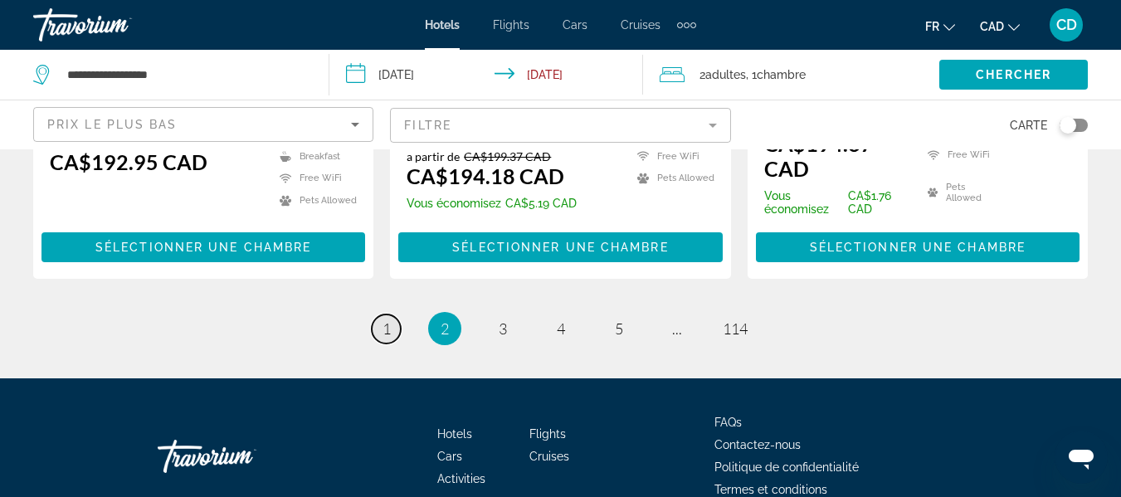
click at [384, 320] on span "1" at bounding box center [387, 329] width 8 height 18
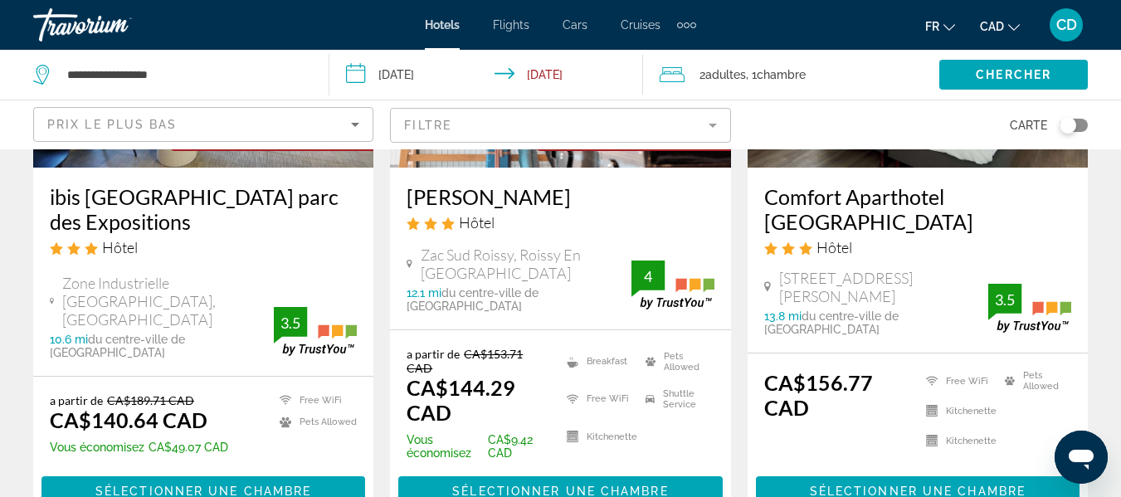
scroll to position [332, 0]
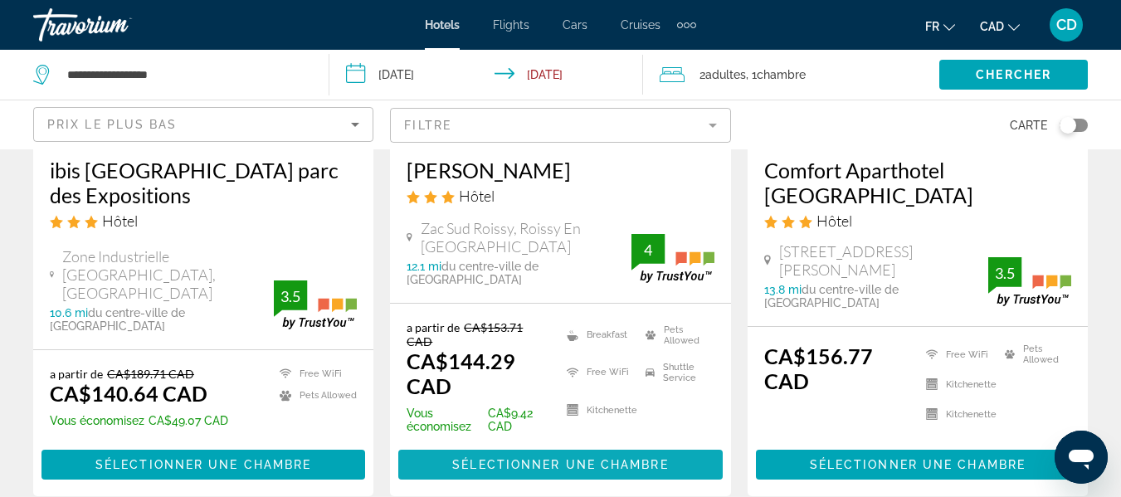
click at [622, 458] on span "Sélectionner une chambre" at bounding box center [560, 464] width 216 height 13
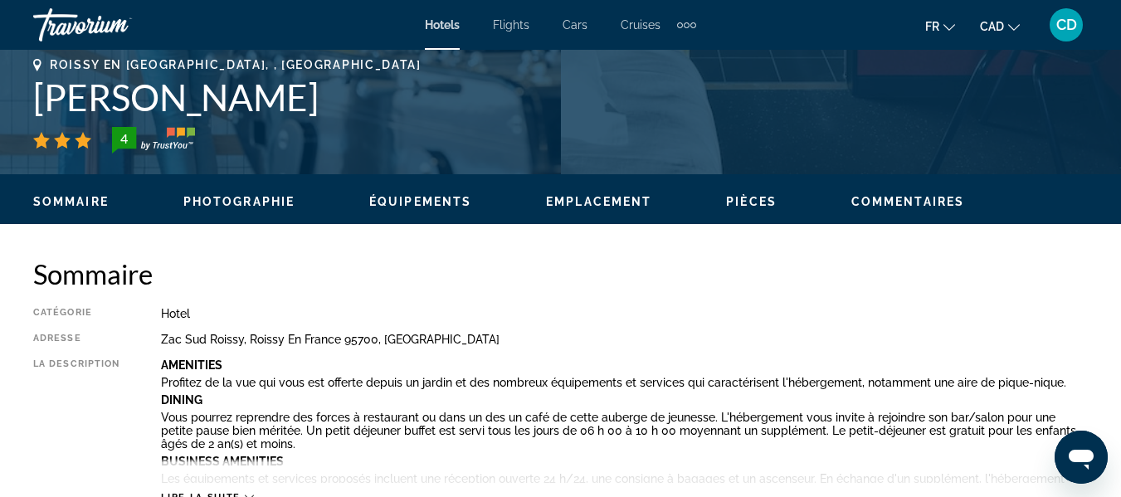
scroll to position [747, 0]
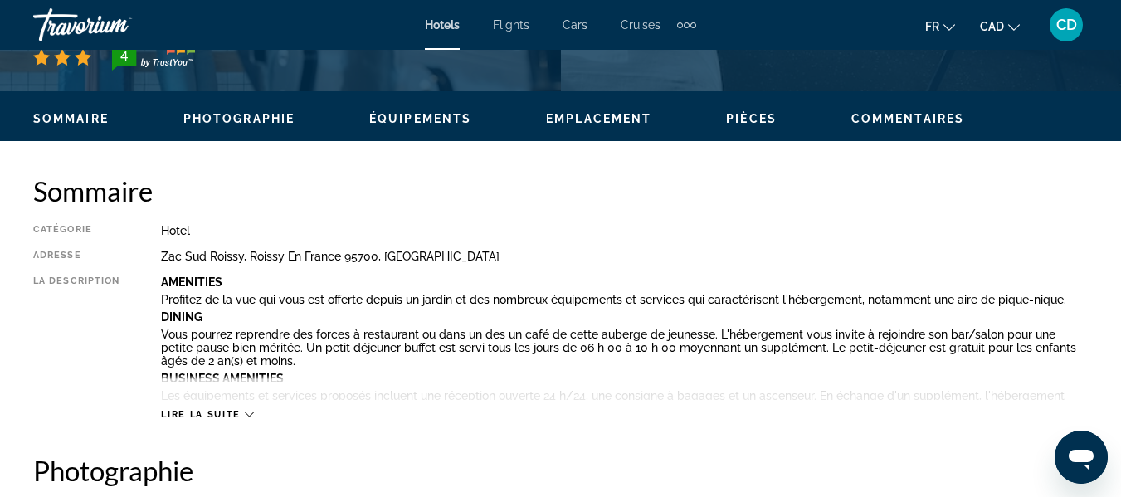
click at [223, 417] on span "Lire la suite" at bounding box center [200, 414] width 79 height 11
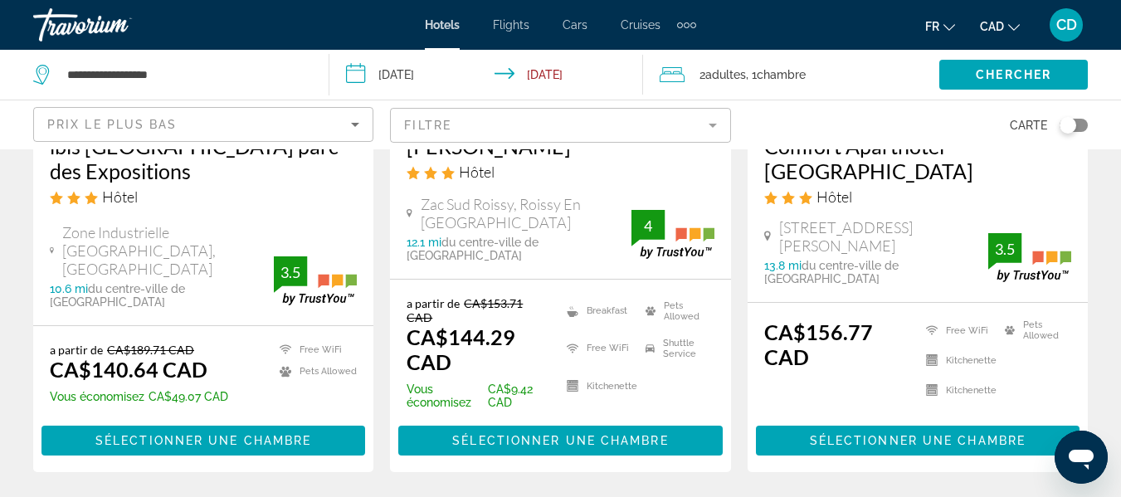
scroll to position [312, 0]
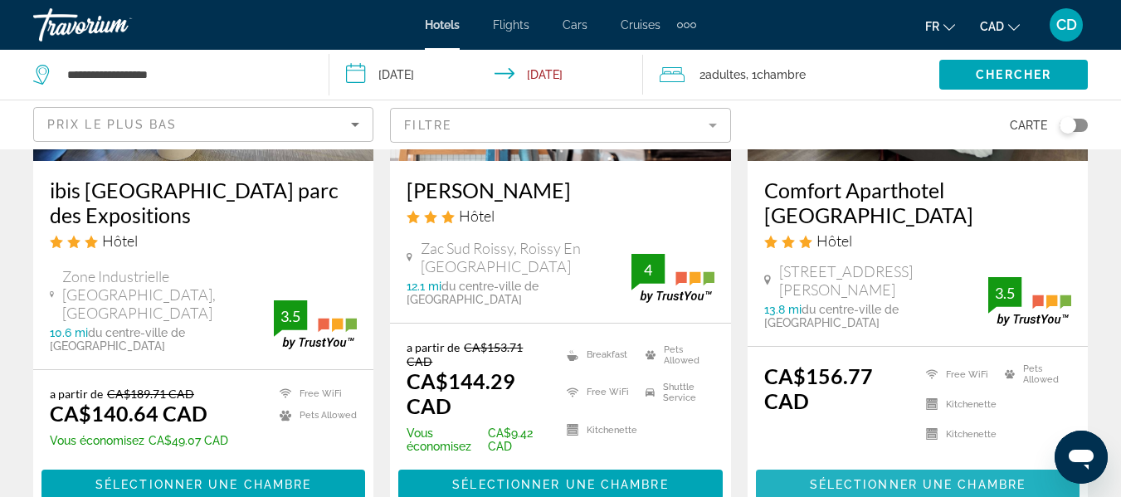
click at [833, 478] on span "Sélectionner une chambre" at bounding box center [918, 484] width 216 height 13
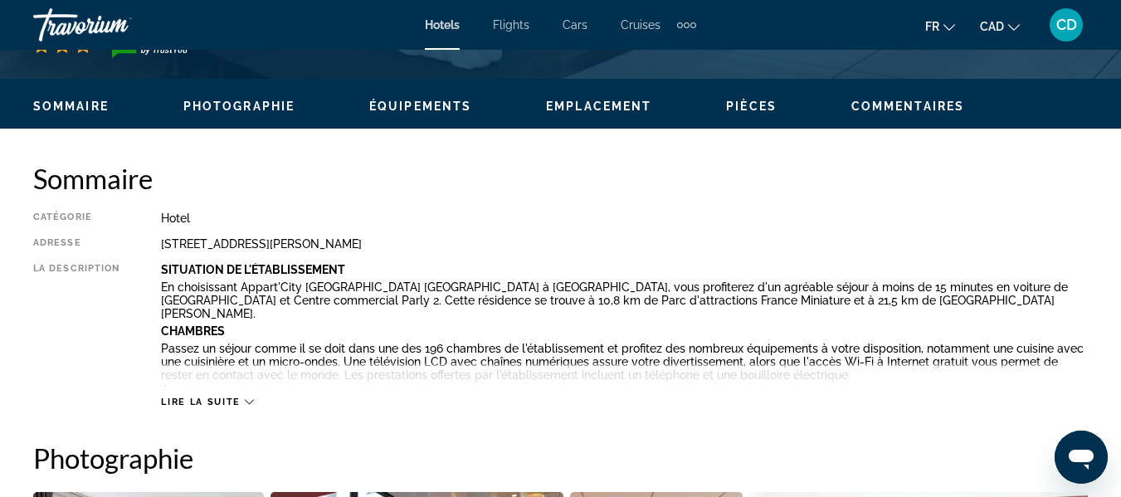
scroll to position [830, 0]
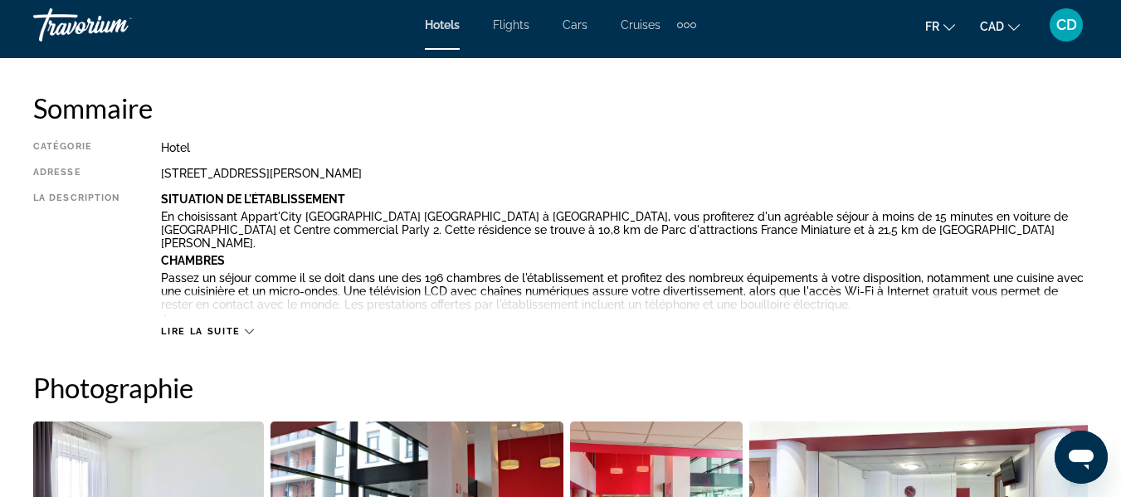
click at [224, 333] on span "Lire la suite" at bounding box center [200, 331] width 79 height 11
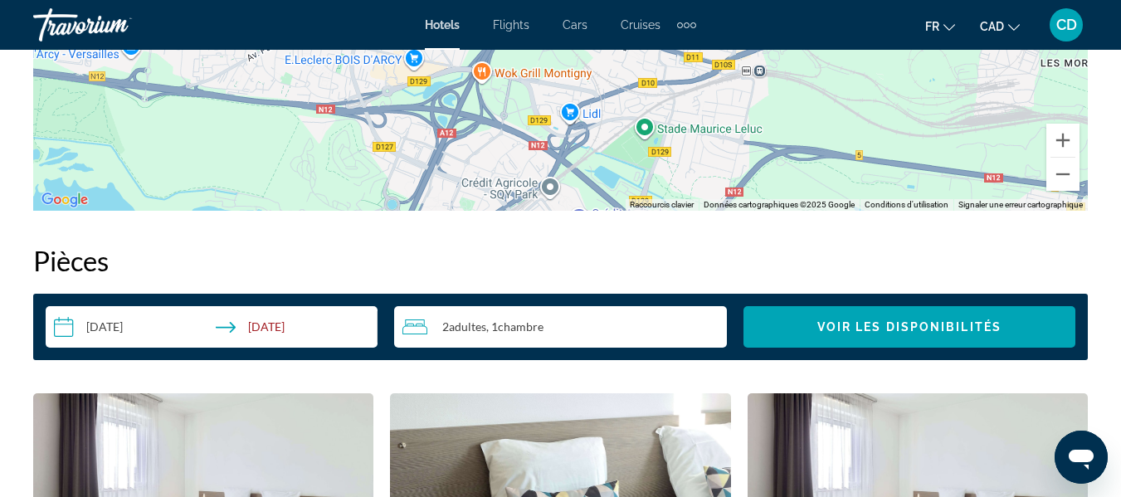
scroll to position [1328, 0]
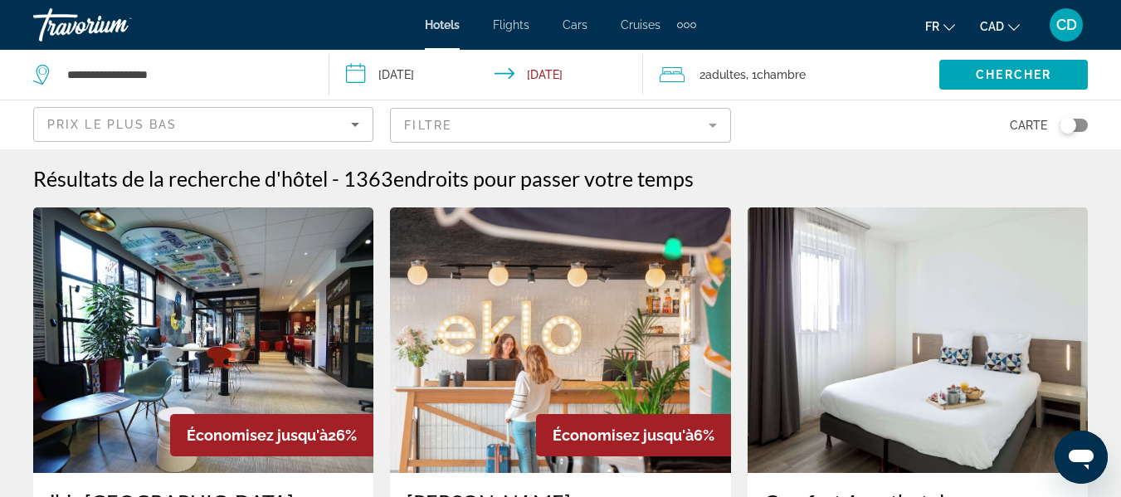
click at [493, 120] on mat-form-field "Filtre" at bounding box center [560, 125] width 340 height 35
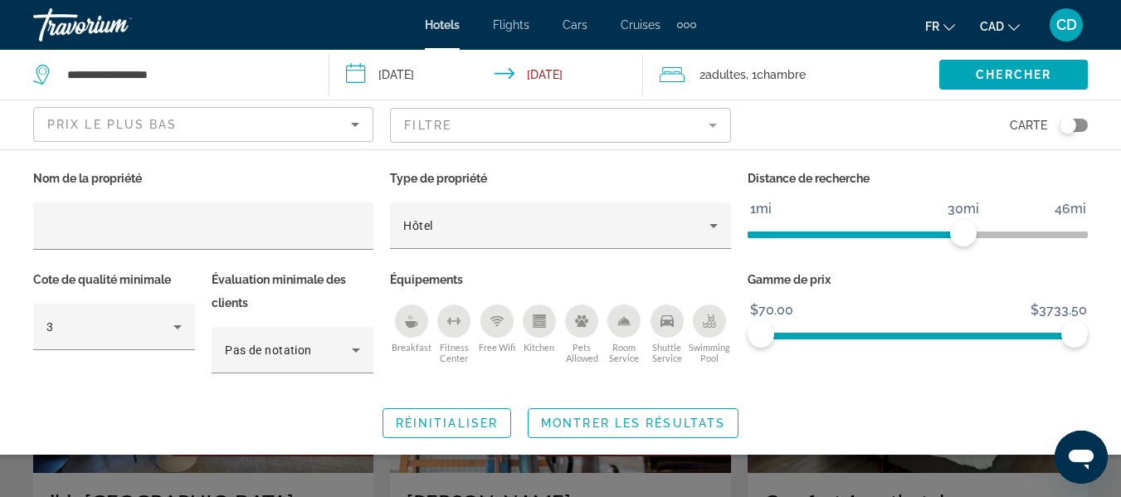
click at [414, 324] on icon "Breakfast" at bounding box center [411, 324] width 12 height 7
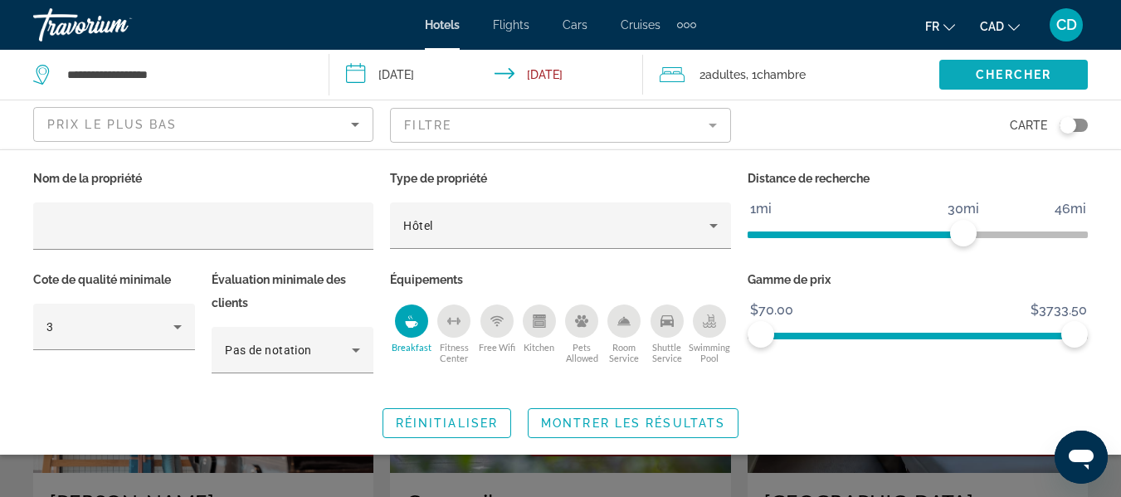
click at [1004, 78] on span "Chercher" at bounding box center [1014, 74] width 76 height 13
click at [647, 424] on span "Montrer les résultats" at bounding box center [633, 423] width 184 height 13
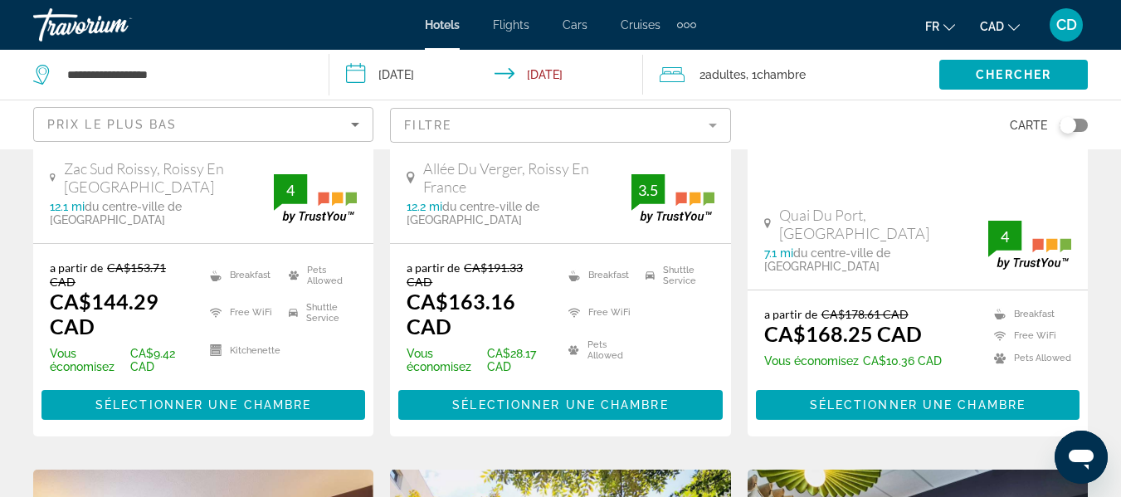
scroll to position [332, 0]
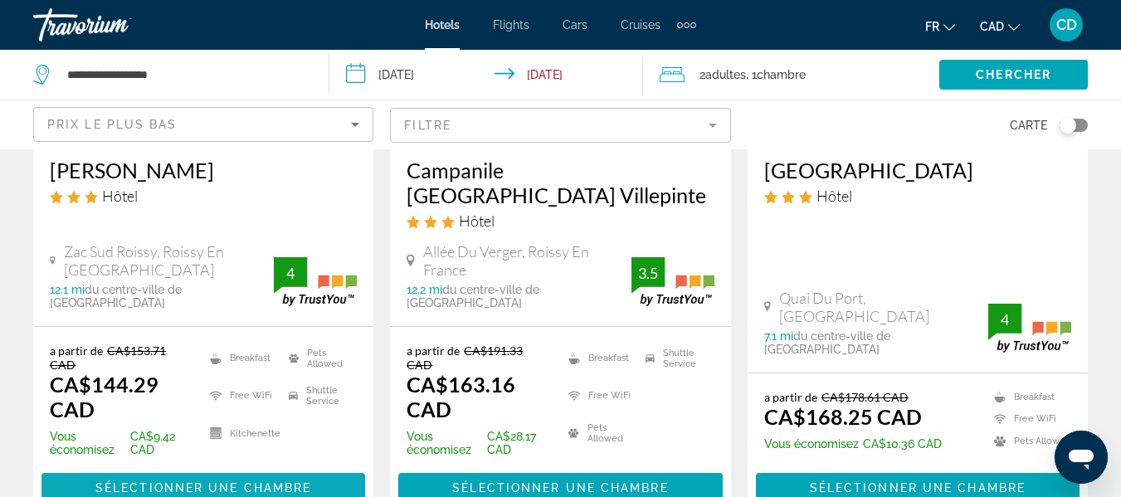
click at [287, 468] on span "Main content" at bounding box center [204, 488] width 324 height 40
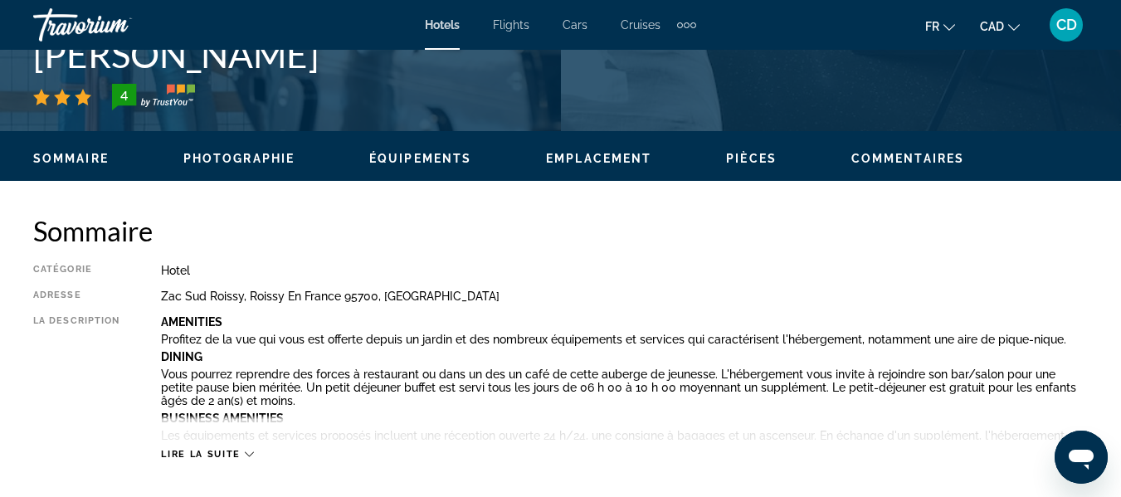
scroll to position [747, 0]
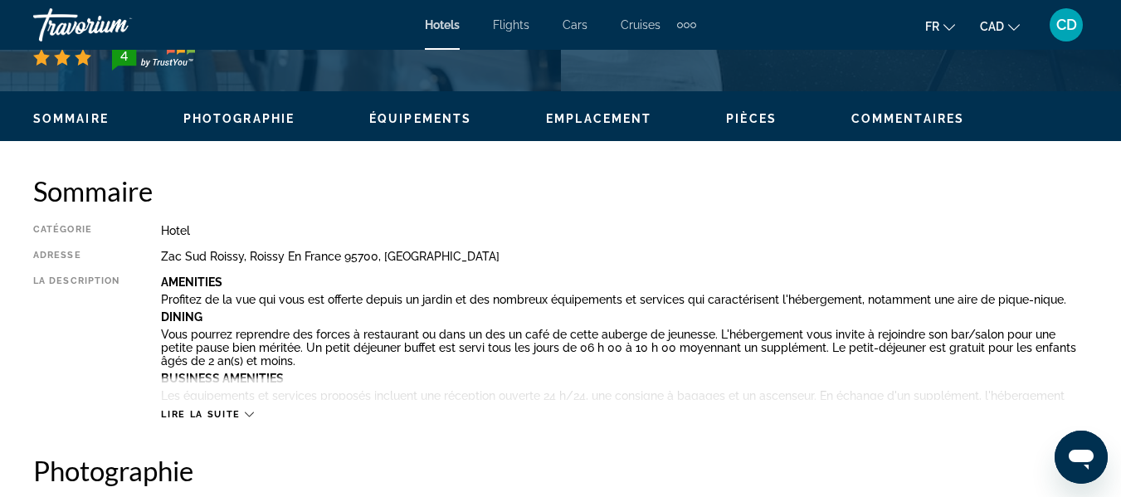
click at [217, 412] on span "Lire la suite" at bounding box center [200, 414] width 79 height 11
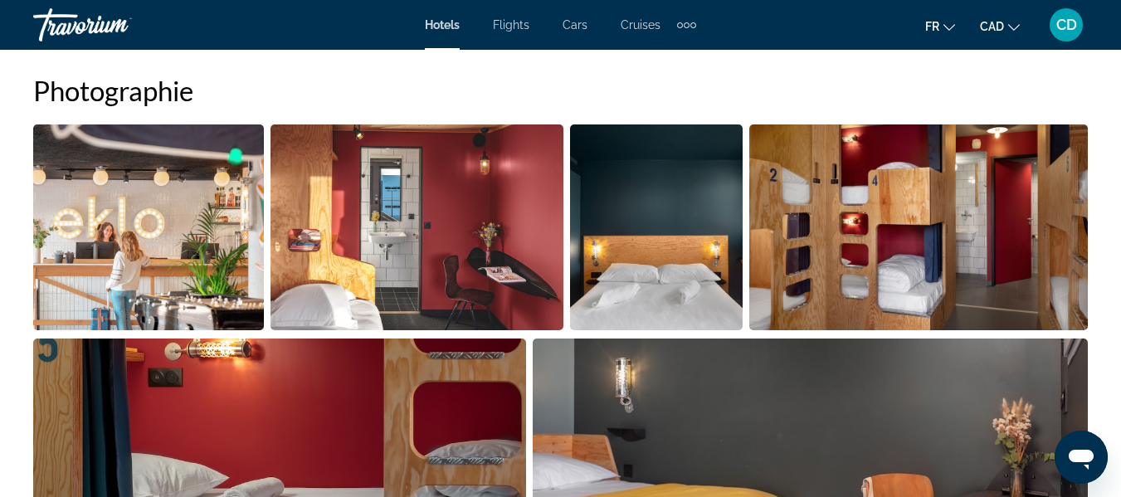
scroll to position [1743, 0]
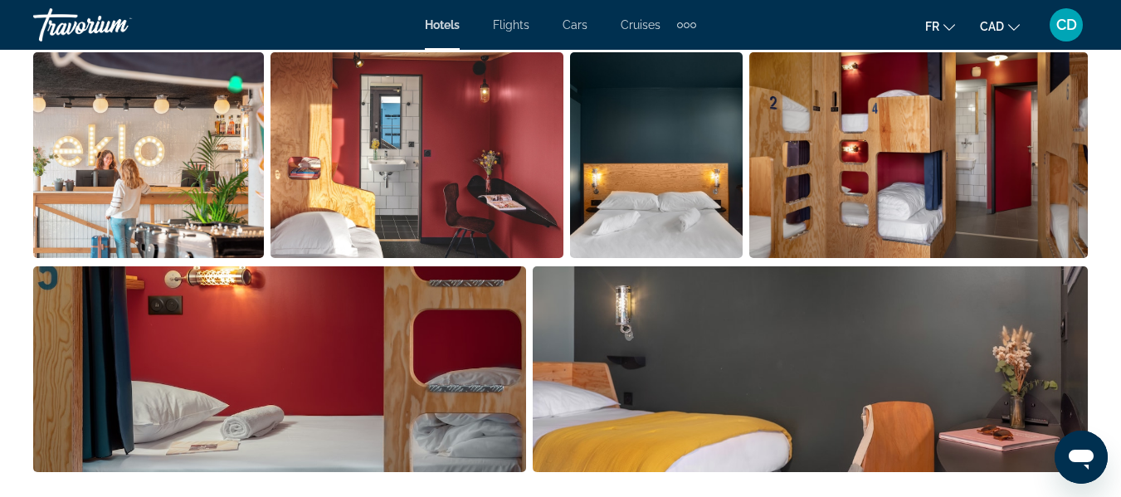
click at [480, 212] on img "Open full-screen image slider" at bounding box center [417, 155] width 293 height 206
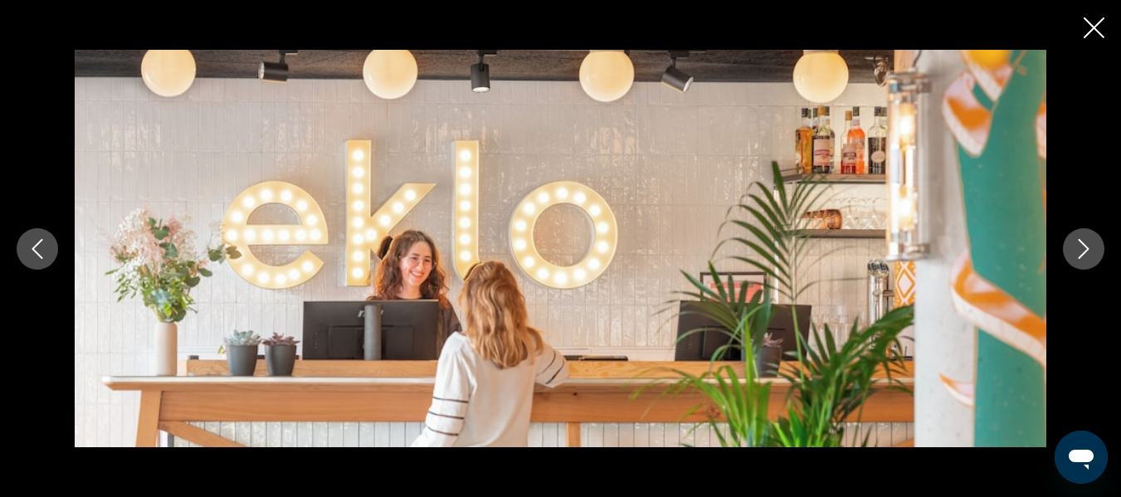
click at [1082, 252] on icon "Next image" at bounding box center [1084, 249] width 20 height 20
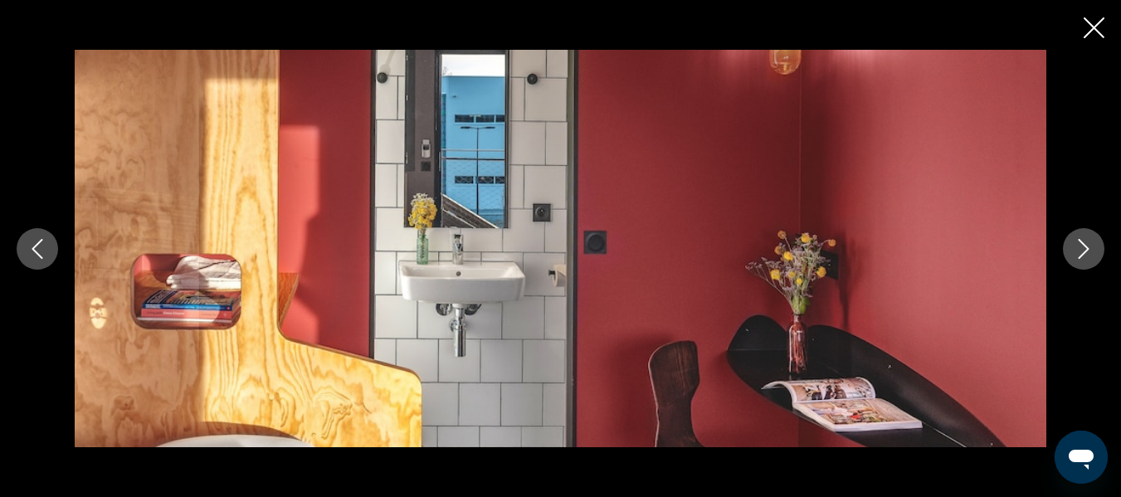
click at [1082, 252] on icon "Next image" at bounding box center [1084, 249] width 20 height 20
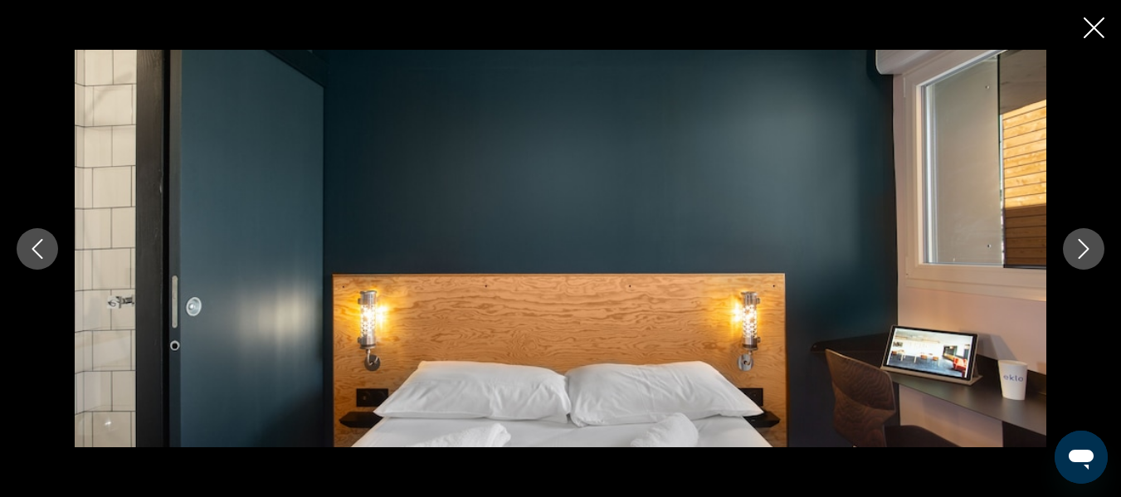
click at [1082, 252] on icon "Next image" at bounding box center [1084, 249] width 20 height 20
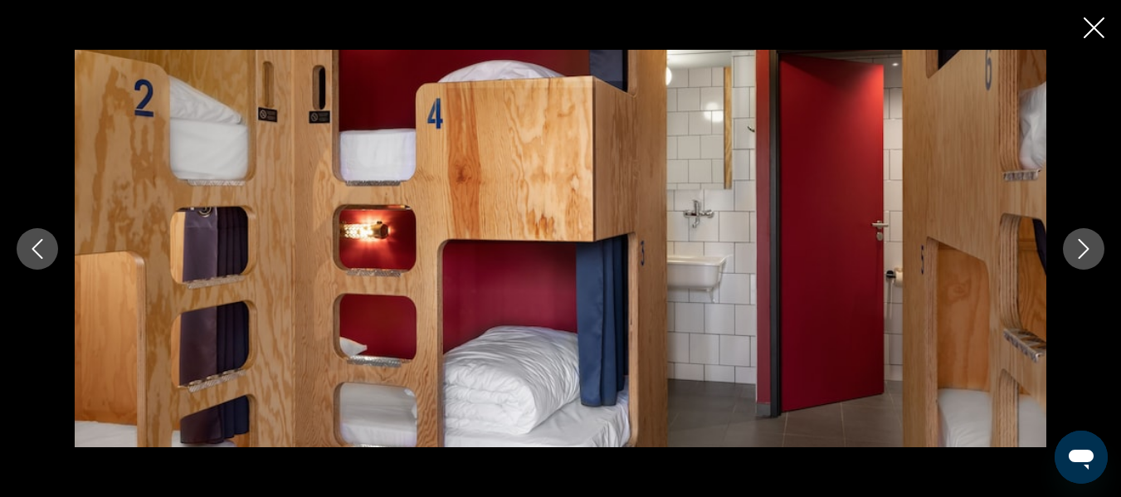
click at [1085, 247] on icon "Next image" at bounding box center [1084, 249] width 20 height 20
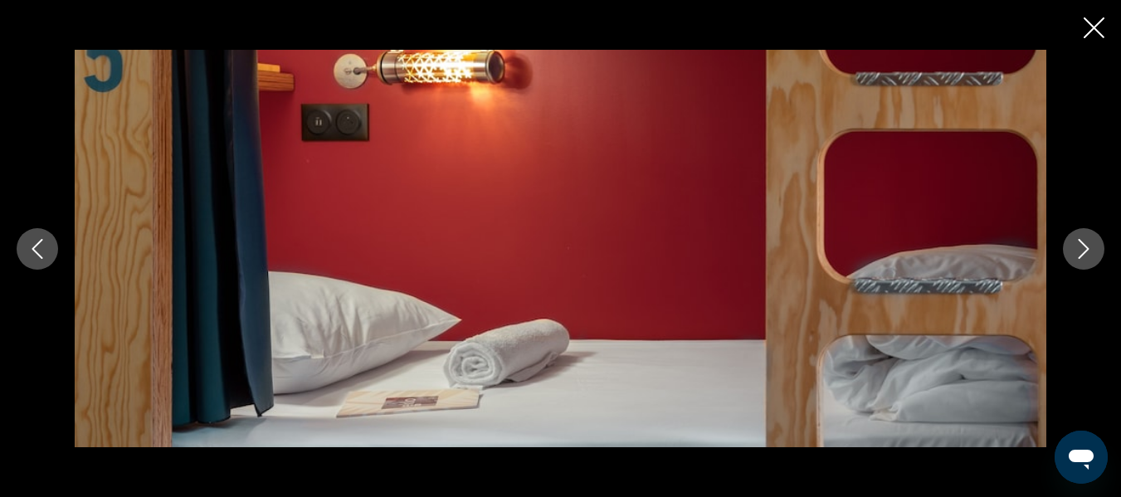
click at [1085, 247] on icon "Next image" at bounding box center [1084, 249] width 20 height 20
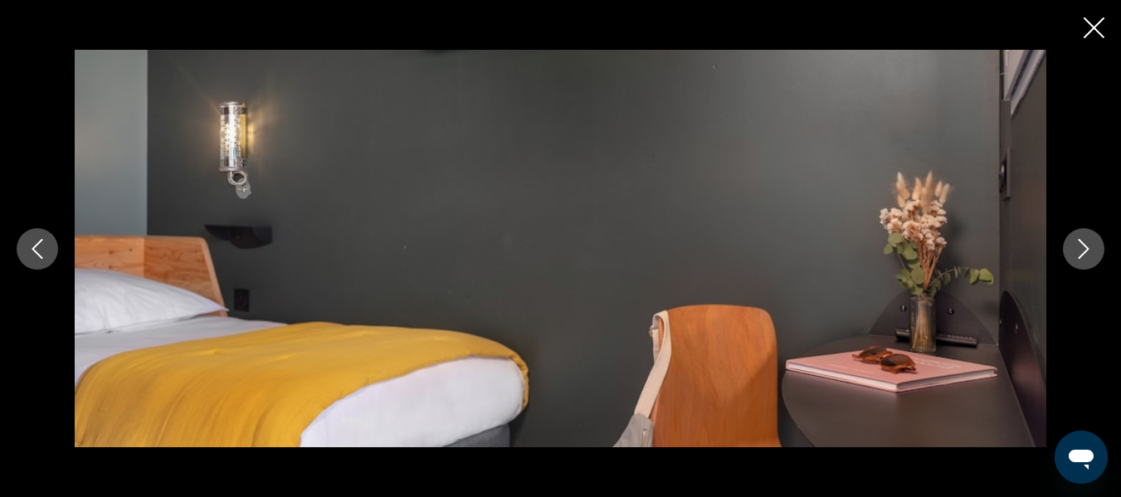
click at [1085, 247] on icon "Next image" at bounding box center [1084, 249] width 20 height 20
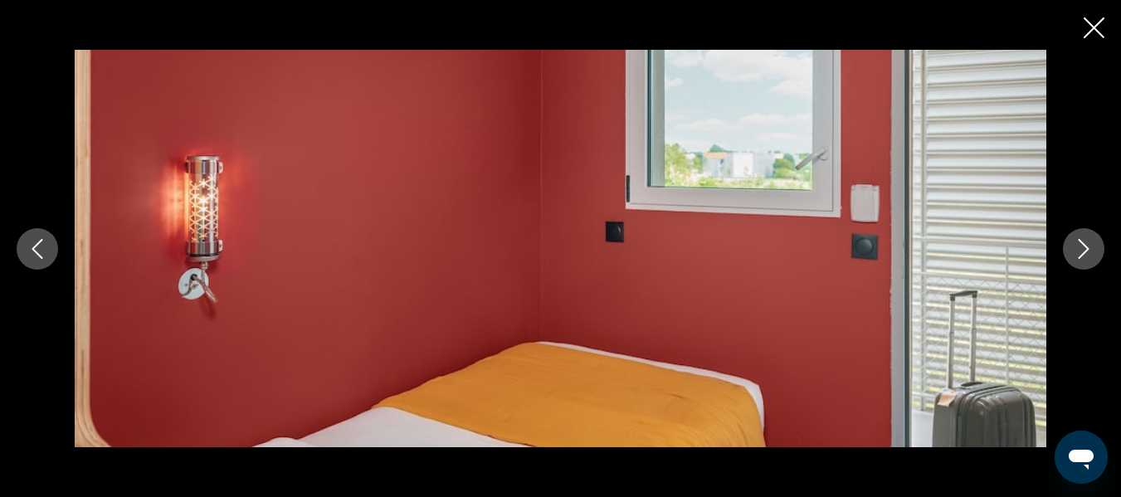
click at [1100, 27] on icon "Close slideshow" at bounding box center [1094, 27] width 21 height 21
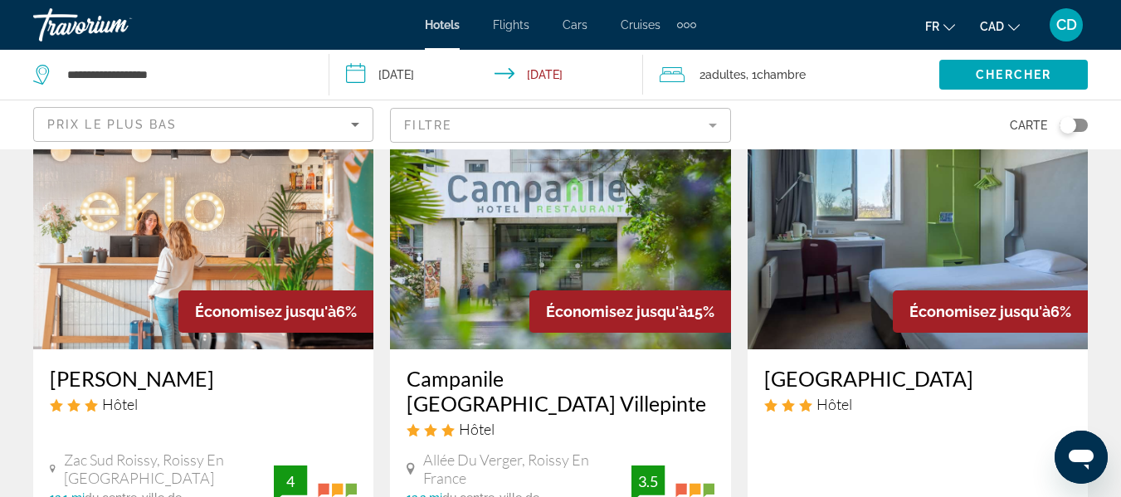
scroll to position [83, 0]
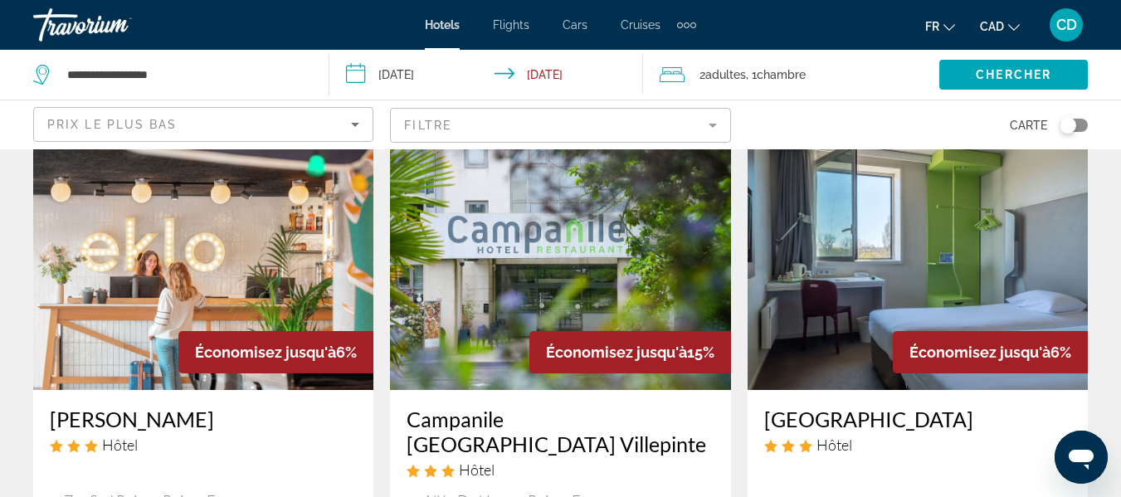
click at [568, 271] on img "Main content" at bounding box center [560, 258] width 340 height 266
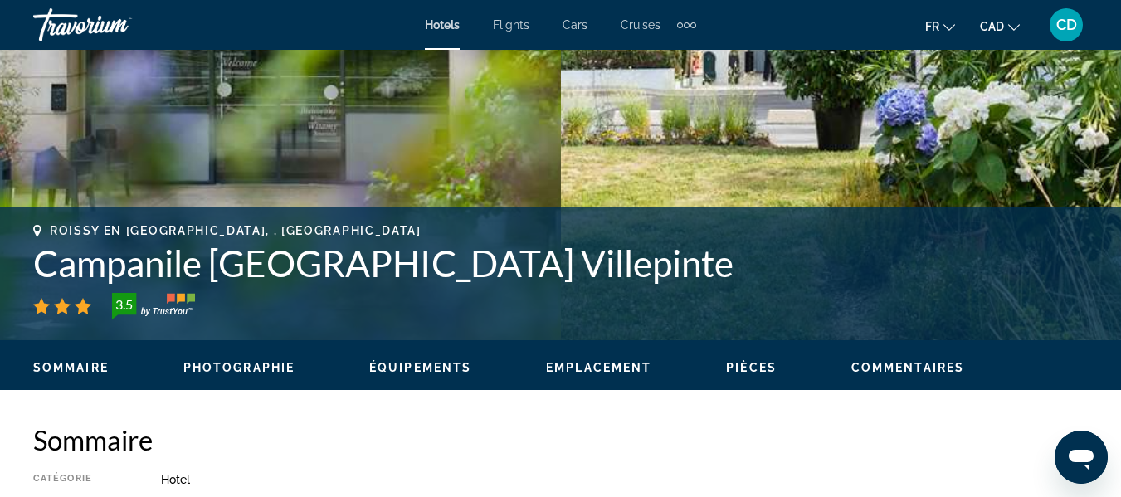
scroll to position [747, 0]
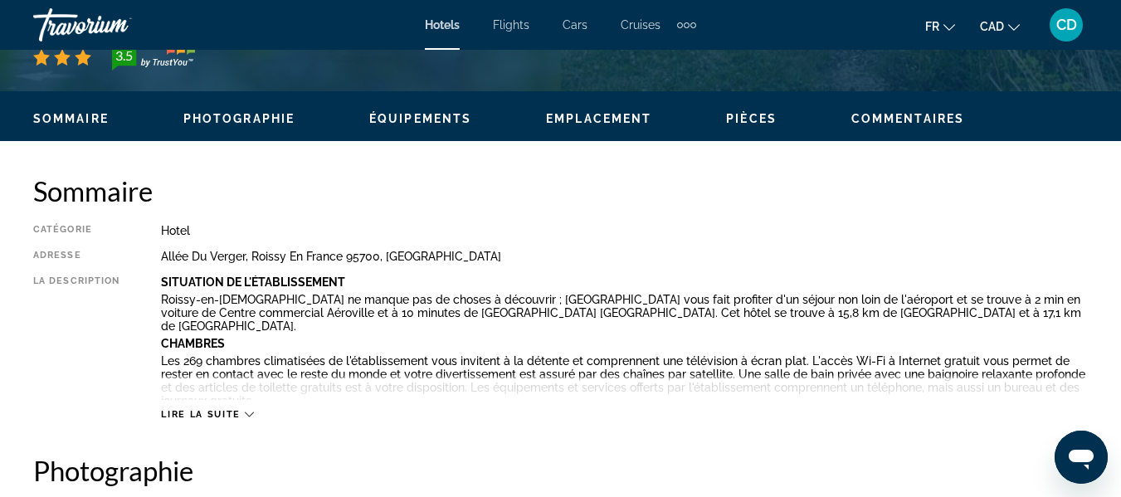
click at [205, 410] on span "Lire la suite" at bounding box center [200, 414] width 79 height 11
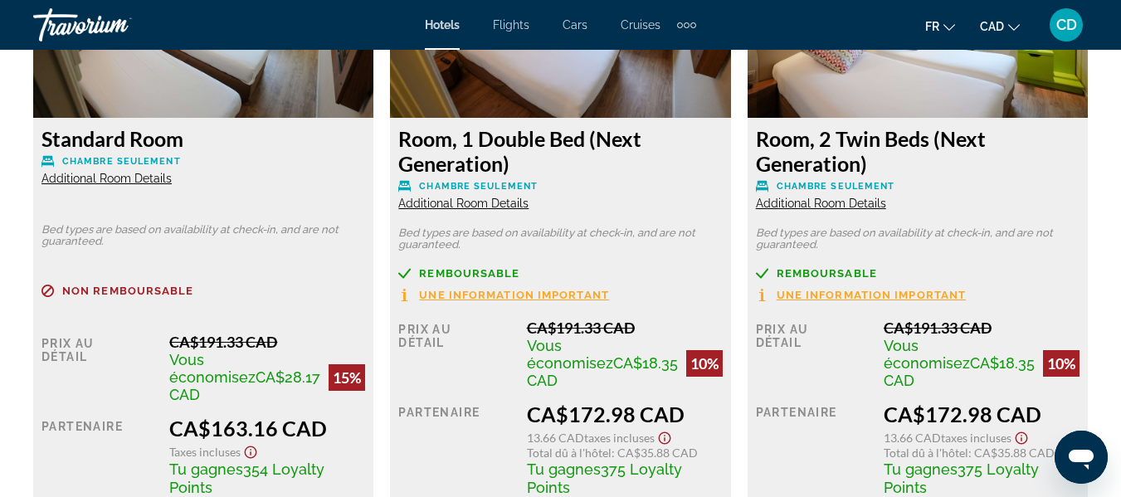
scroll to position [2905, 0]
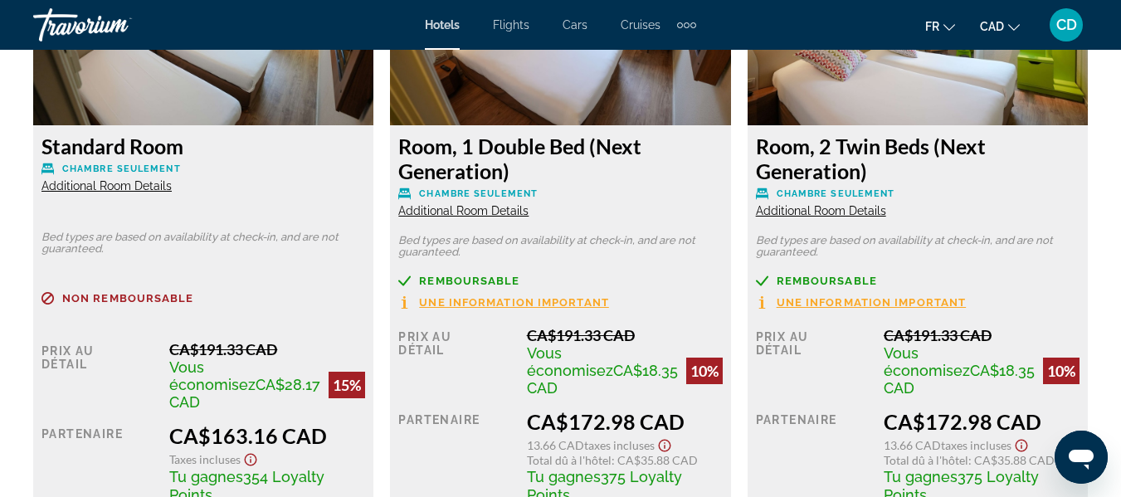
click at [129, 188] on span "Additional Room Details" at bounding box center [107, 185] width 130 height 13
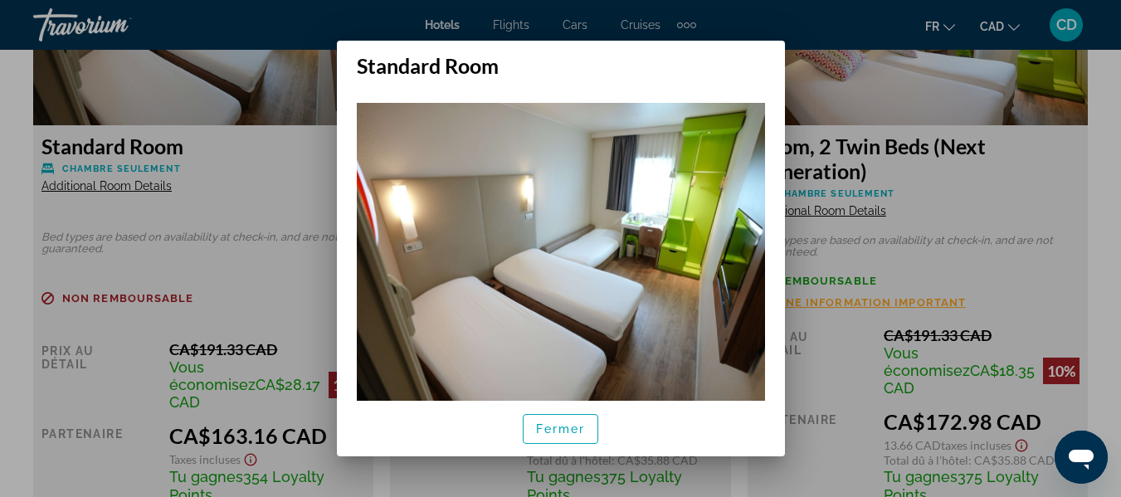
scroll to position [0, 0]
click at [557, 427] on span "Fermer" at bounding box center [561, 428] width 50 height 13
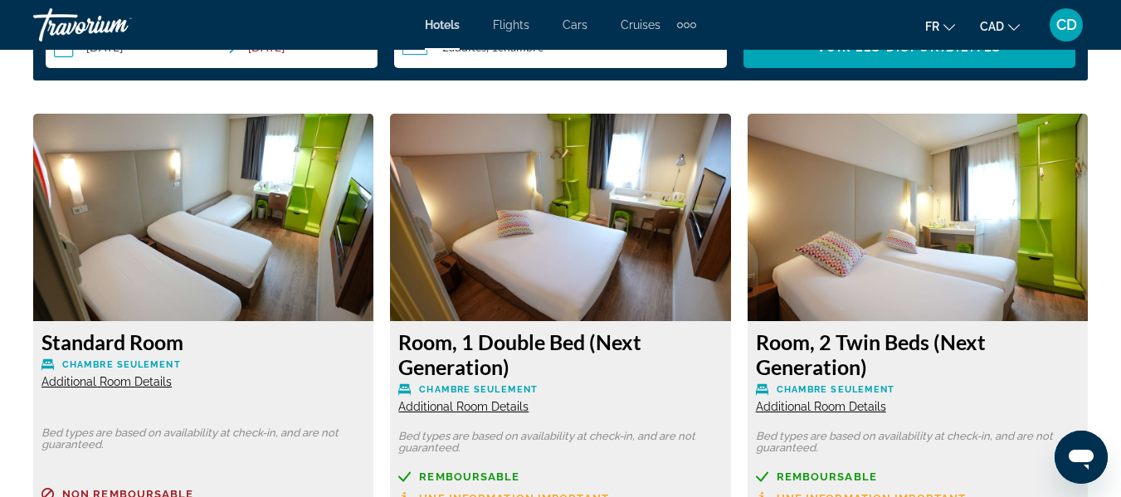
scroll to position [2739, 0]
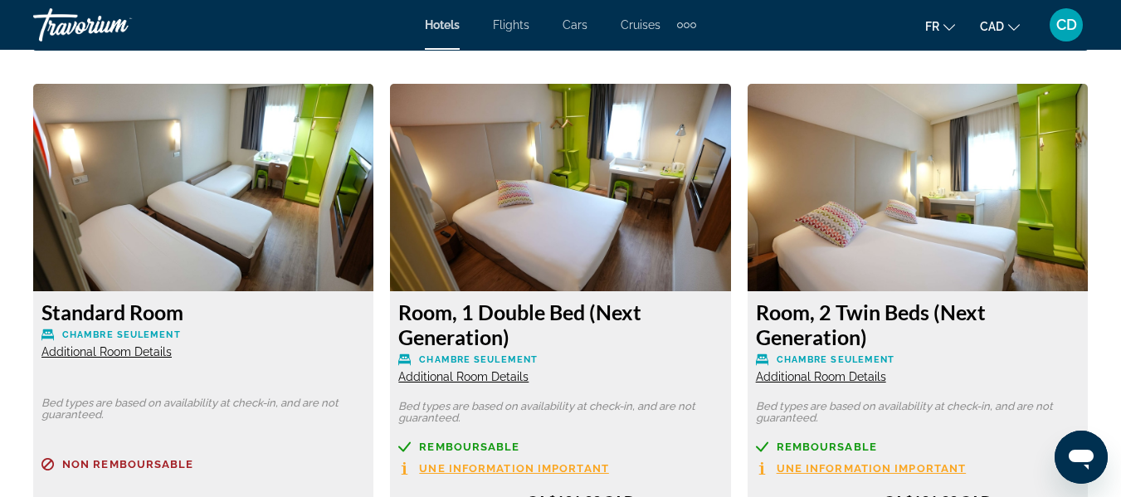
click at [184, 231] on img "Main content" at bounding box center [203, 188] width 340 height 208
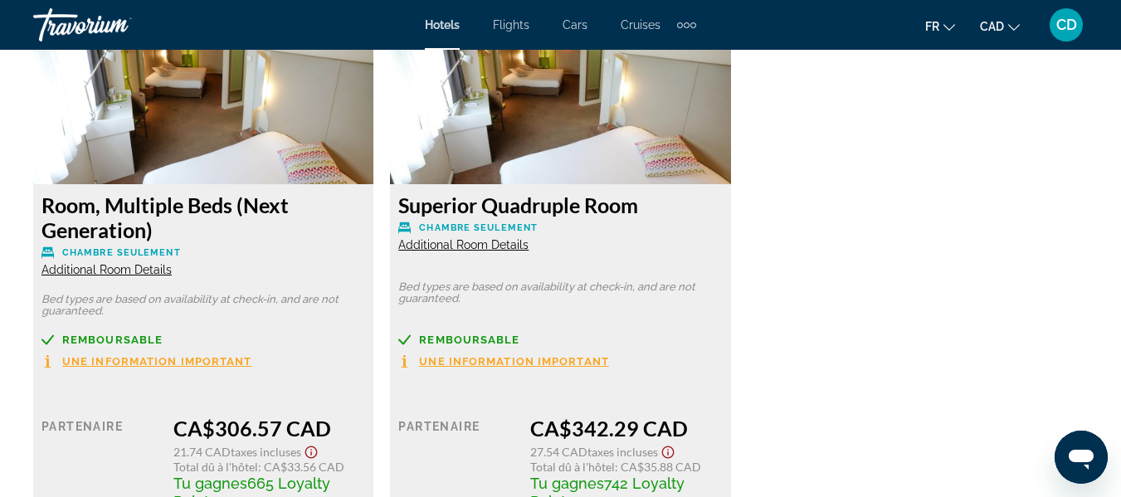
scroll to position [4067, 0]
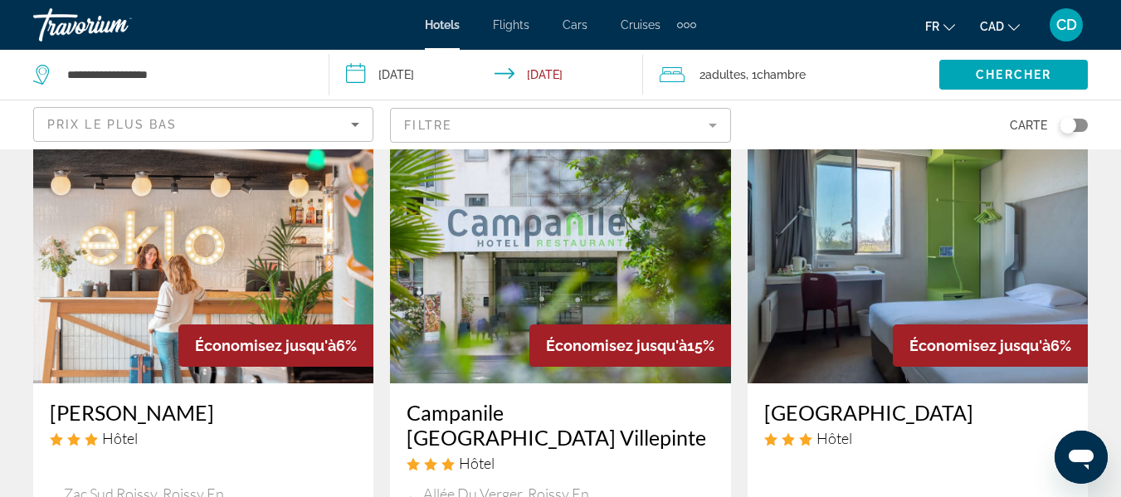
scroll to position [83, 0]
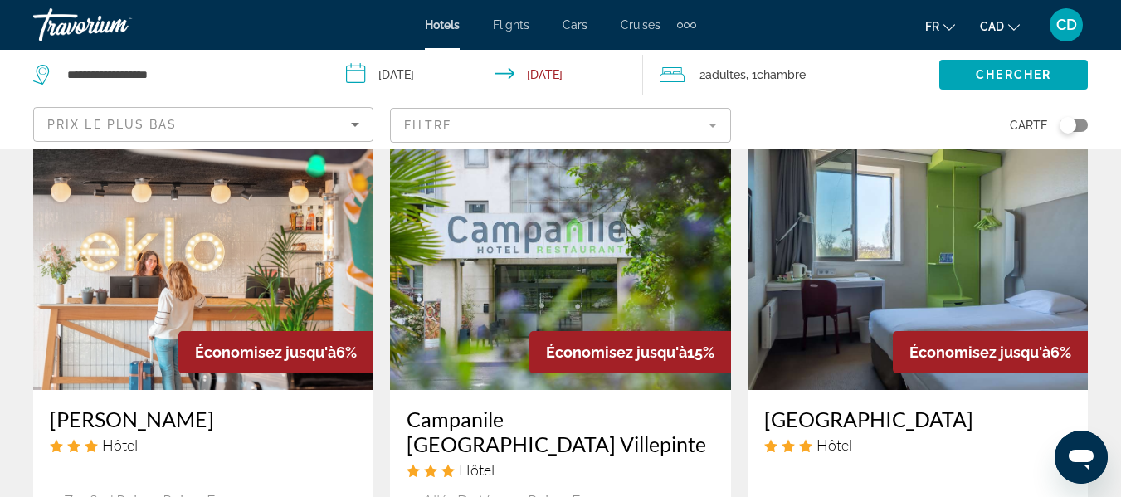
click at [897, 318] on img "Main content" at bounding box center [918, 258] width 340 height 266
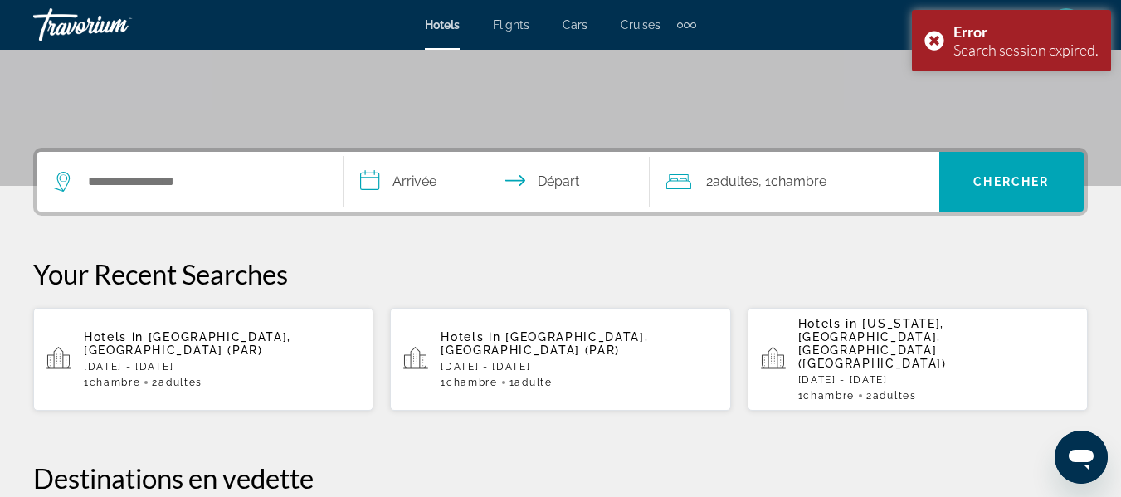
scroll to position [249, 0]
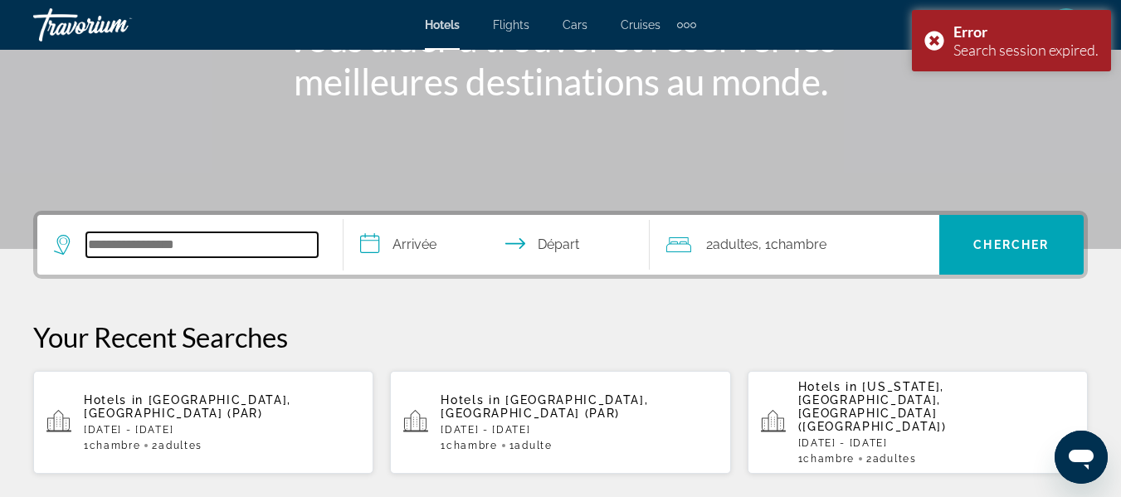
click at [183, 234] on input "Search widget" at bounding box center [202, 244] width 232 height 25
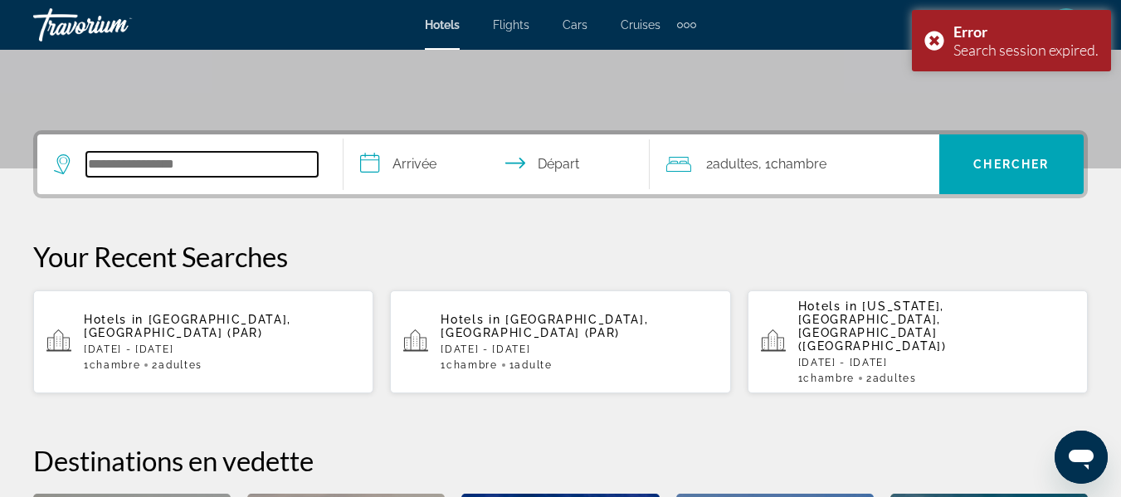
scroll to position [406, 0]
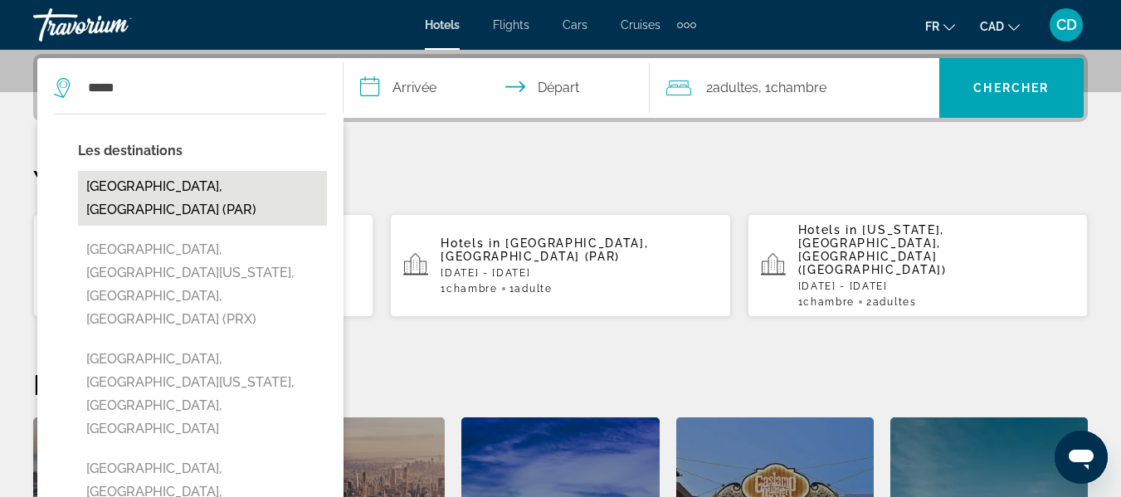
click at [193, 186] on button "Paris, France (PAR)" at bounding box center [202, 198] width 249 height 55
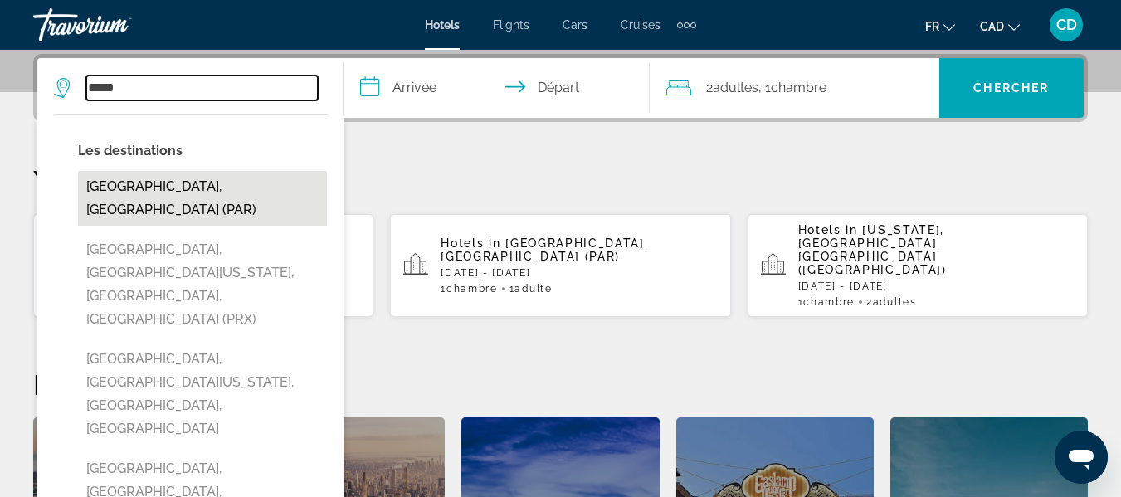
type input "**********"
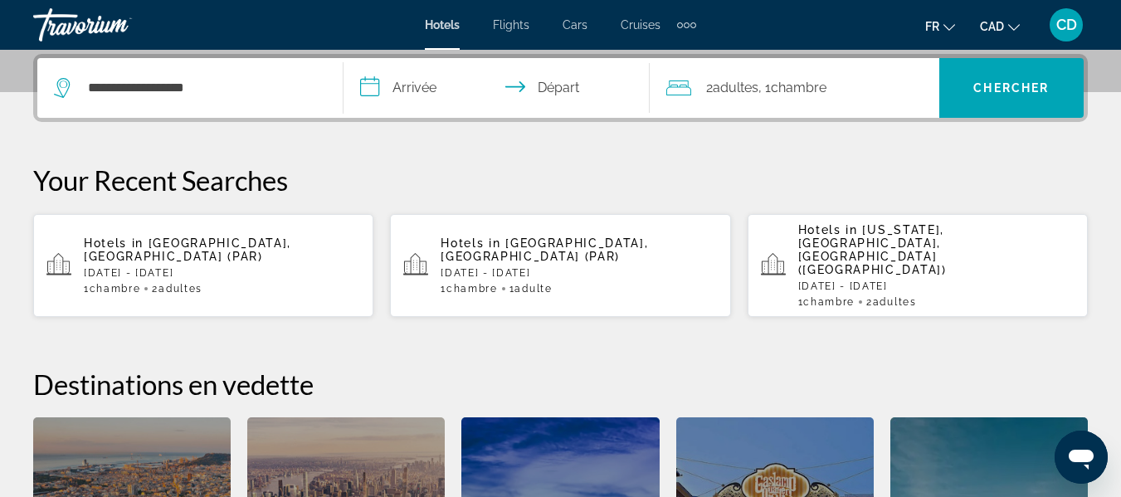
click at [419, 90] on input "**********" at bounding box center [500, 90] width 313 height 65
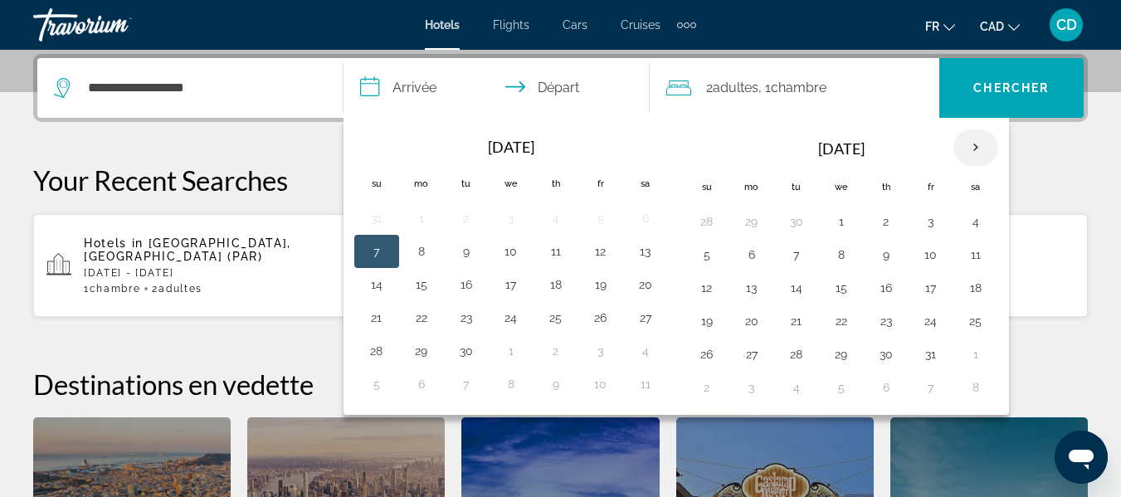
click at [975, 151] on th "Next month" at bounding box center [976, 147] width 45 height 37
click at [935, 357] on button "28" at bounding box center [931, 354] width 27 height 23
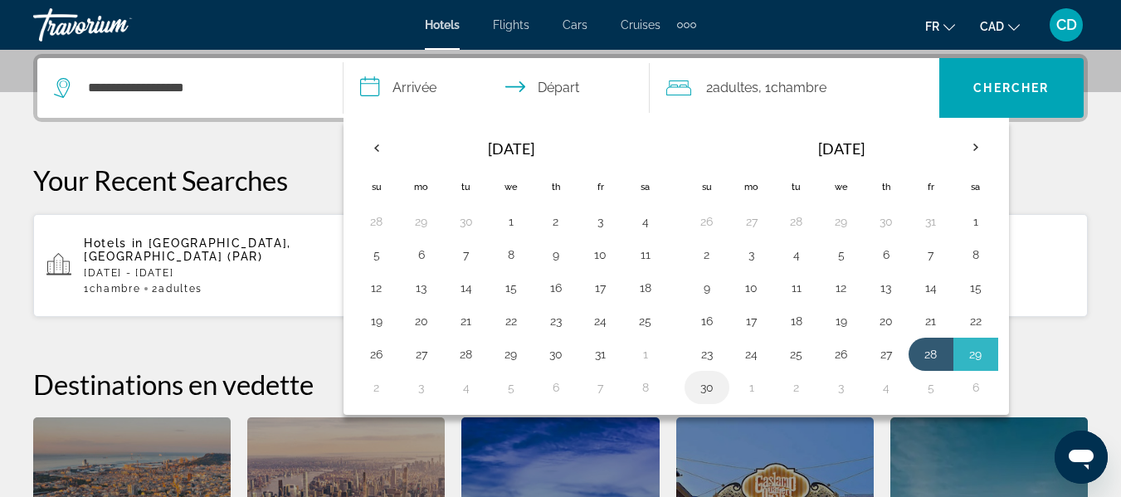
click at [712, 388] on button "30" at bounding box center [707, 387] width 27 height 23
type input "**********"
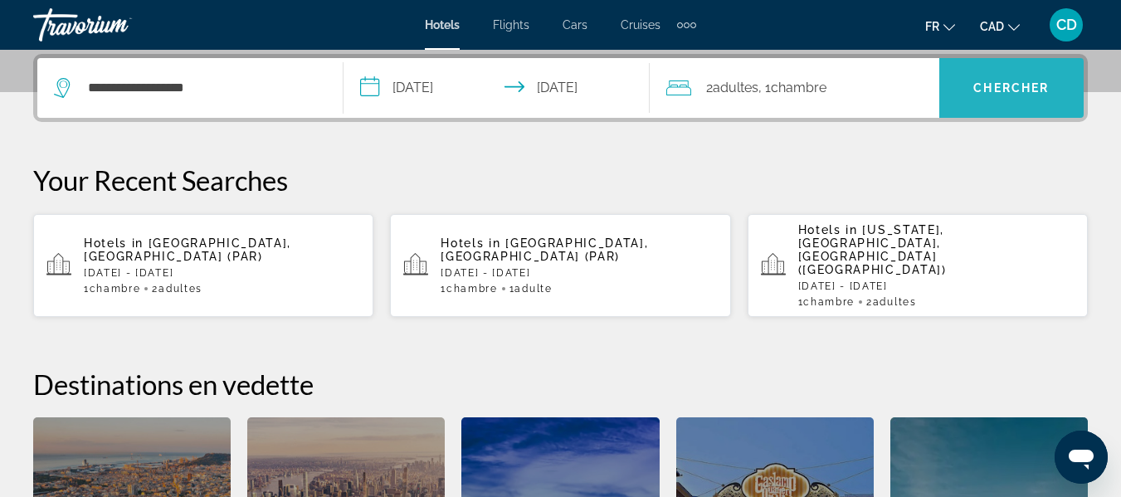
click at [999, 100] on span "Search widget" at bounding box center [1012, 88] width 144 height 40
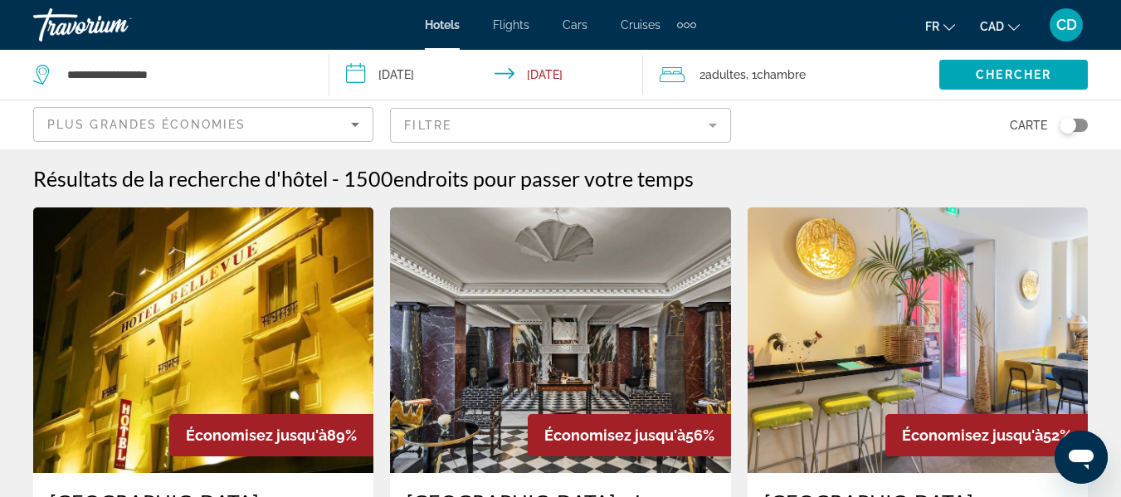
click at [627, 127] on mat-form-field "Filtre" at bounding box center [560, 125] width 340 height 35
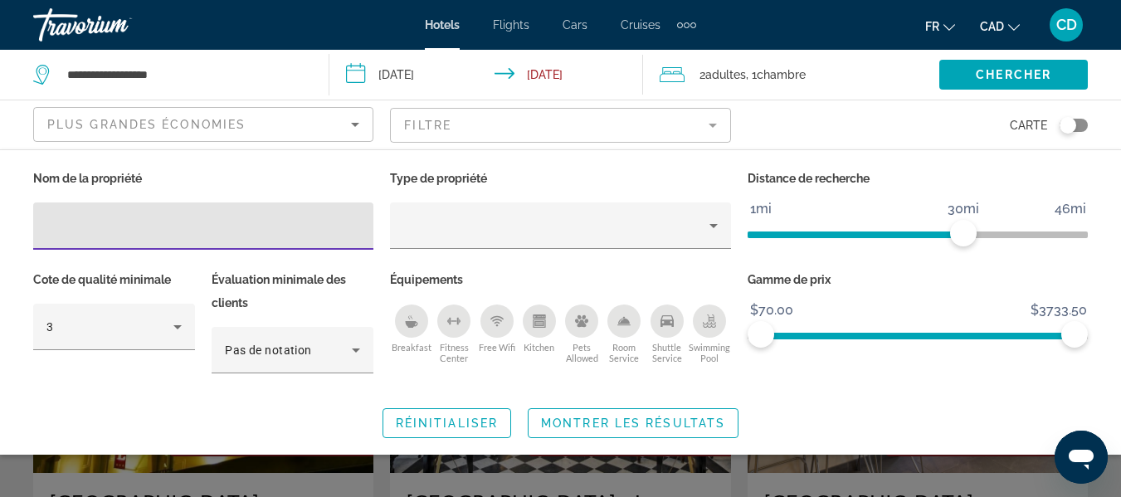
click at [717, 327] on div "Swimming Pool" at bounding box center [709, 321] width 33 height 33
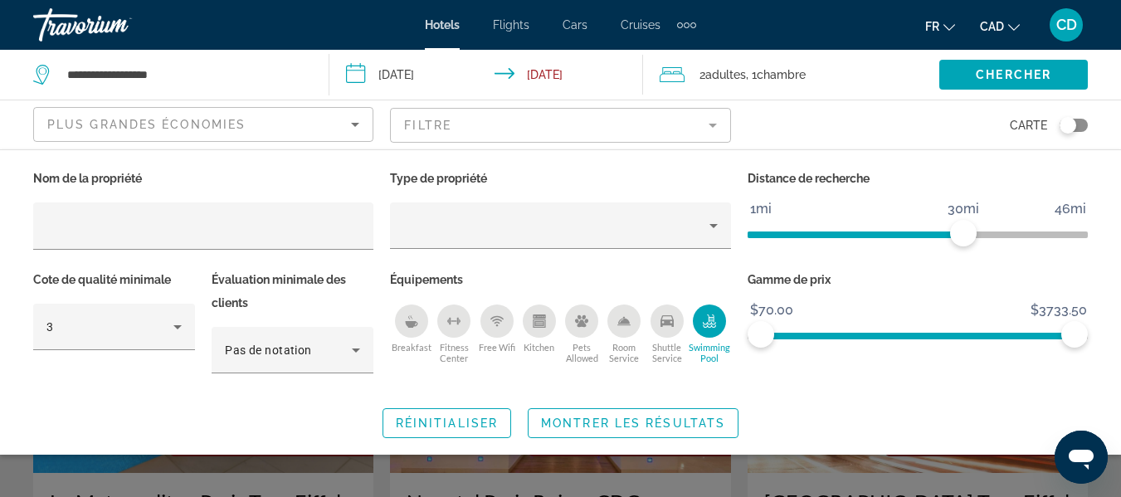
click at [413, 318] on icon "Breakfast" at bounding box center [412, 318] width 2 height 6
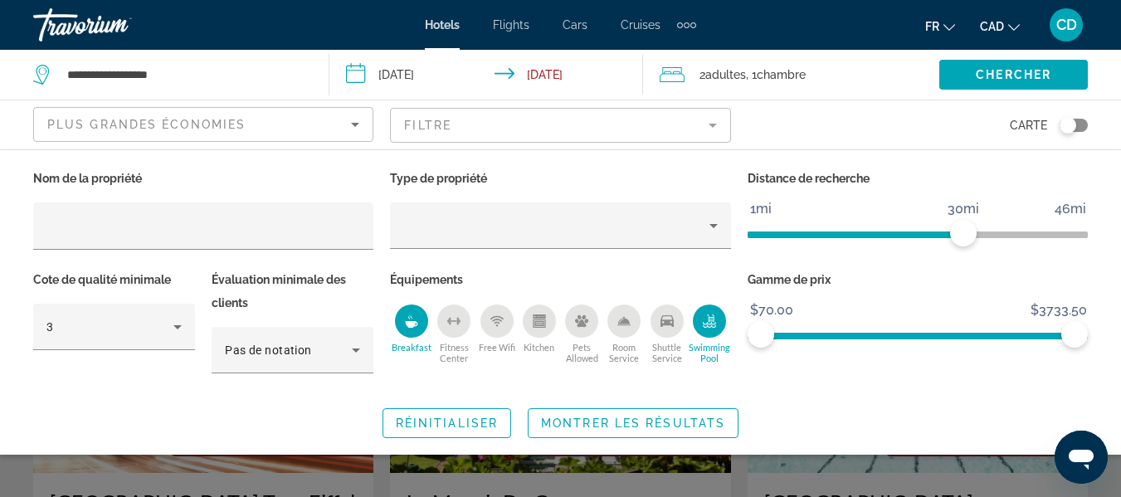
click at [544, 327] on div "Kitchen" at bounding box center [539, 321] width 33 height 33
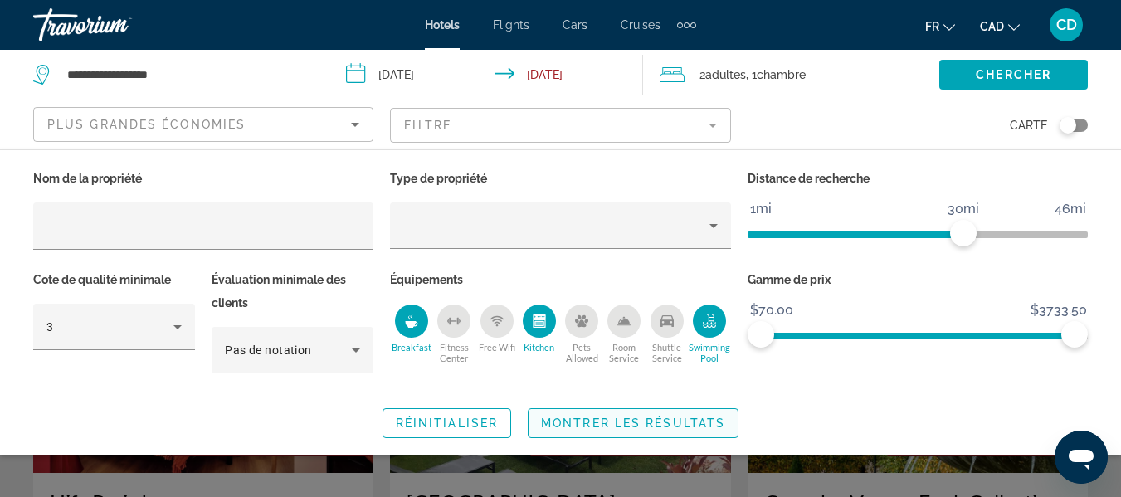
click at [616, 421] on span "Montrer les résultats" at bounding box center [633, 423] width 184 height 13
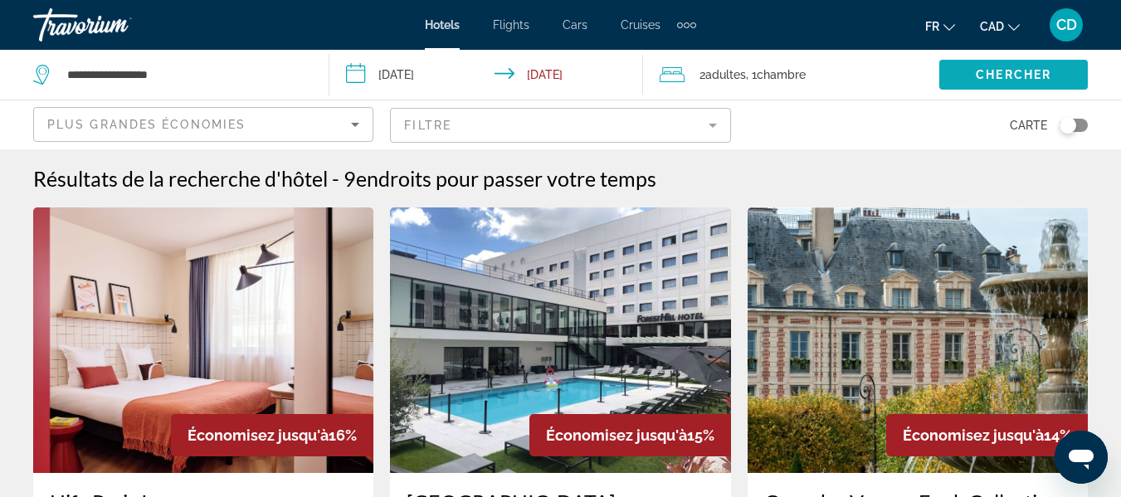
click at [1028, 75] on span "Chercher" at bounding box center [1014, 74] width 76 height 13
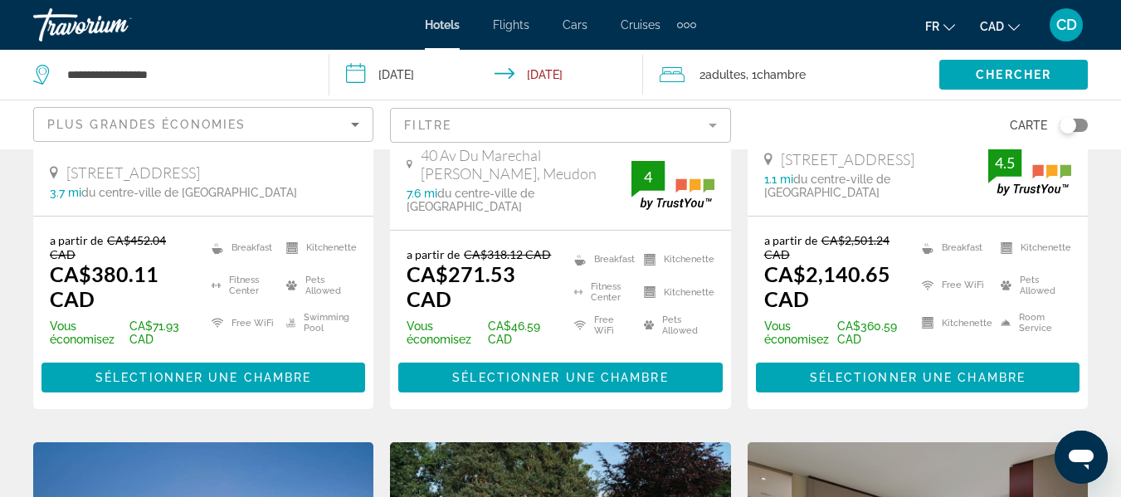
scroll to position [379, 0]
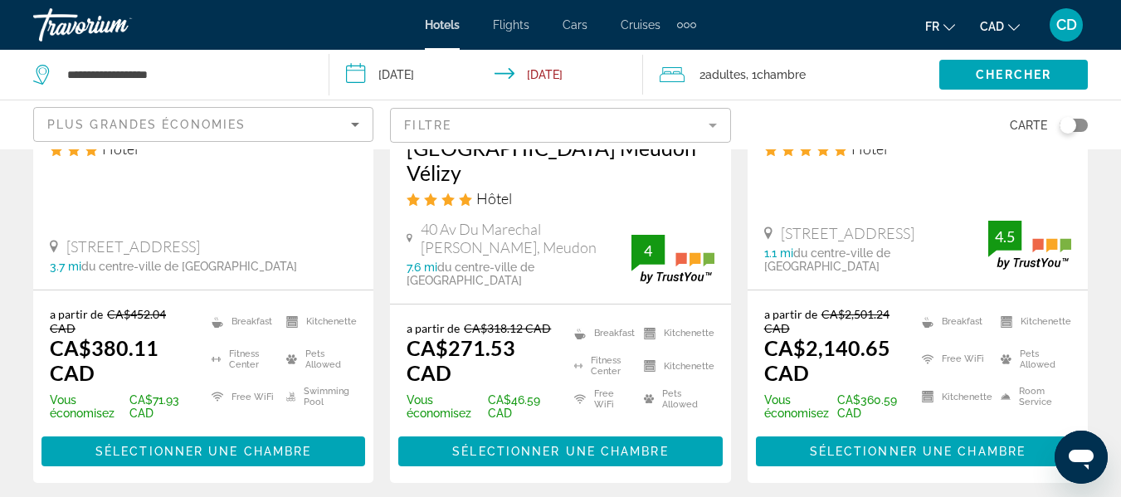
click at [222, 127] on span "Plus grandes économies" at bounding box center [146, 124] width 198 height 13
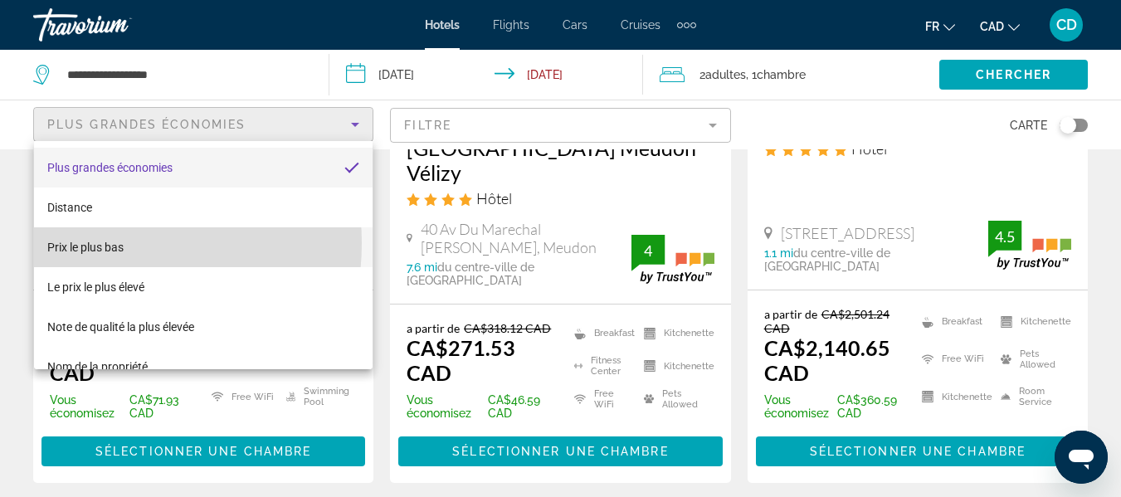
click at [102, 243] on span "Prix le plus bas" at bounding box center [85, 247] width 76 height 13
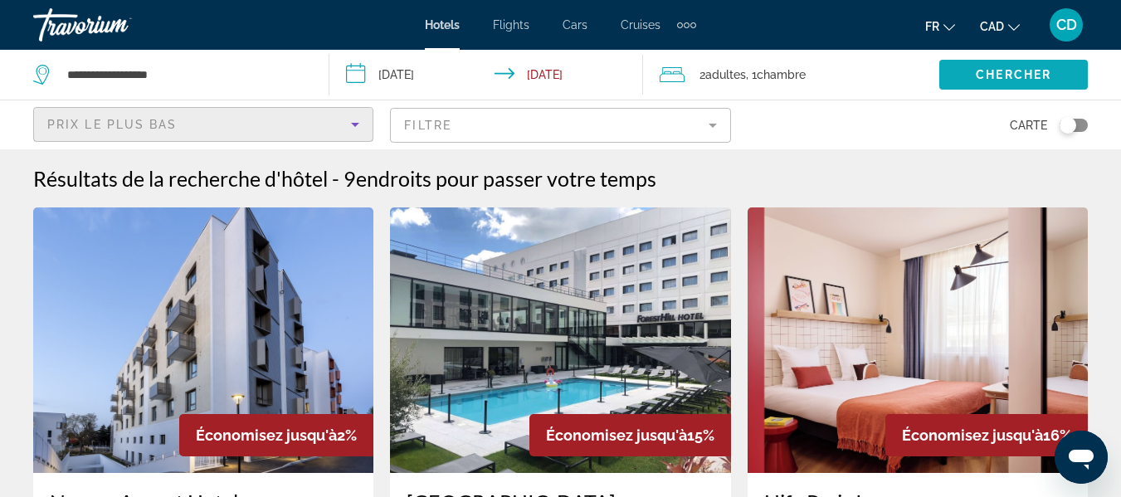
click at [1030, 76] on span "Chercher" at bounding box center [1014, 74] width 76 height 13
